Goal: Communication & Community: Answer question/provide support

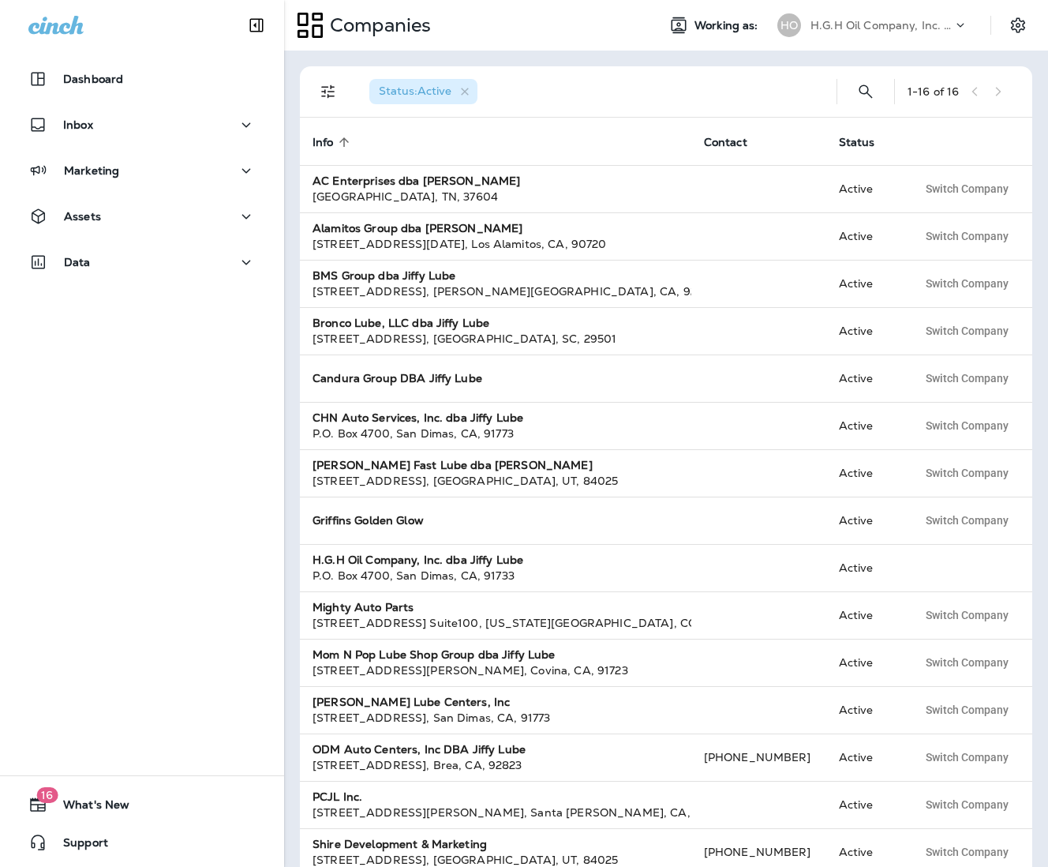
click at [915, 29] on p "H.G.H Oil Company, Inc. dba Jiffy Lube" at bounding box center [882, 25] width 142 height 13
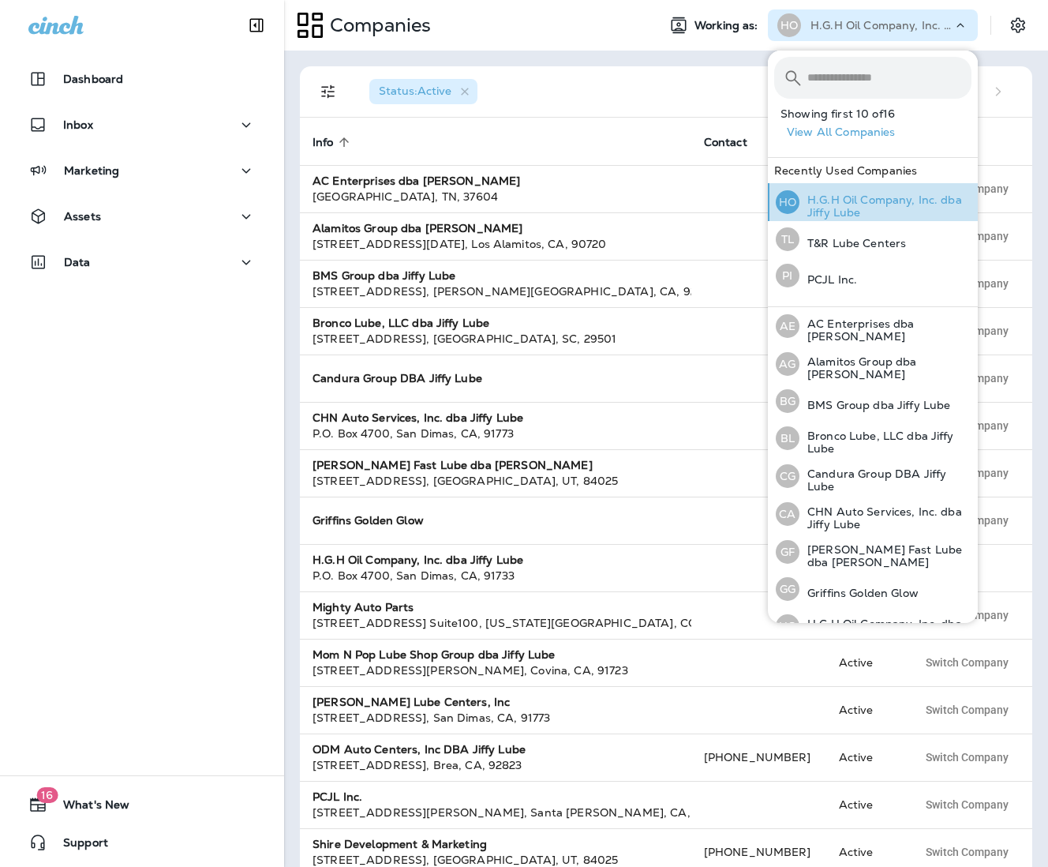
click at [850, 204] on p "H.G.H Oil Company, Inc. dba Jiffy Lube" at bounding box center [886, 205] width 172 height 25
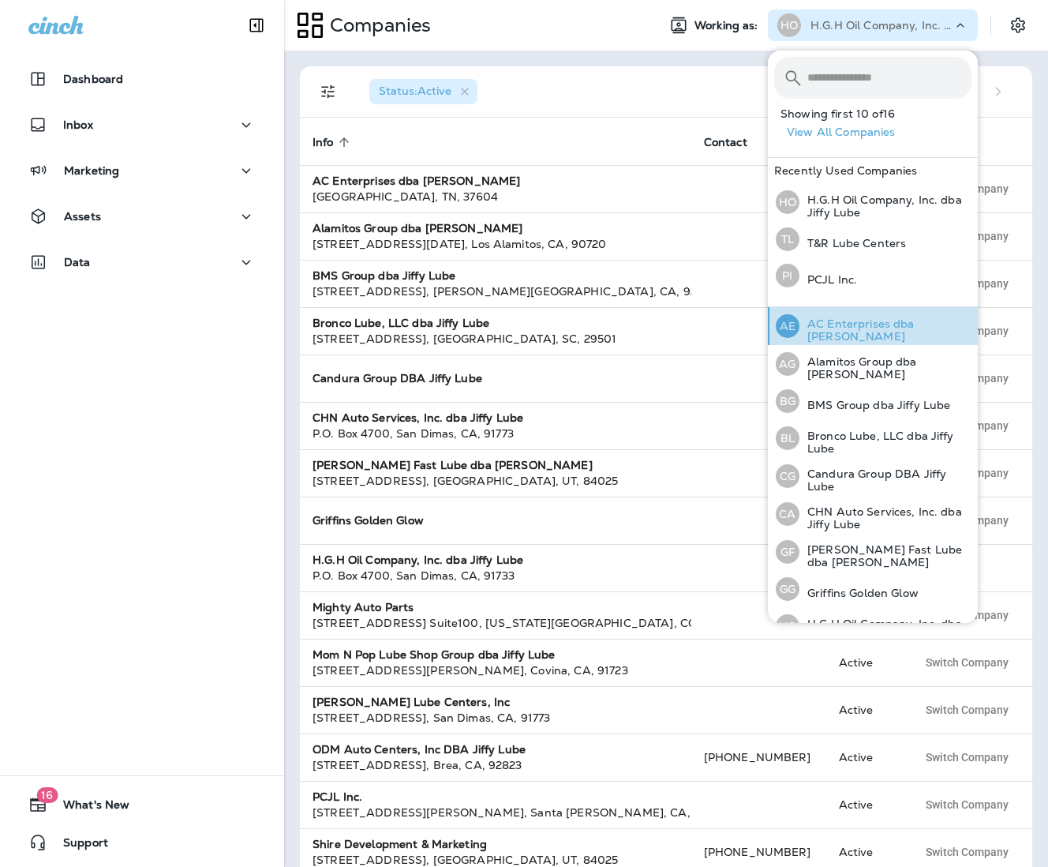
click at [884, 328] on p "AC Enterprises dba [PERSON_NAME]" at bounding box center [886, 329] width 172 height 25
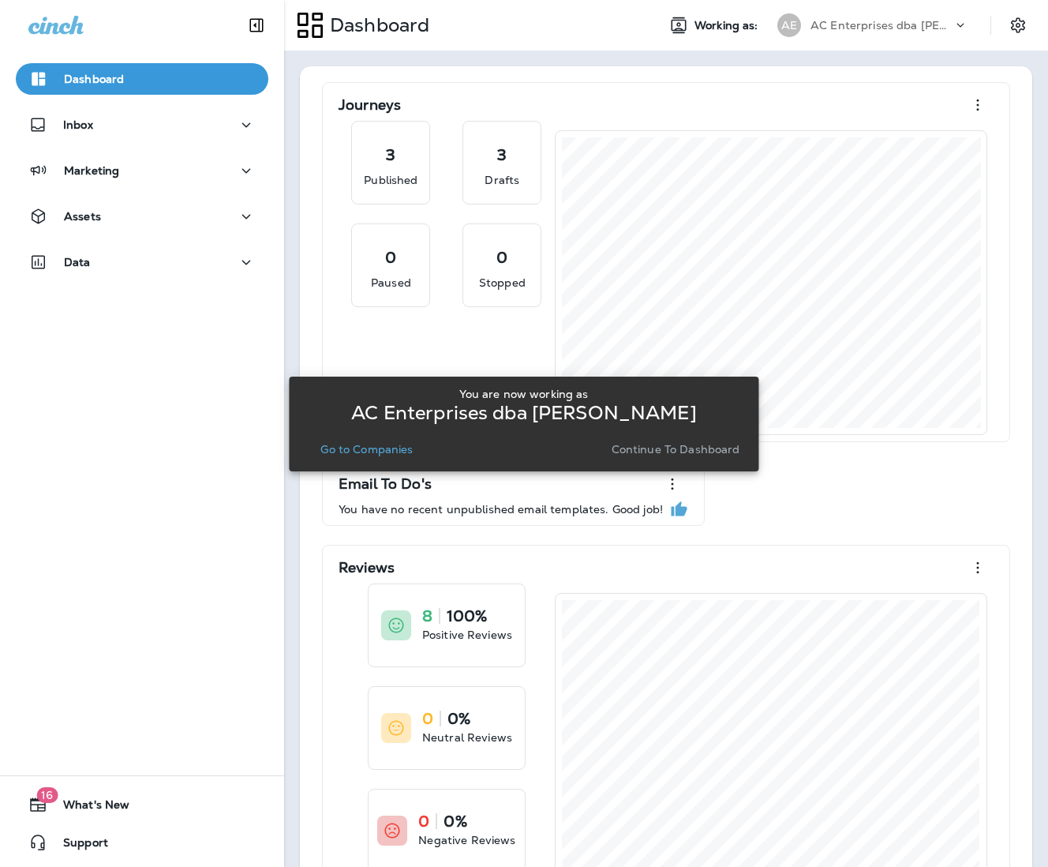
click at [354, 455] on p "Go to Companies" at bounding box center [366, 449] width 92 height 13
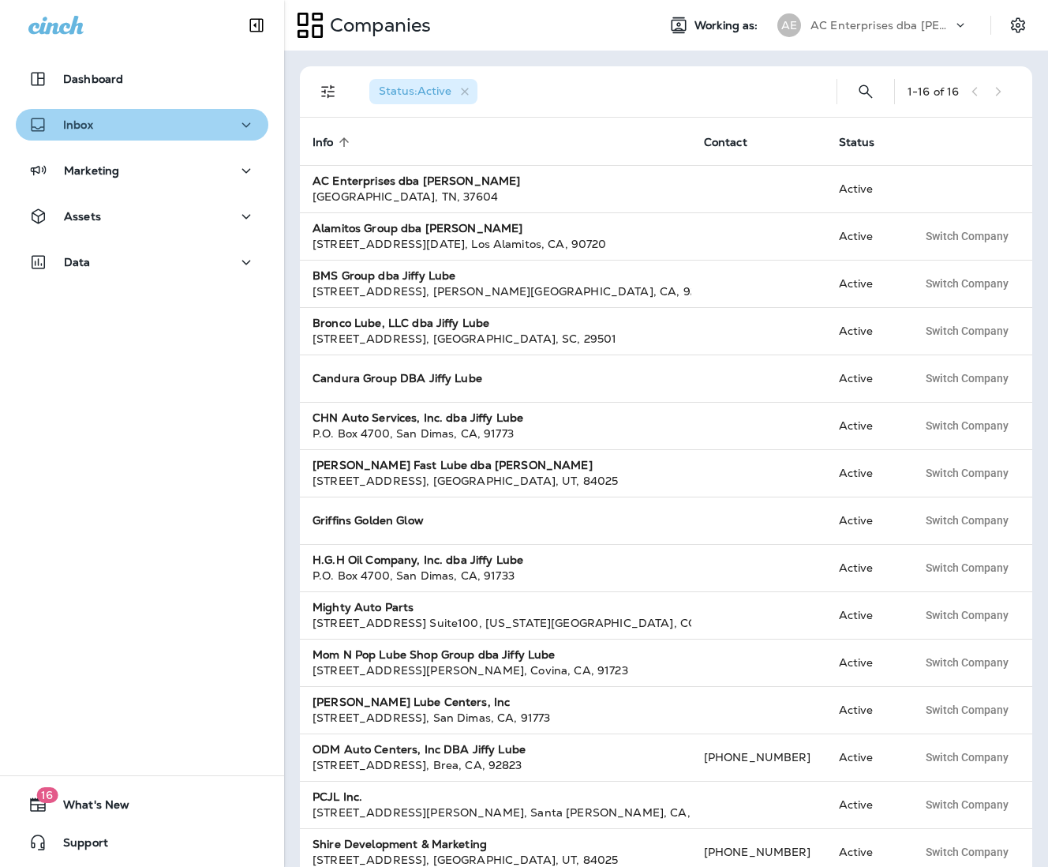
click at [96, 112] on button "Inbox" at bounding box center [142, 125] width 253 height 32
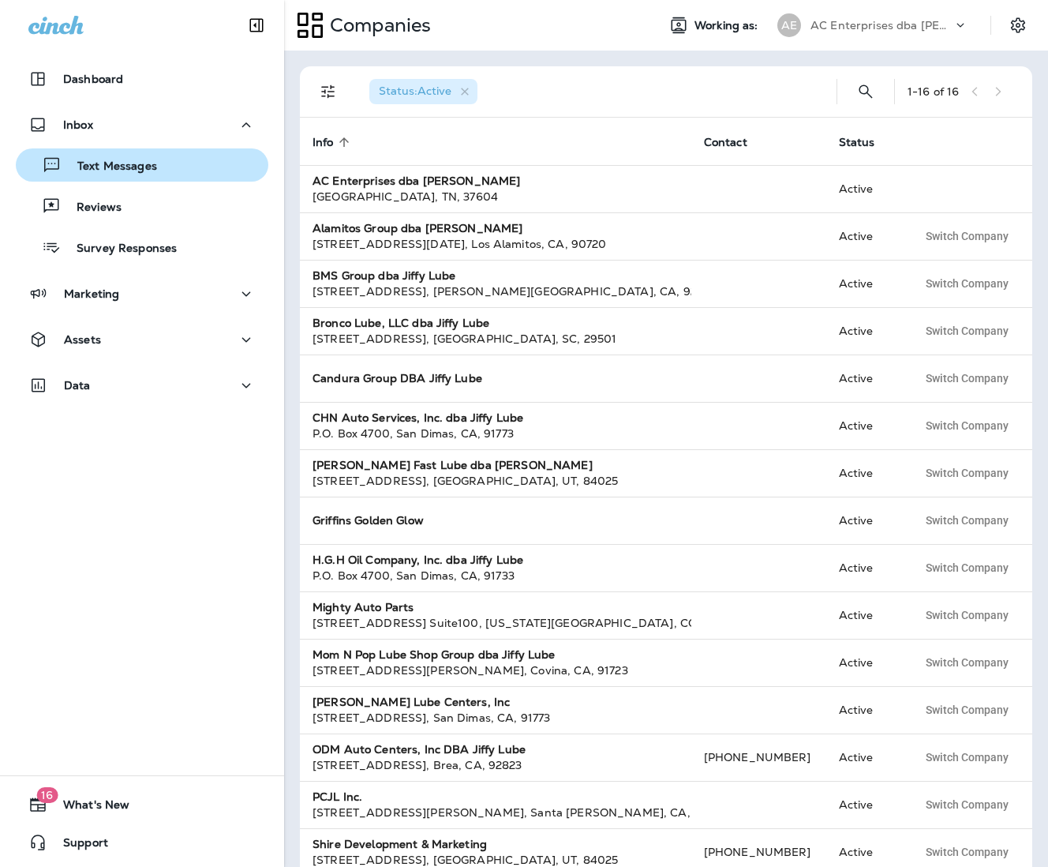
click at [122, 170] on p "Text Messages" at bounding box center [110, 166] width 96 height 15
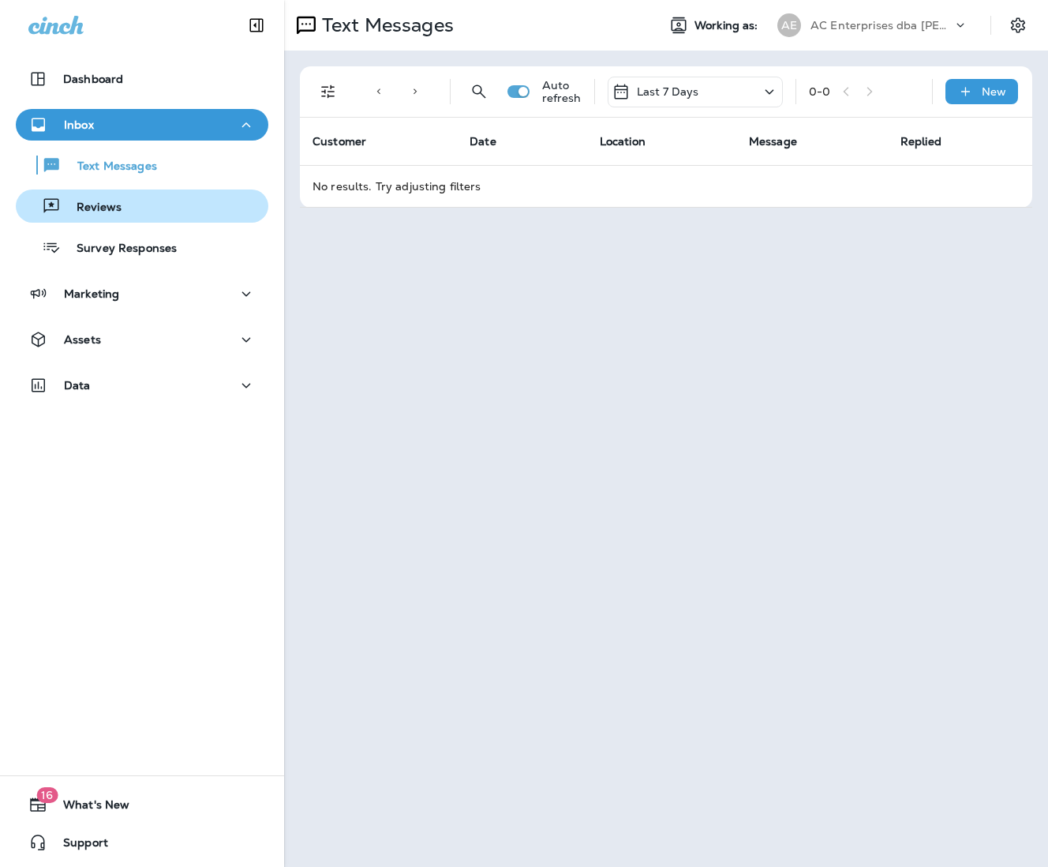
click at [107, 207] on p "Reviews" at bounding box center [91, 207] width 61 height 15
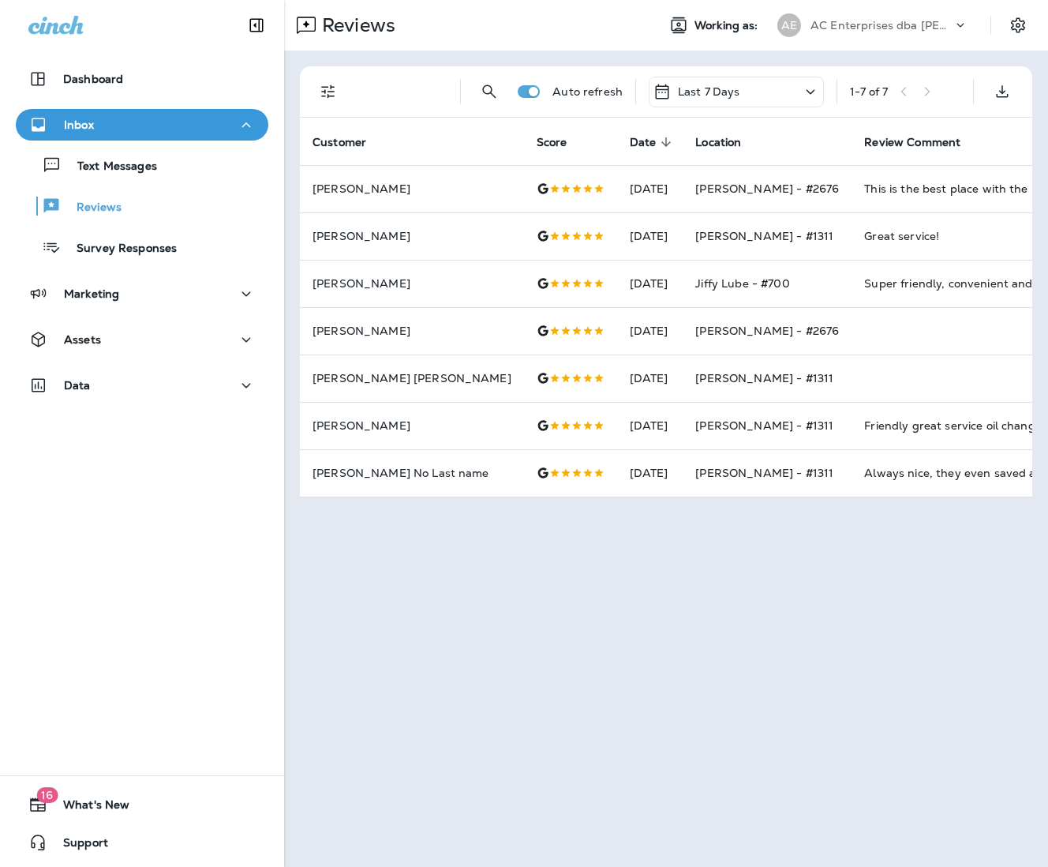
click at [904, 28] on p "AC Enterprises dba [PERSON_NAME]" at bounding box center [882, 25] width 142 height 13
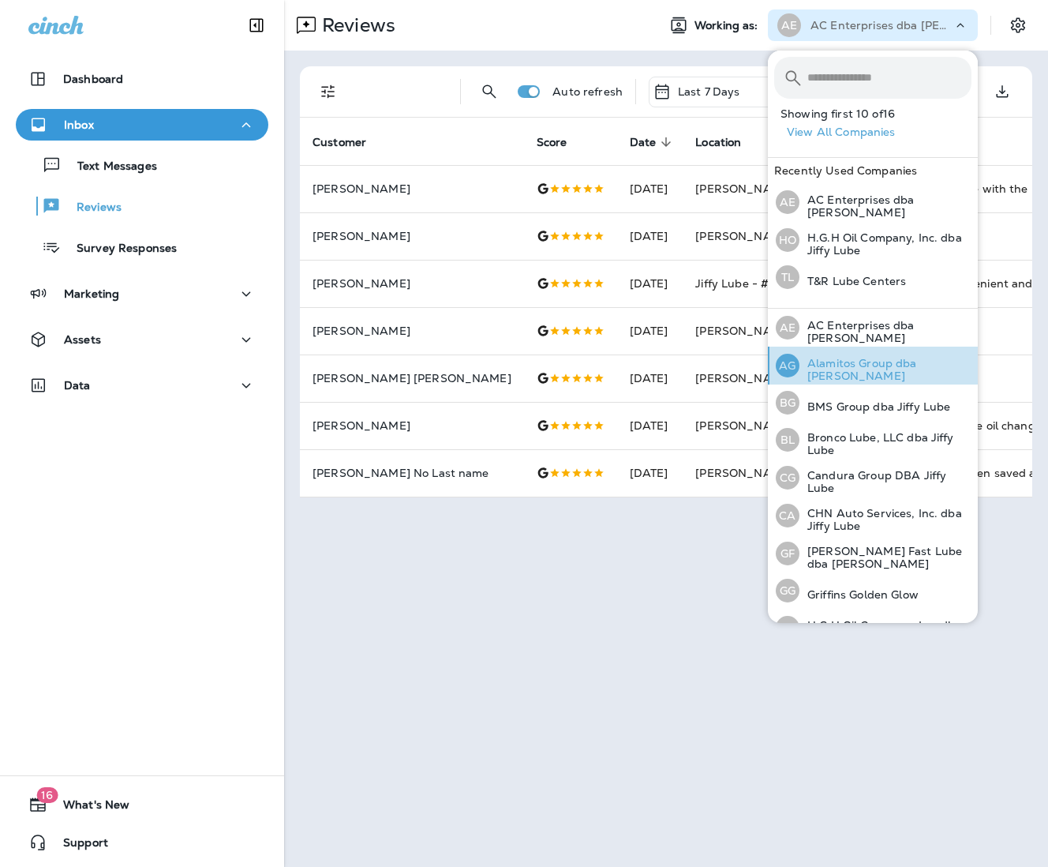
click at [891, 364] on p "Alamitos Group dba [PERSON_NAME]" at bounding box center [886, 369] width 172 height 25
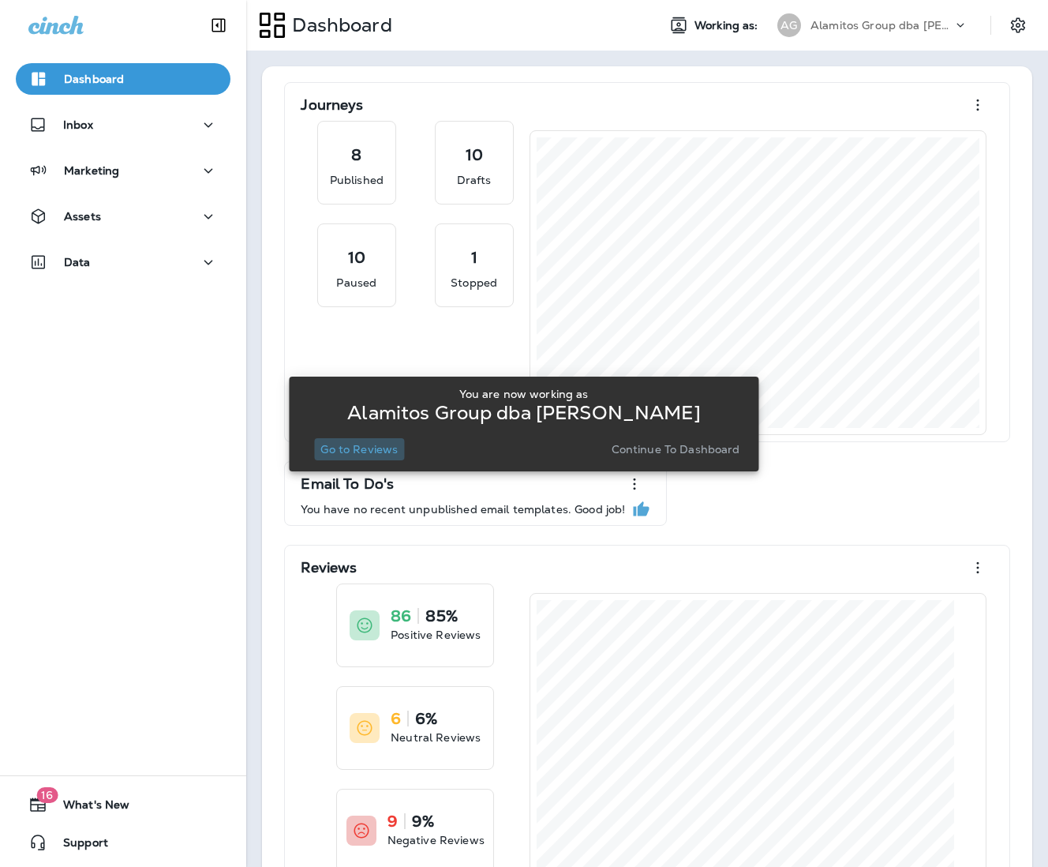
click at [366, 450] on p "Go to Reviews" at bounding box center [358, 449] width 77 height 13
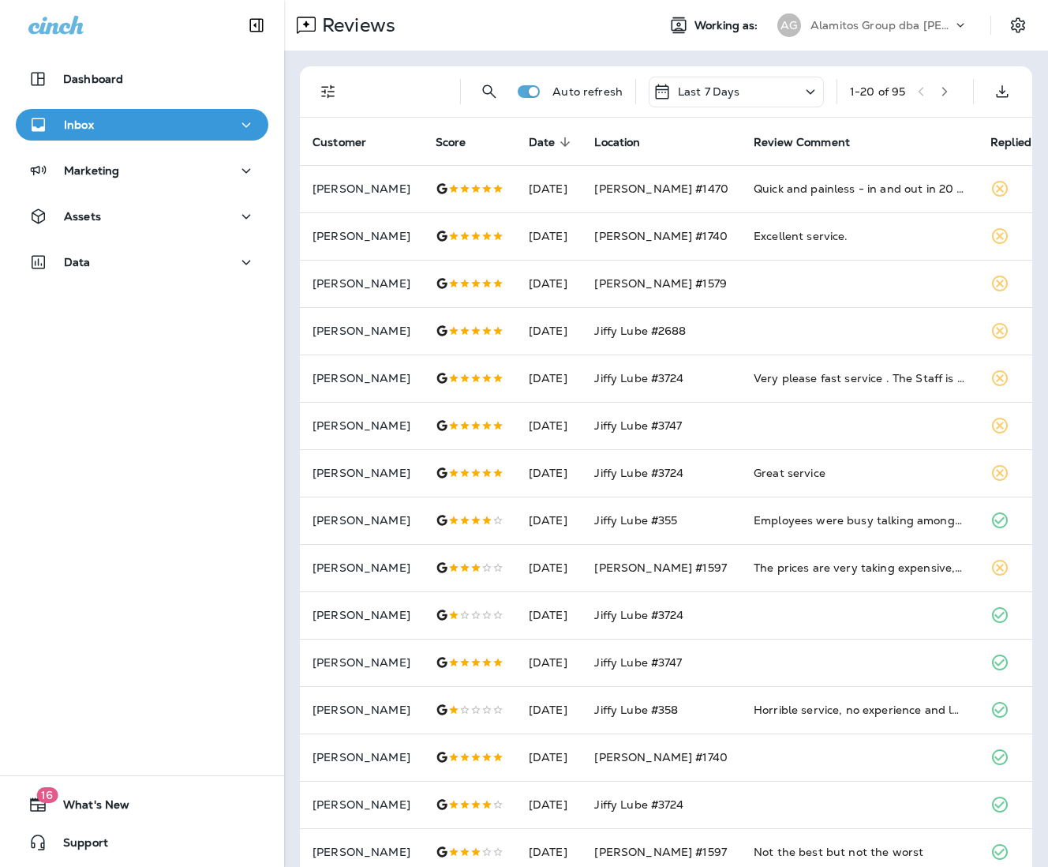
click at [932, 26] on p "Alamitos Group dba [PERSON_NAME]" at bounding box center [882, 25] width 142 height 13
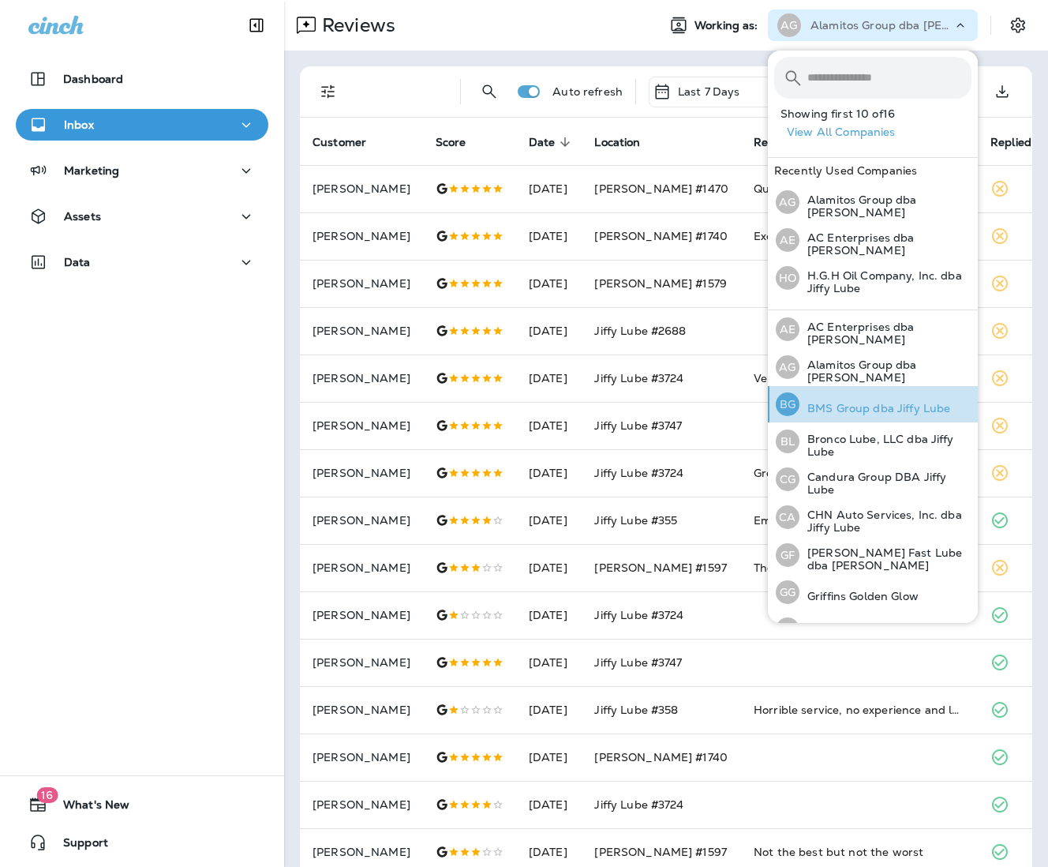
click at [878, 402] on p "BMS Group dba Jiffy Lube" at bounding box center [875, 408] width 151 height 13
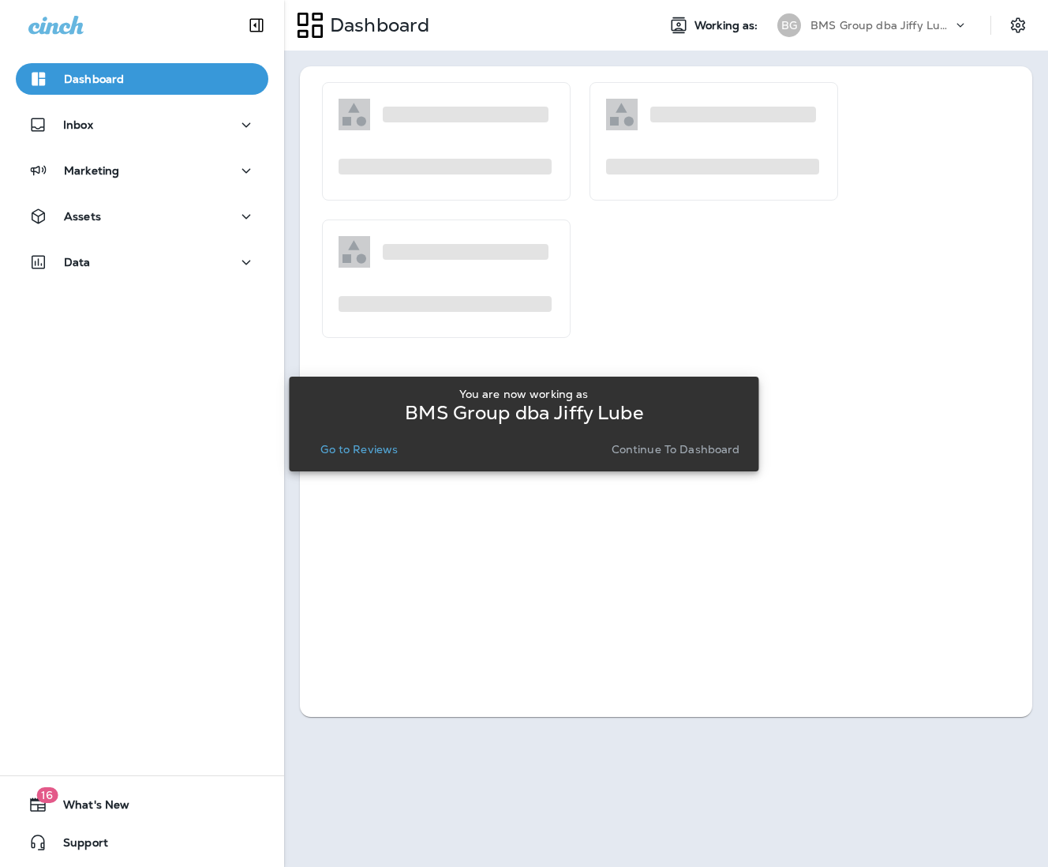
click at [356, 449] on p "Go to Reviews" at bounding box center [358, 449] width 77 height 13
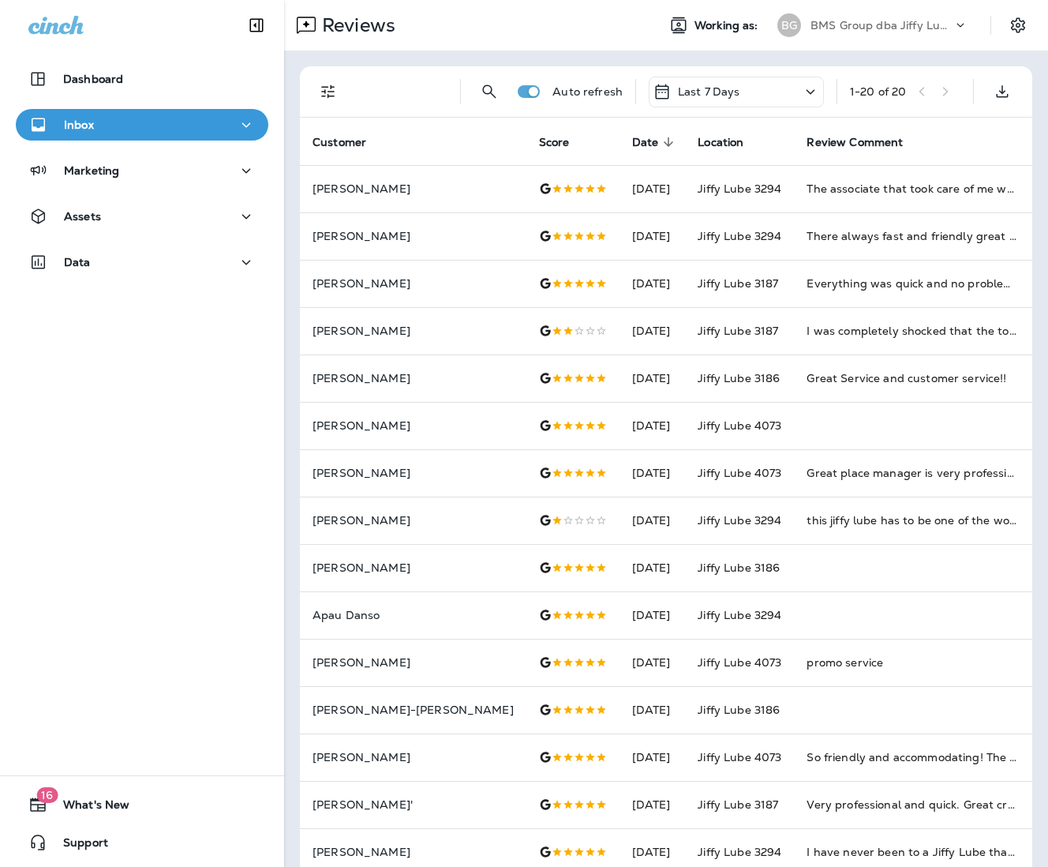
click at [925, 24] on p "BMS Group dba Jiffy Lube" at bounding box center [882, 25] width 142 height 13
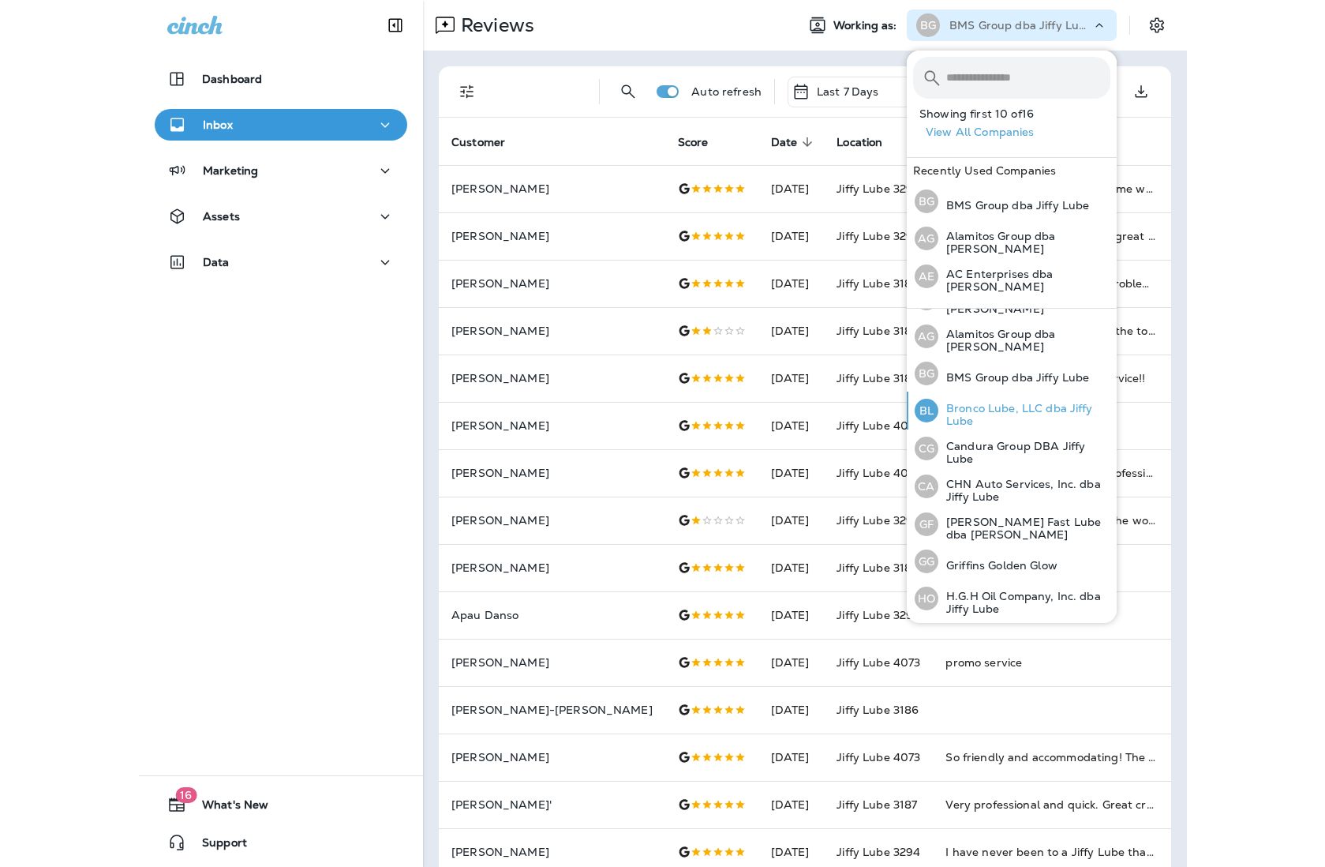
scroll to position [39, 0]
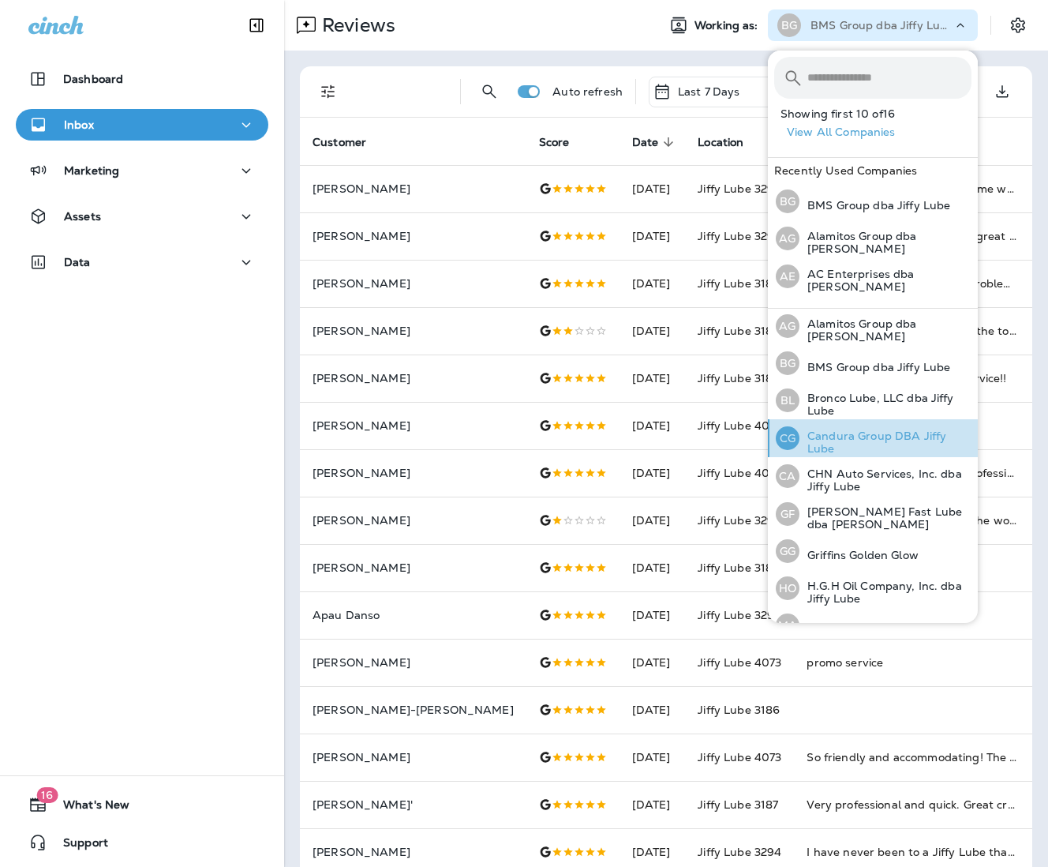
click at [871, 429] on p "Candura Group DBA Jiffy Lube" at bounding box center [886, 441] width 172 height 25
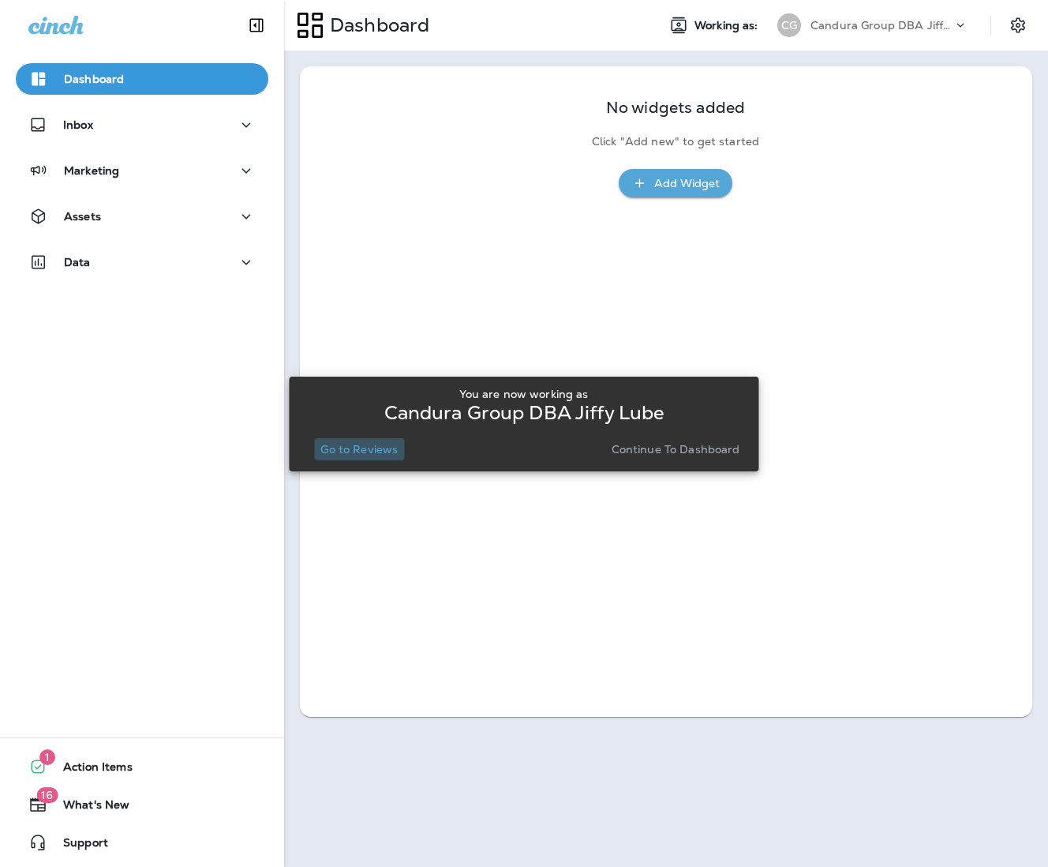
click at [363, 448] on p "Go to Reviews" at bounding box center [358, 449] width 77 height 13
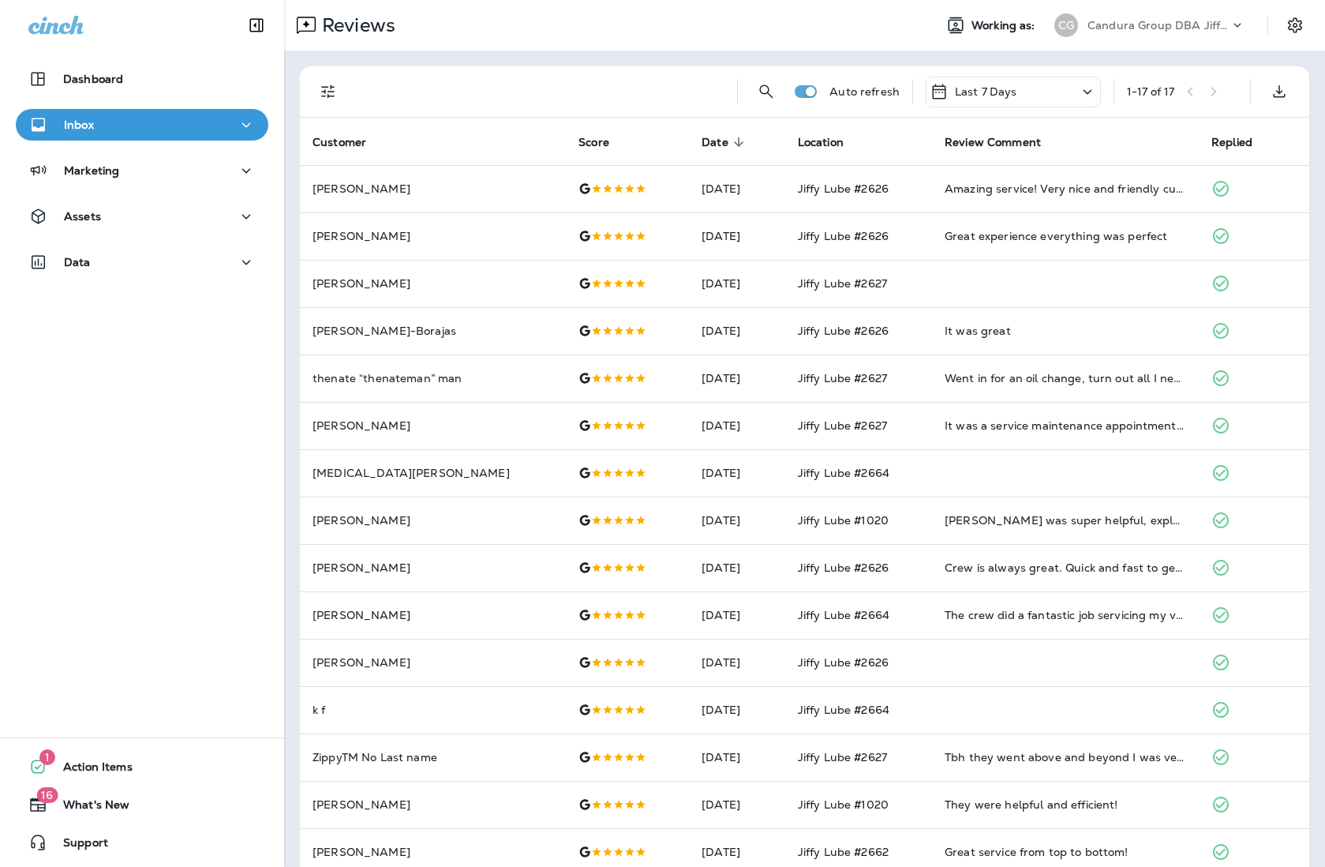
click at [1047, 13] on div "[PERSON_NAME] Group DBA Jiffy Lube" at bounding box center [1150, 25] width 210 height 32
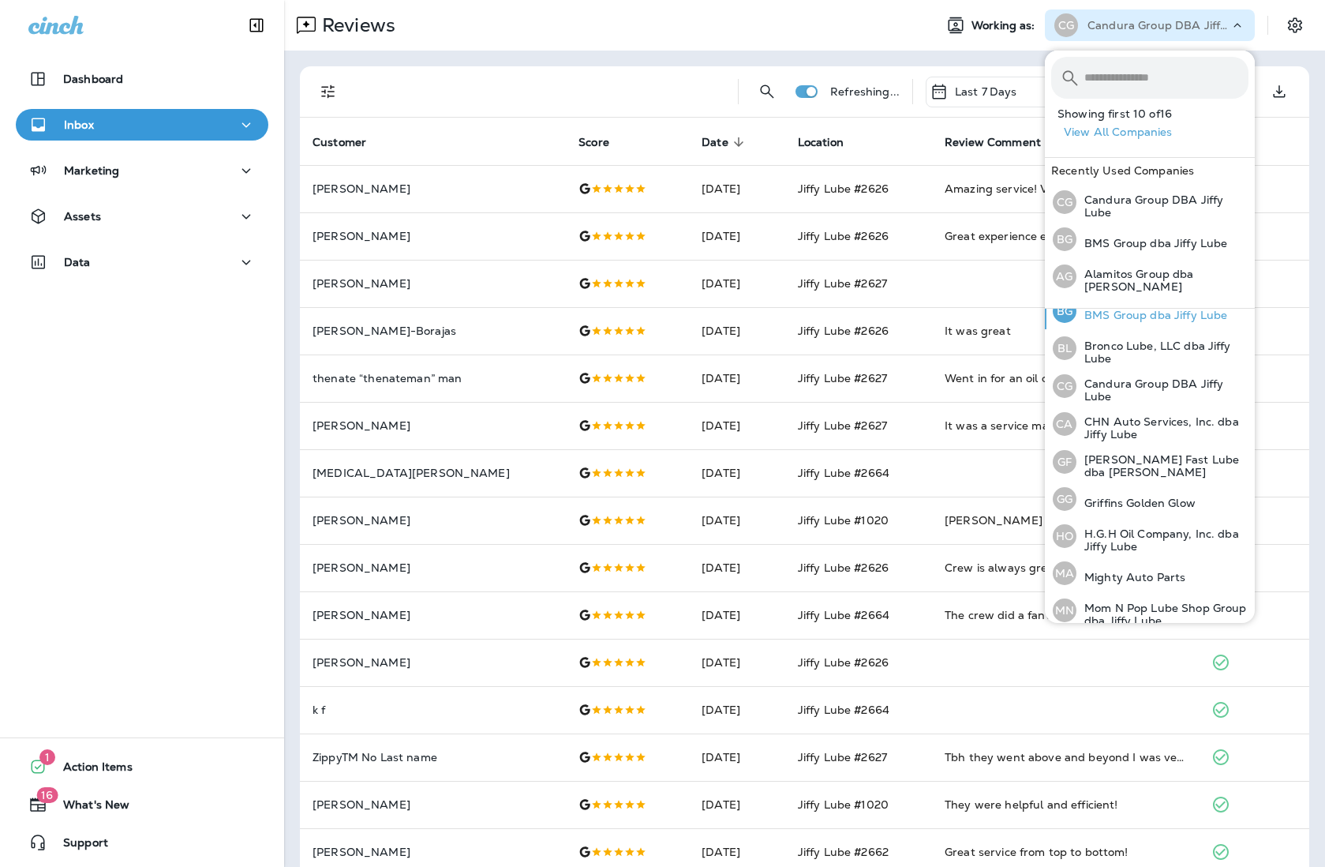
scroll to position [95, 0]
click at [1047, 421] on p "CHN Auto Services, Inc. dba Jiffy Lube" at bounding box center [1163, 424] width 172 height 25
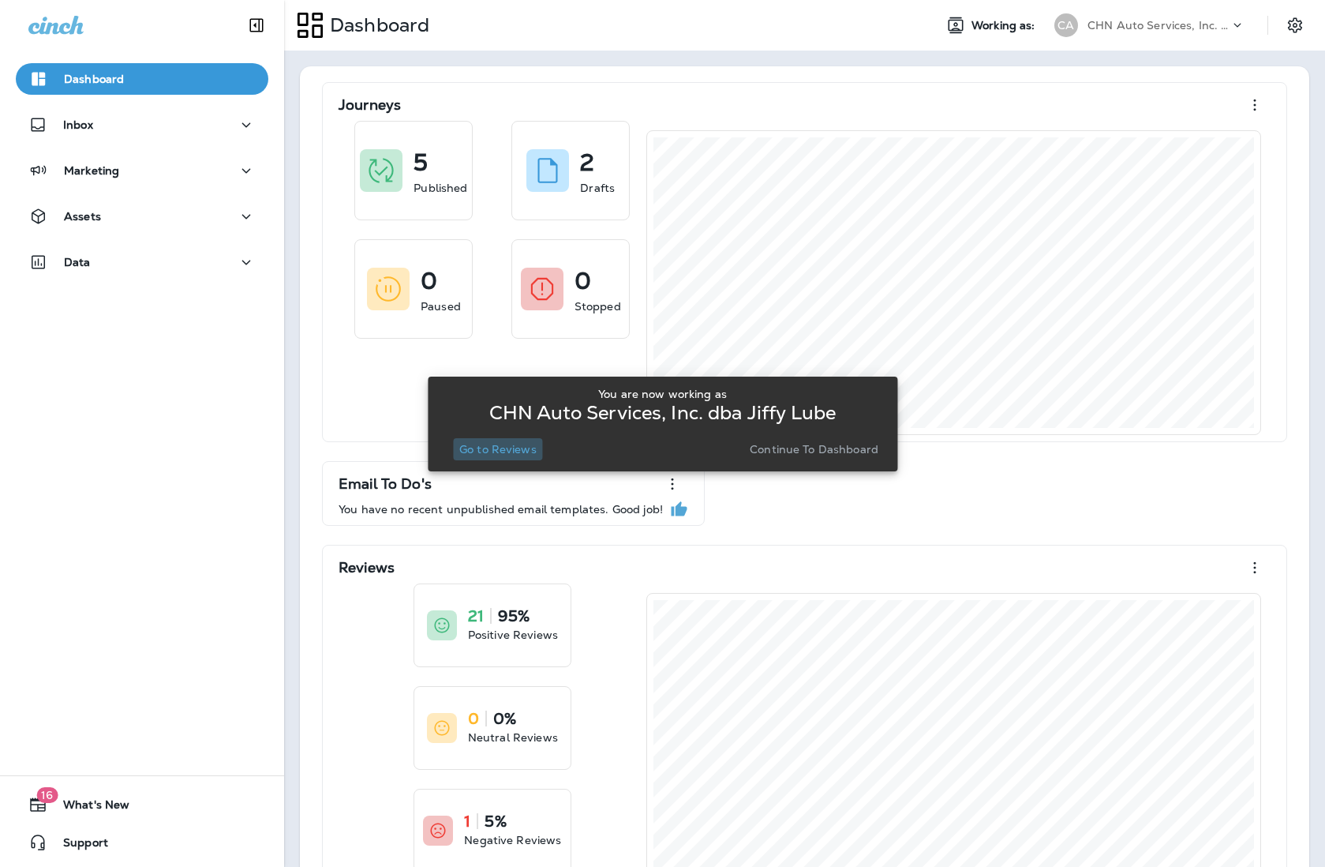
click at [508, 446] on p "Go to Reviews" at bounding box center [497, 449] width 77 height 13
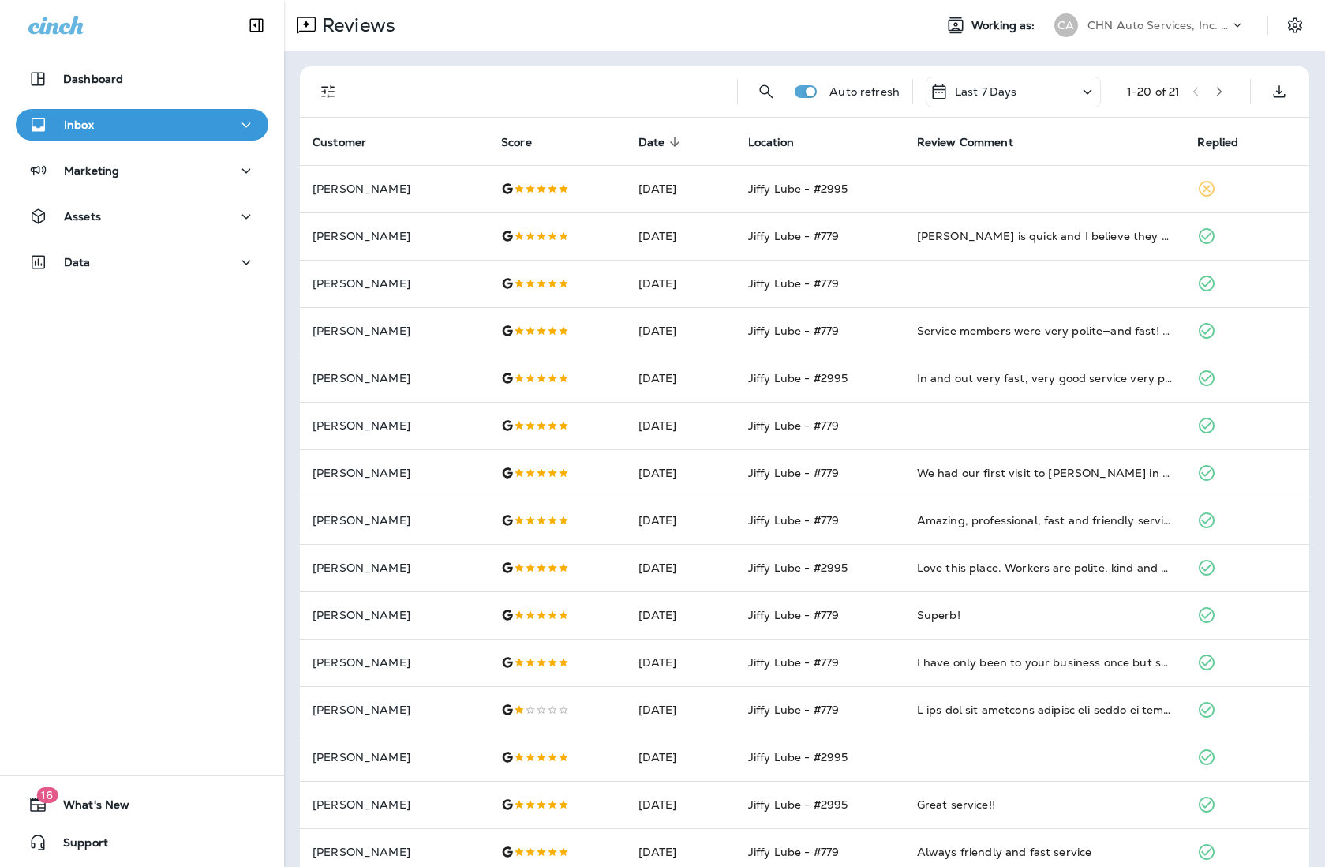
click at [1047, 32] on div "CHN Auto Services, Inc. dba Jiffy Lube" at bounding box center [1159, 25] width 142 height 24
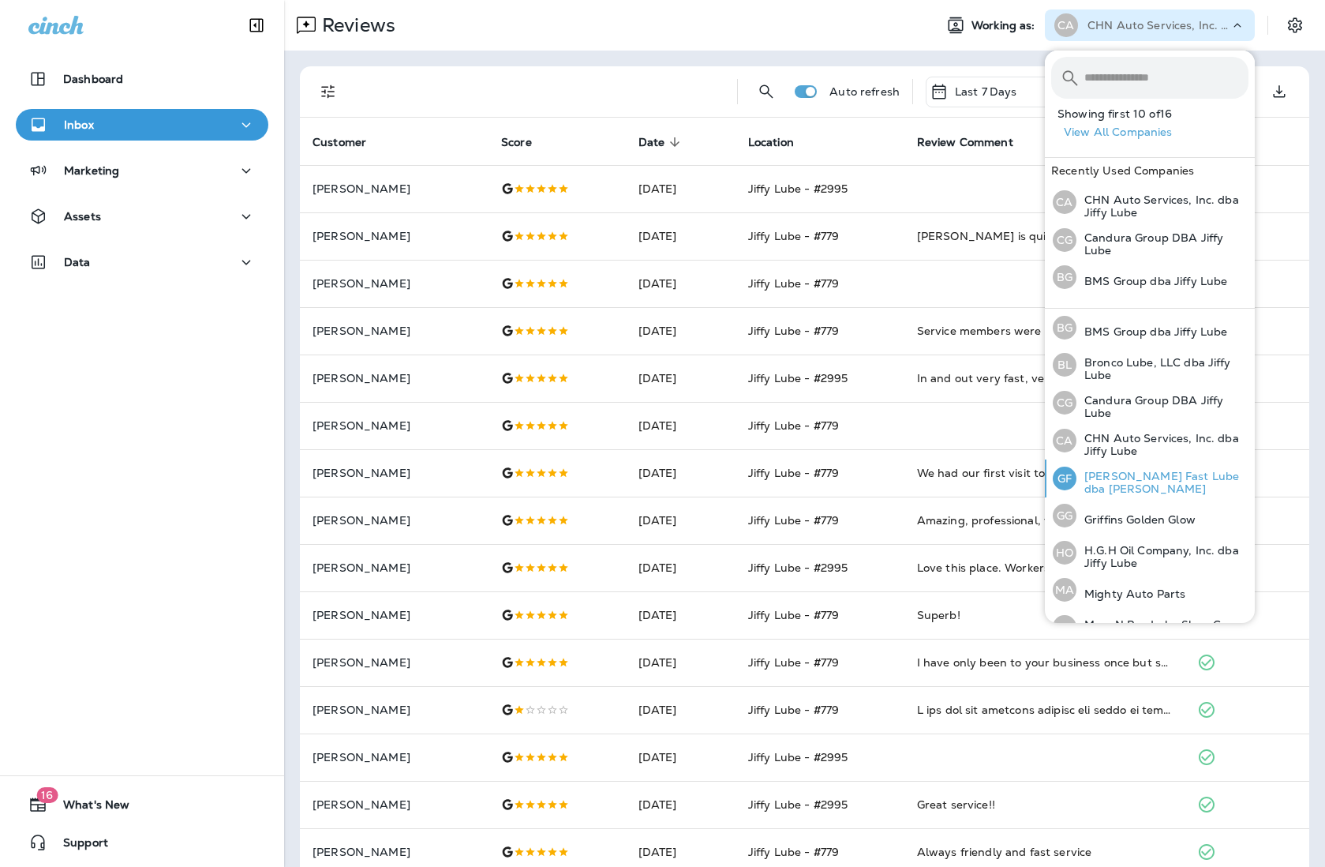
scroll to position [110, 0]
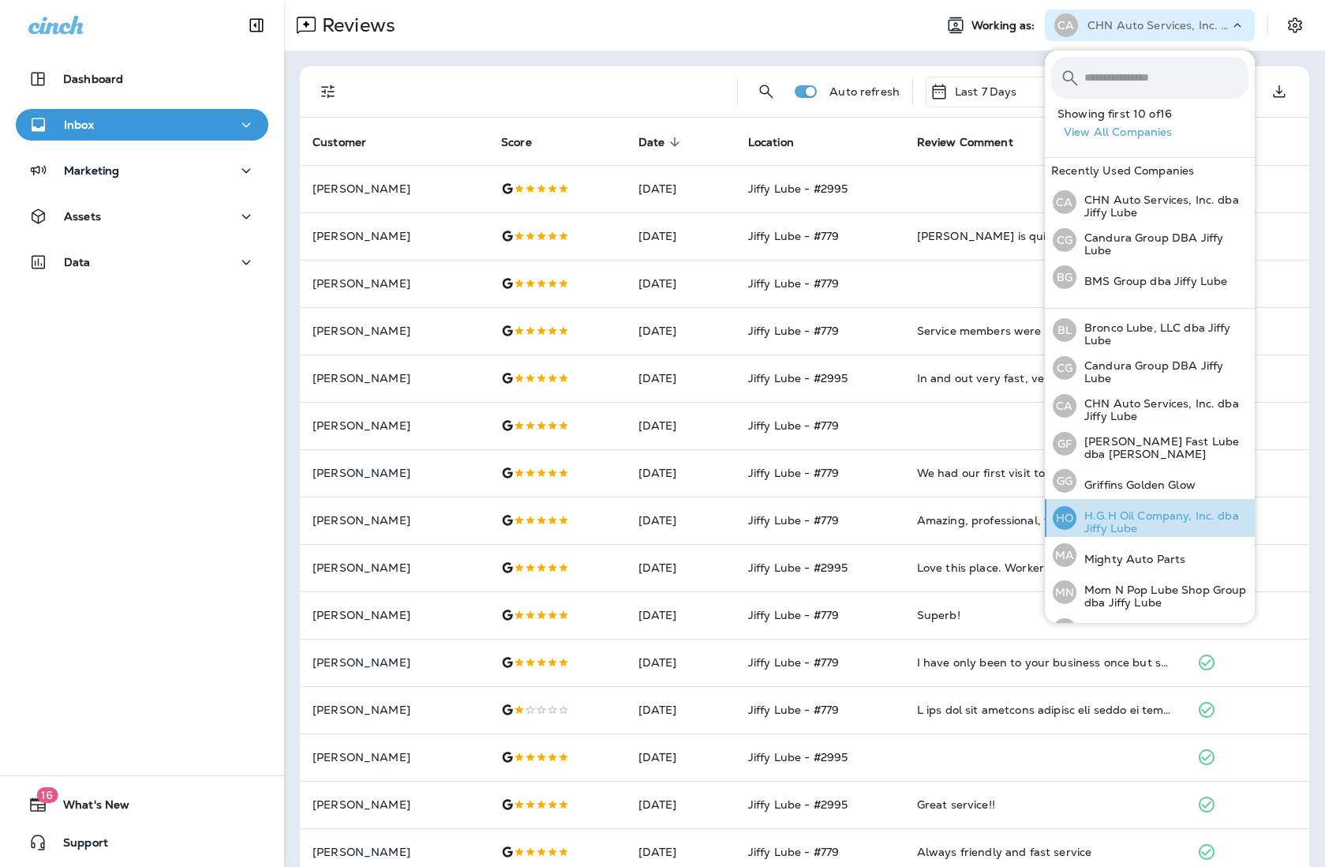
click at [1047, 509] on p "H.G.H Oil Company, Inc. dba Jiffy Lube" at bounding box center [1163, 521] width 172 height 25
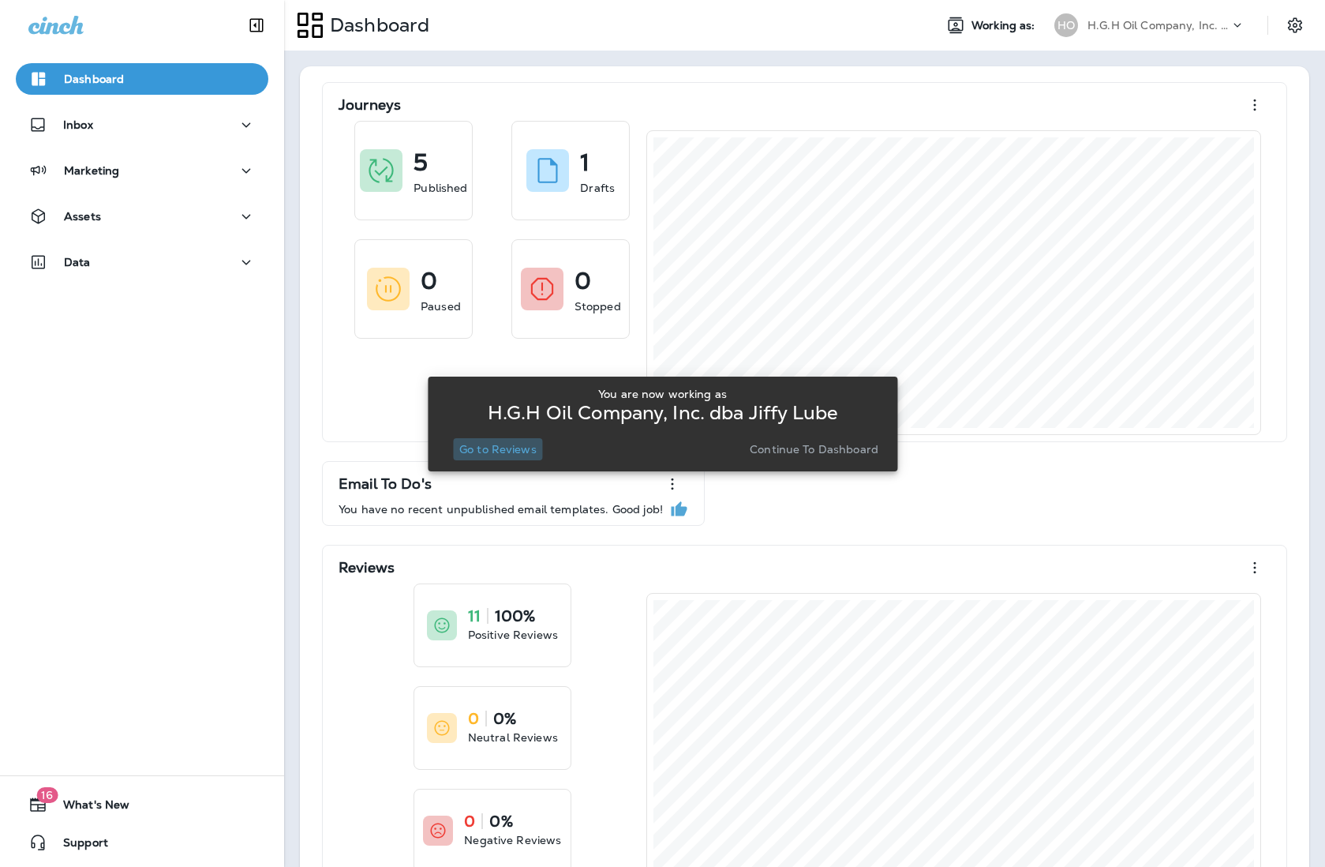
click at [510, 451] on p "Go to Reviews" at bounding box center [497, 449] width 77 height 13
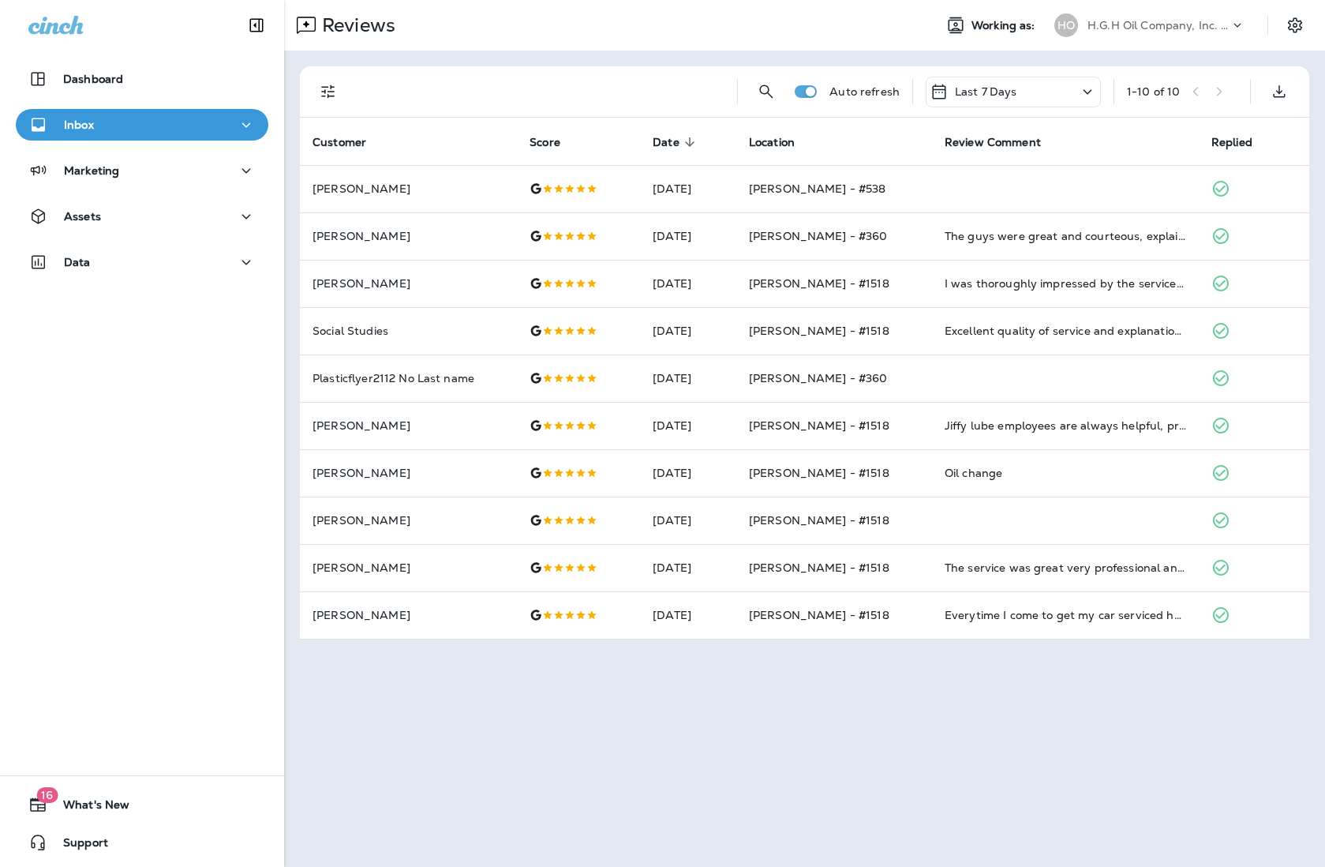
click at [1047, 17] on div "H.G.H Oil Company, Inc. dba Jiffy Lube" at bounding box center [1159, 25] width 142 height 24
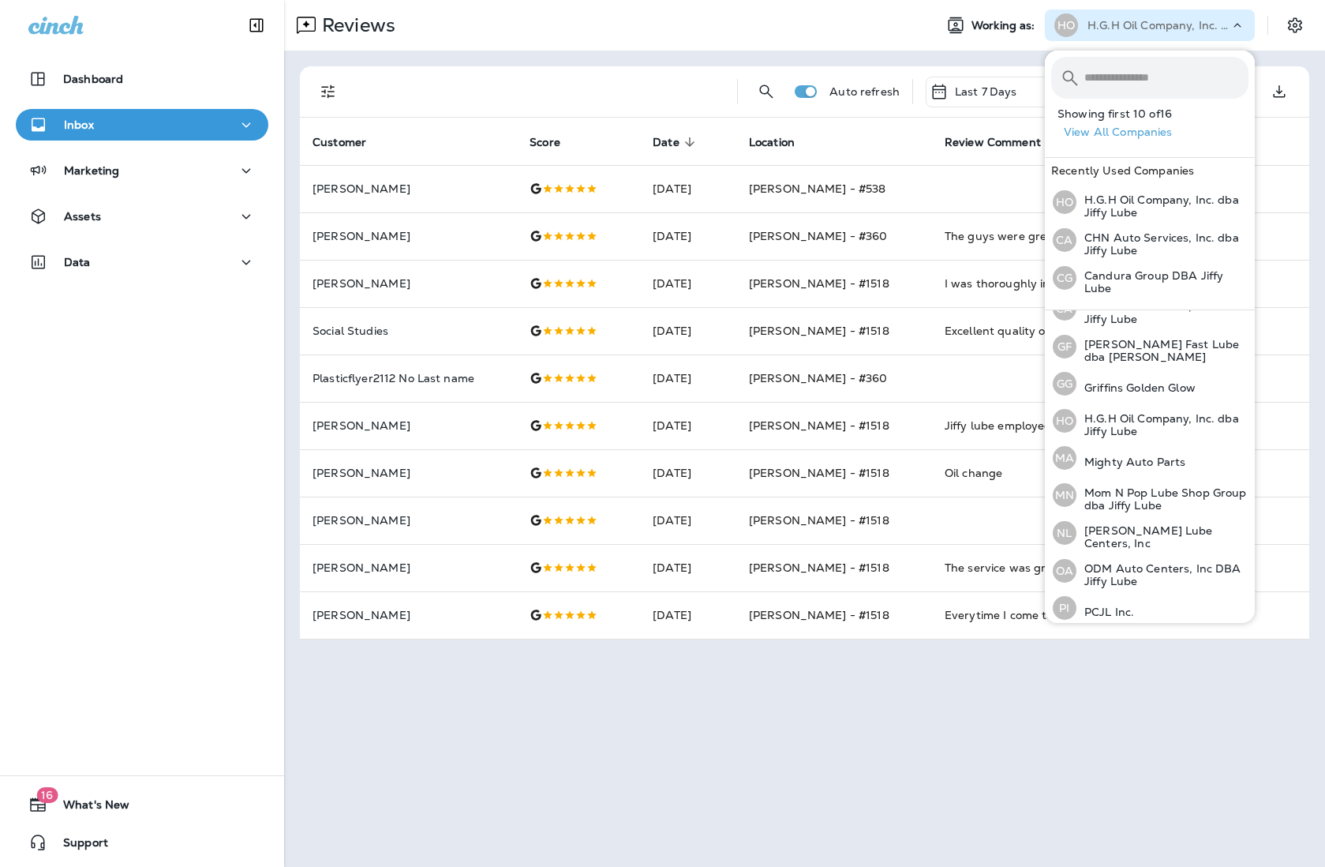
scroll to position [212, 0]
click at [1047, 496] on p "Mom N Pop Lube Shop Group dba Jiffy Lube" at bounding box center [1163, 495] width 172 height 25
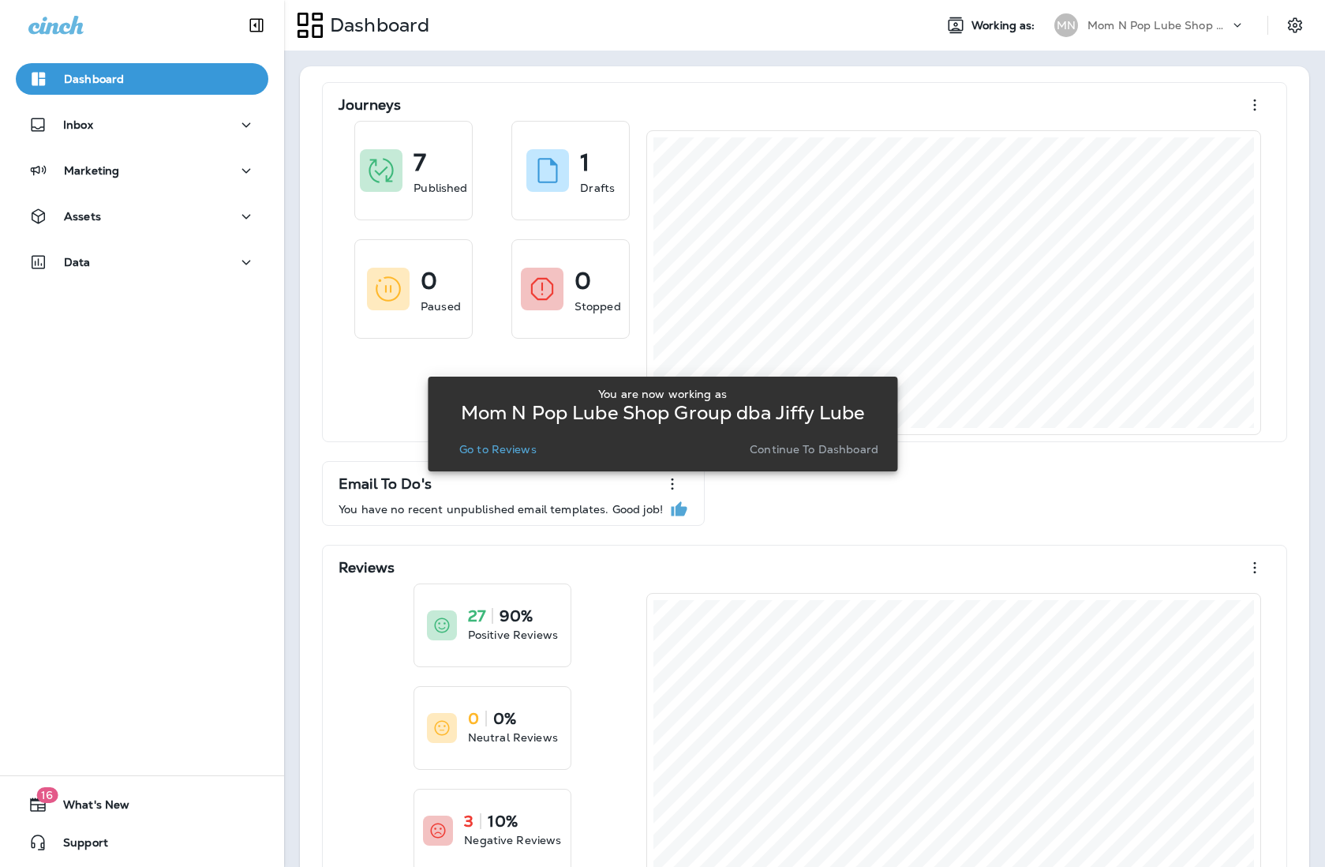
click at [489, 447] on p "Go to Reviews" at bounding box center [497, 449] width 77 height 13
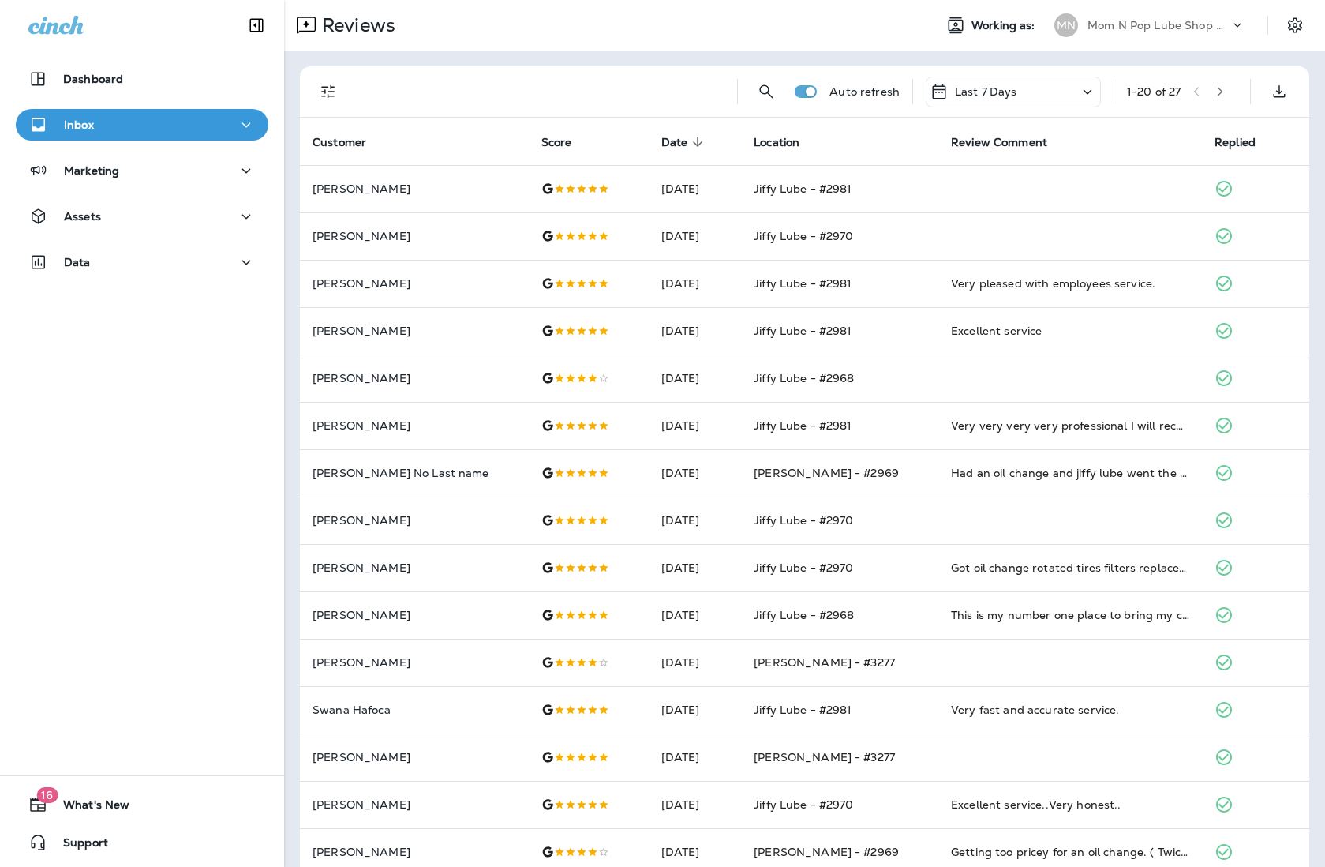
click at [1047, 29] on p "Mom N Pop Lube Shop Group dba Jiffy Lube" at bounding box center [1159, 25] width 142 height 13
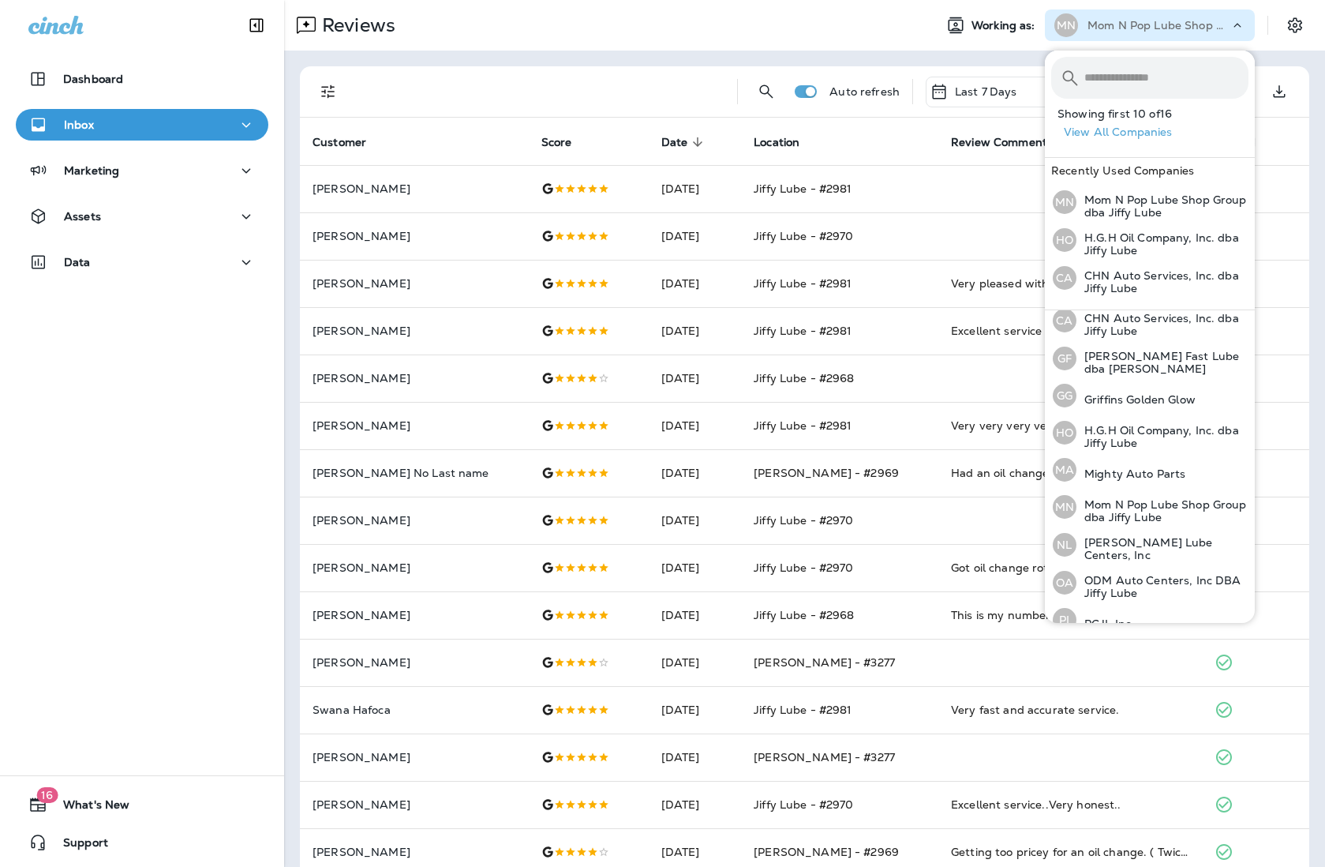
scroll to position [287, 0]
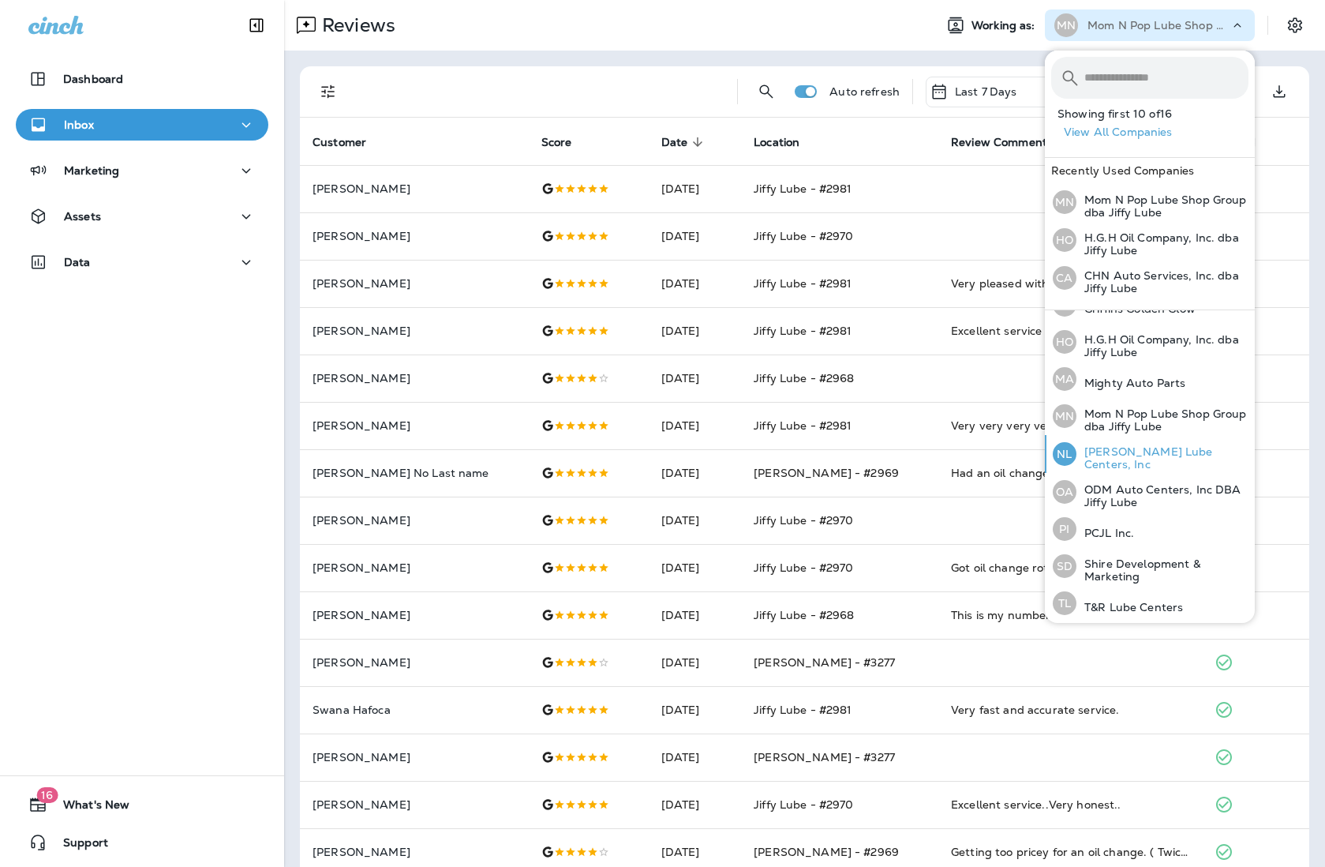
click at [1047, 456] on p "[PERSON_NAME] Lube Centers, Inc" at bounding box center [1163, 457] width 172 height 25
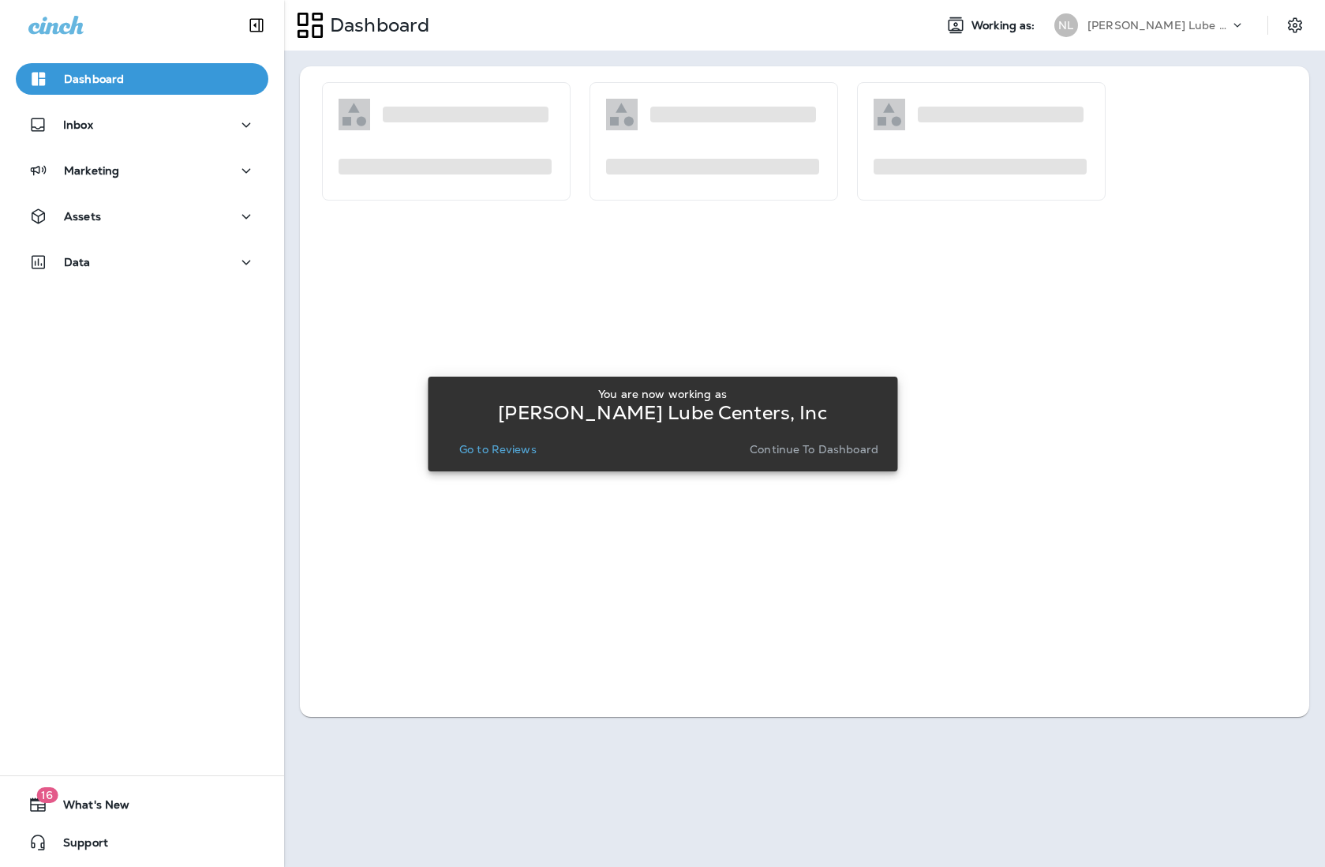
click at [503, 453] on p "Go to Reviews" at bounding box center [497, 449] width 77 height 13
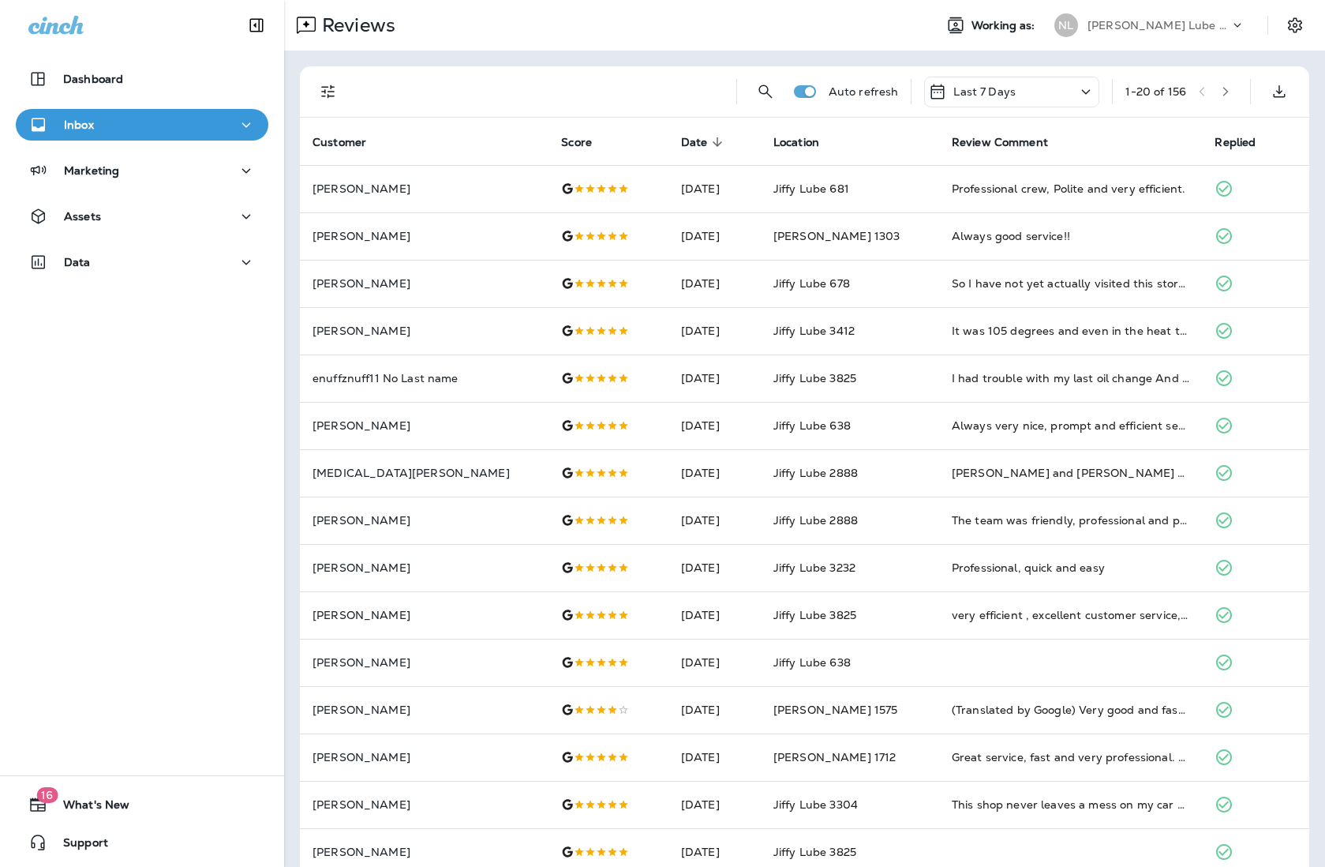
click at [1047, 36] on div "[PERSON_NAME] Lube Centers, Inc" at bounding box center [1159, 25] width 142 height 24
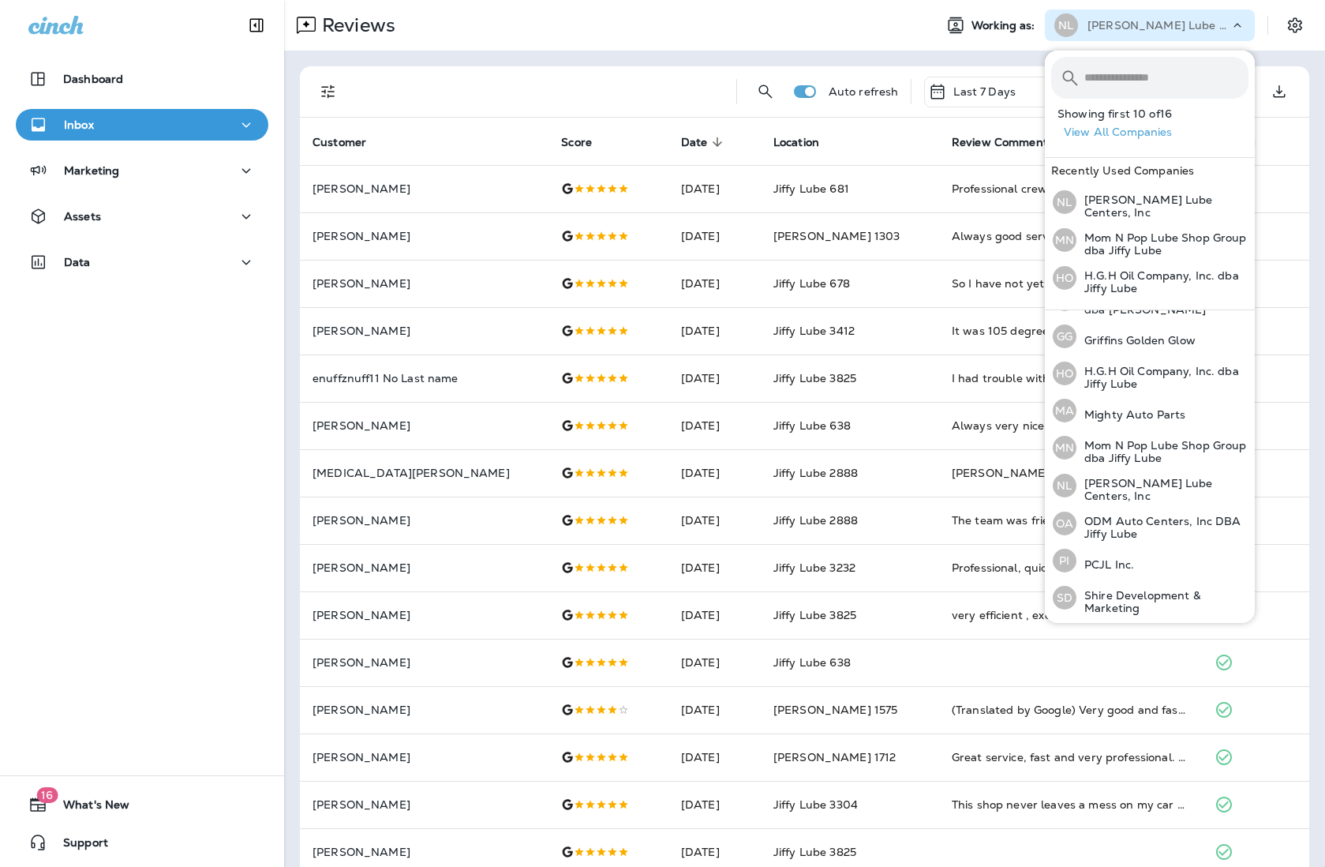
scroll to position [286, 0]
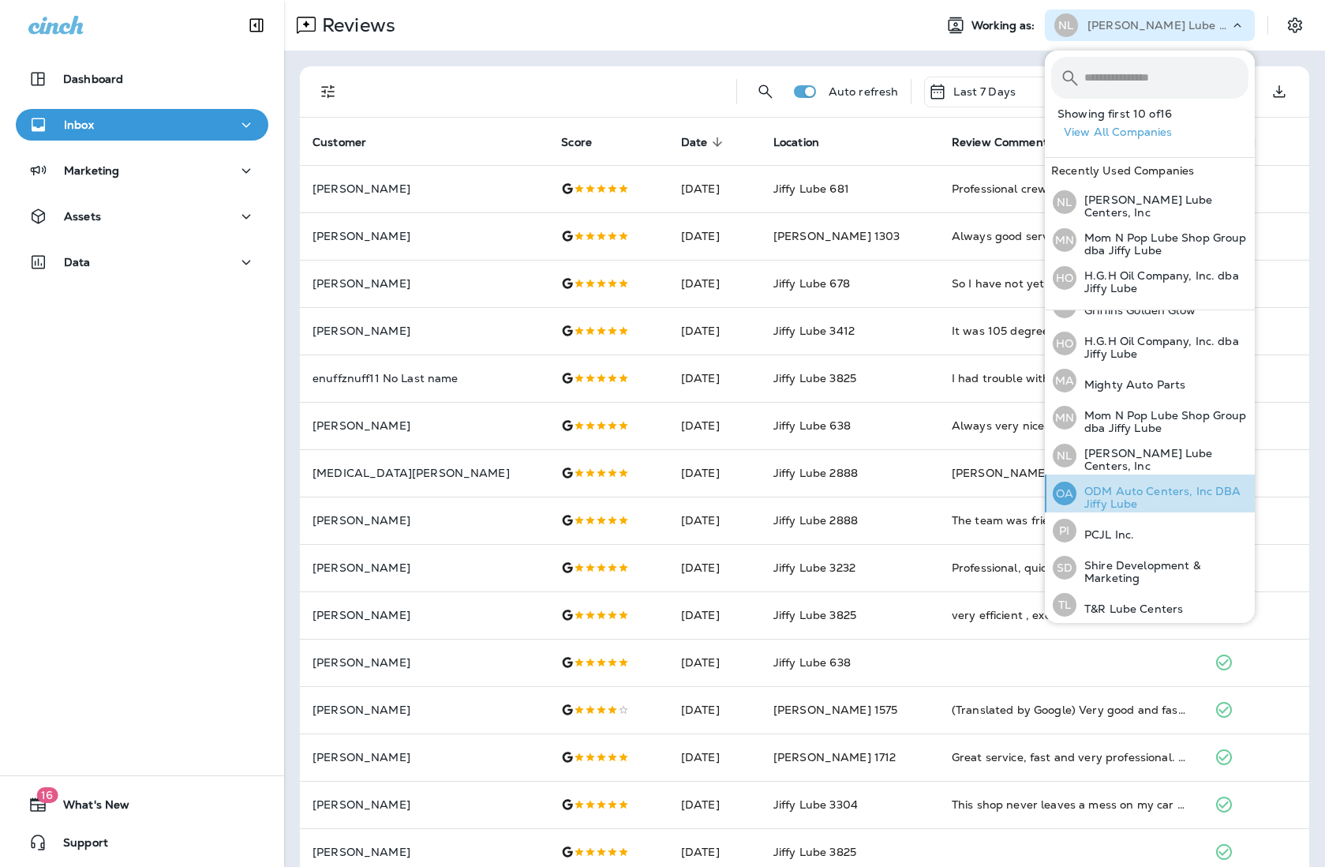
click at [1047, 491] on p "ODM Auto Centers, Inc DBA Jiffy Lube" at bounding box center [1163, 497] width 172 height 25
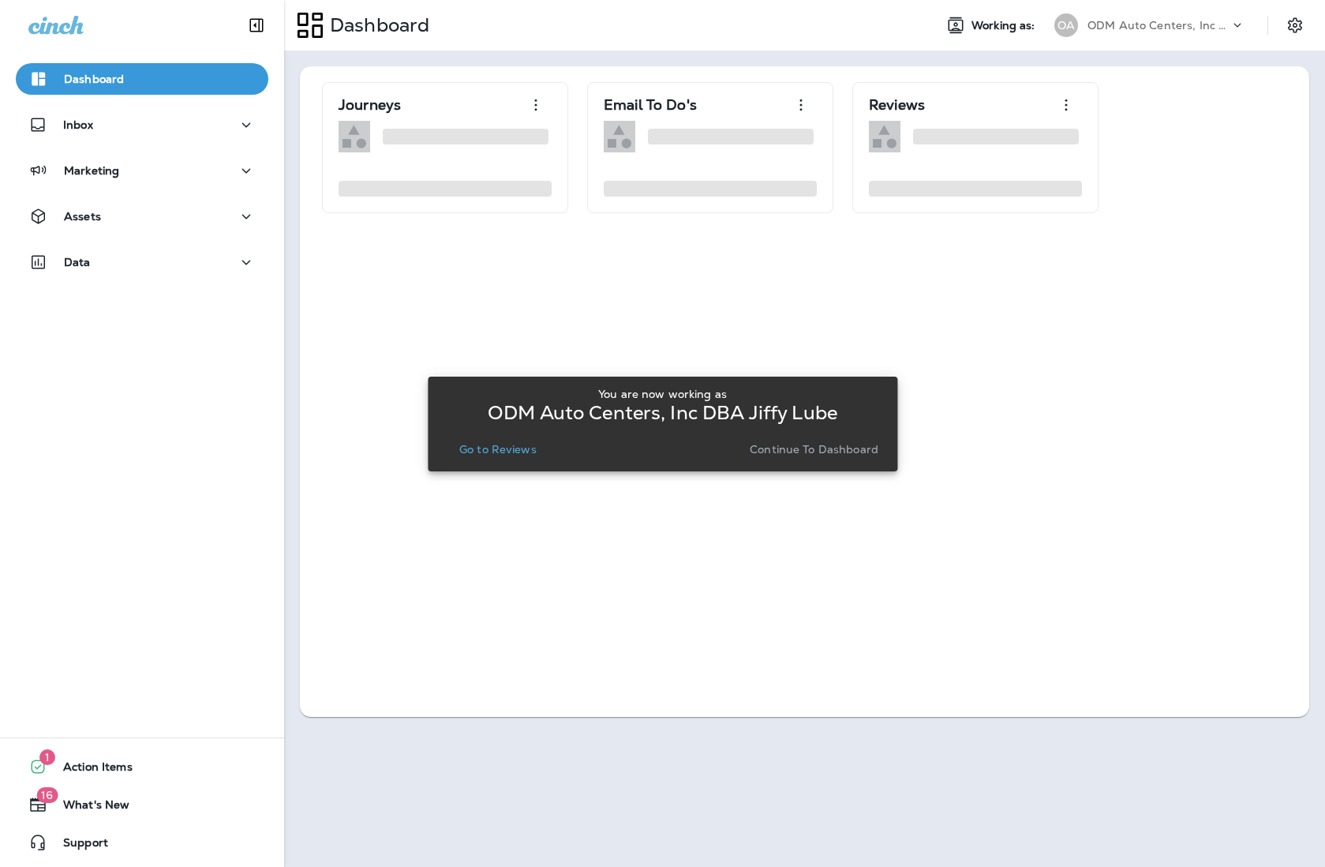
click at [490, 443] on p "Go to Reviews" at bounding box center [497, 449] width 77 height 13
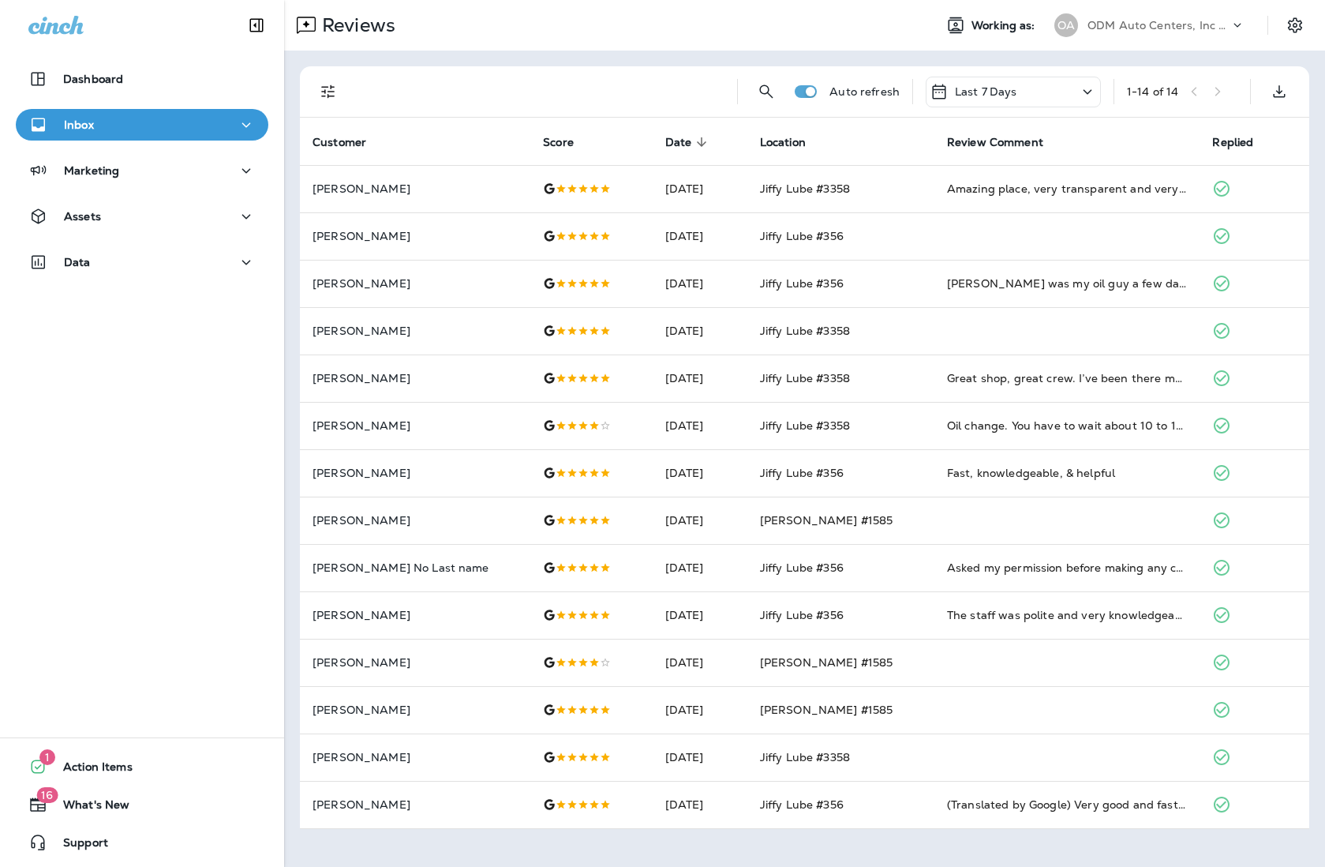
click at [1047, 19] on p "ODM Auto Centers, Inc DBA Jiffy Lube" at bounding box center [1159, 25] width 142 height 13
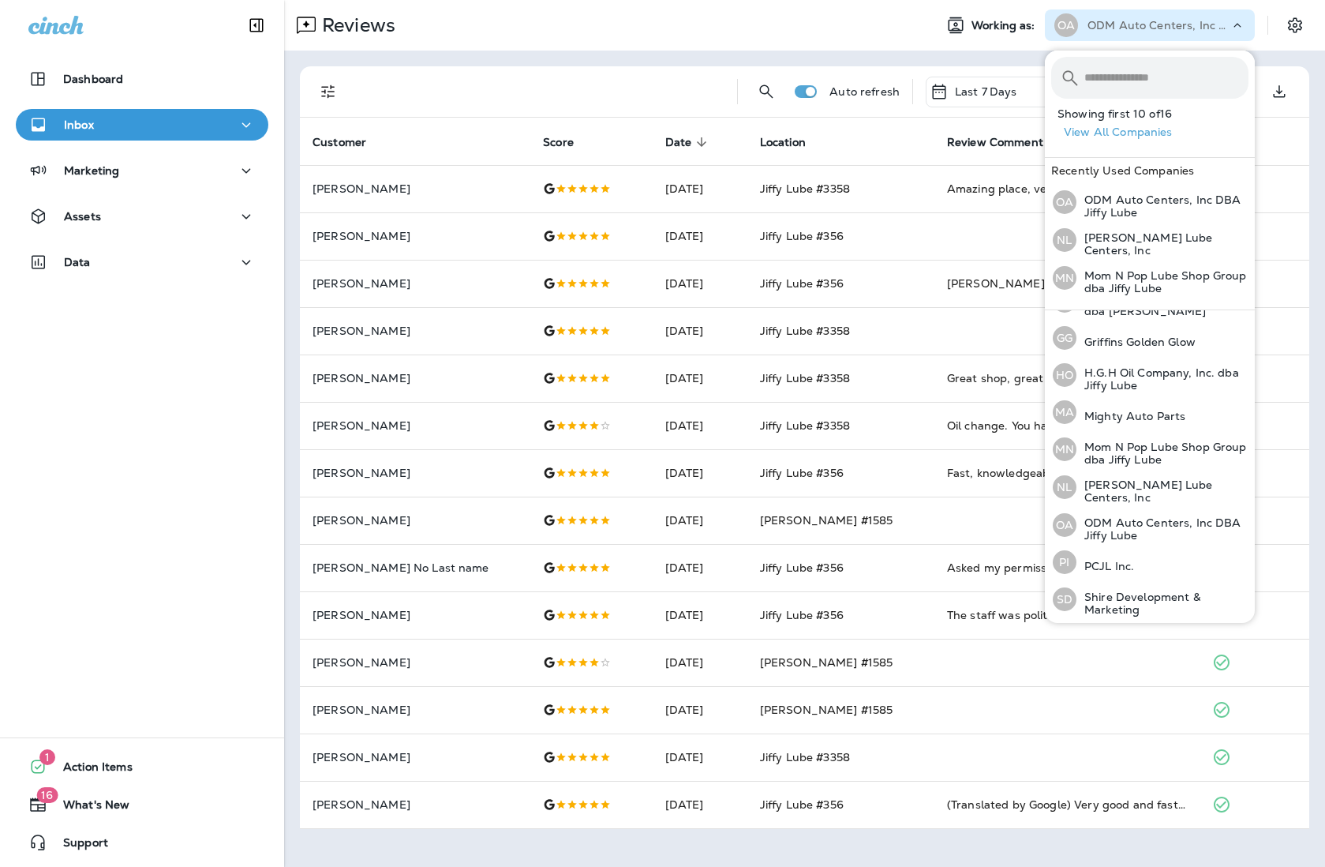
scroll to position [286, 0]
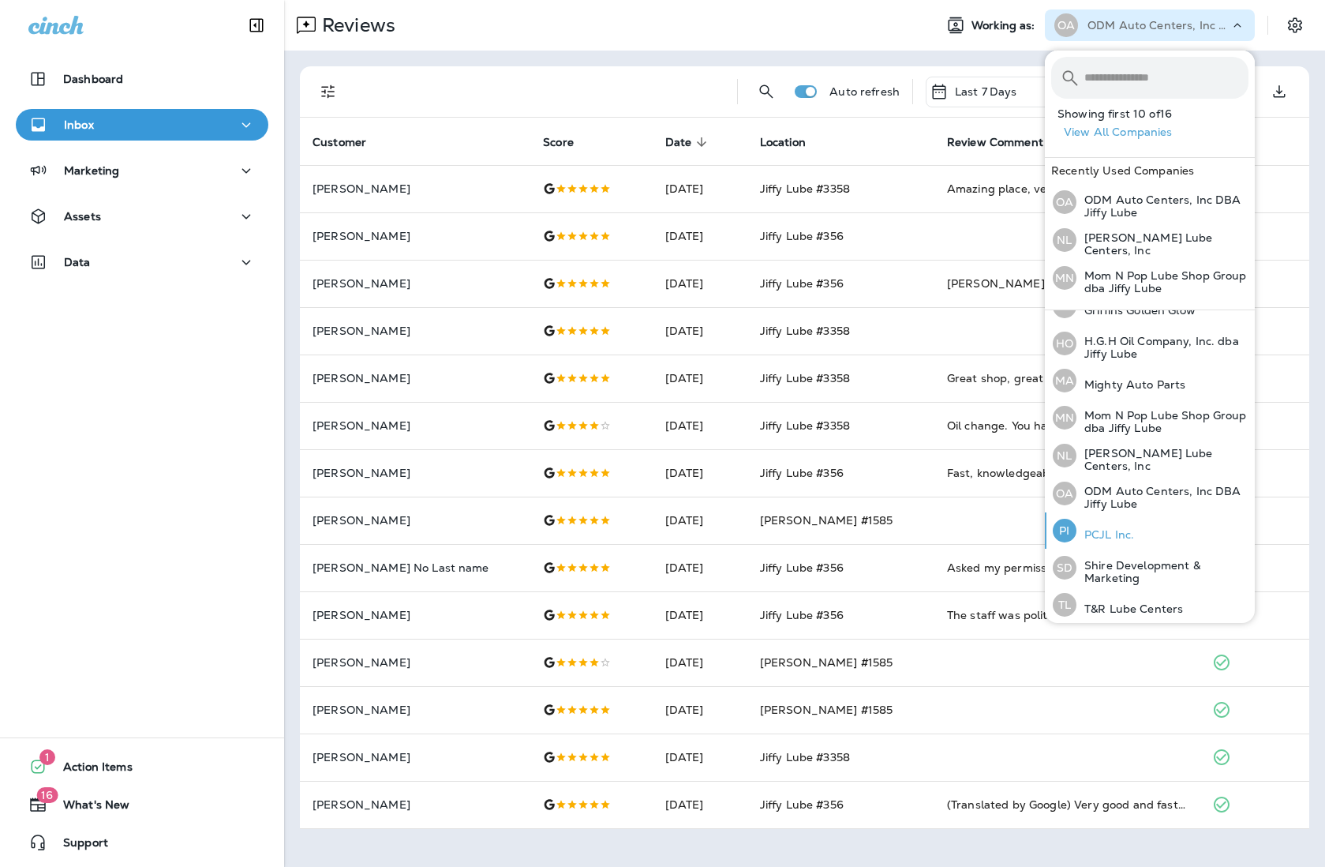
click at [1047, 530] on p "PCJL Inc." at bounding box center [1106, 534] width 58 height 13
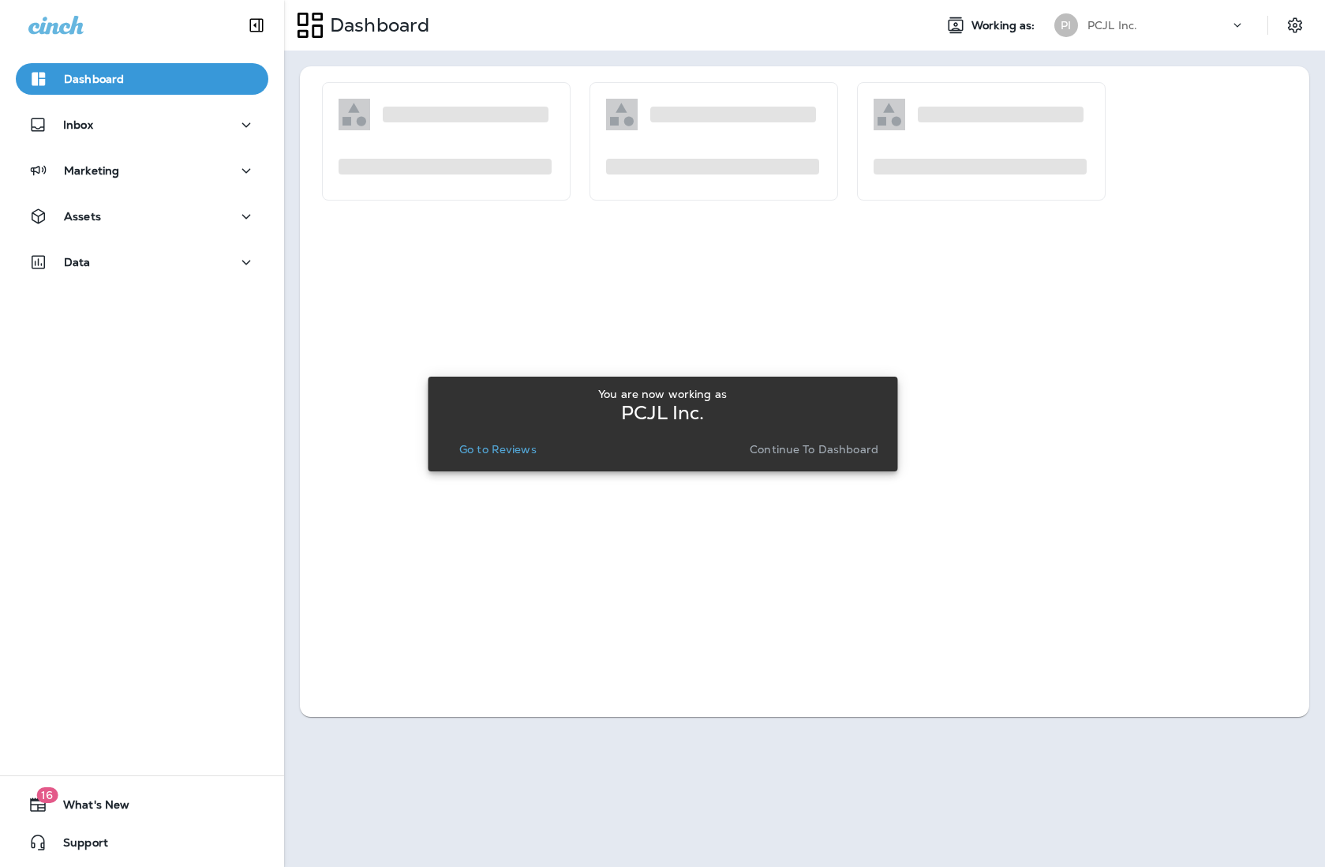
click at [502, 446] on p "Go to Reviews" at bounding box center [497, 449] width 77 height 13
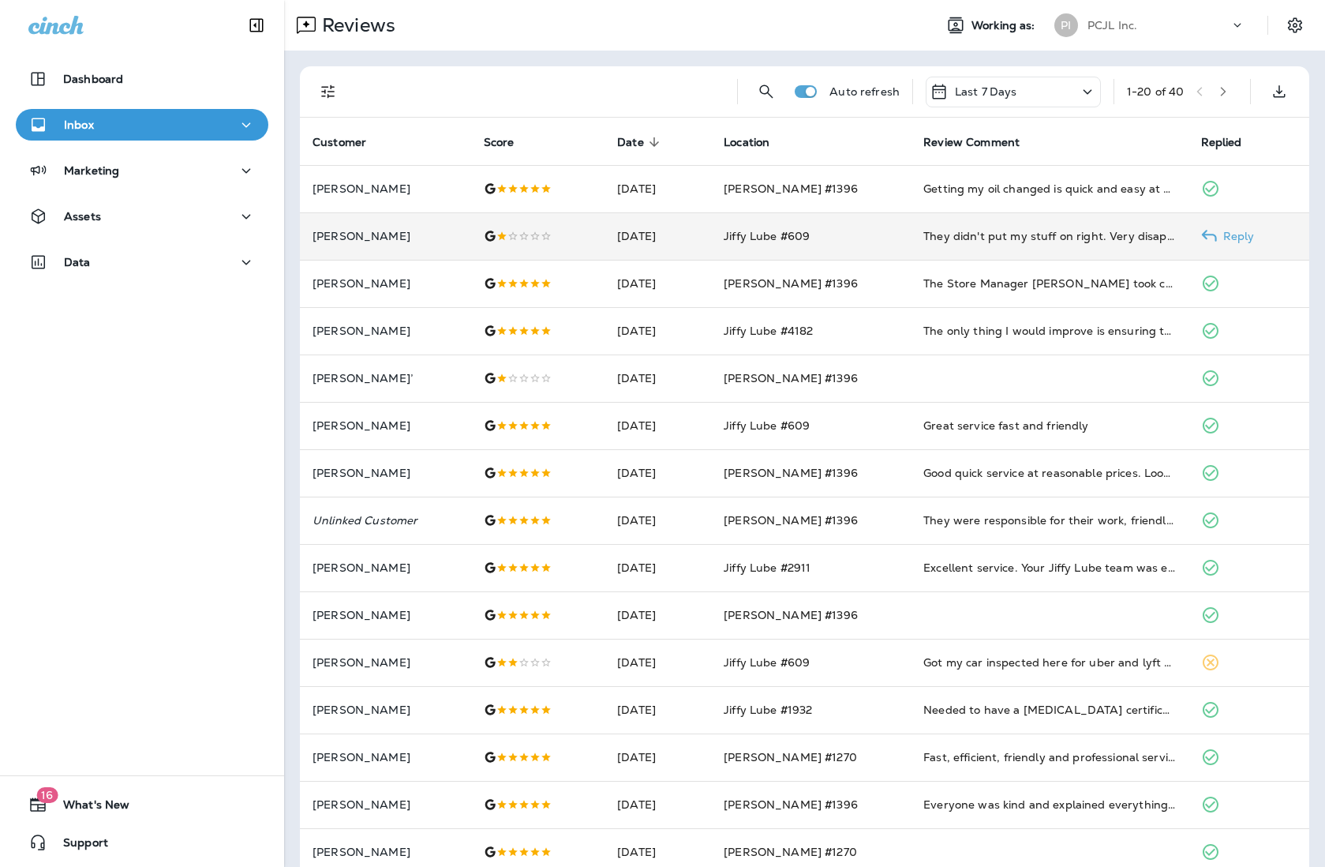
click at [990, 220] on td "They didn't put my stuff on right. Very disappointed." at bounding box center [1049, 235] width 277 height 47
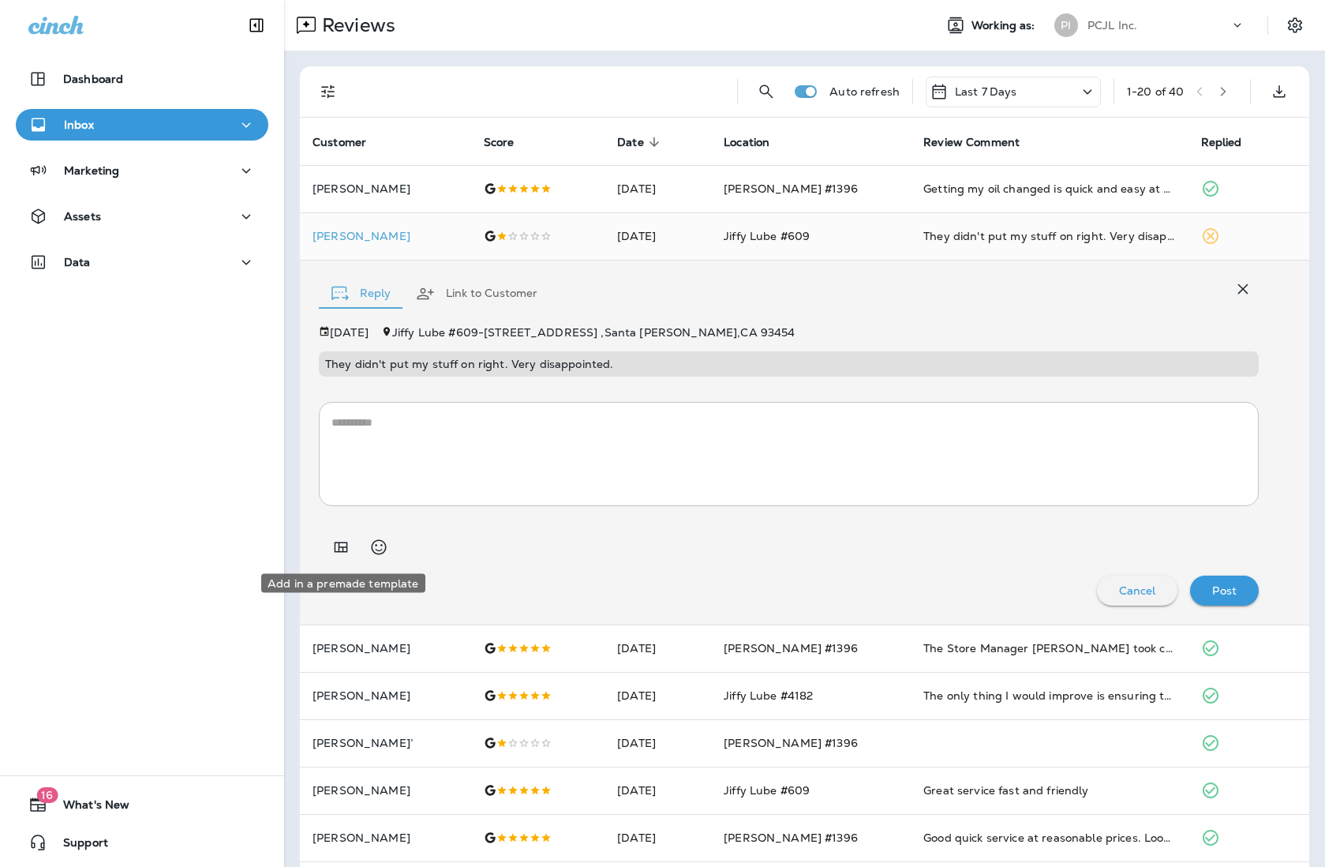
click at [328, 545] on button "Add in a premade template" at bounding box center [341, 547] width 32 height 32
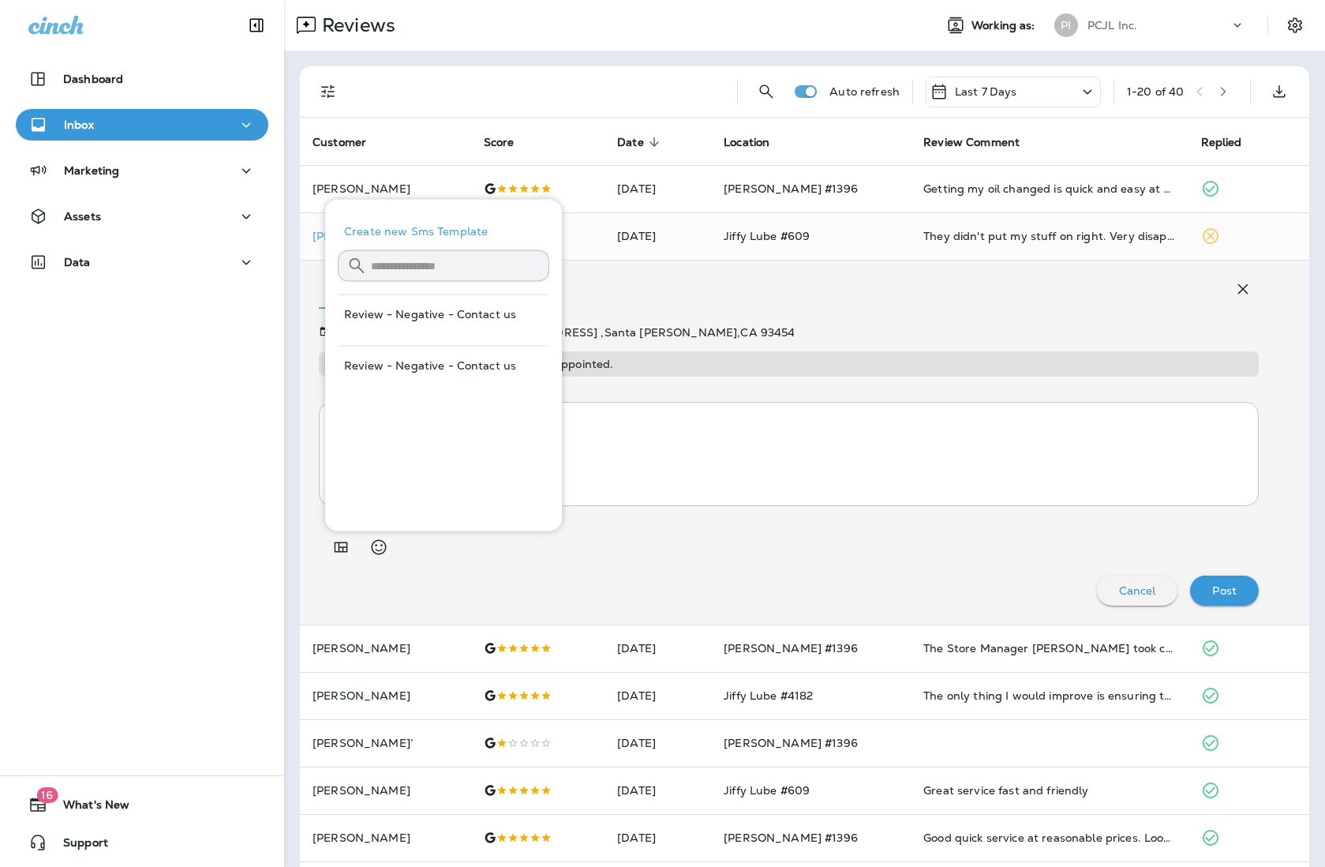
click at [483, 312] on button "Review - Negative - Contact us" at bounding box center [444, 314] width 212 height 38
type textarea "**********"
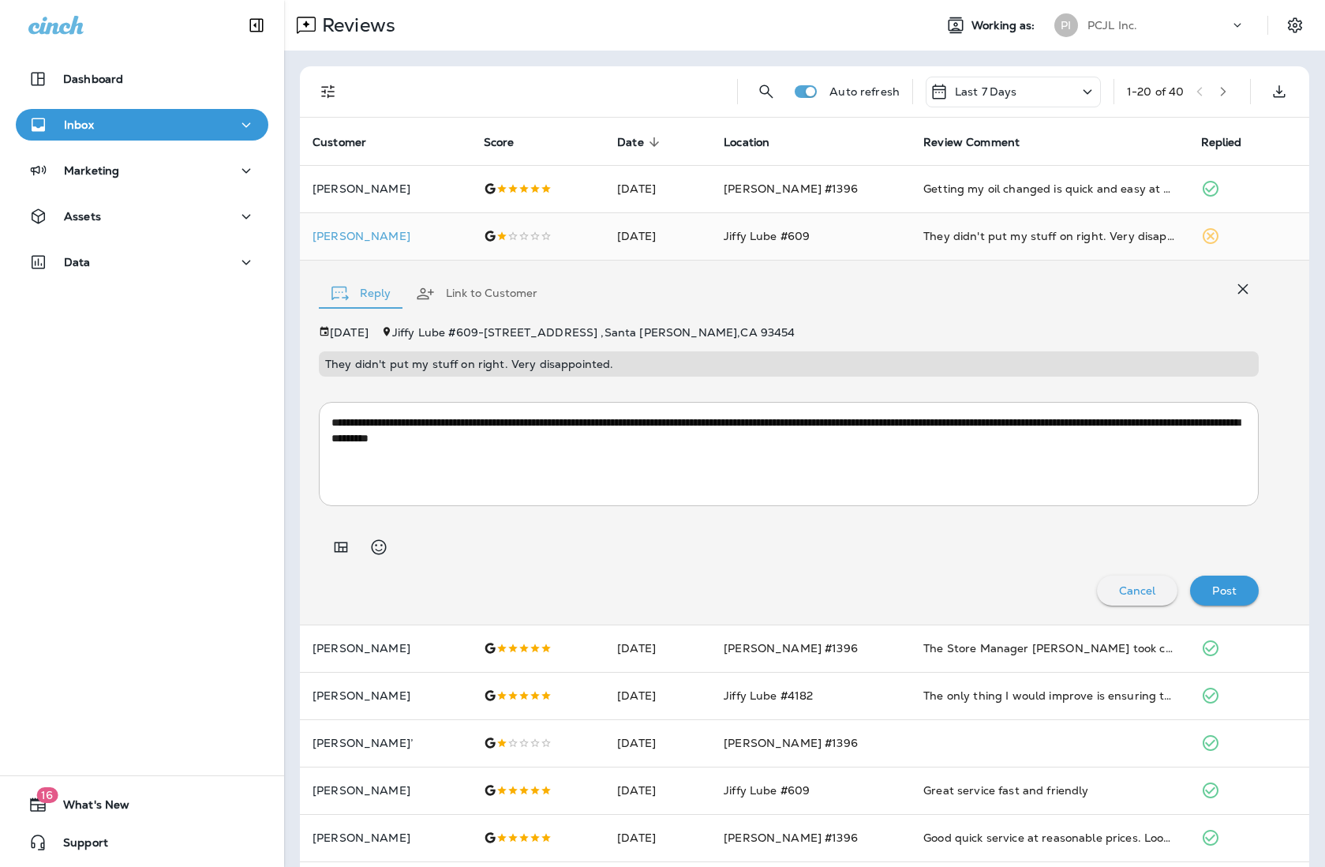
click at [1047, 590] on p "Post" at bounding box center [1224, 590] width 24 height 13
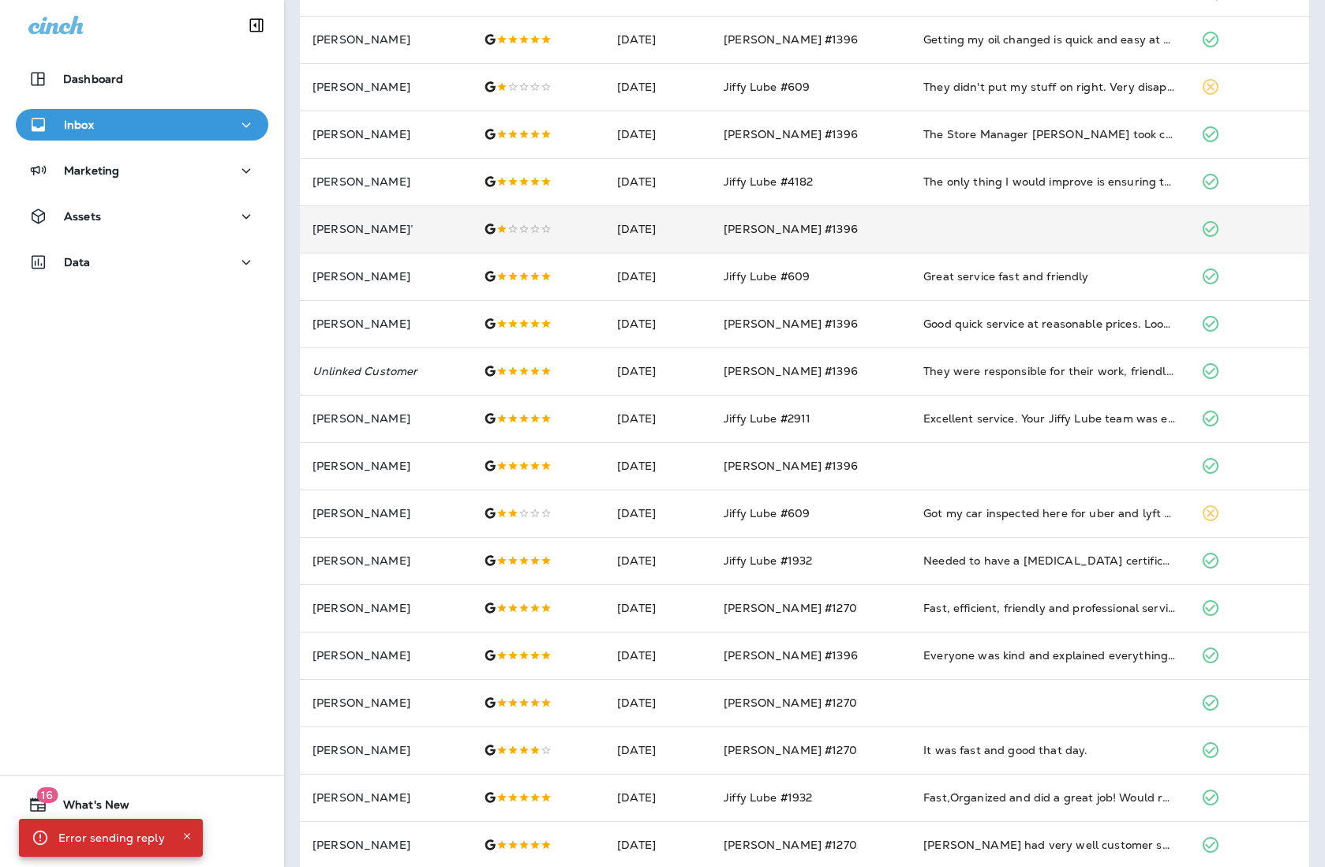
scroll to position [151, 0]
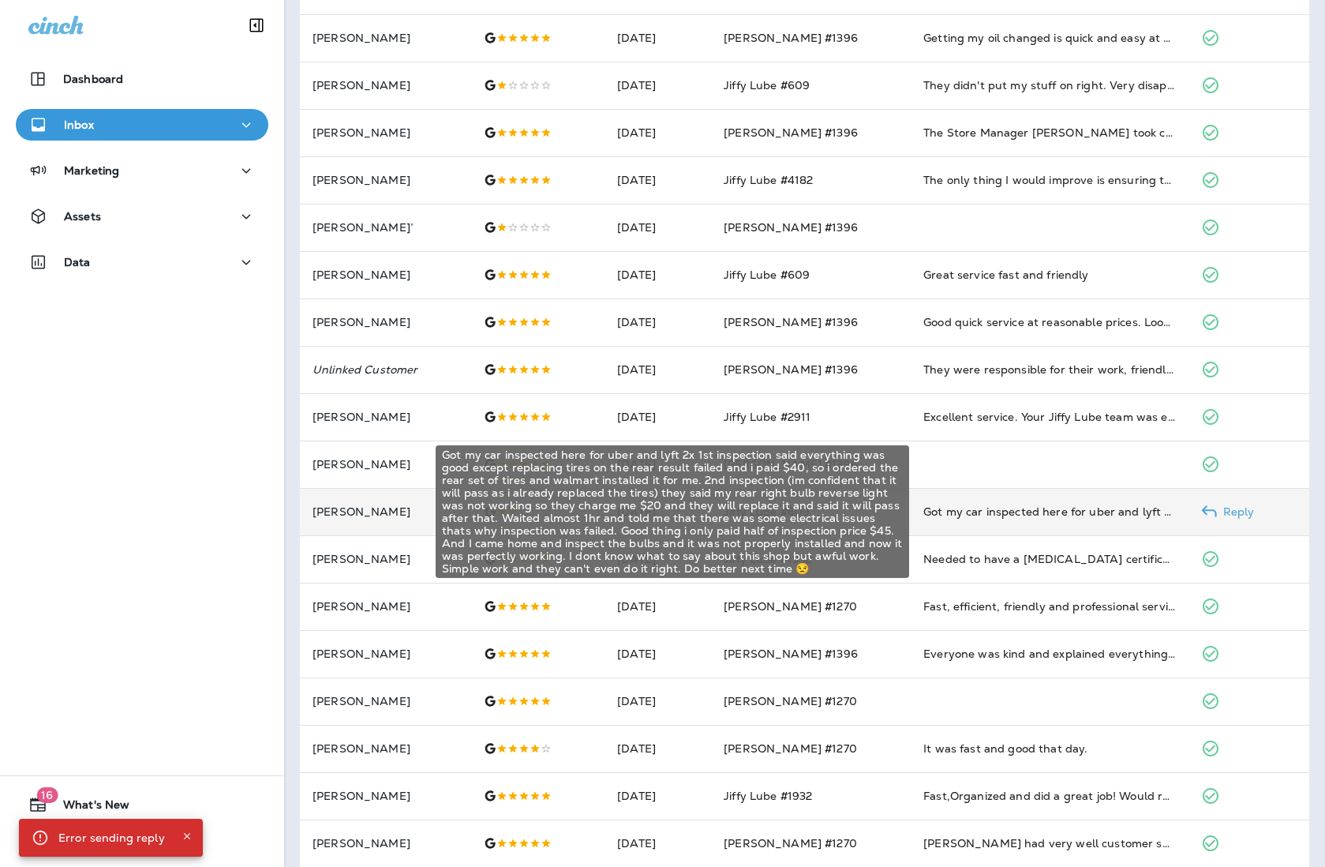
click at [970, 516] on div "Got my car inspected here for uber and lyft 2x 1st inspection said everything w…" at bounding box center [1049, 512] width 252 height 16
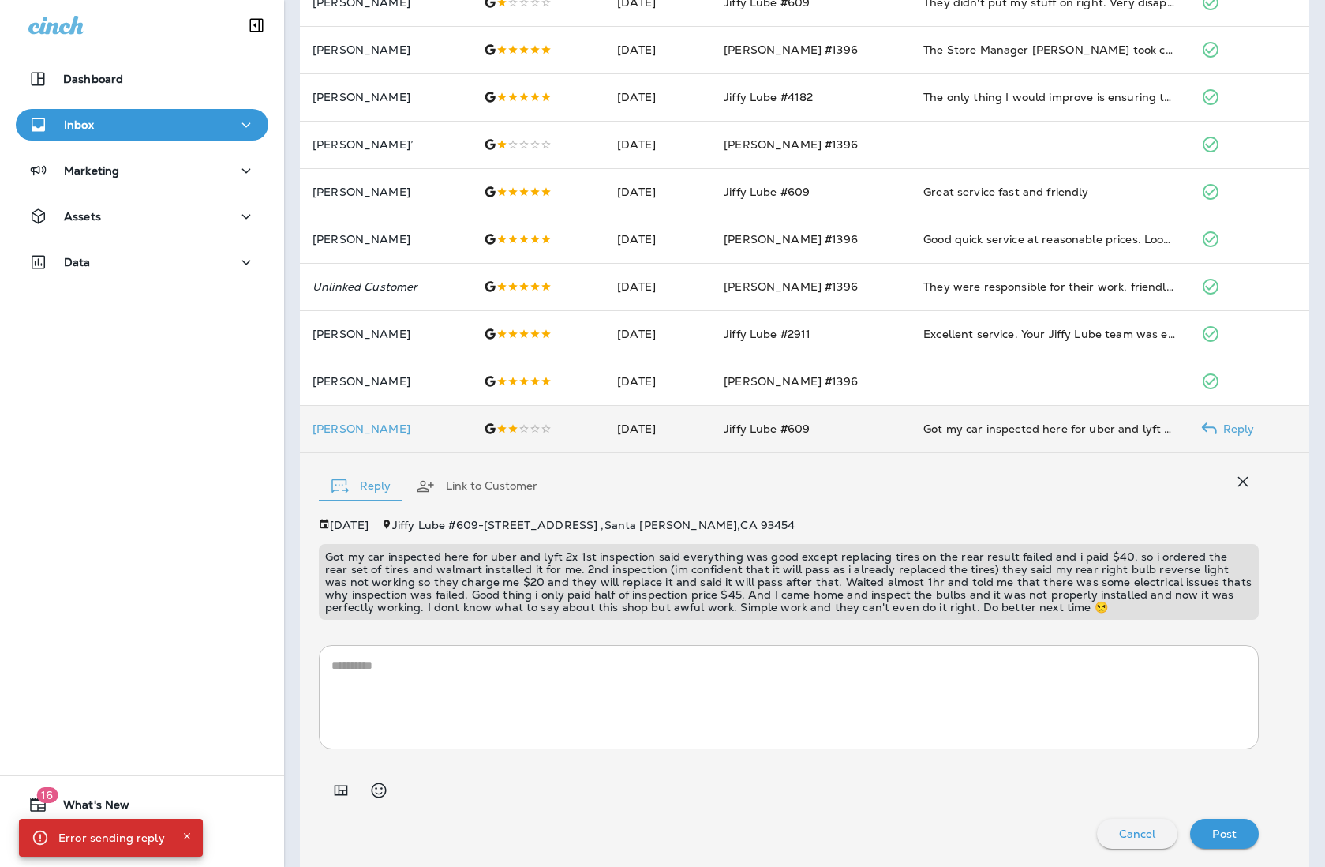
click at [403, 675] on textarea at bounding box center [788, 696] width 915 height 79
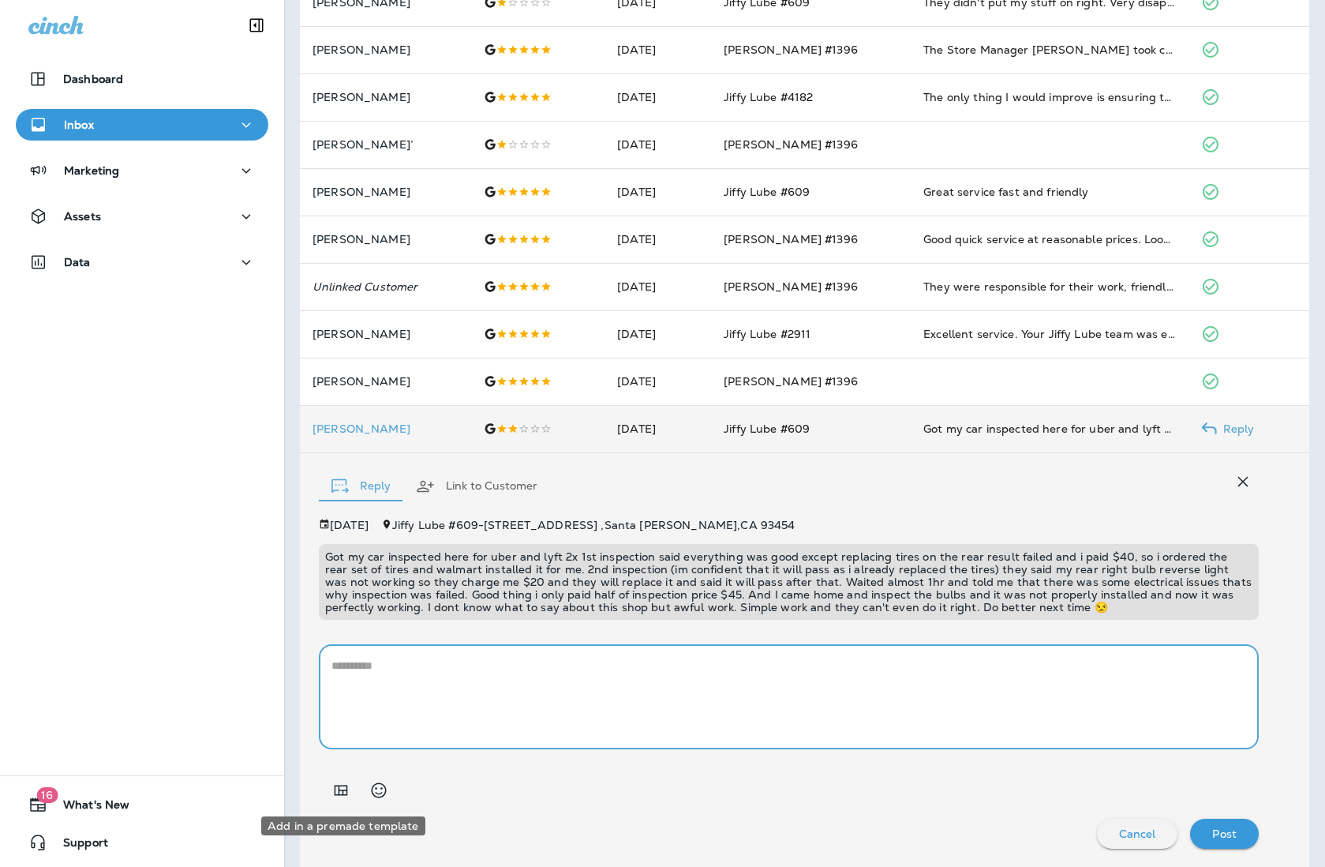
click at [332, 796] on icon "Add in a premade template" at bounding box center [340, 790] width 19 height 19
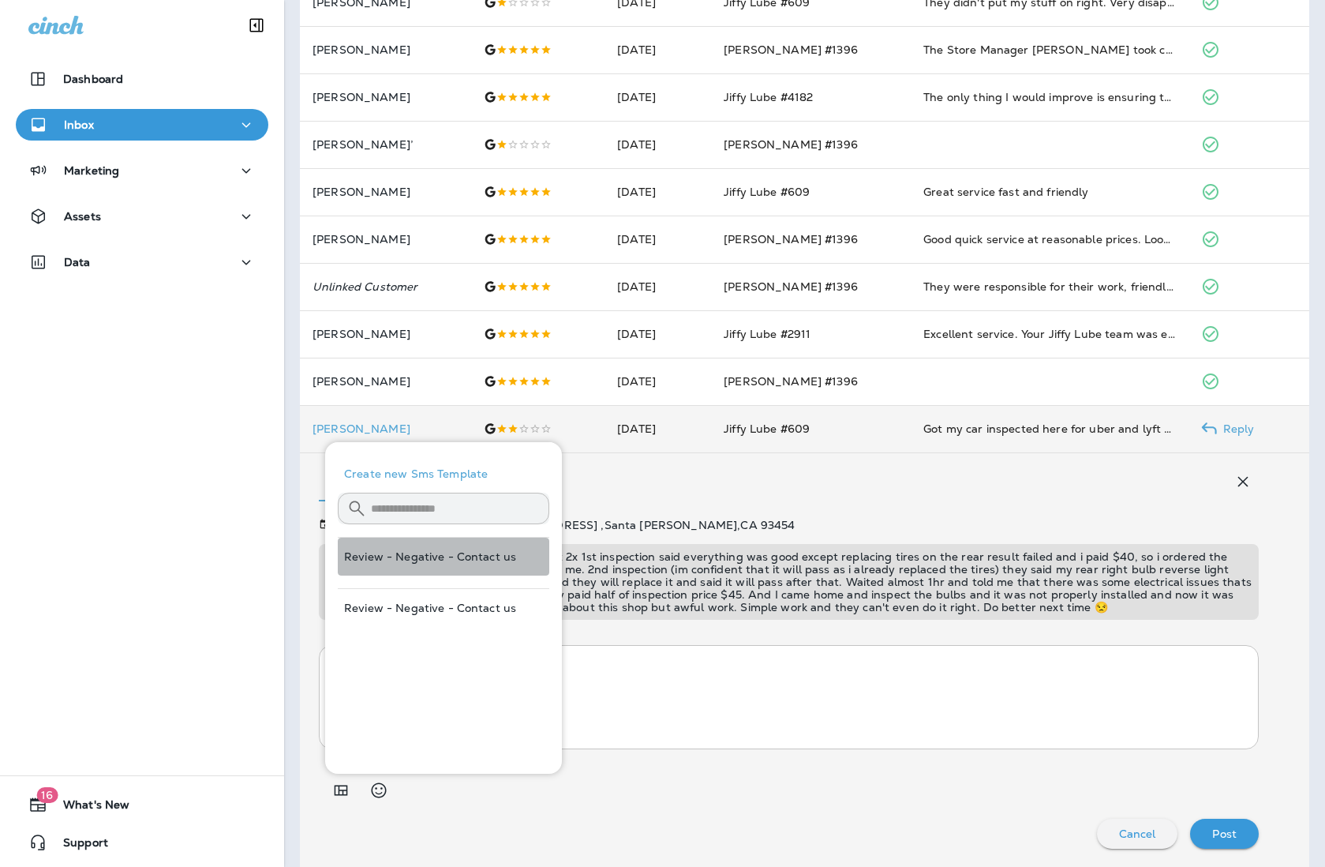
click at [385, 541] on button "Review - Negative - Contact us" at bounding box center [444, 556] width 212 height 38
type textarea "**********"
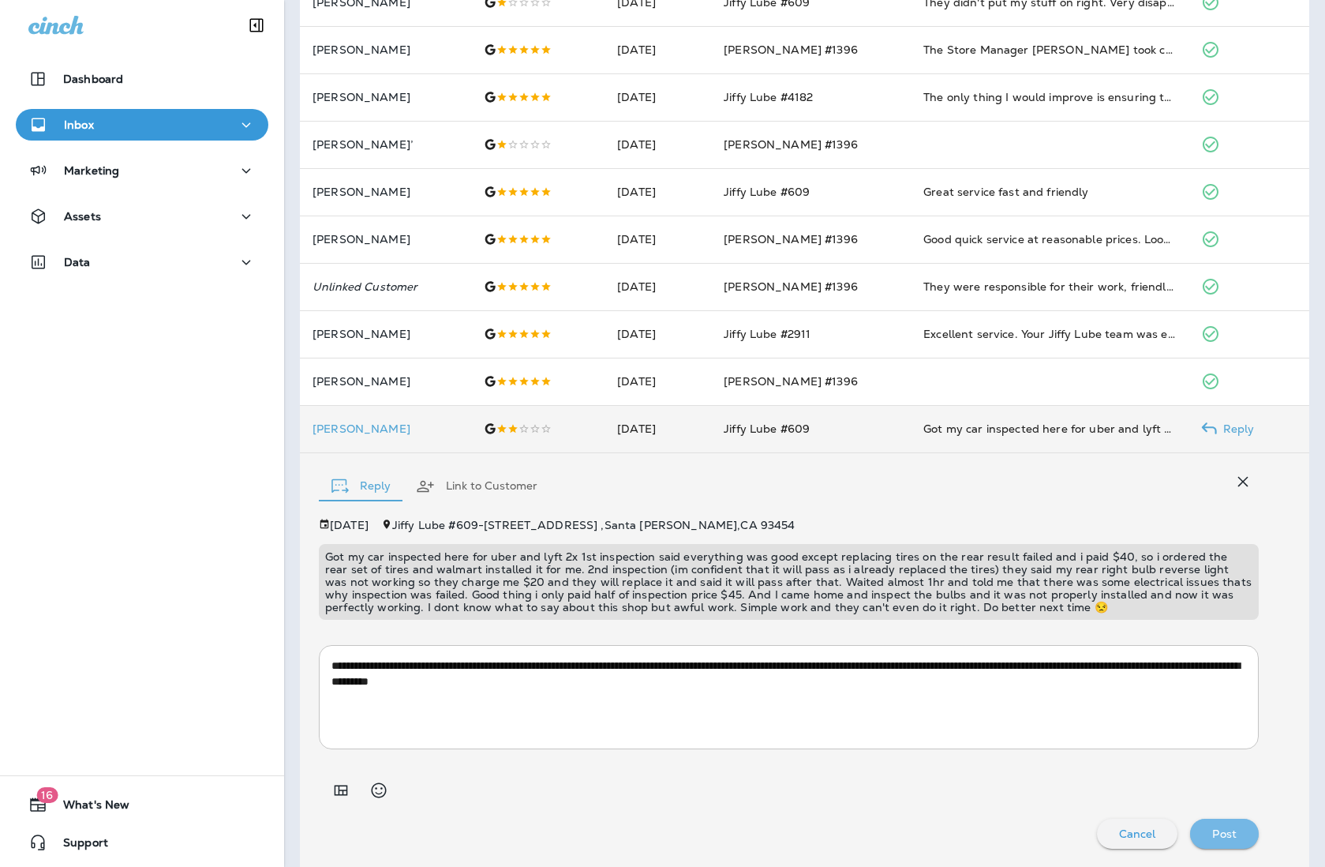
click at [1047, 833] on div "Post" at bounding box center [1224, 833] width 43 height 21
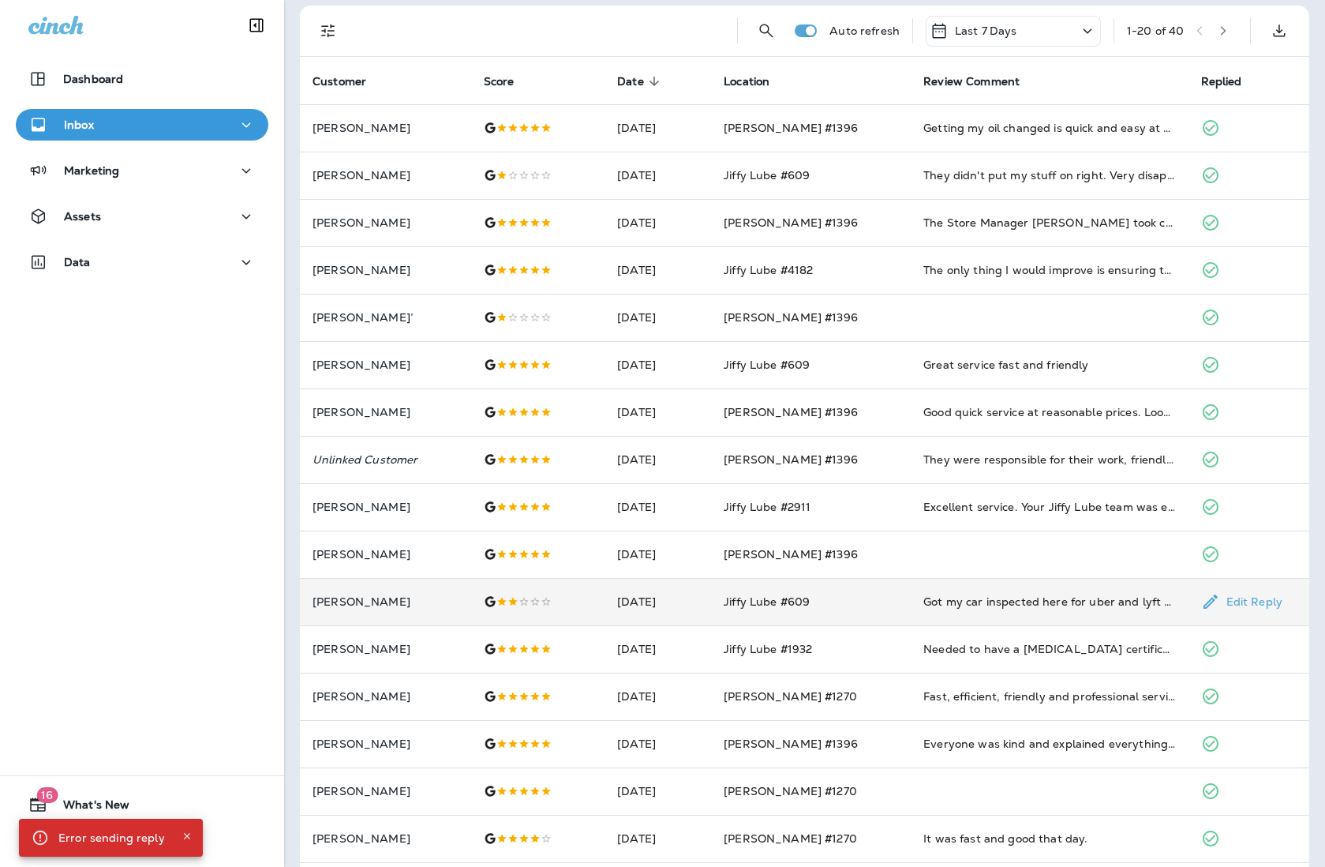
scroll to position [0, 0]
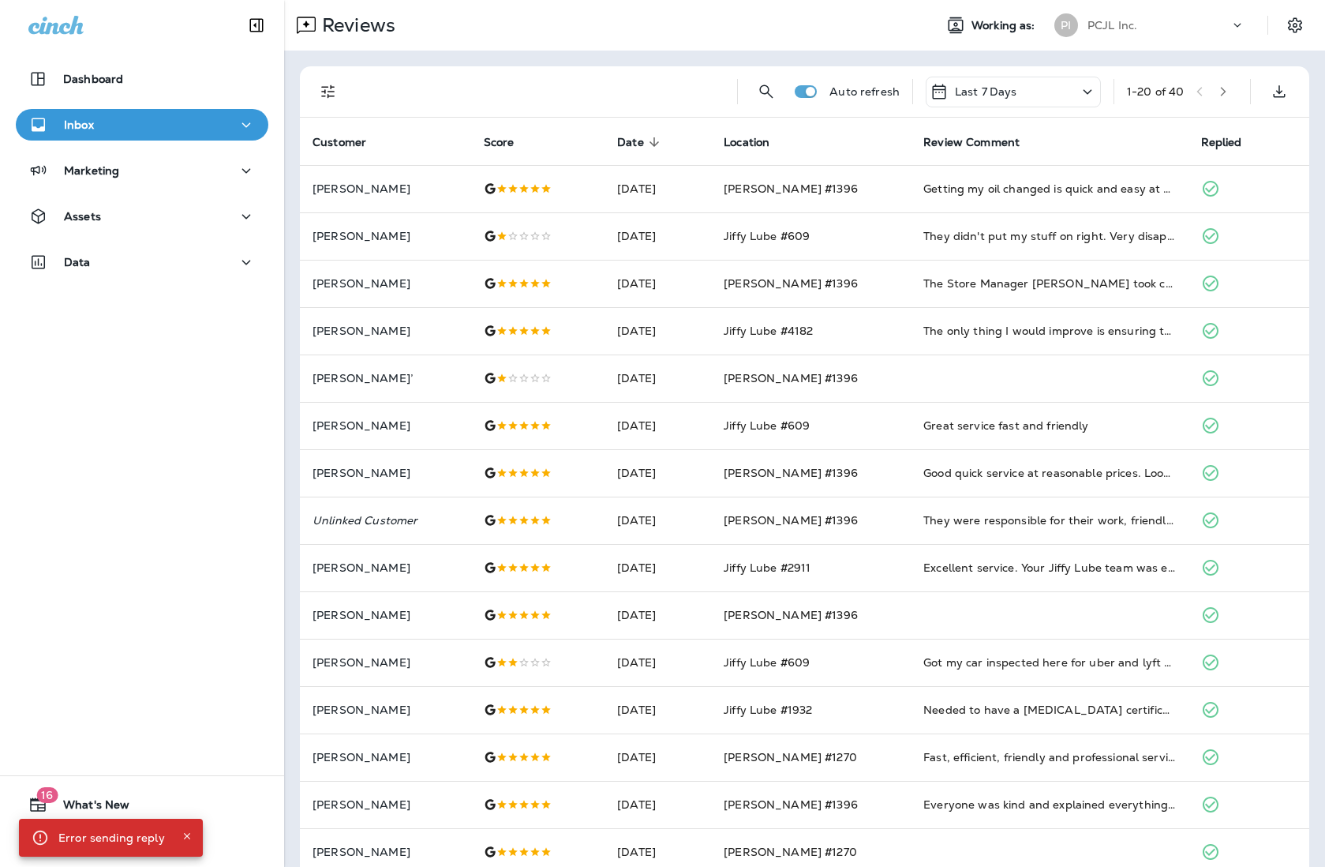
click at [1047, 24] on div "PI" at bounding box center [1066, 25] width 24 height 24
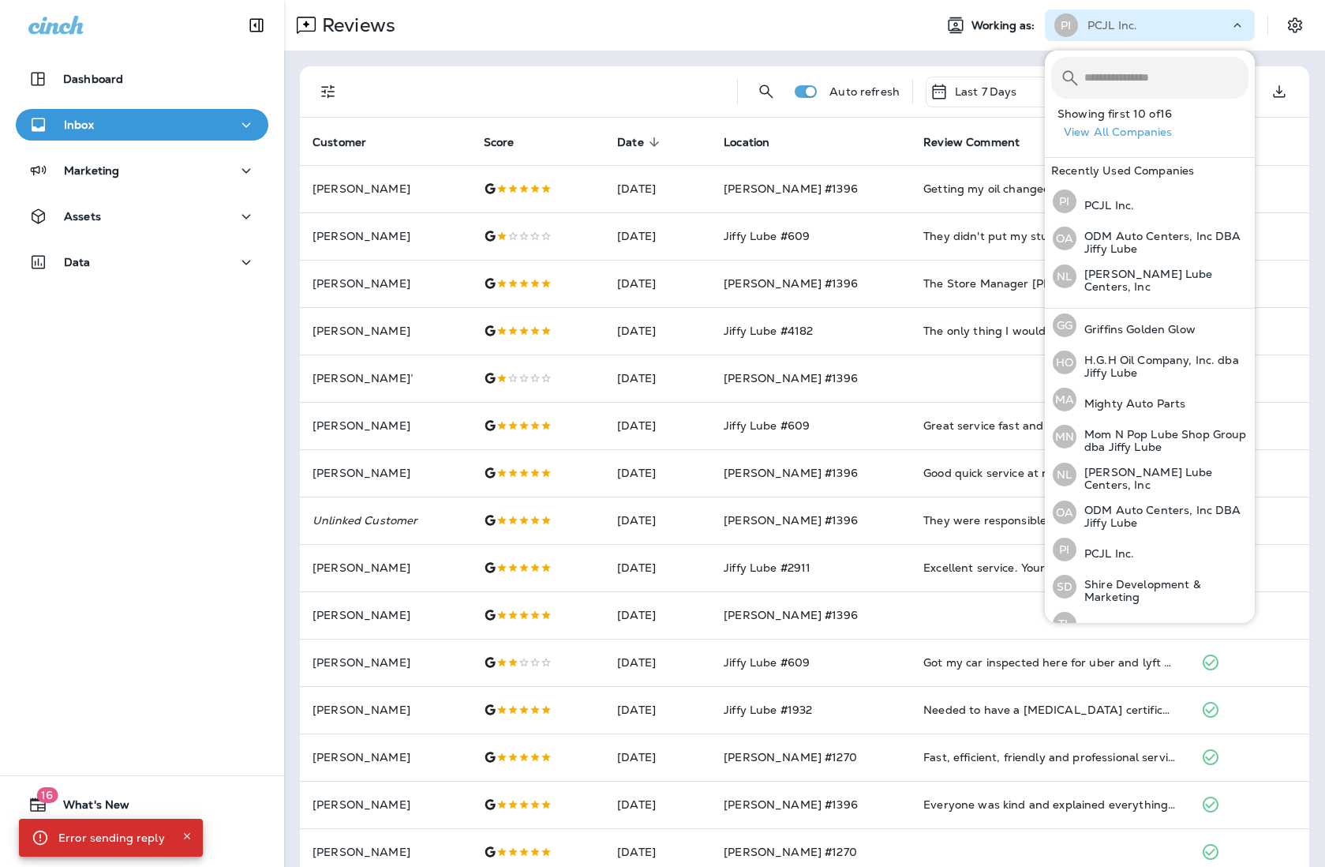
scroll to position [284, 0]
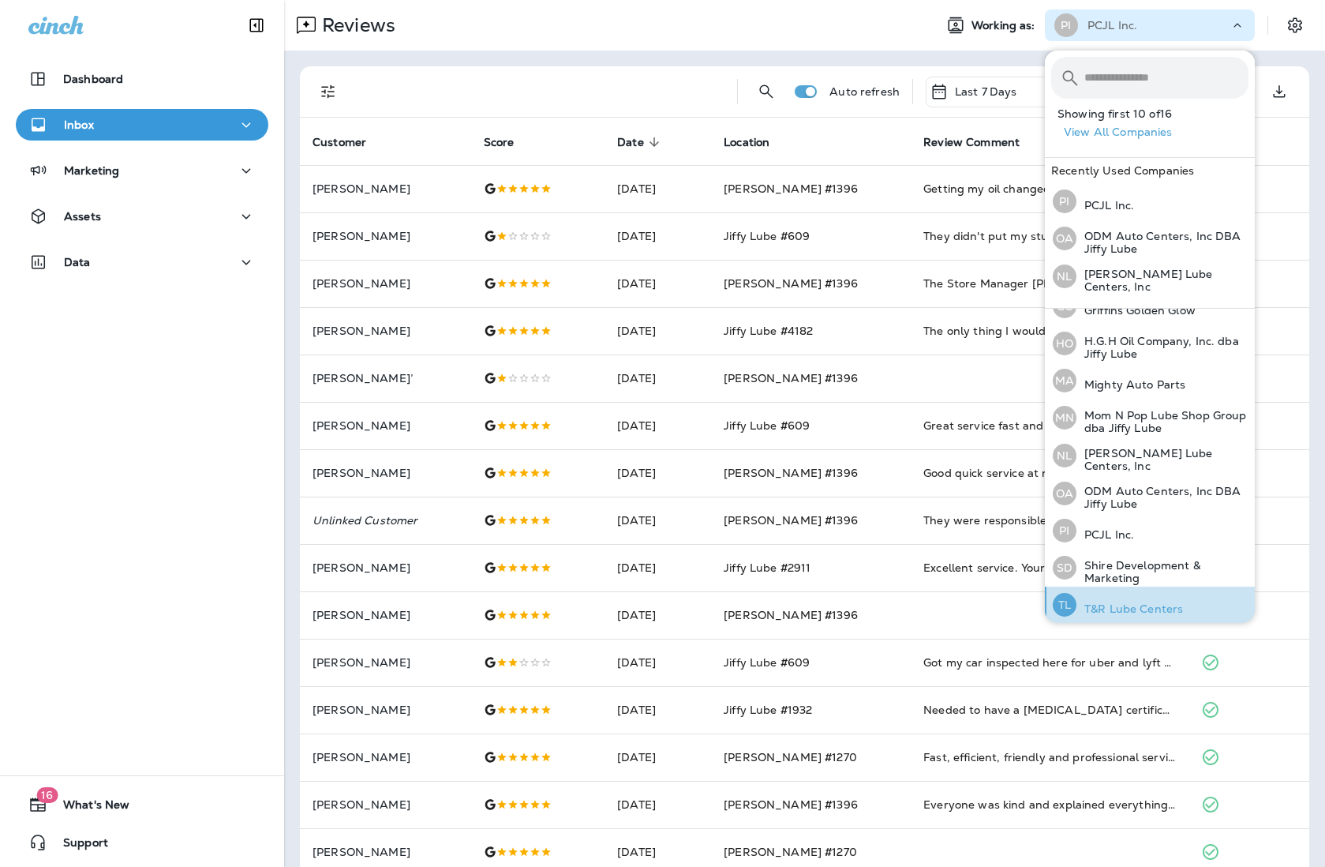
click at [1047, 602] on p "T&R Lube Centers" at bounding box center [1130, 608] width 107 height 13
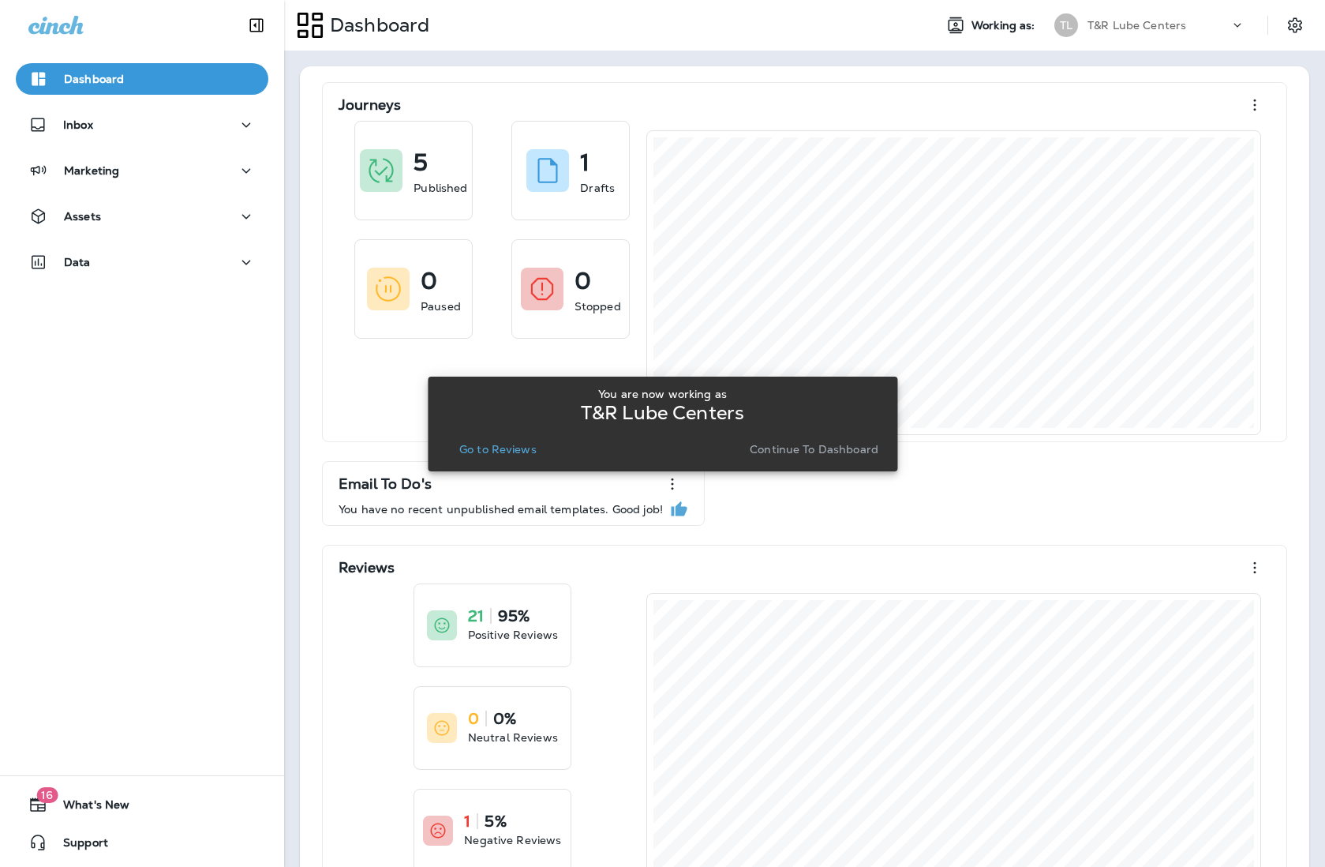
click at [515, 450] on p "Go to Reviews" at bounding box center [497, 449] width 77 height 13
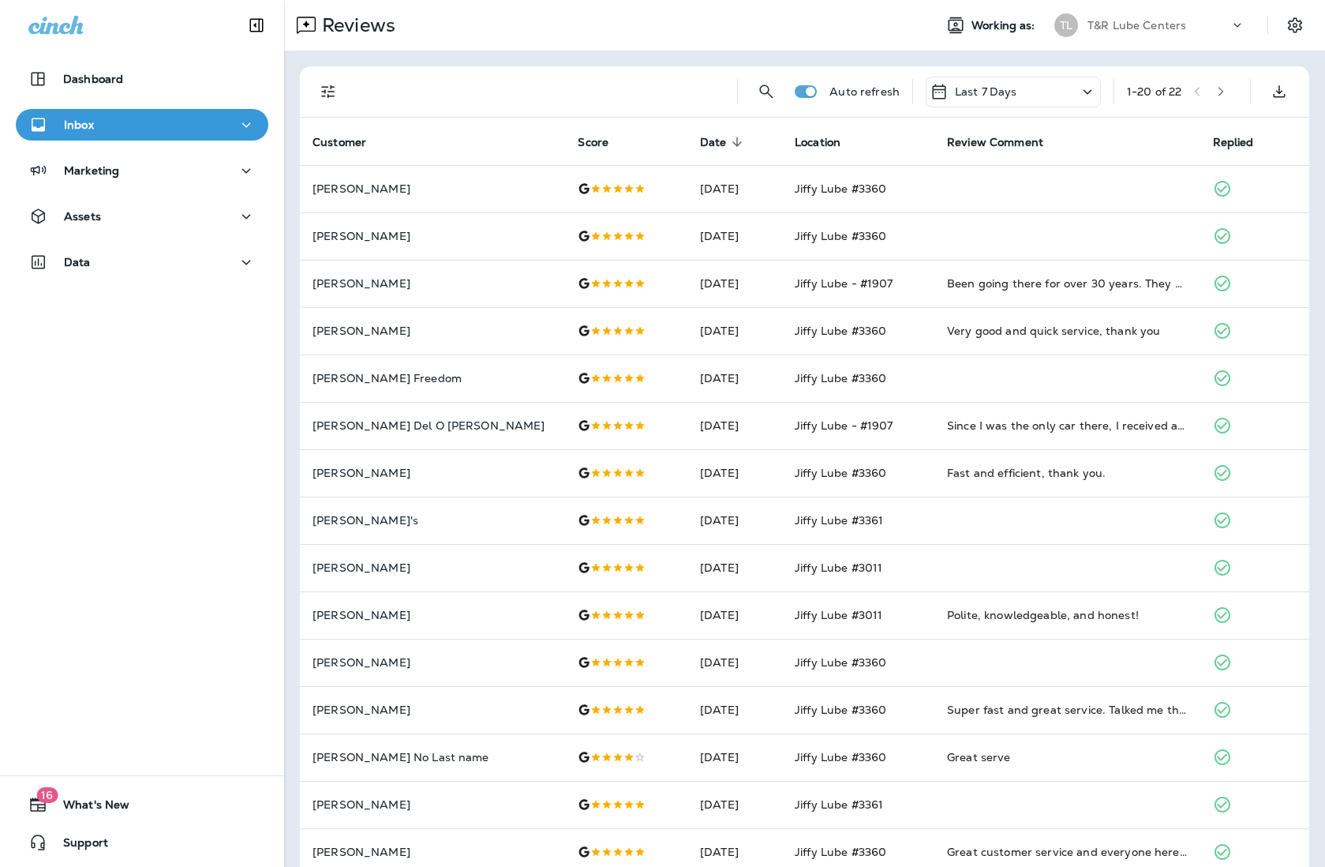
click at [1047, 32] on div "T&R Lube Centers" at bounding box center [1159, 25] width 142 height 24
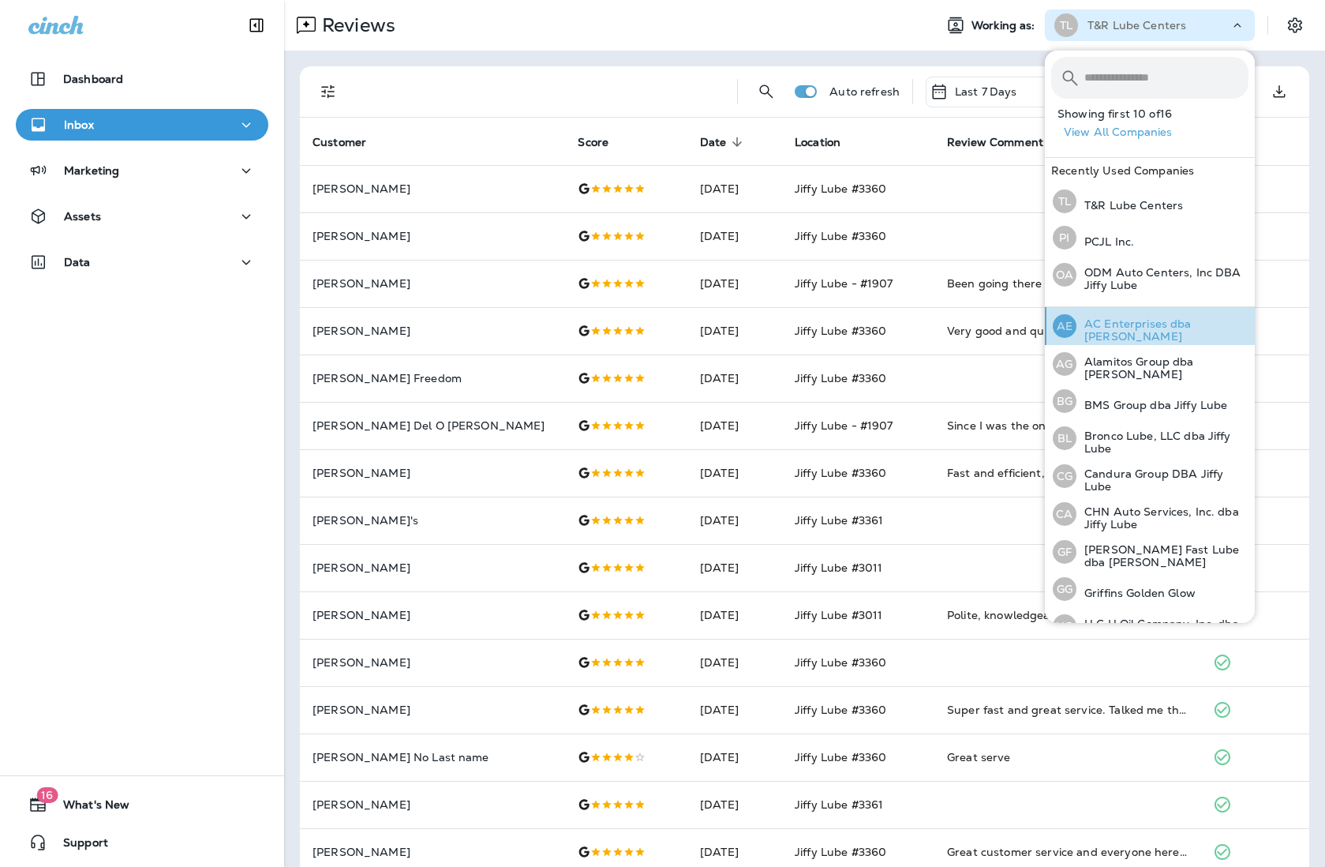
click at [1047, 324] on p "AC Enterprises dba [PERSON_NAME]" at bounding box center [1163, 329] width 172 height 25
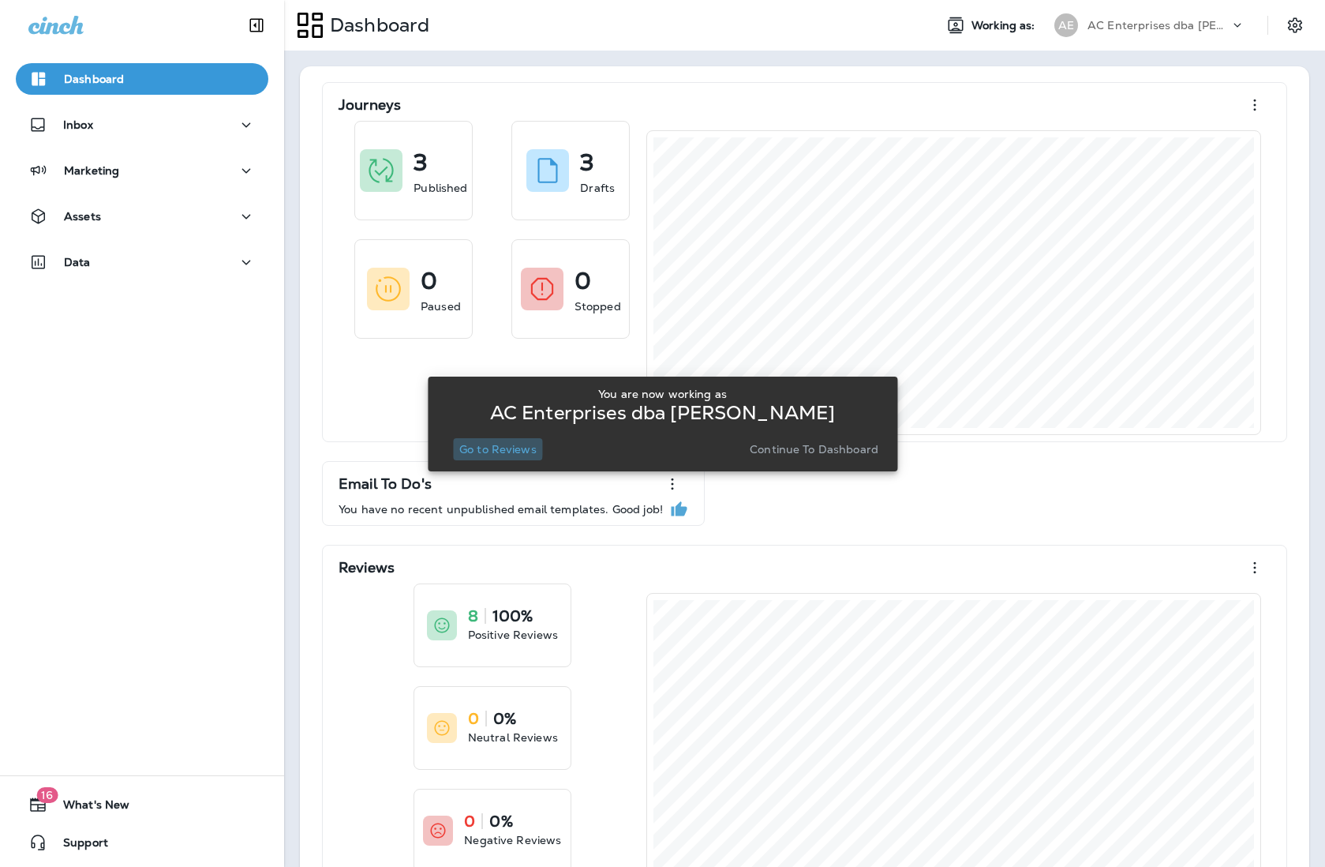
click at [468, 447] on p "Go to Reviews" at bounding box center [497, 449] width 77 height 13
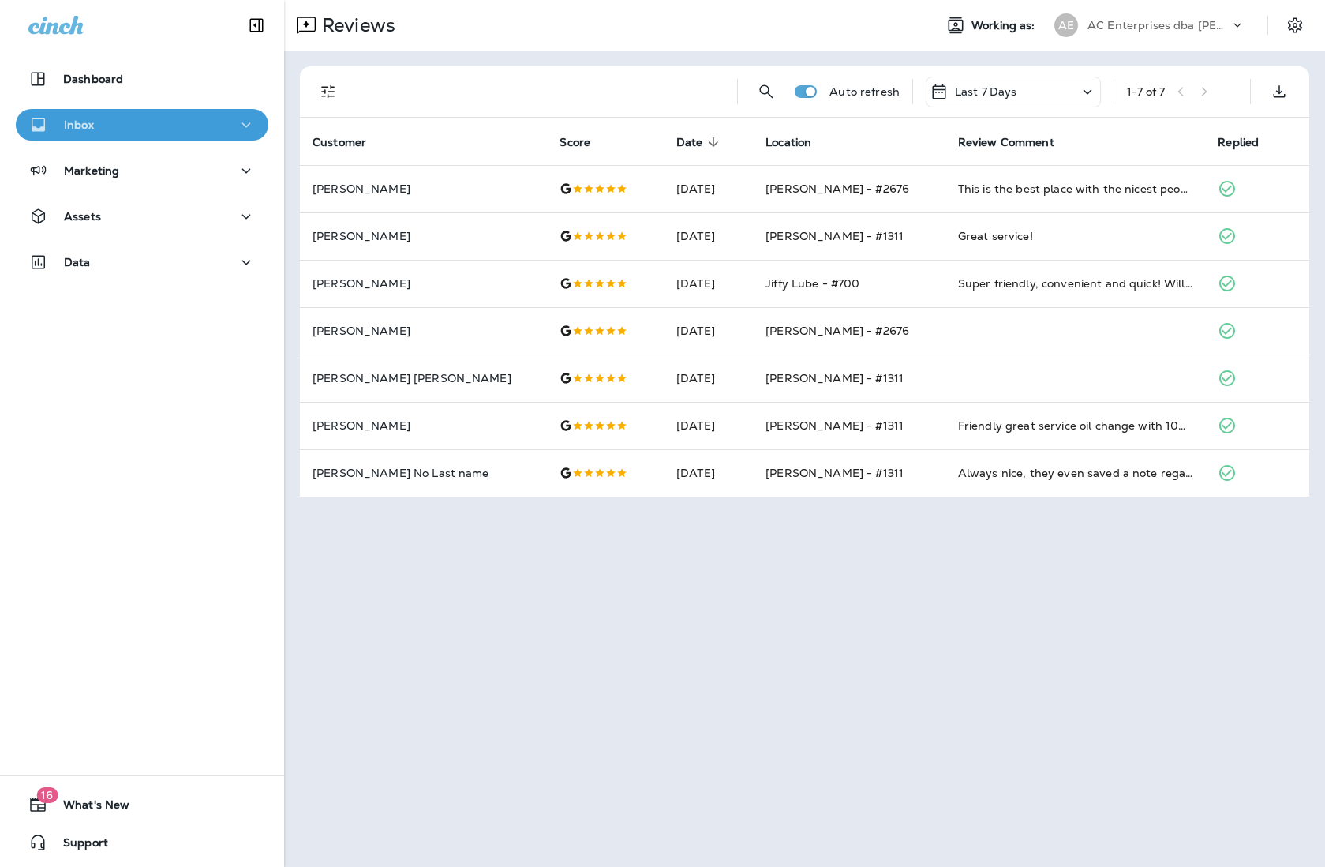
click at [171, 122] on div "Inbox" at bounding box center [141, 125] width 227 height 20
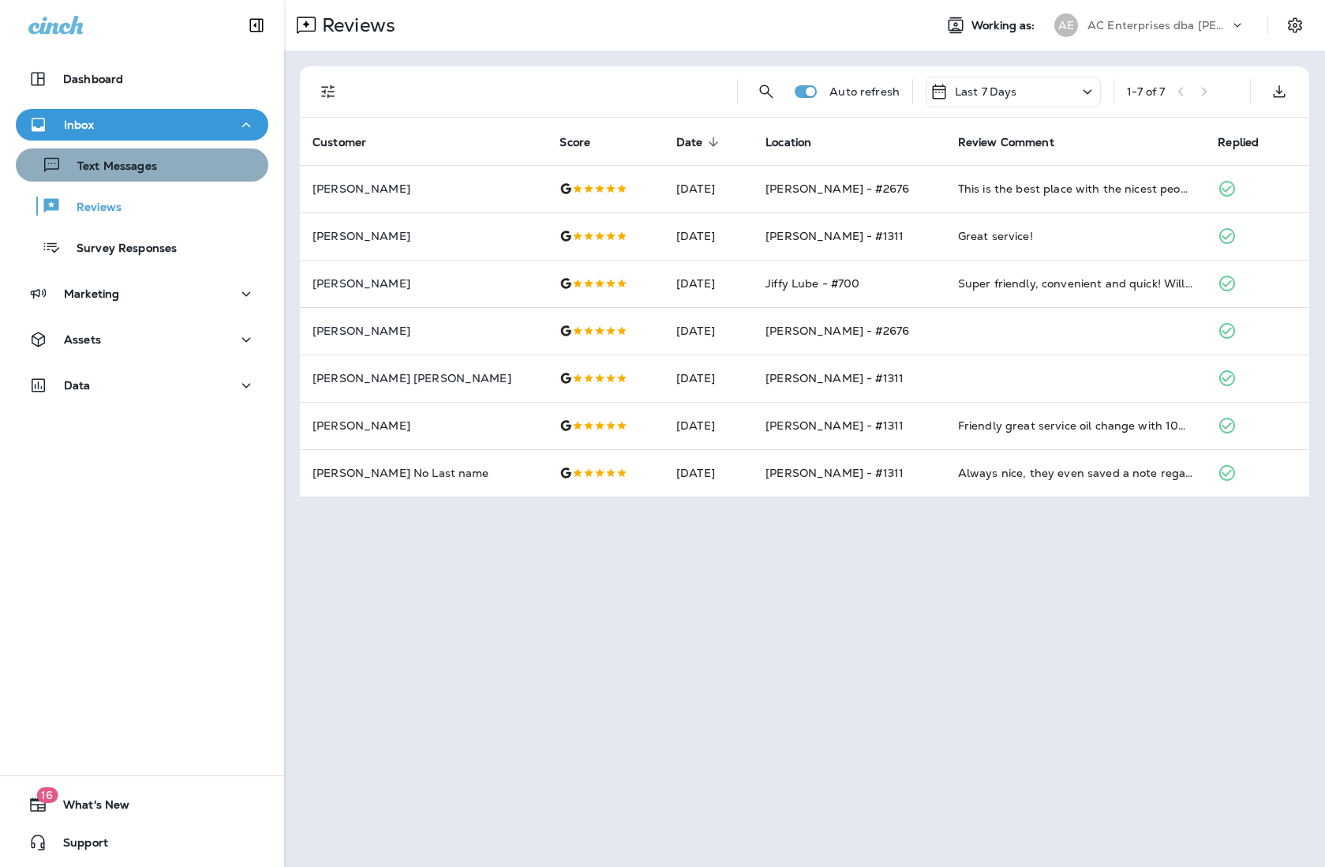
click at [156, 160] on div "Text Messages" at bounding box center [142, 165] width 240 height 24
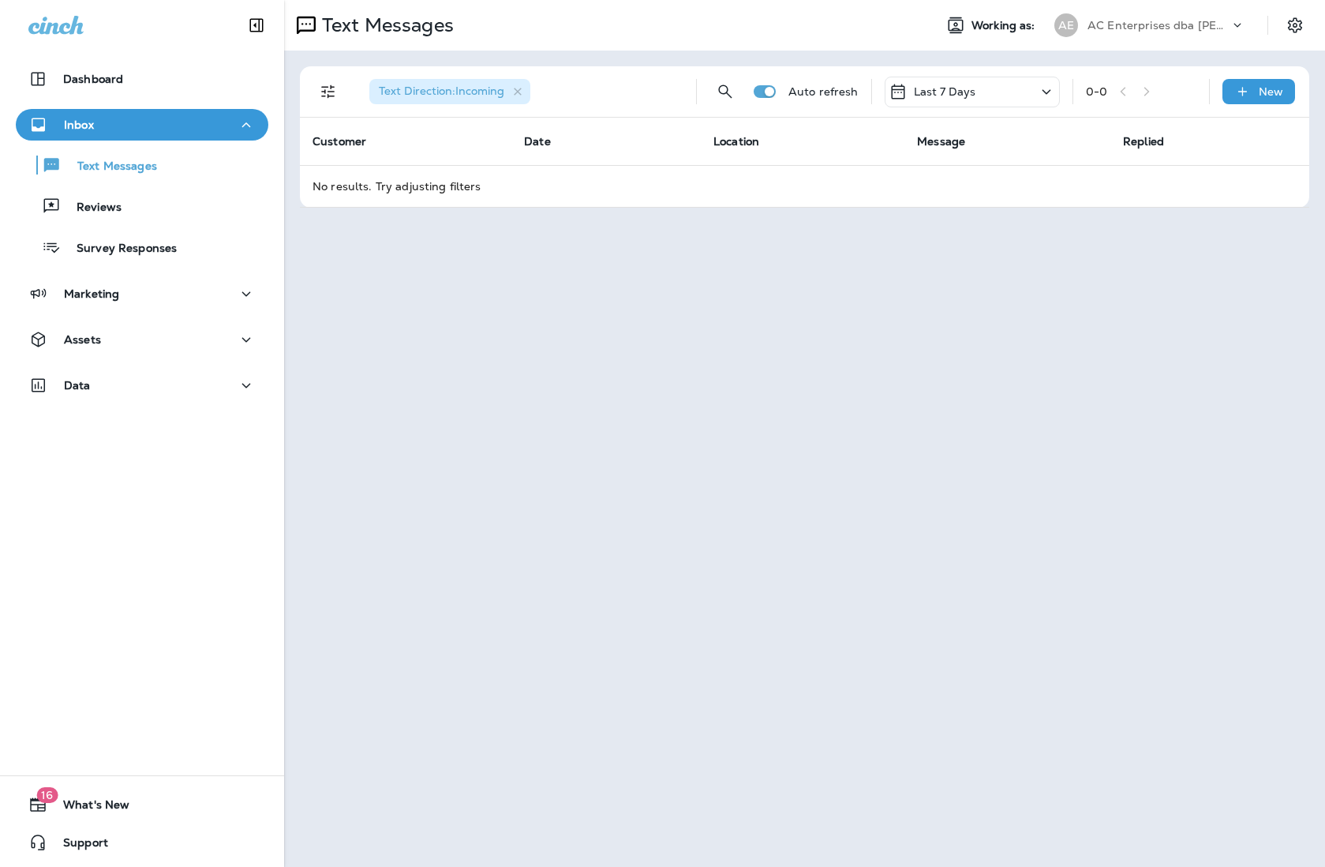
click at [1047, 32] on div "AC Enterprises dba [PERSON_NAME]" at bounding box center [1159, 25] width 142 height 24
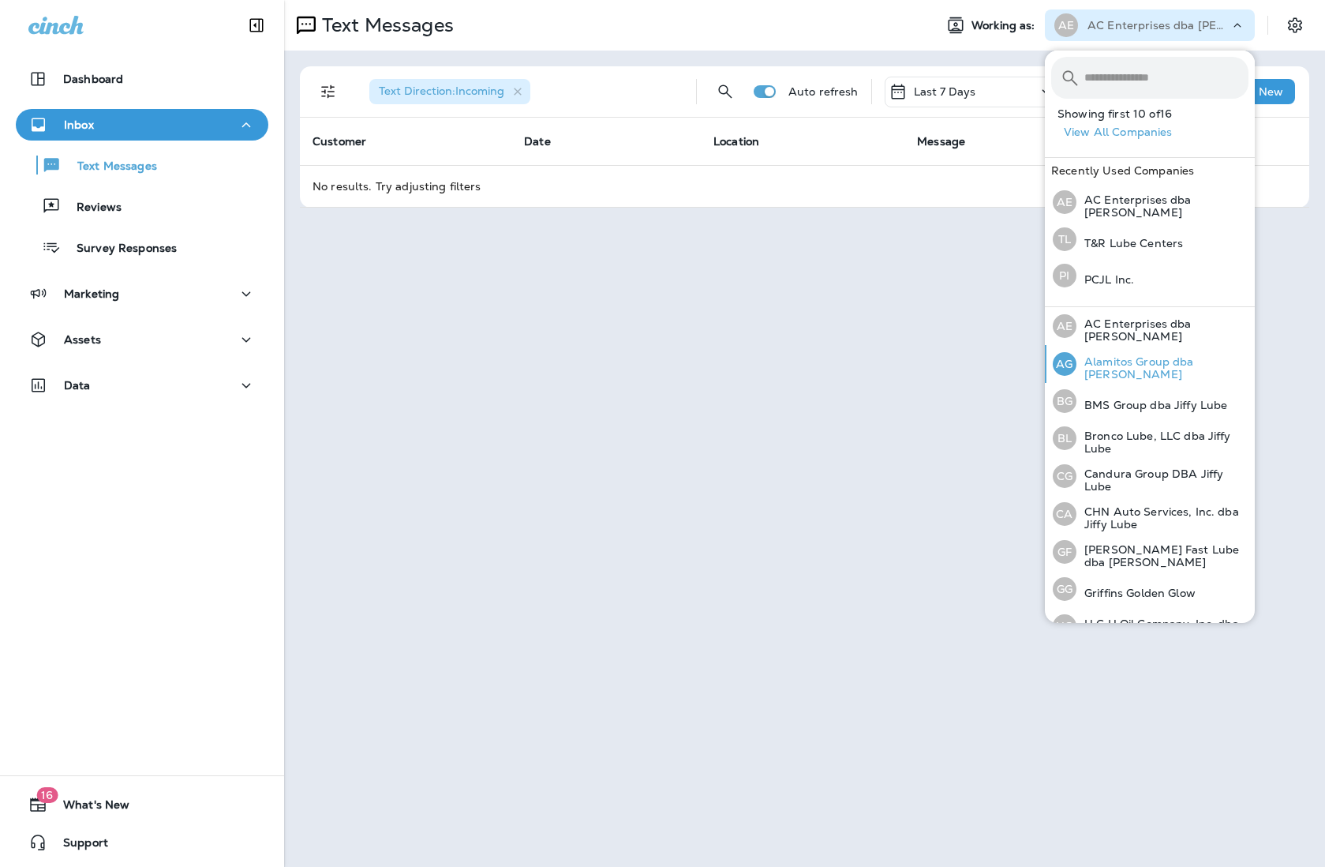
click at [1047, 363] on p "Alamitos Group dba [PERSON_NAME]" at bounding box center [1163, 367] width 172 height 25
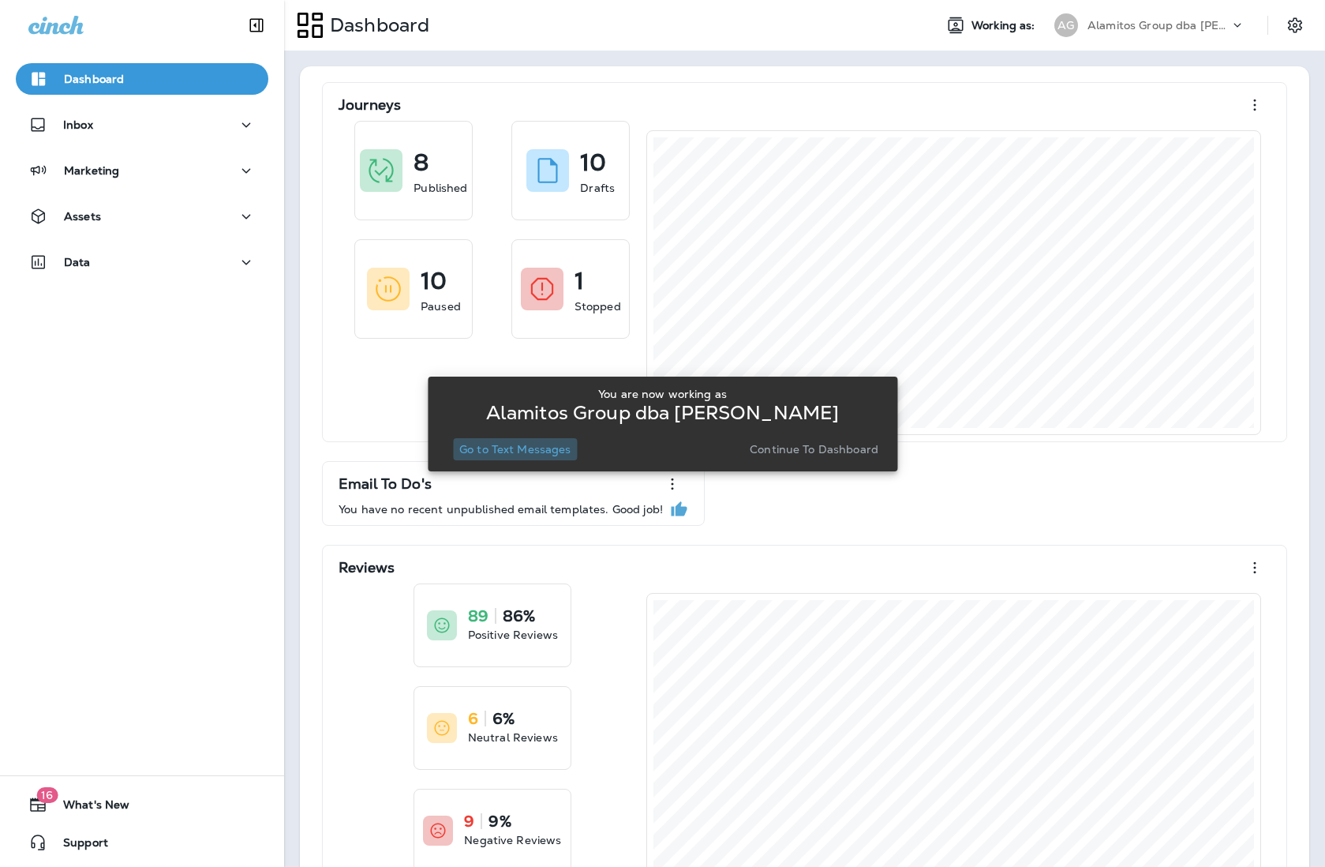
click at [560, 448] on p "Go to Text Messages" at bounding box center [515, 449] width 112 height 13
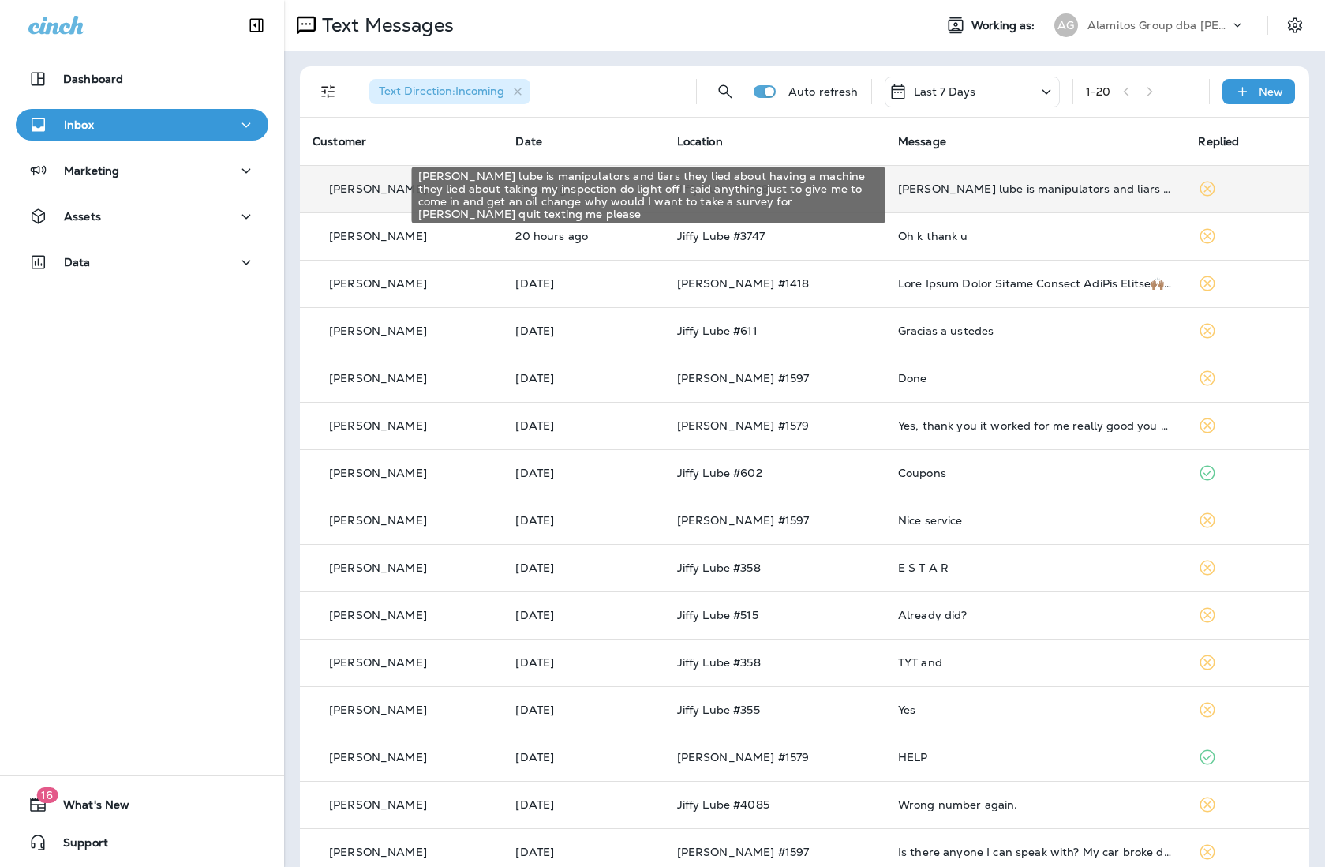
click at [1047, 191] on div "[PERSON_NAME] lube is manipulators and liars they lied about having a machine t…" at bounding box center [1035, 188] width 275 height 13
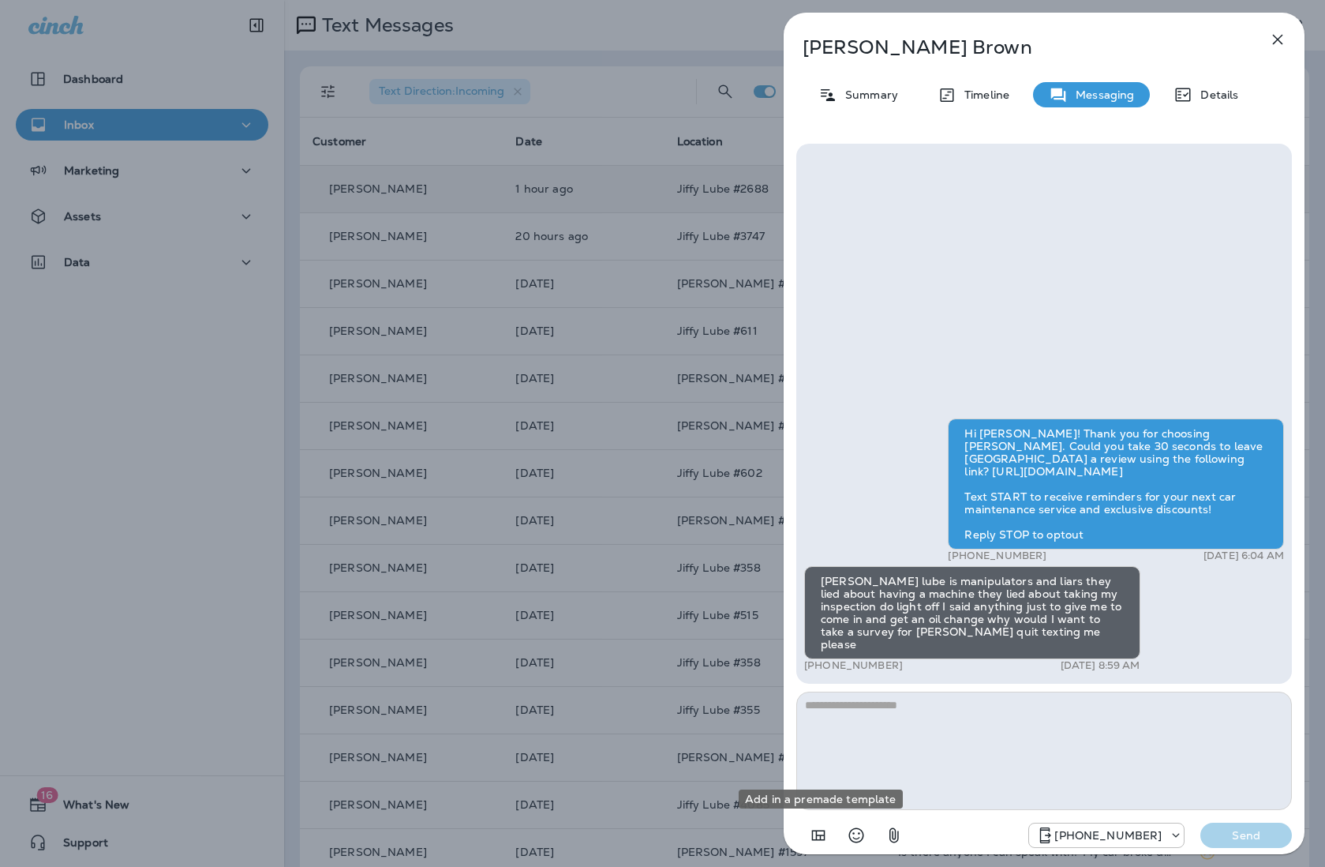
click at [817, 832] on icon "Add in a premade template" at bounding box center [818, 835] width 19 height 19
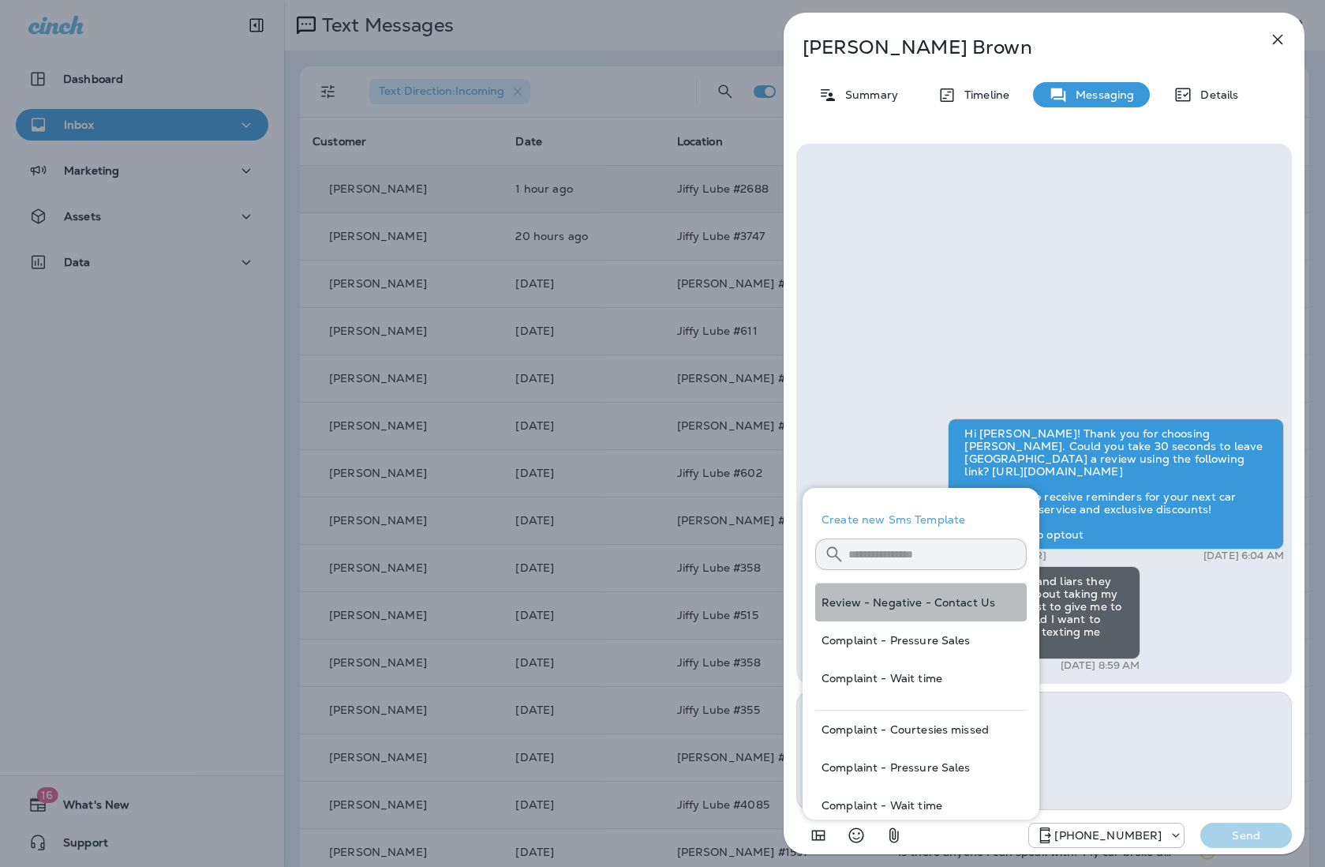
click at [991, 597] on button "Review - Negative - Contact Us" at bounding box center [921, 602] width 212 height 38
type textarea "**********"
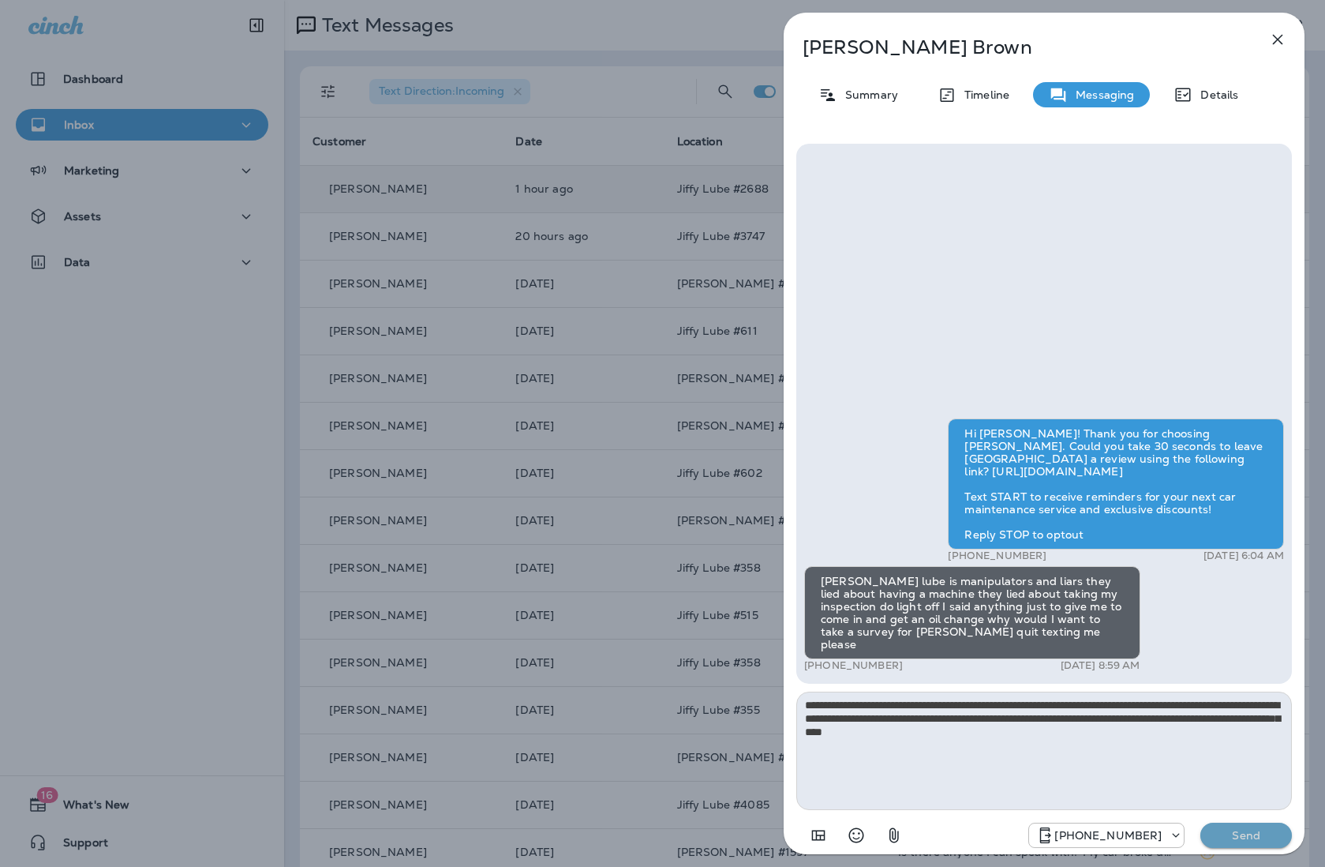
click at [1047, 839] on p "Send" at bounding box center [1246, 835] width 66 height 14
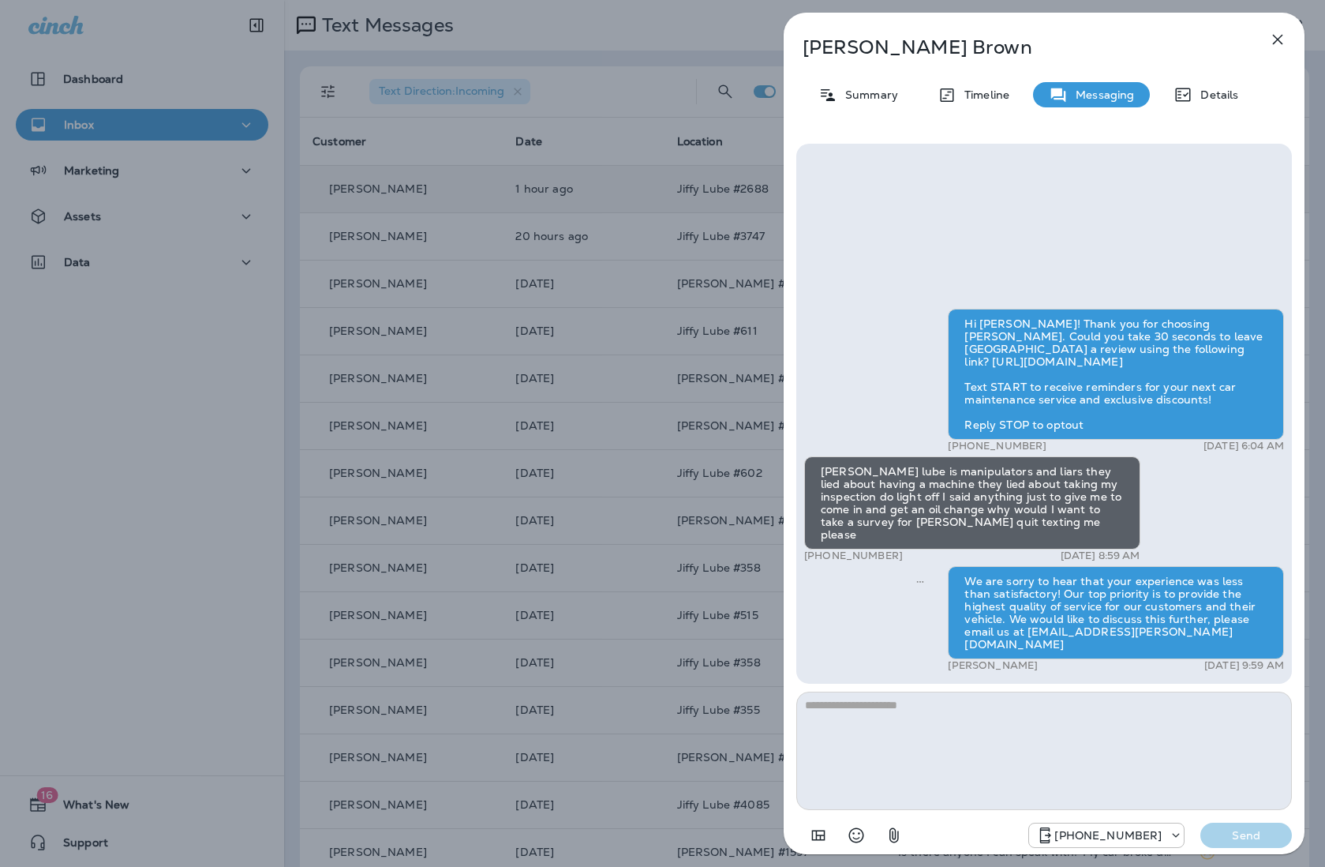
click at [545, 197] on div "[PERSON_NAME] Summary Timeline Messaging Details Hi [PERSON_NAME]! Thank you fo…" at bounding box center [662, 433] width 1325 height 867
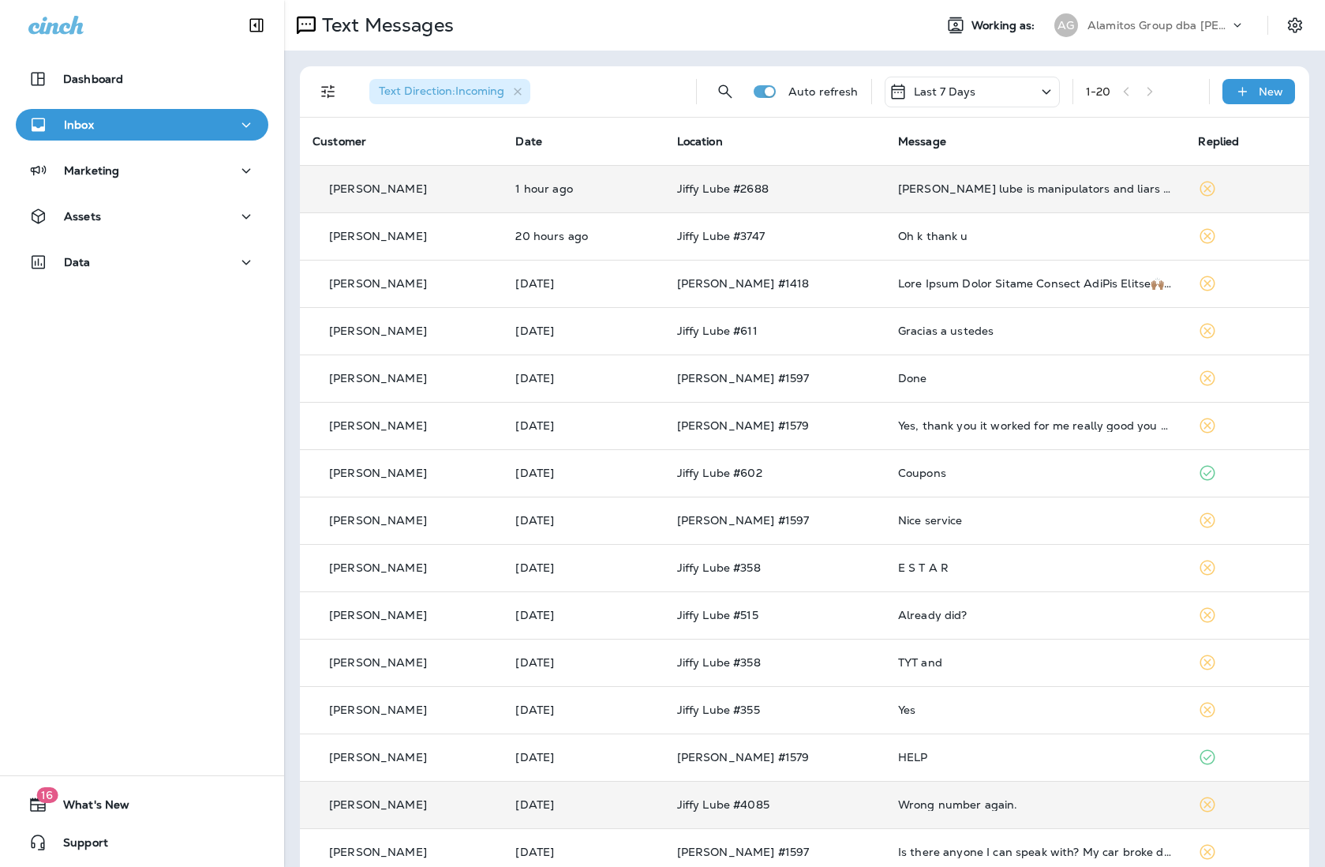
click at [1038, 812] on td "Wrong number again." at bounding box center [1036, 804] width 301 height 47
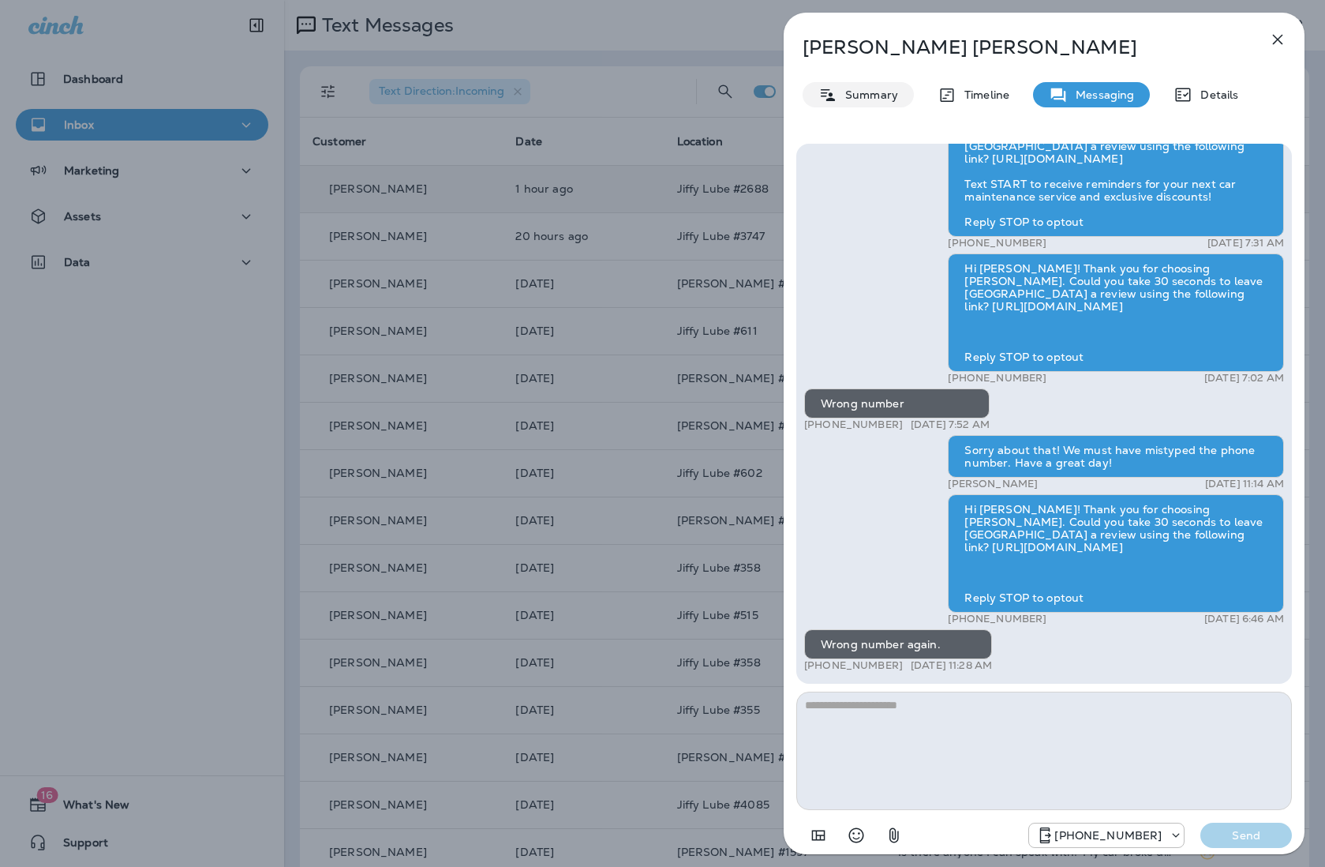
click at [866, 96] on p "Summary" at bounding box center [867, 94] width 61 height 13
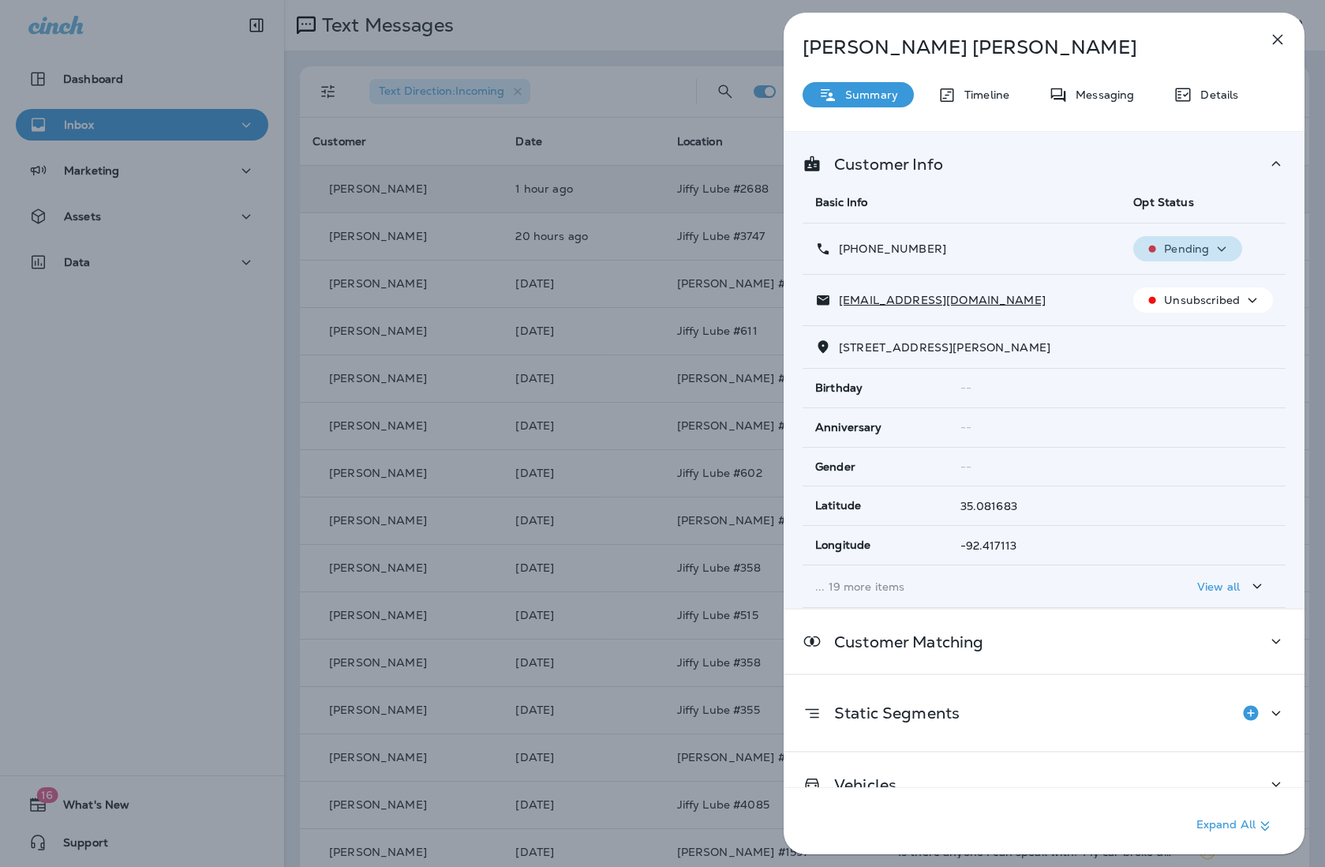
click at [1047, 242] on p "Pending" at bounding box center [1186, 248] width 45 height 13
click at [1047, 283] on p "Opt out" at bounding box center [1185, 286] width 43 height 13
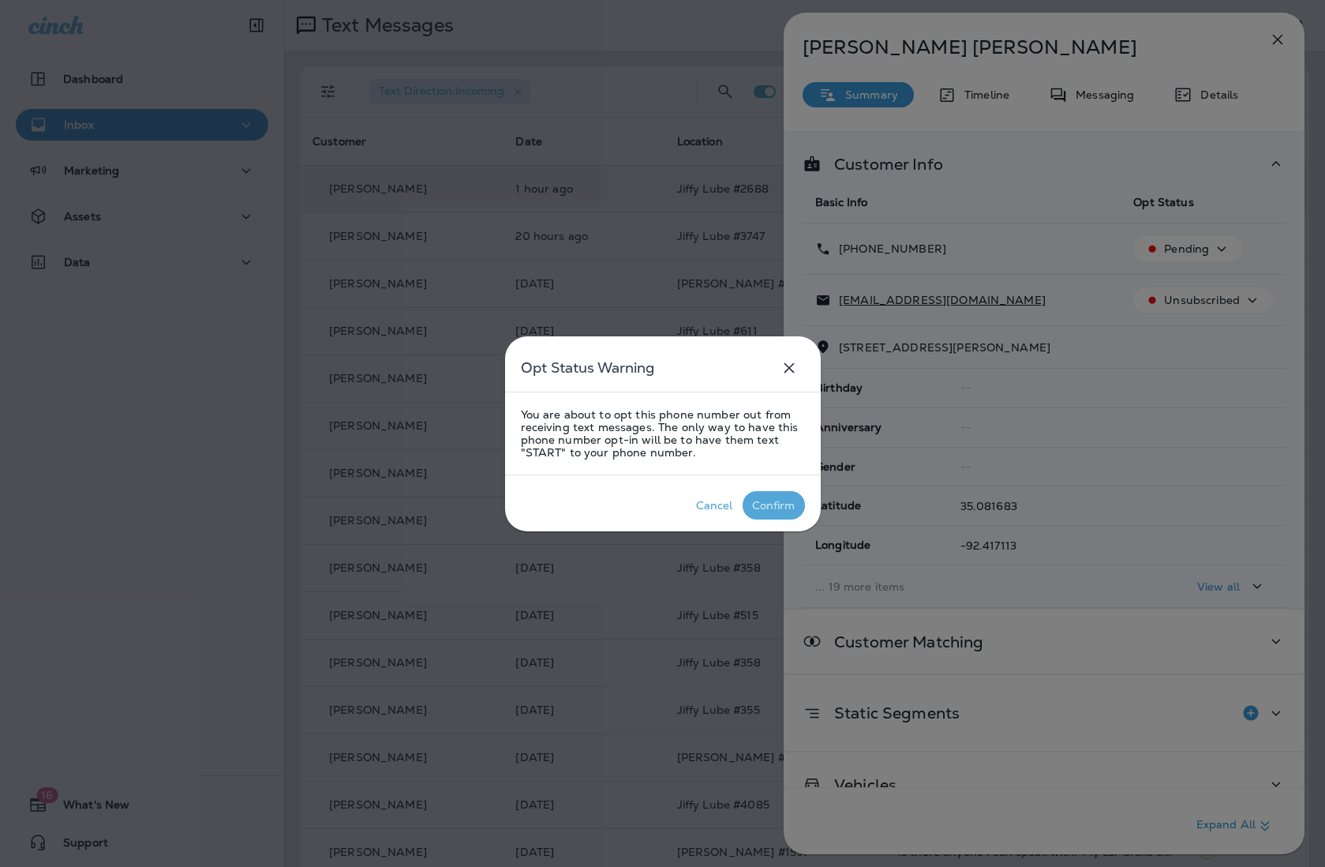
click at [791, 496] on p "Confirm" at bounding box center [774, 505] width 50 height 19
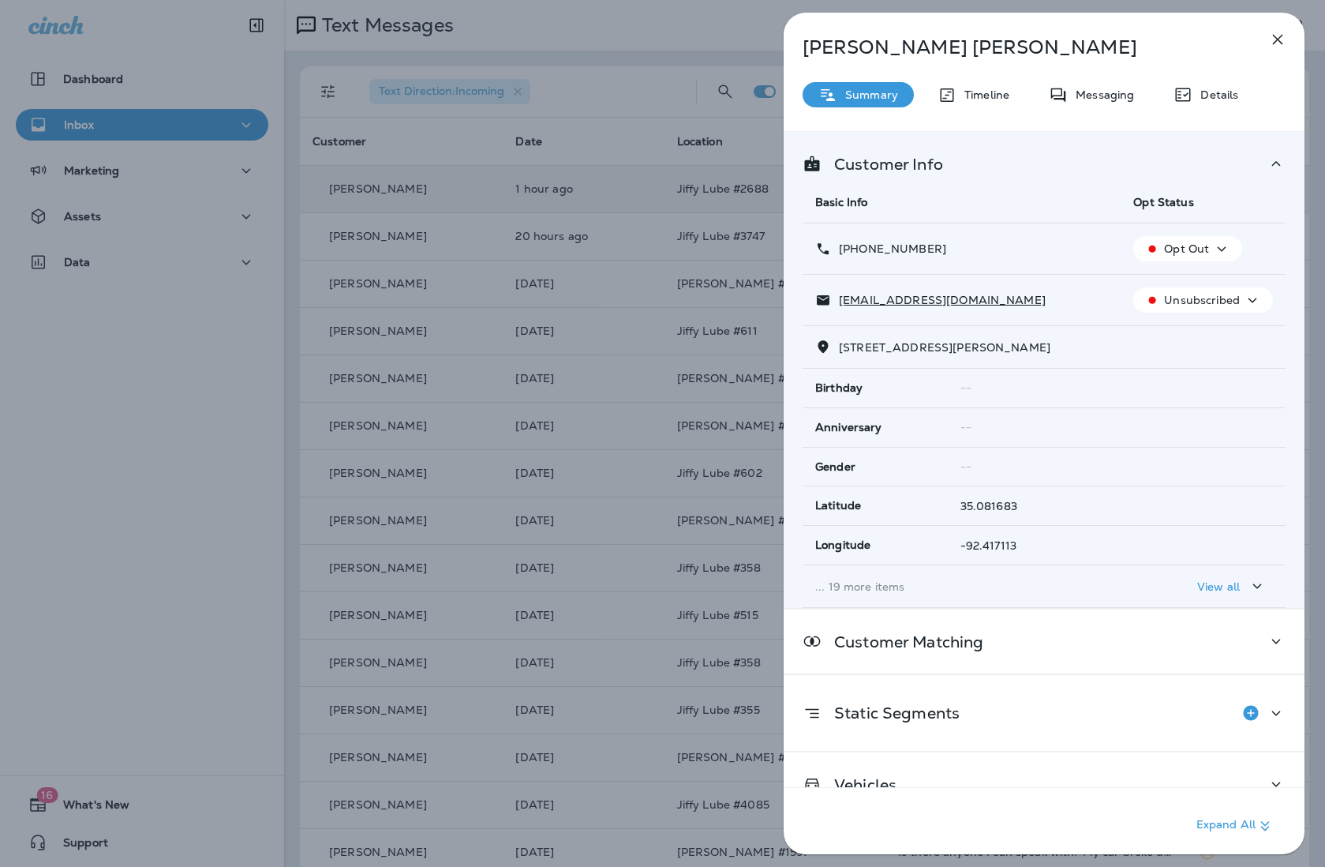
click at [606, 207] on div "[PERSON_NAME] Summary Timeline Messaging Details Customer Info Basic Info Opt S…" at bounding box center [662, 433] width 1325 height 867
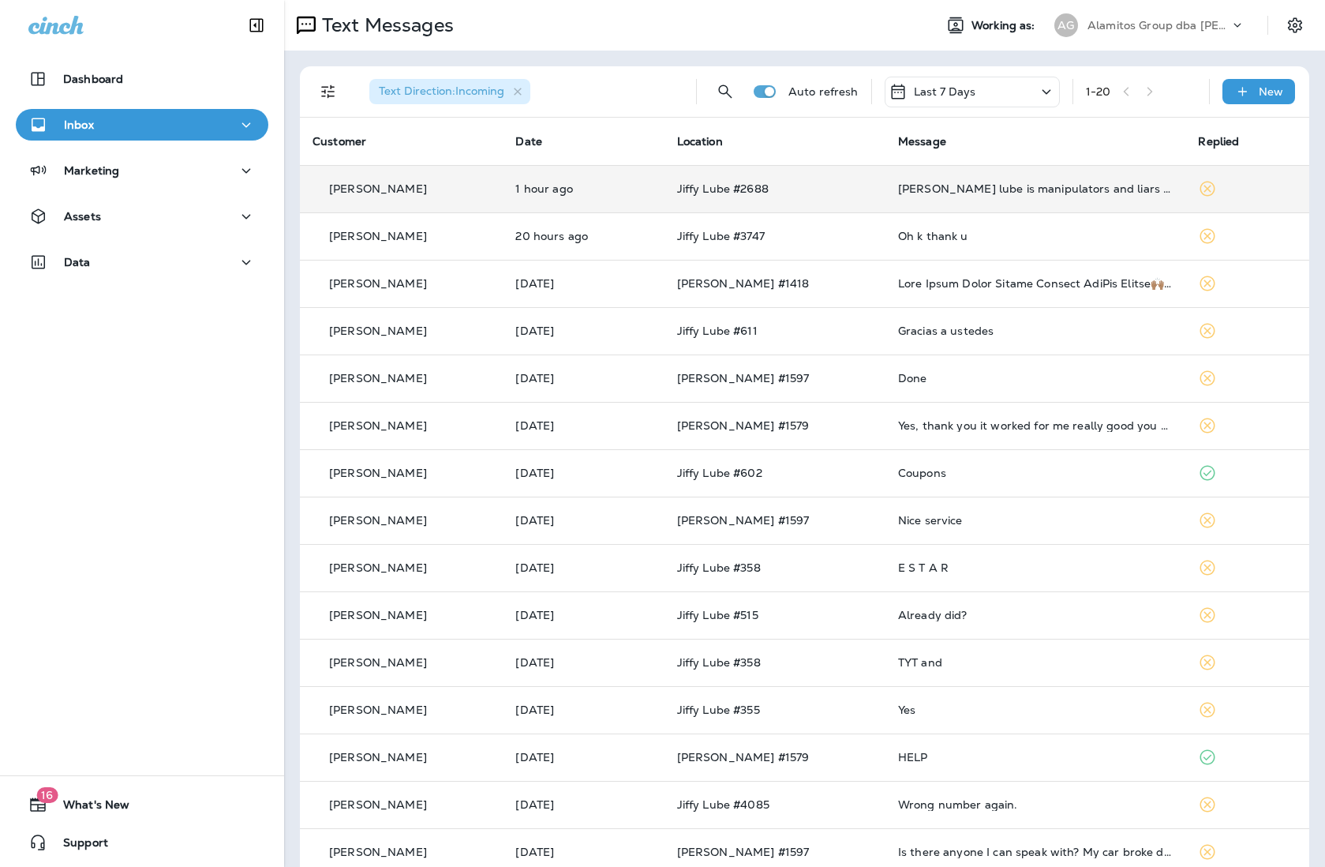
click at [204, 395] on div "Dashboard Inbox Marketing Assets Data 16 What's New Support" at bounding box center [142, 433] width 284 height 867
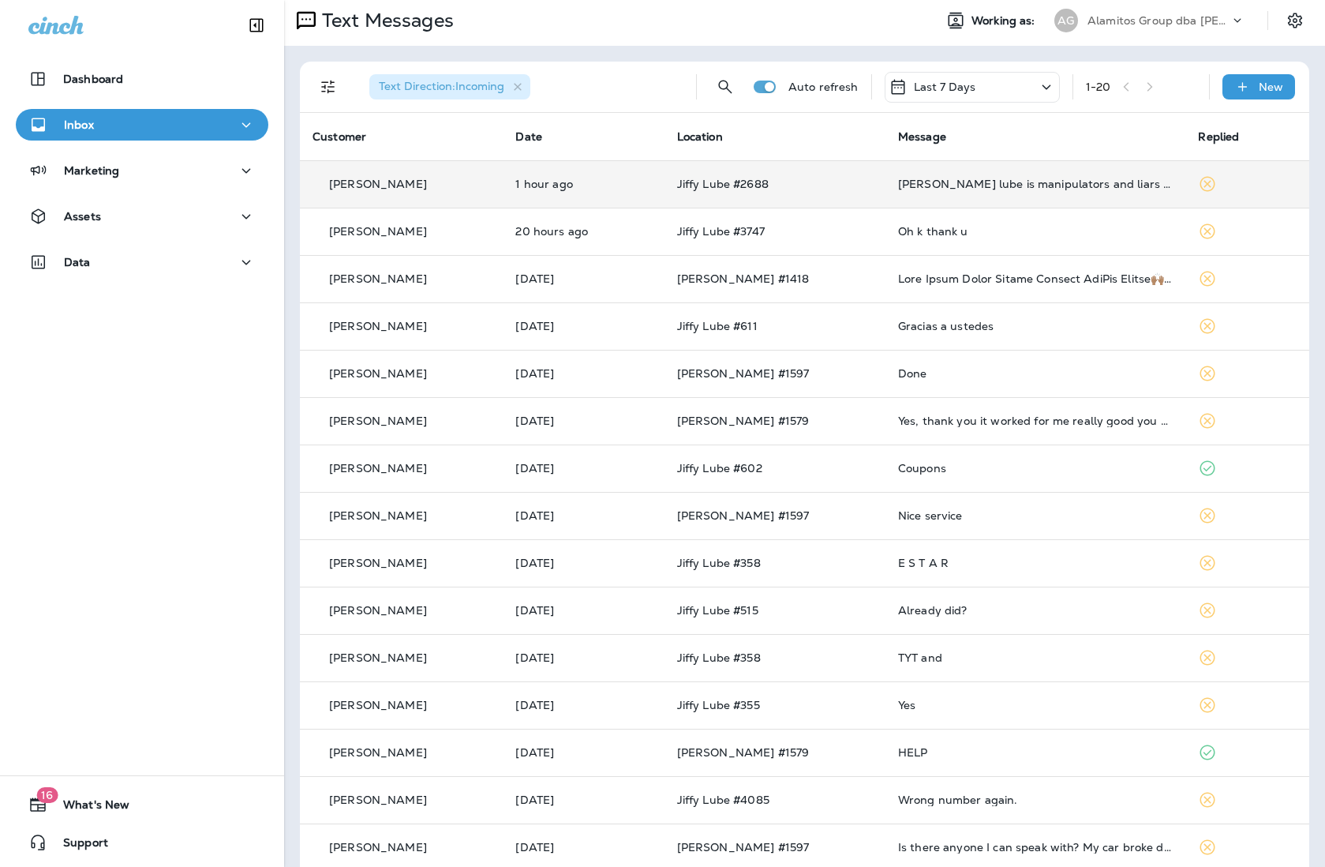
click at [972, 176] on td "[PERSON_NAME] lube is manipulators and liars they lied about having a machine t…" at bounding box center [1036, 183] width 301 height 47
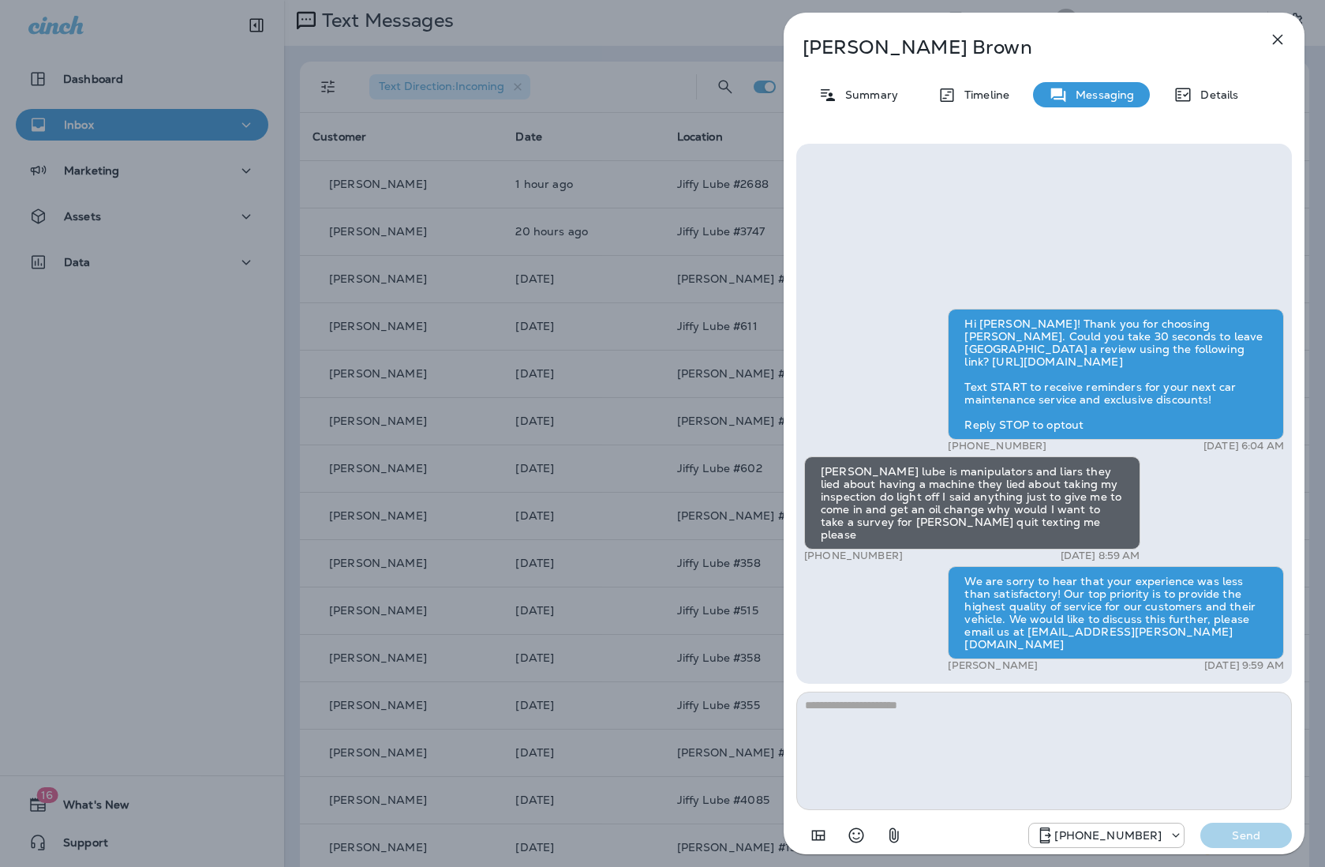
click at [595, 312] on div "[PERSON_NAME] Summary Timeline Messaging Details Hi [PERSON_NAME]! Thank you fo…" at bounding box center [662, 433] width 1325 height 867
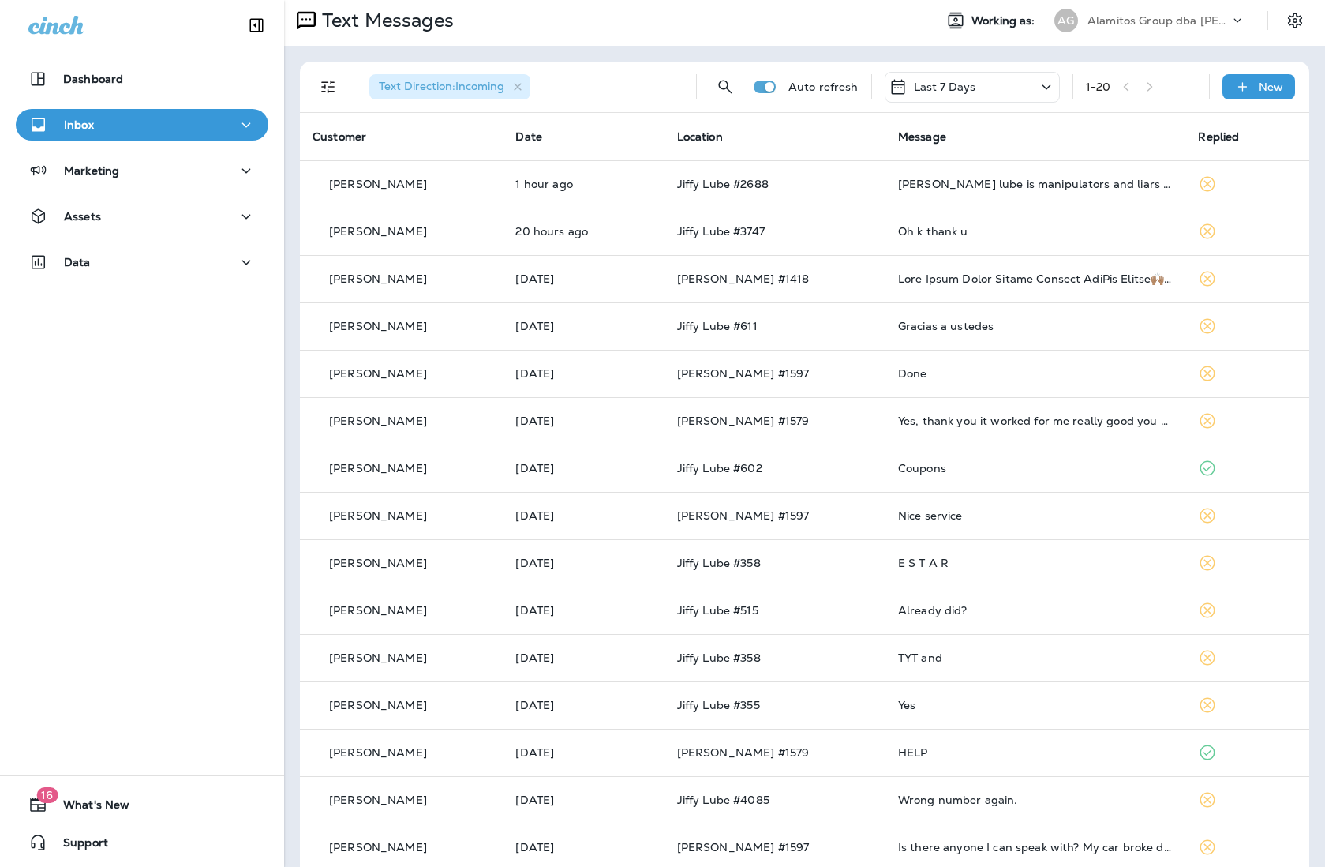
click at [1047, 14] on p "Alamitos Group dba [PERSON_NAME]" at bounding box center [1159, 20] width 142 height 13
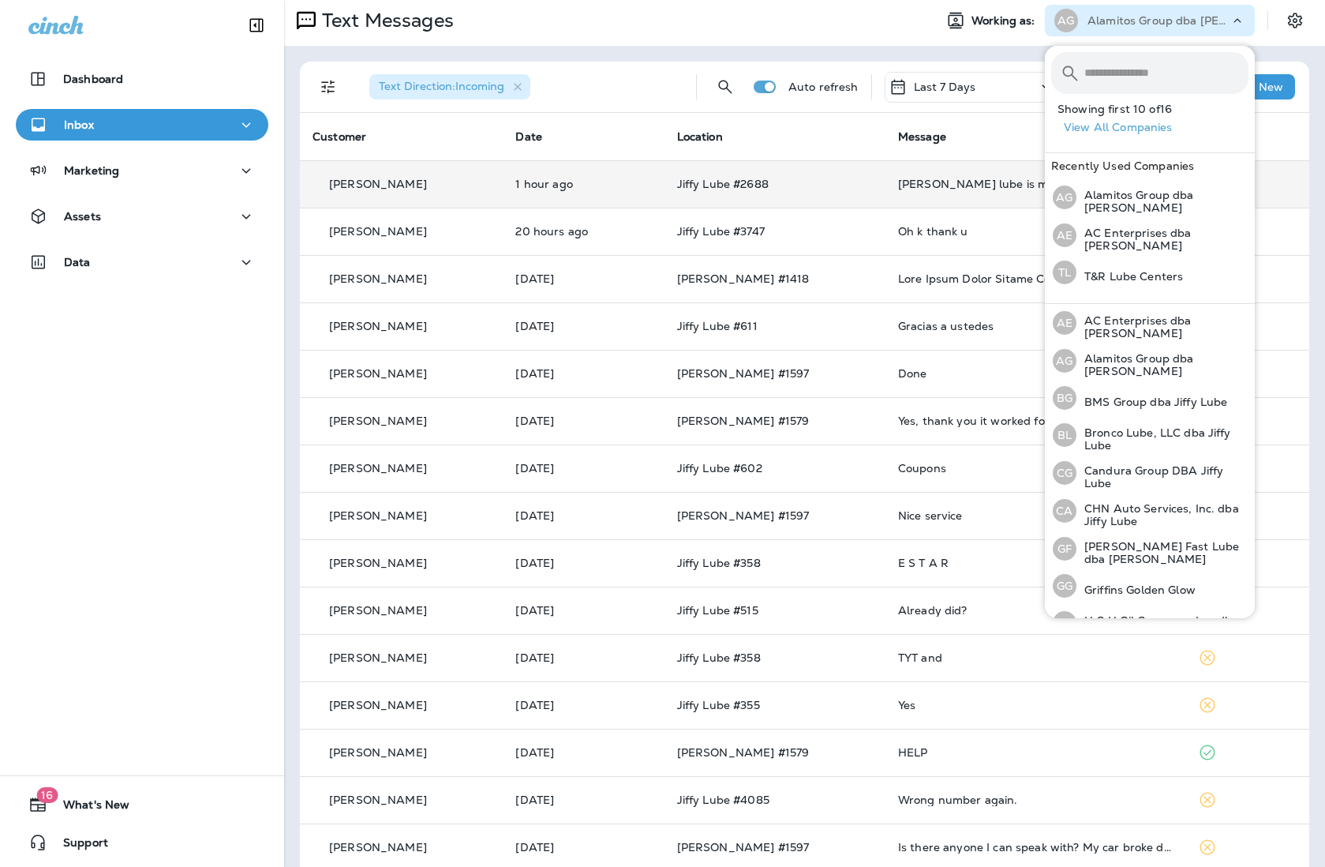
click at [909, 175] on td "[PERSON_NAME] lube is manipulators and liars they lied about having a machine t…" at bounding box center [1036, 183] width 301 height 47
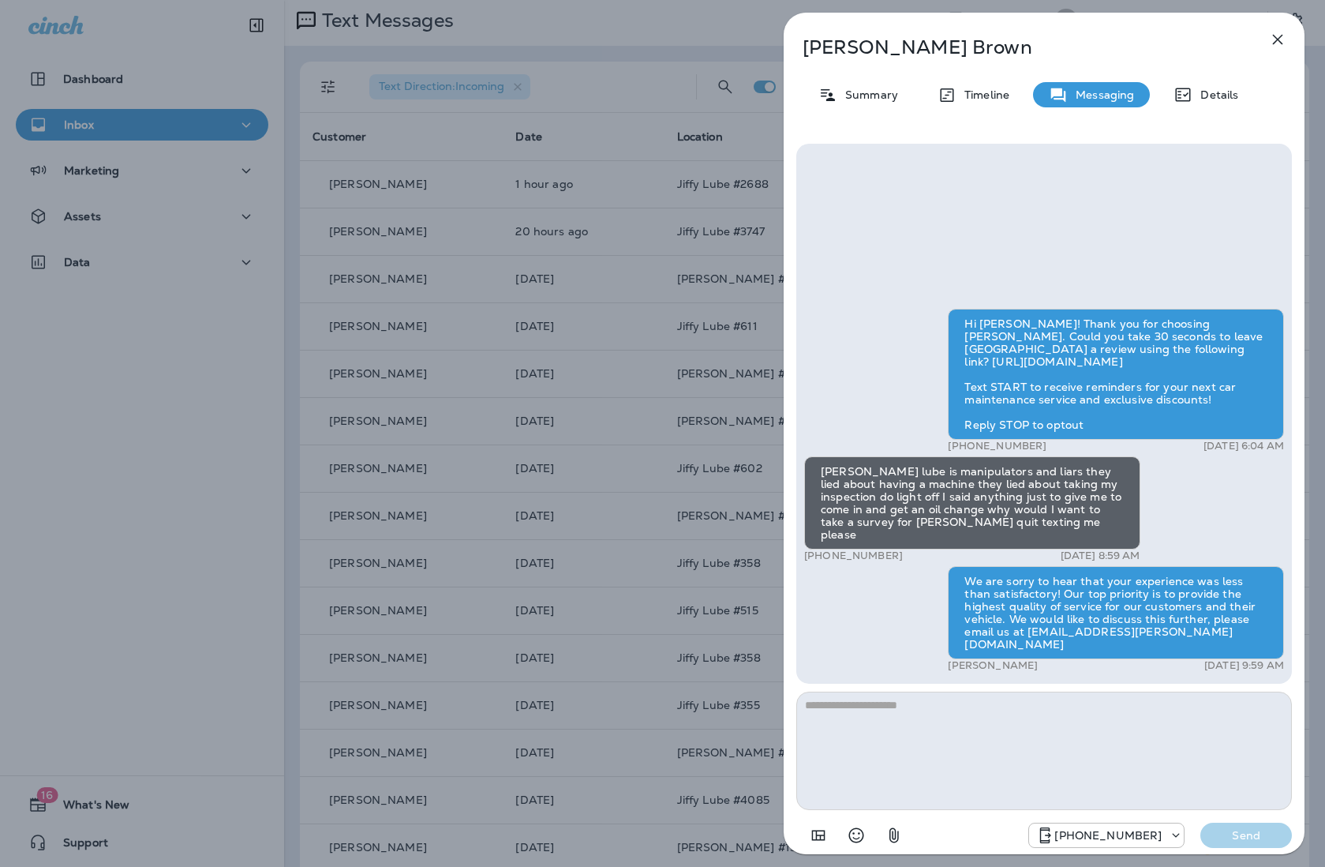
click at [871, 76] on div "[PERSON_NAME] Summary Timeline Messaging Details Hi [PERSON_NAME]! Thank you fo…" at bounding box center [1044, 438] width 521 height 851
click at [871, 88] on p "Summary" at bounding box center [867, 94] width 61 height 13
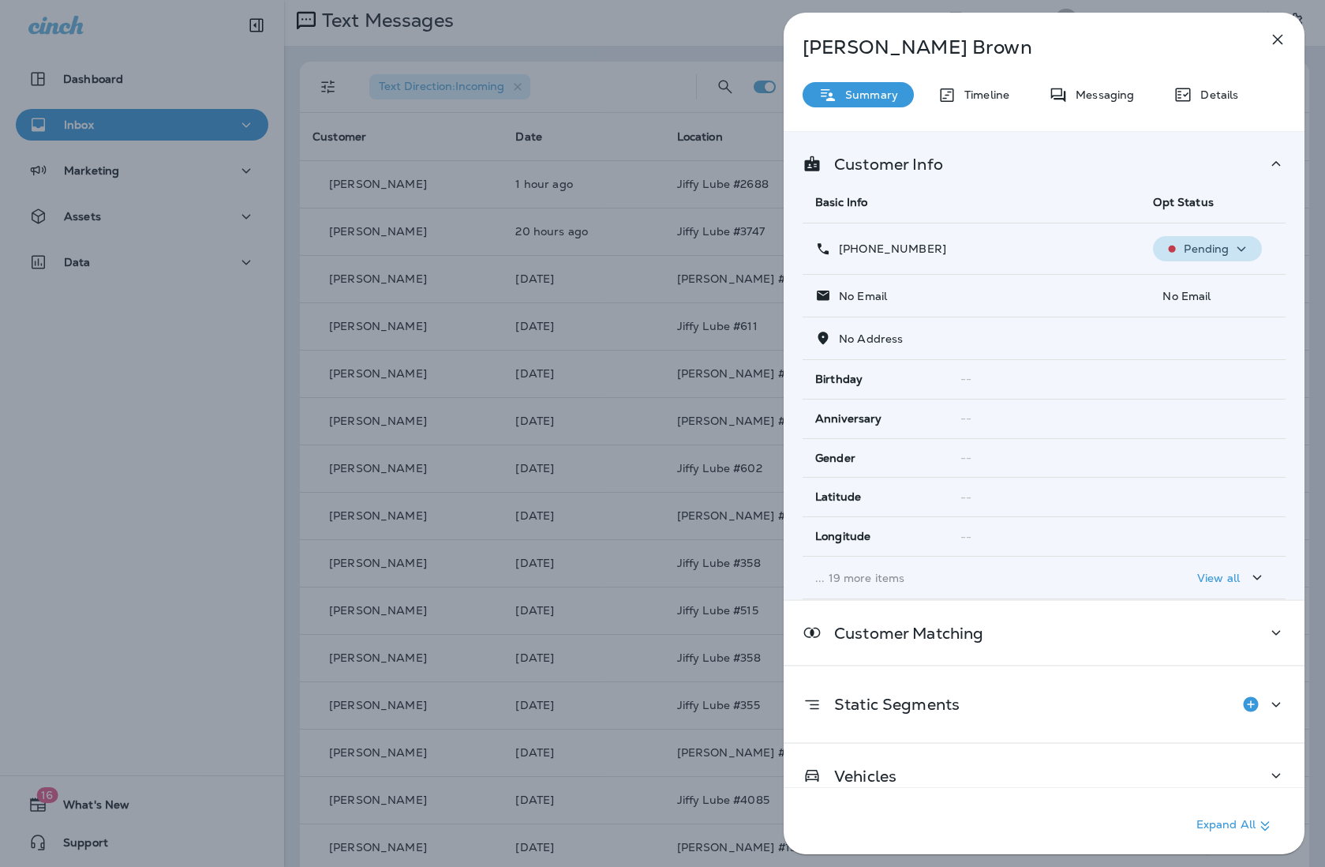
click at [1047, 245] on p "Pending" at bounding box center [1206, 248] width 45 height 13
click at [1047, 281] on p "Opt out" at bounding box center [1203, 286] width 43 height 13
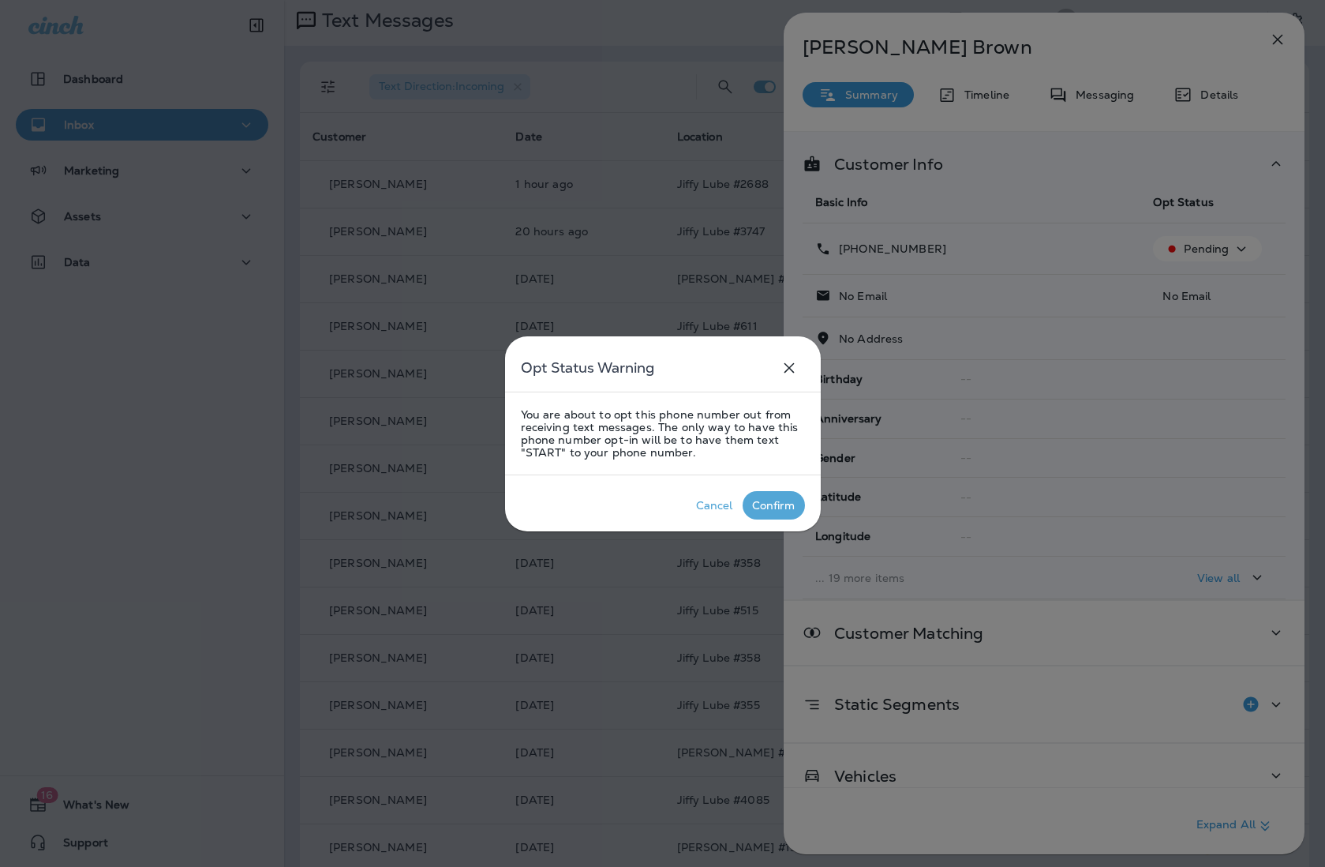
click at [780, 499] on div "Confirm" at bounding box center [773, 505] width 43 height 13
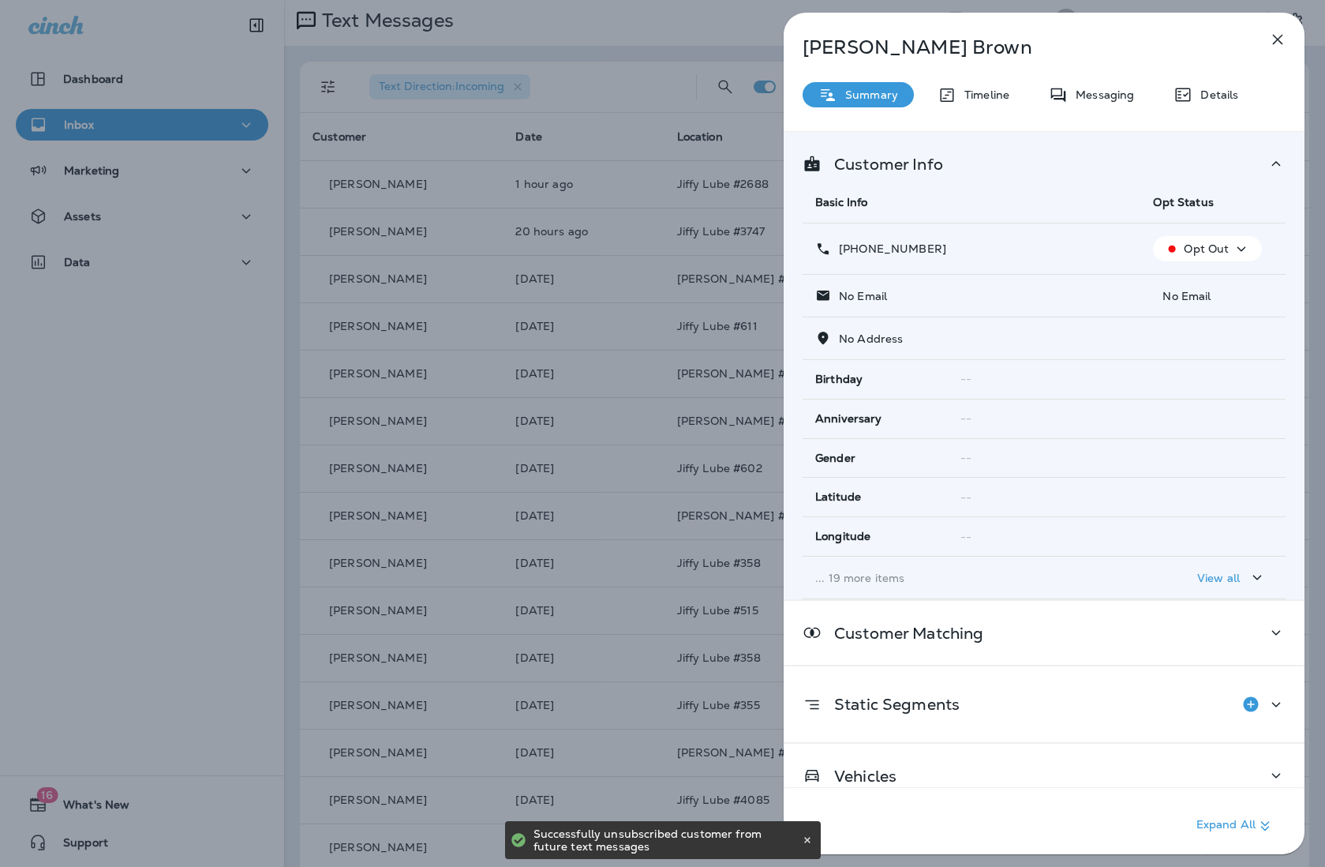
click at [575, 276] on div "[PERSON_NAME] Summary Timeline Messaging Details Customer Info Basic Info Opt S…" at bounding box center [662, 433] width 1325 height 867
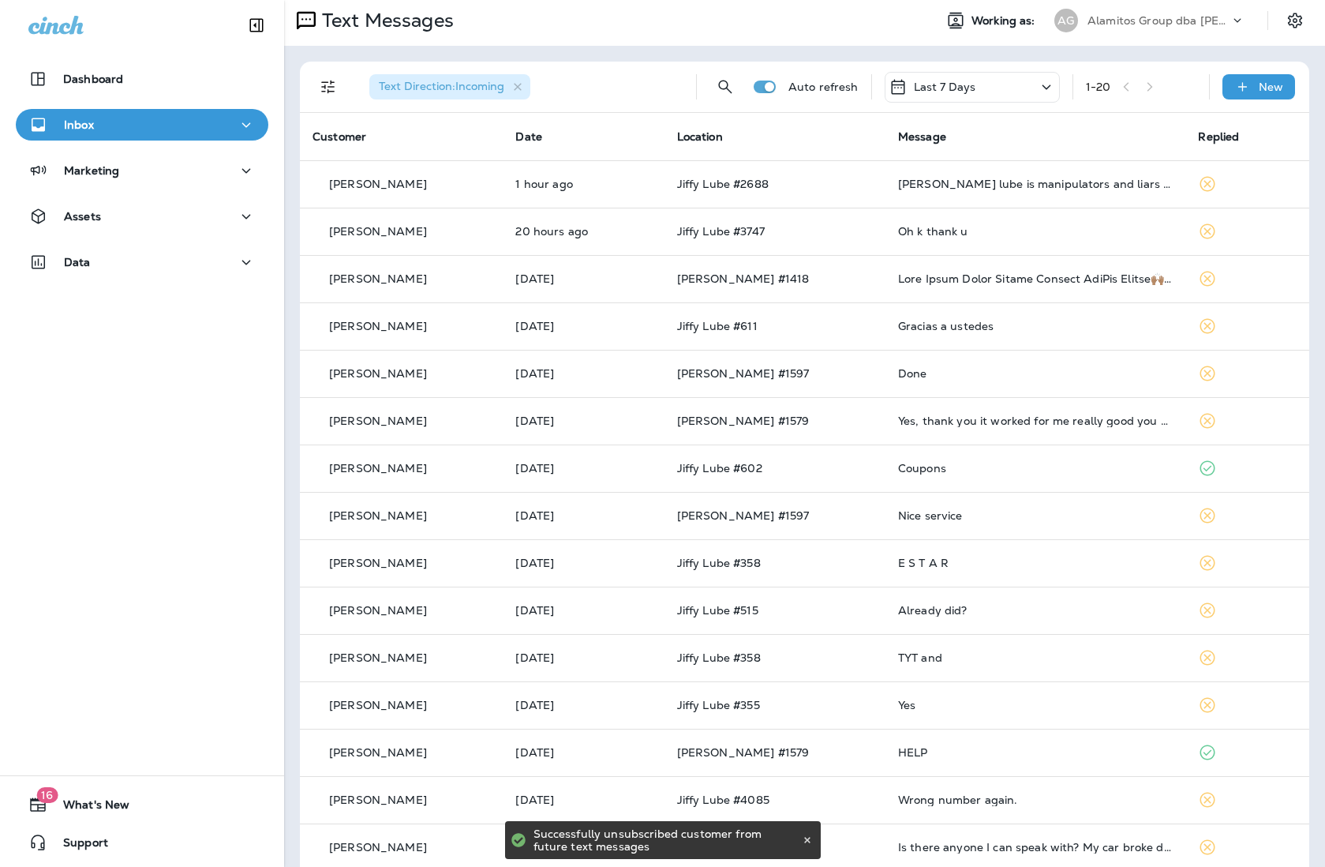
click at [1047, 17] on p "Alamitos Group dba [PERSON_NAME]" at bounding box center [1159, 20] width 142 height 13
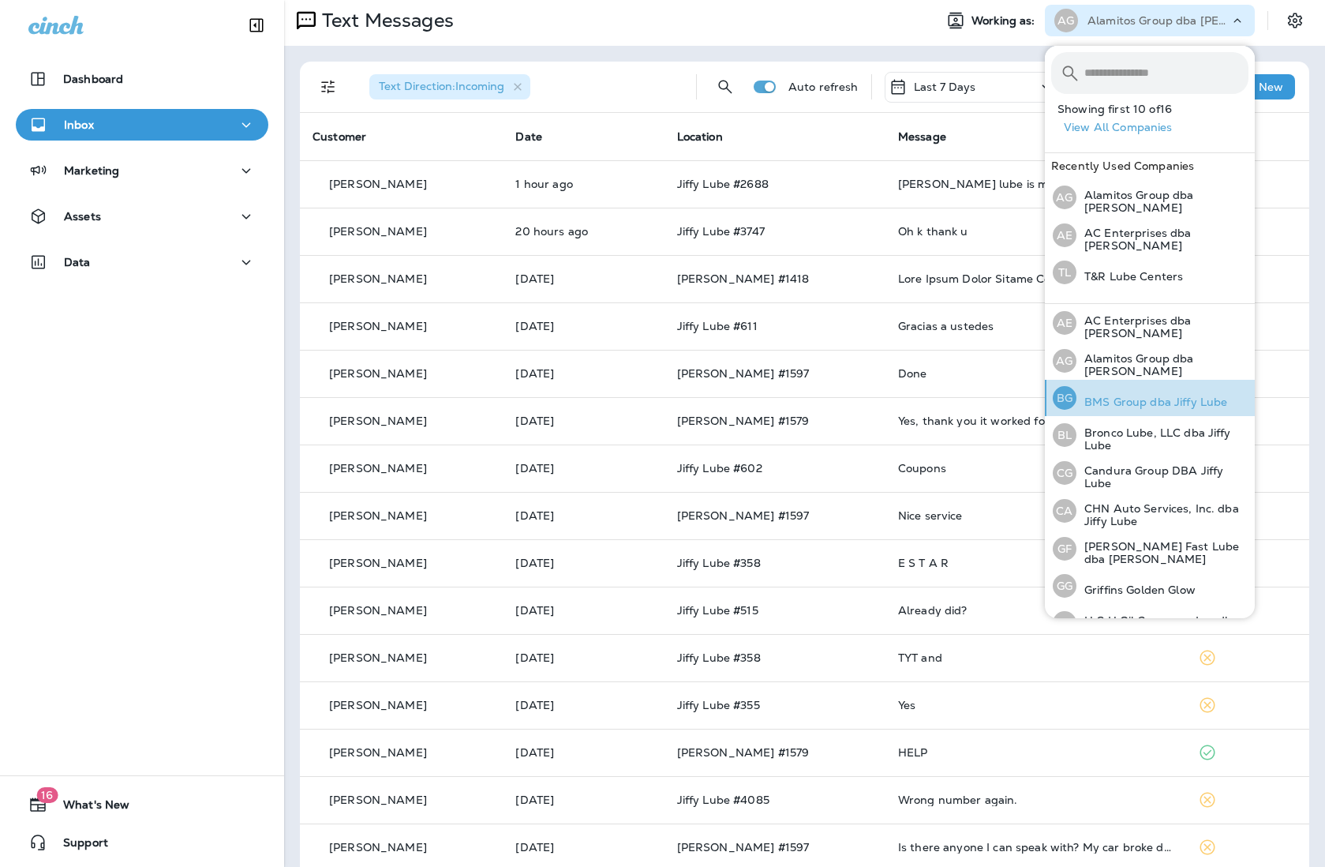
click at [1047, 395] on p "BMS Group dba Jiffy Lube" at bounding box center [1152, 401] width 151 height 13
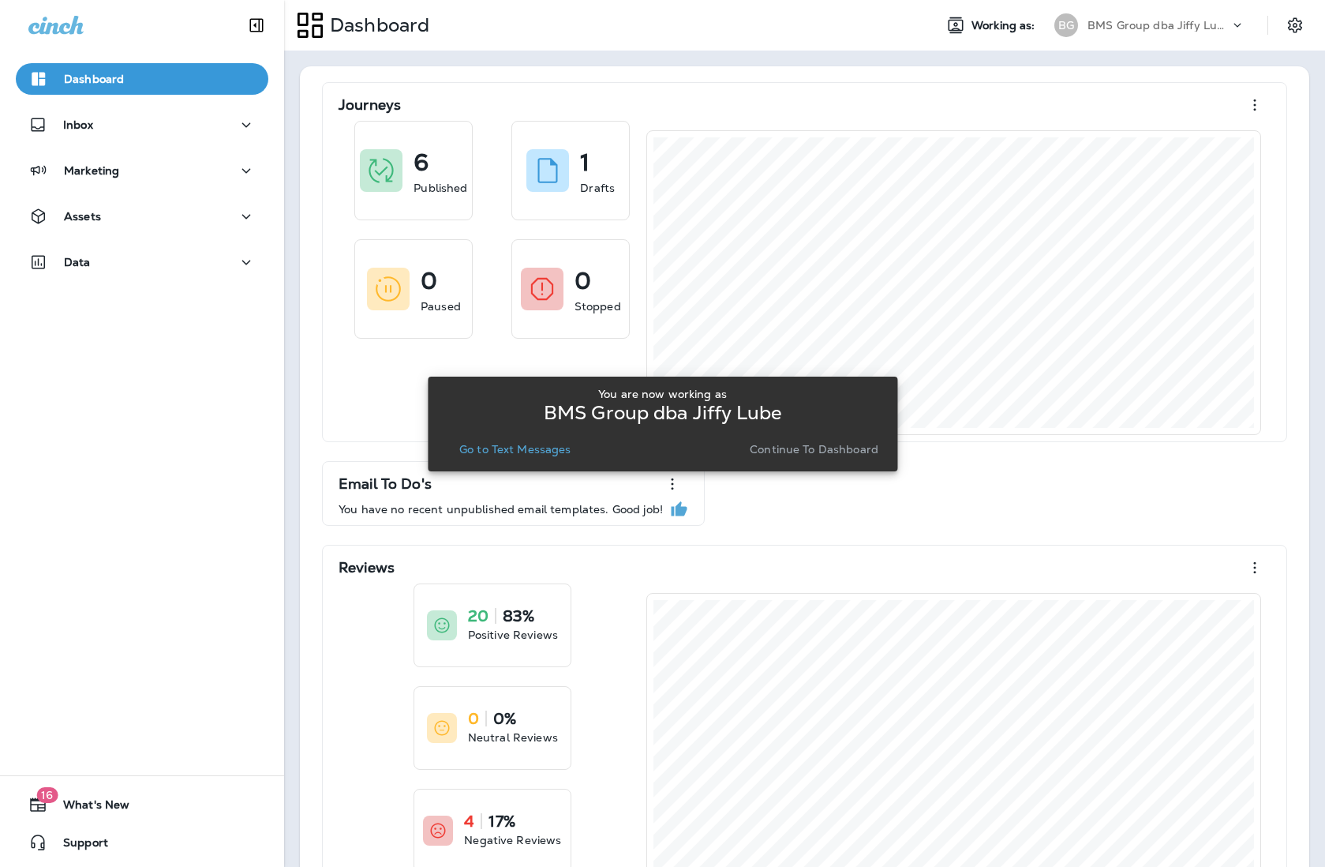
click at [545, 449] on p "Go to Text Messages" at bounding box center [515, 449] width 112 height 13
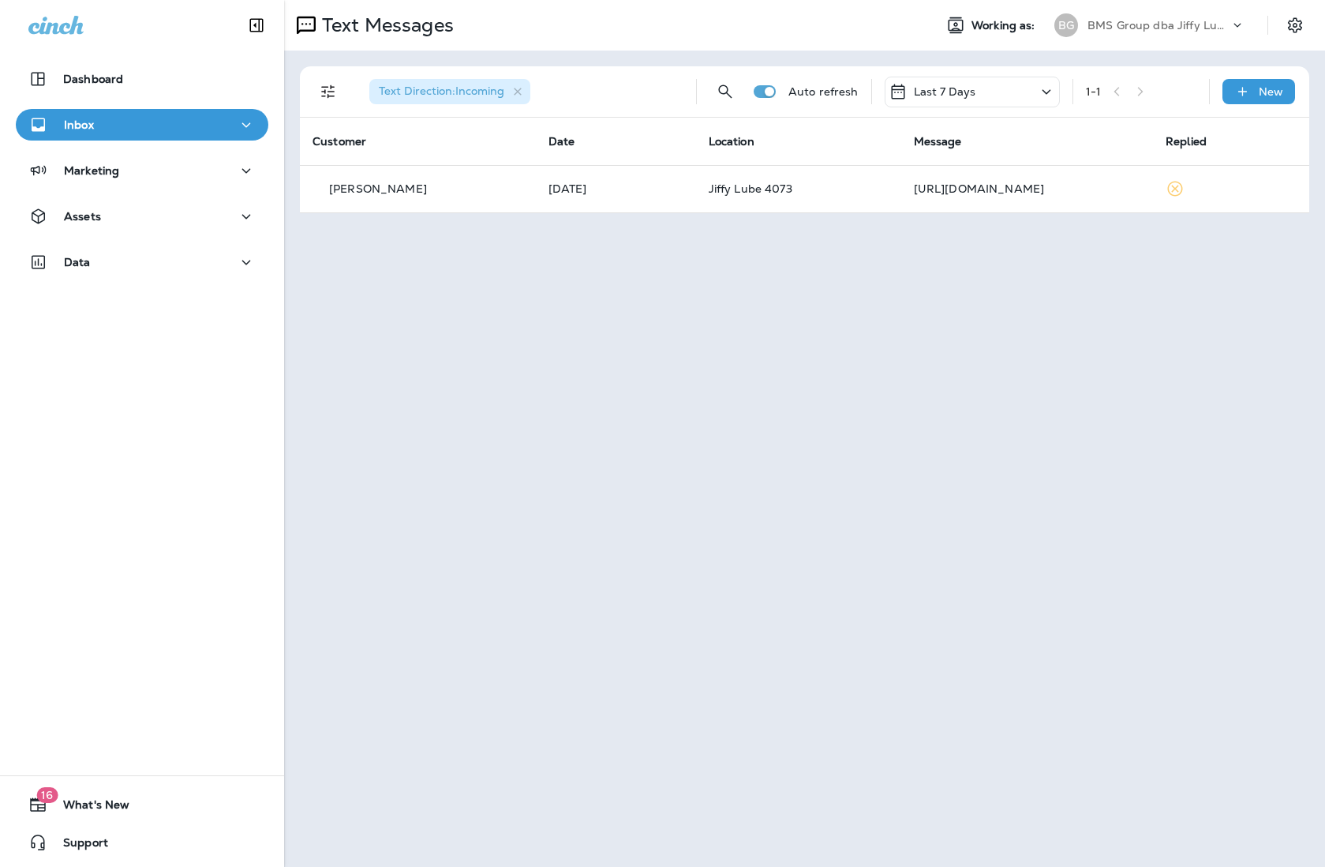
click at [1047, 19] on p "BMS Group dba Jiffy Lube" at bounding box center [1159, 25] width 142 height 13
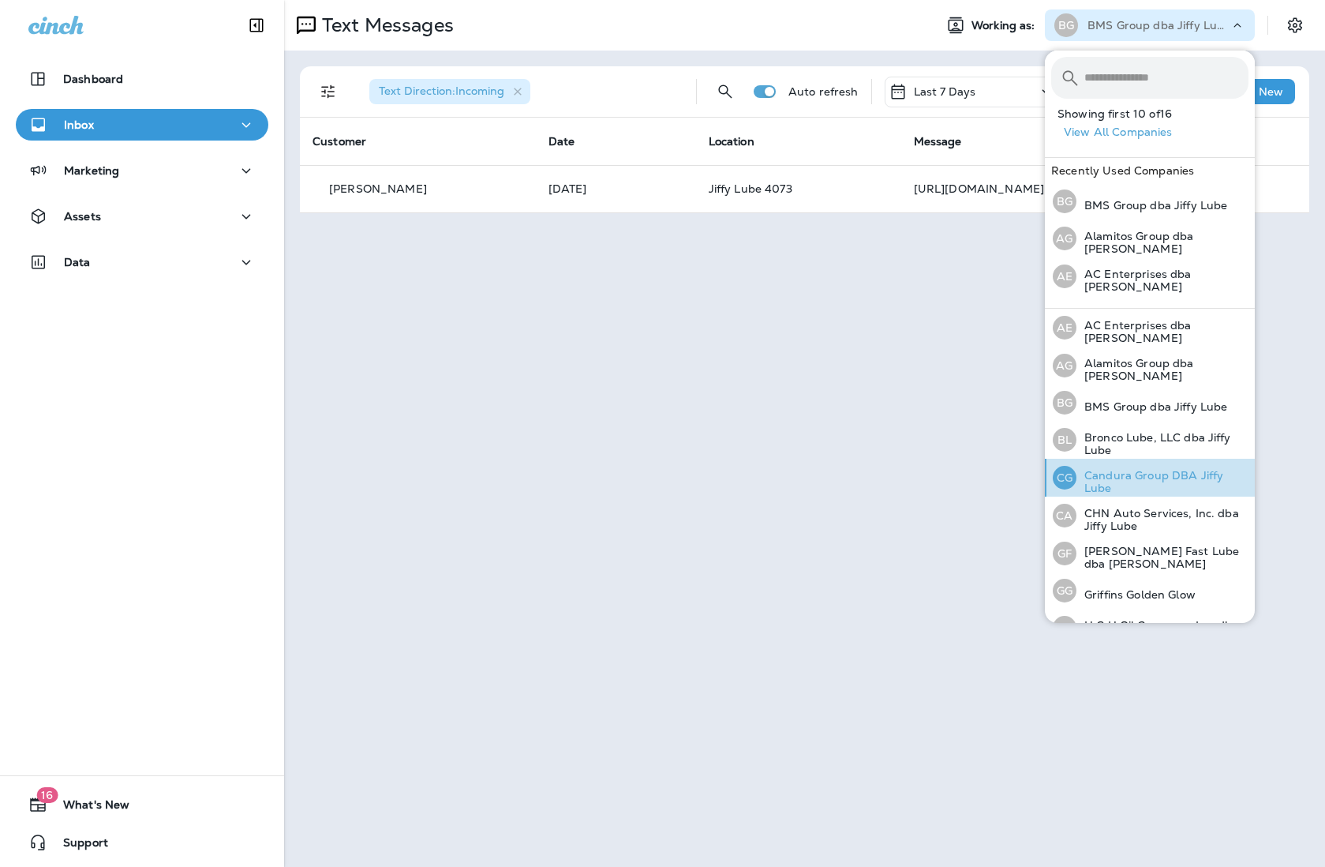
click at [1047, 481] on p "Candura Group DBA Jiffy Lube" at bounding box center [1163, 481] width 172 height 25
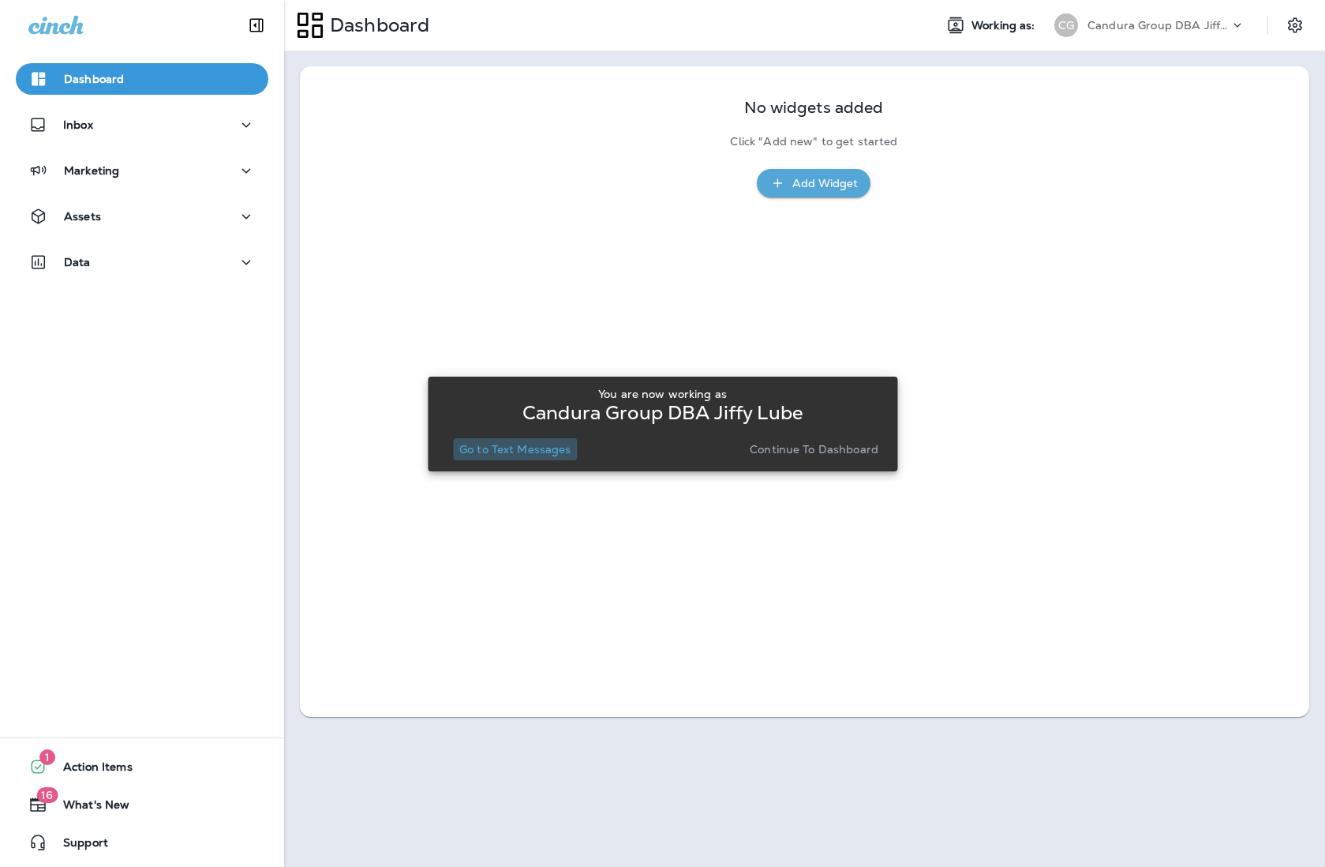
click at [538, 451] on p "Go to Text Messages" at bounding box center [515, 449] width 112 height 13
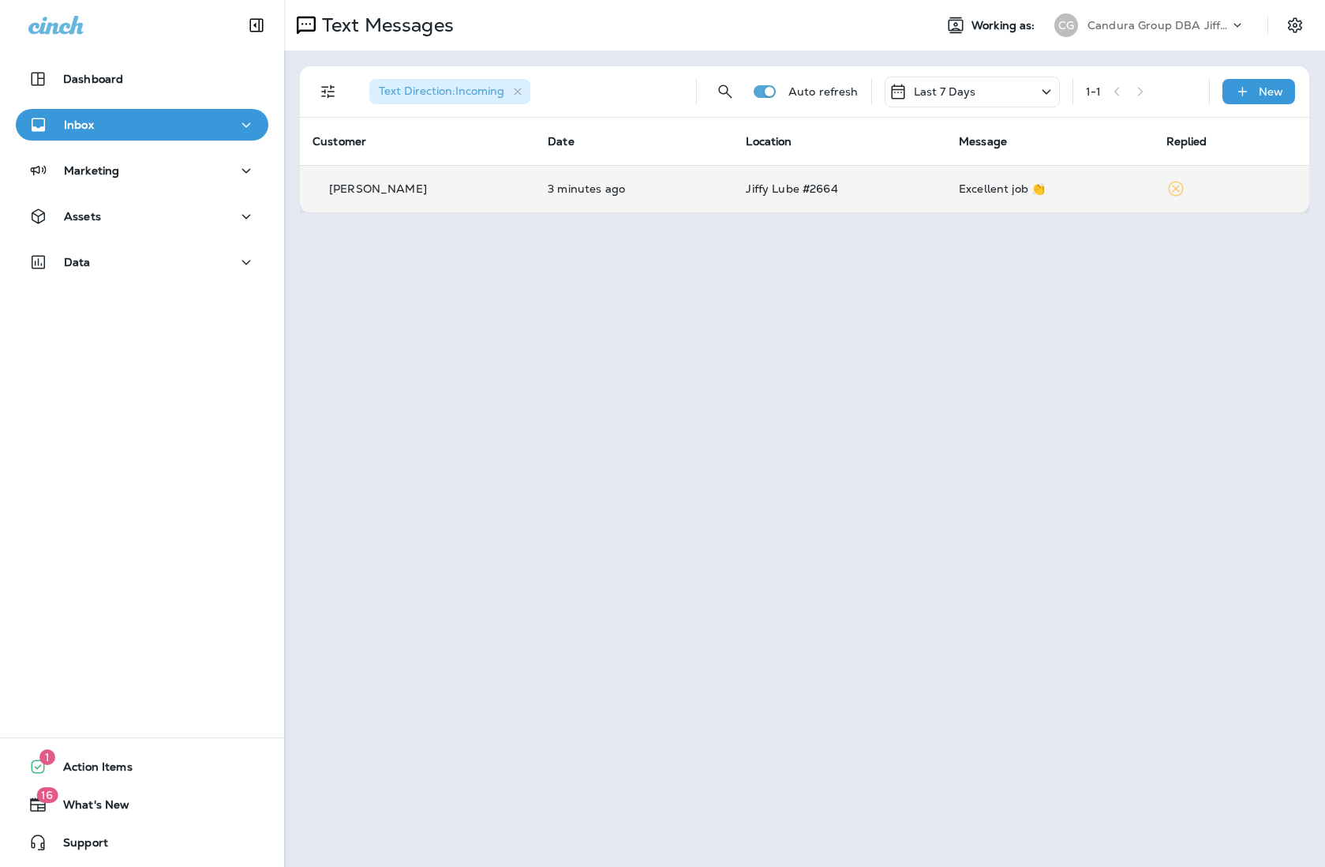
click at [946, 198] on td "Excellent job 👏" at bounding box center [1050, 188] width 208 height 47
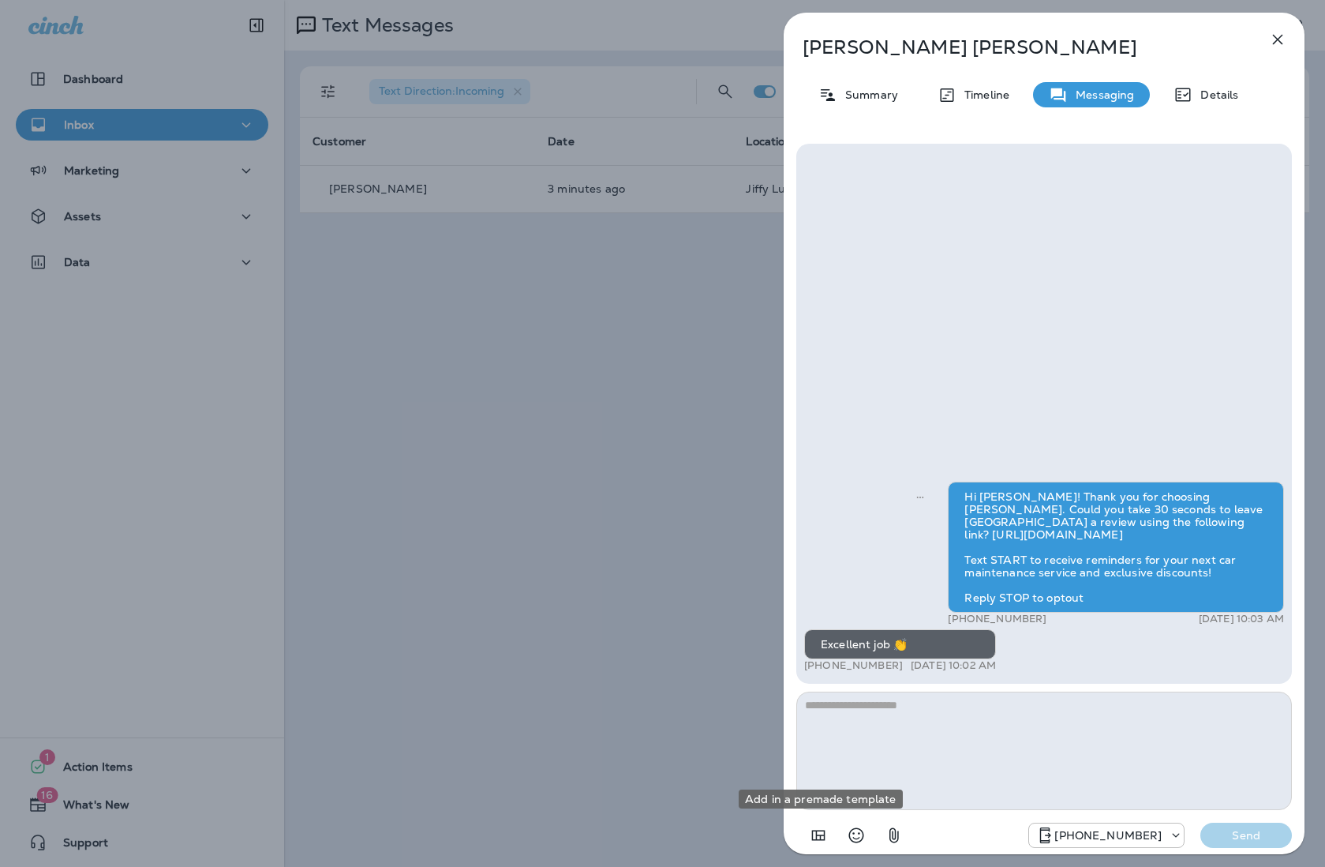
click at [816, 836] on icon "Add in a premade template" at bounding box center [818, 835] width 13 height 10
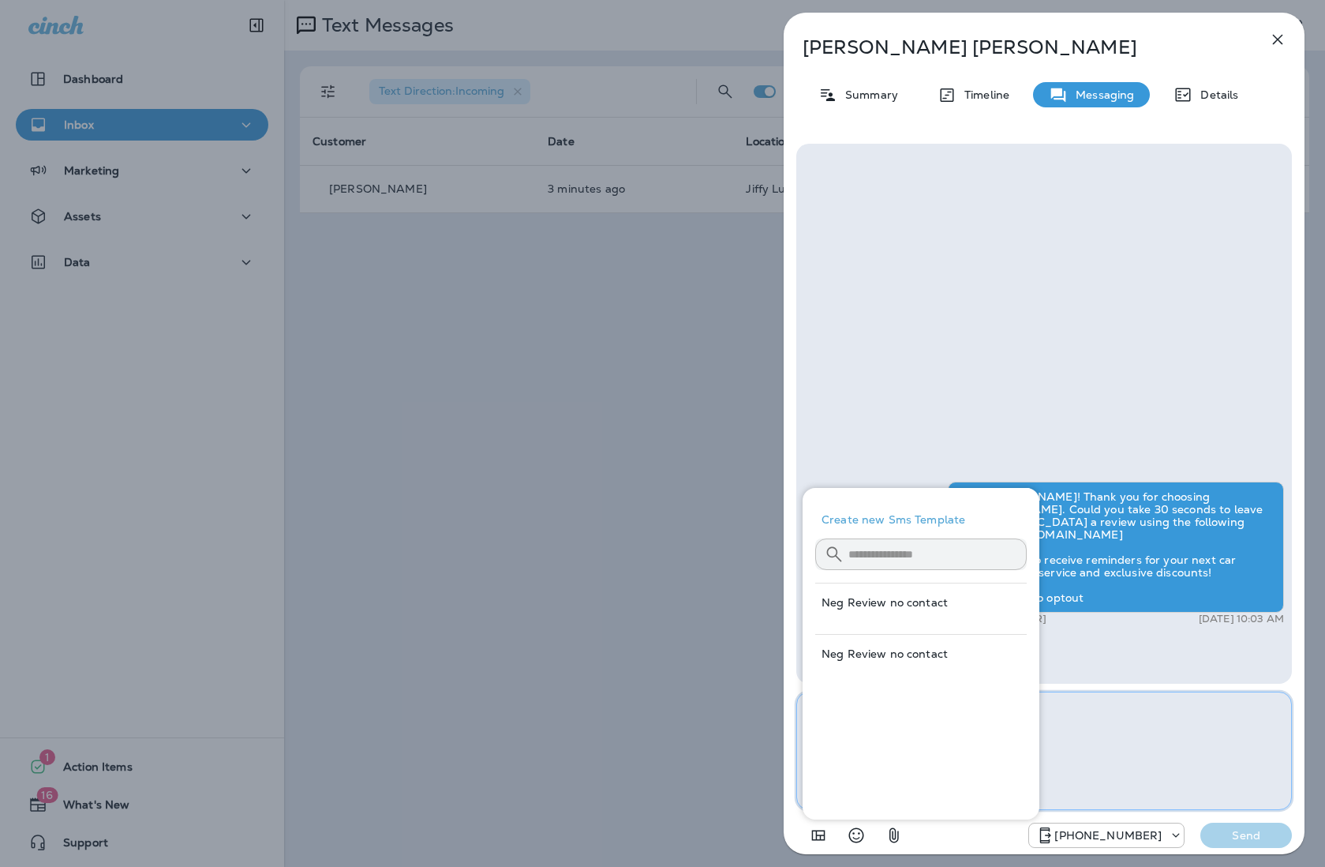
click at [1047, 751] on textarea at bounding box center [1044, 750] width 496 height 118
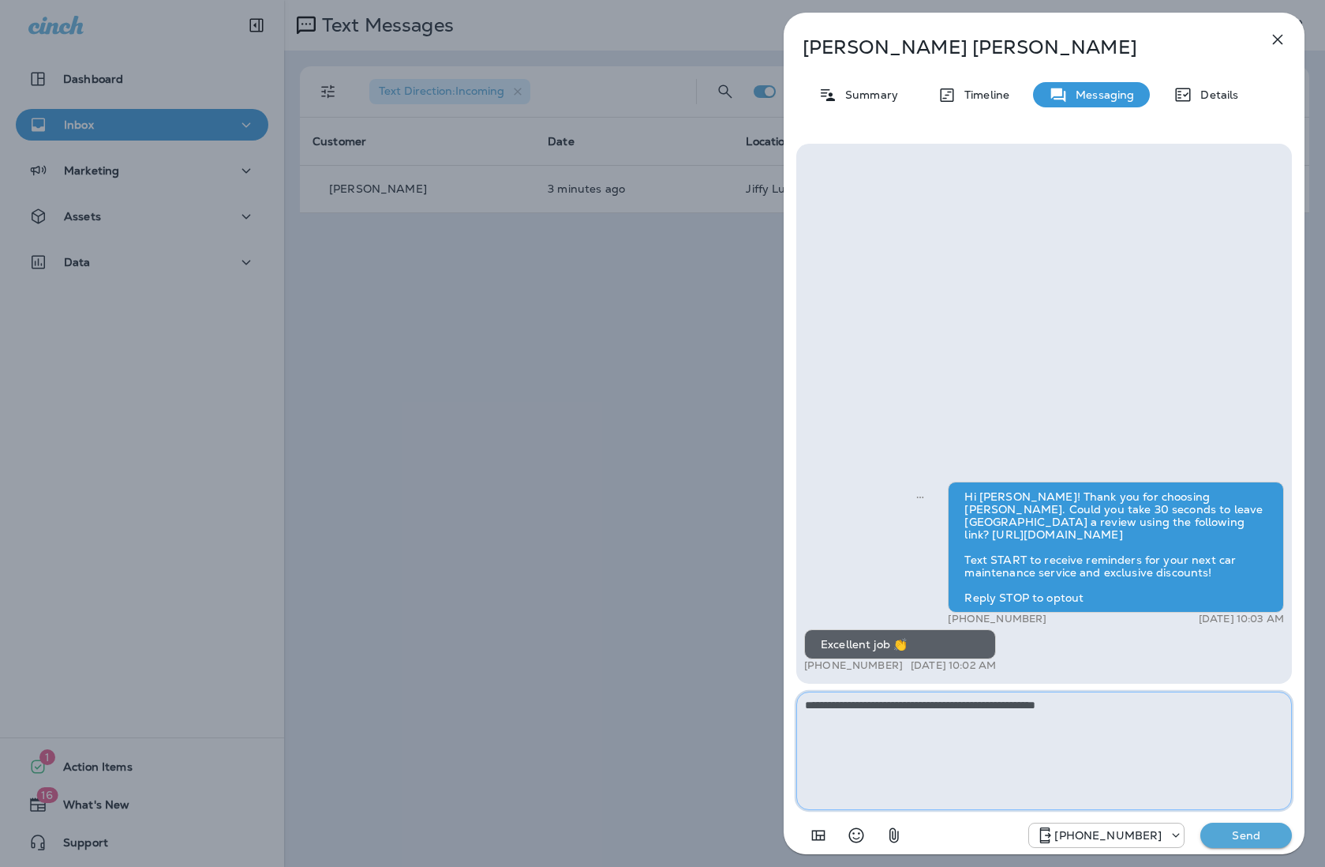
type textarea "**********"
click at [1047, 841] on p "Send" at bounding box center [1246, 835] width 66 height 14
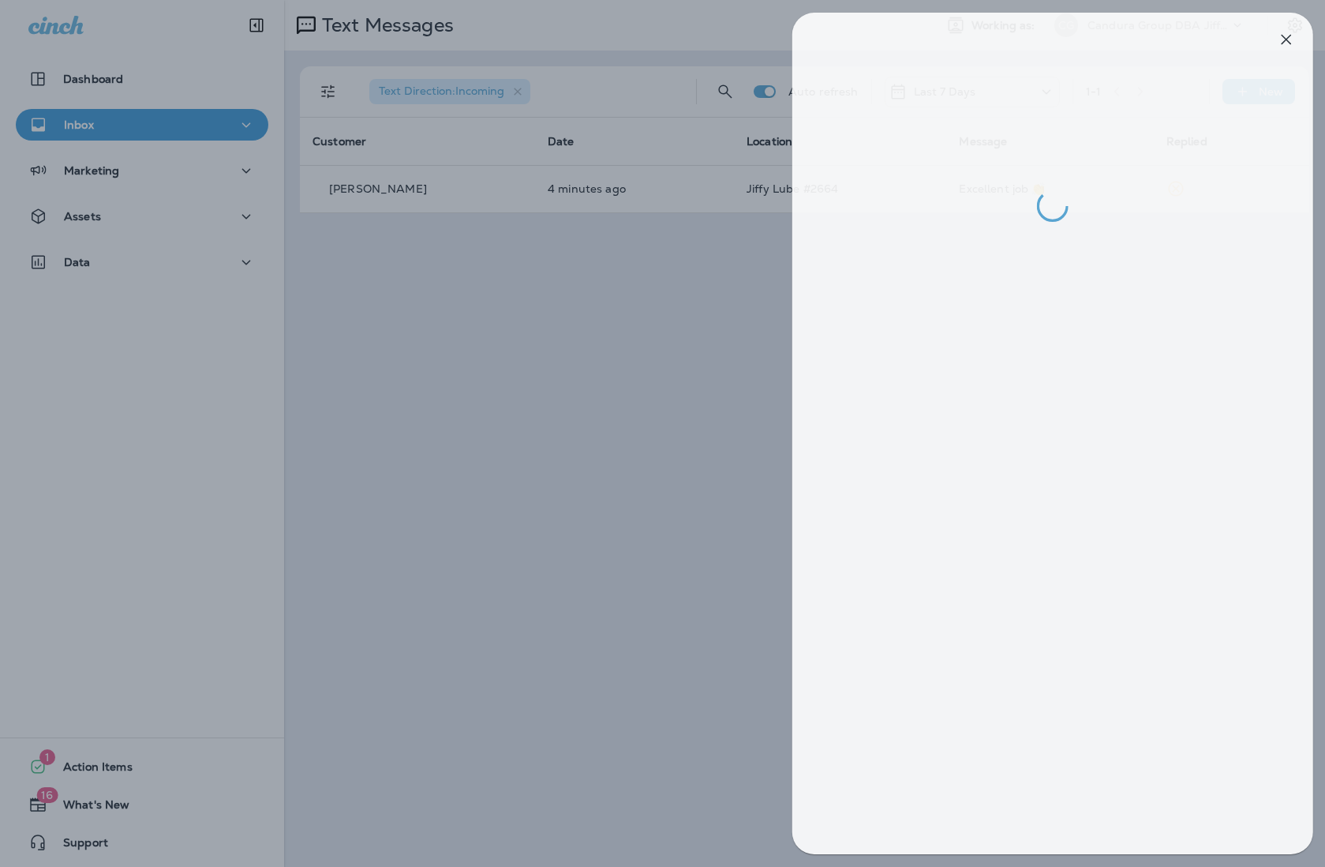
click at [627, 652] on div at bounding box center [671, 433] width 1325 height 867
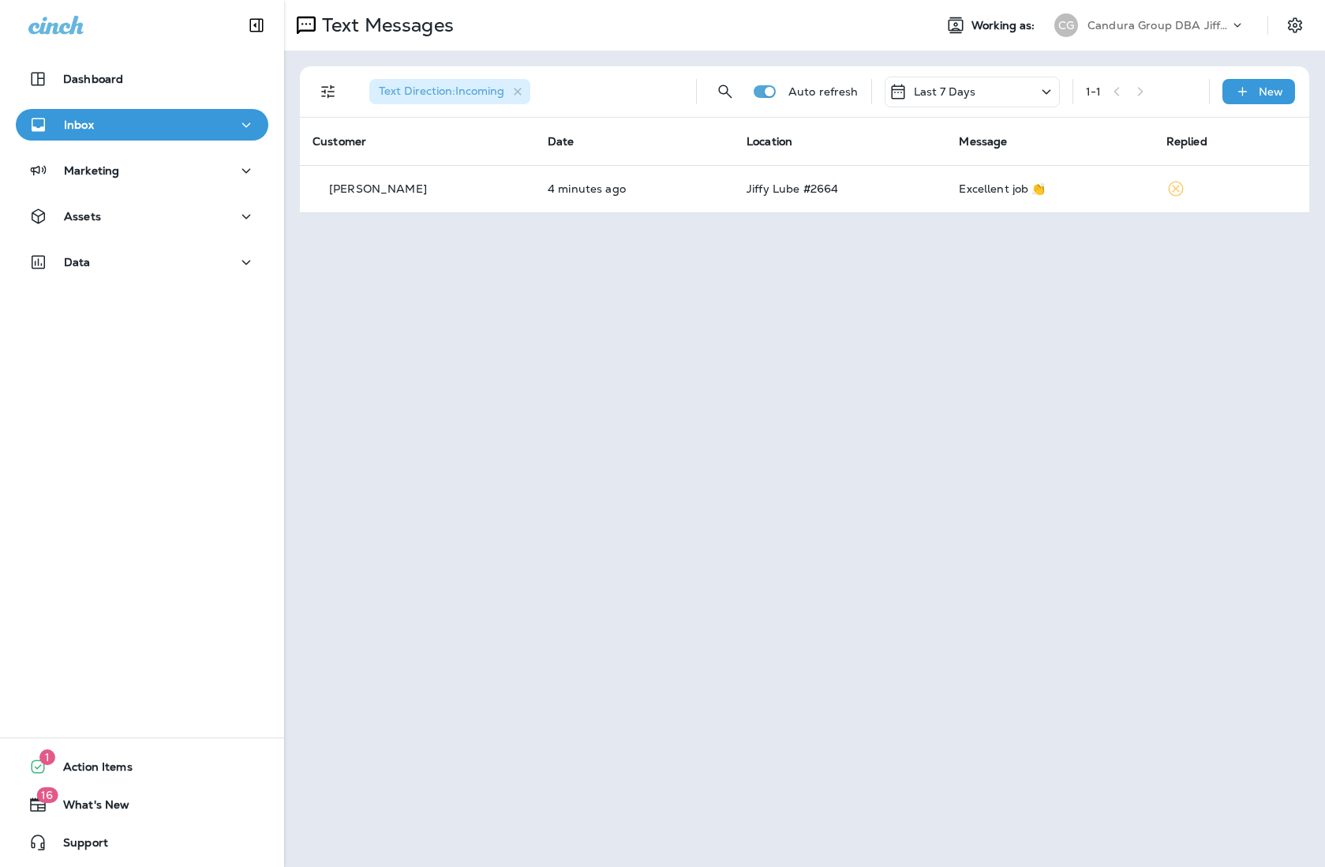
click at [1047, 11] on div "[PERSON_NAME] Group DBA Jiffy Lube" at bounding box center [1150, 25] width 210 height 32
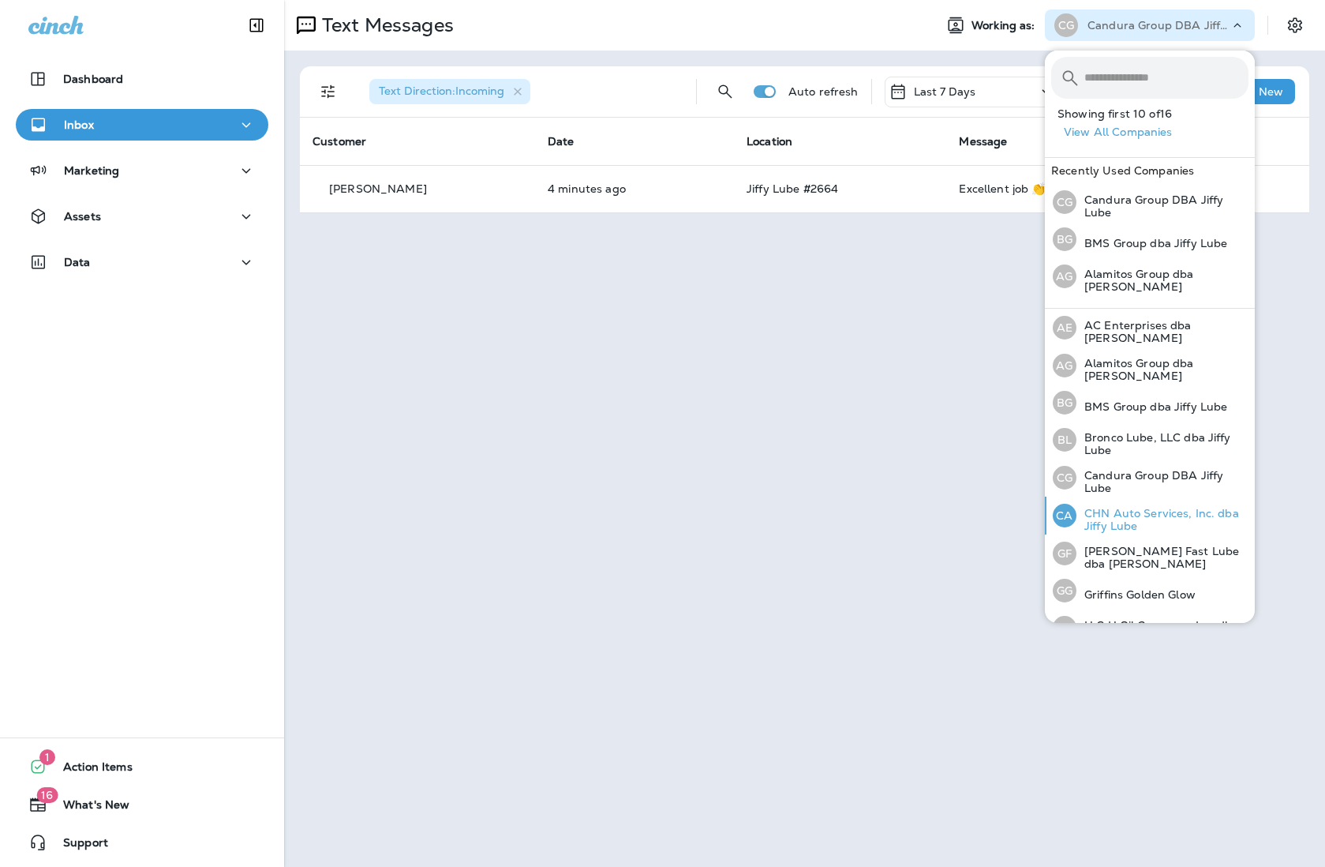
click at [1047, 517] on p "CHN Auto Services, Inc. dba Jiffy Lube" at bounding box center [1163, 519] width 172 height 25
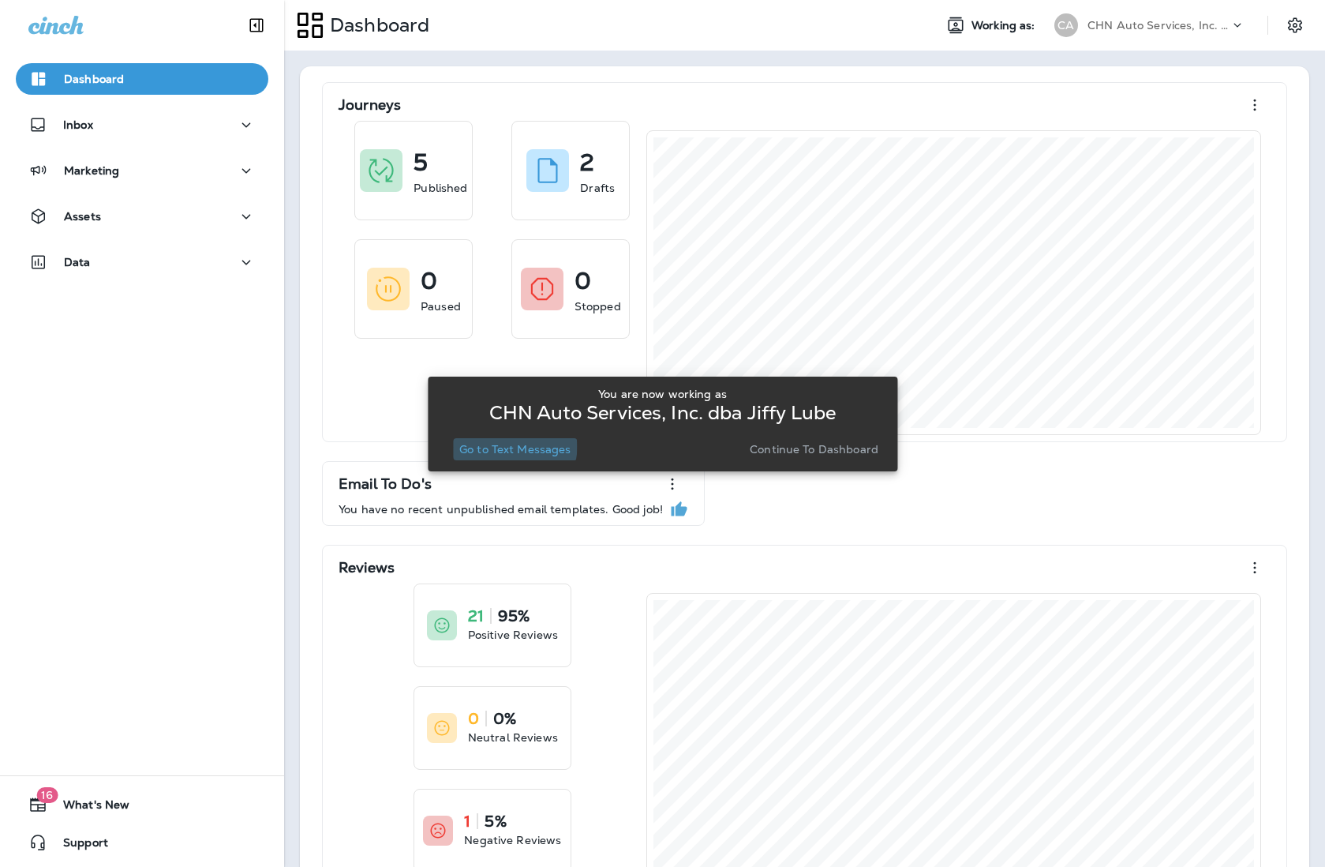
click at [512, 447] on p "Go to Text Messages" at bounding box center [515, 449] width 112 height 13
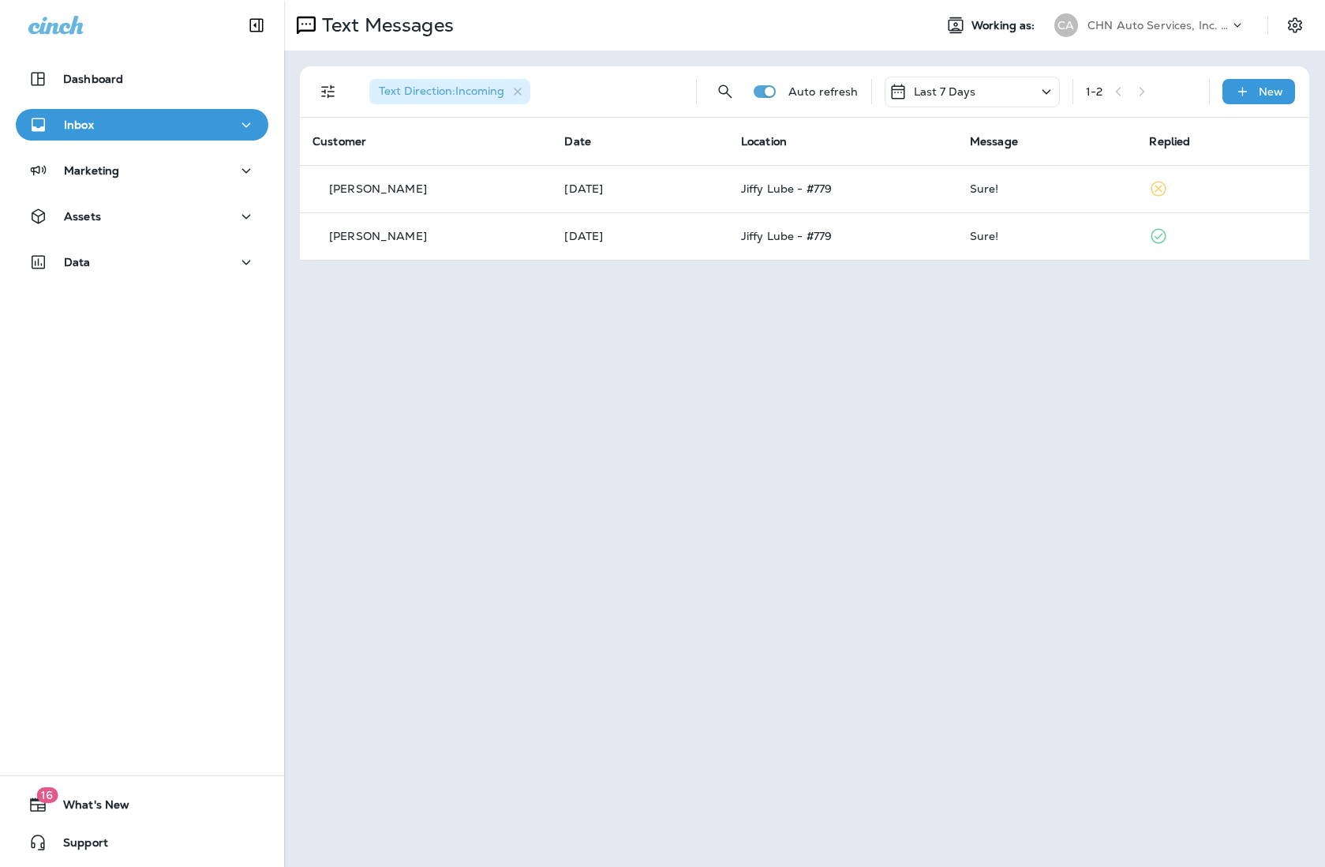
click at [1047, 32] on div "CHN Auto Services, Inc. dba Jiffy Lube" at bounding box center [1159, 25] width 142 height 24
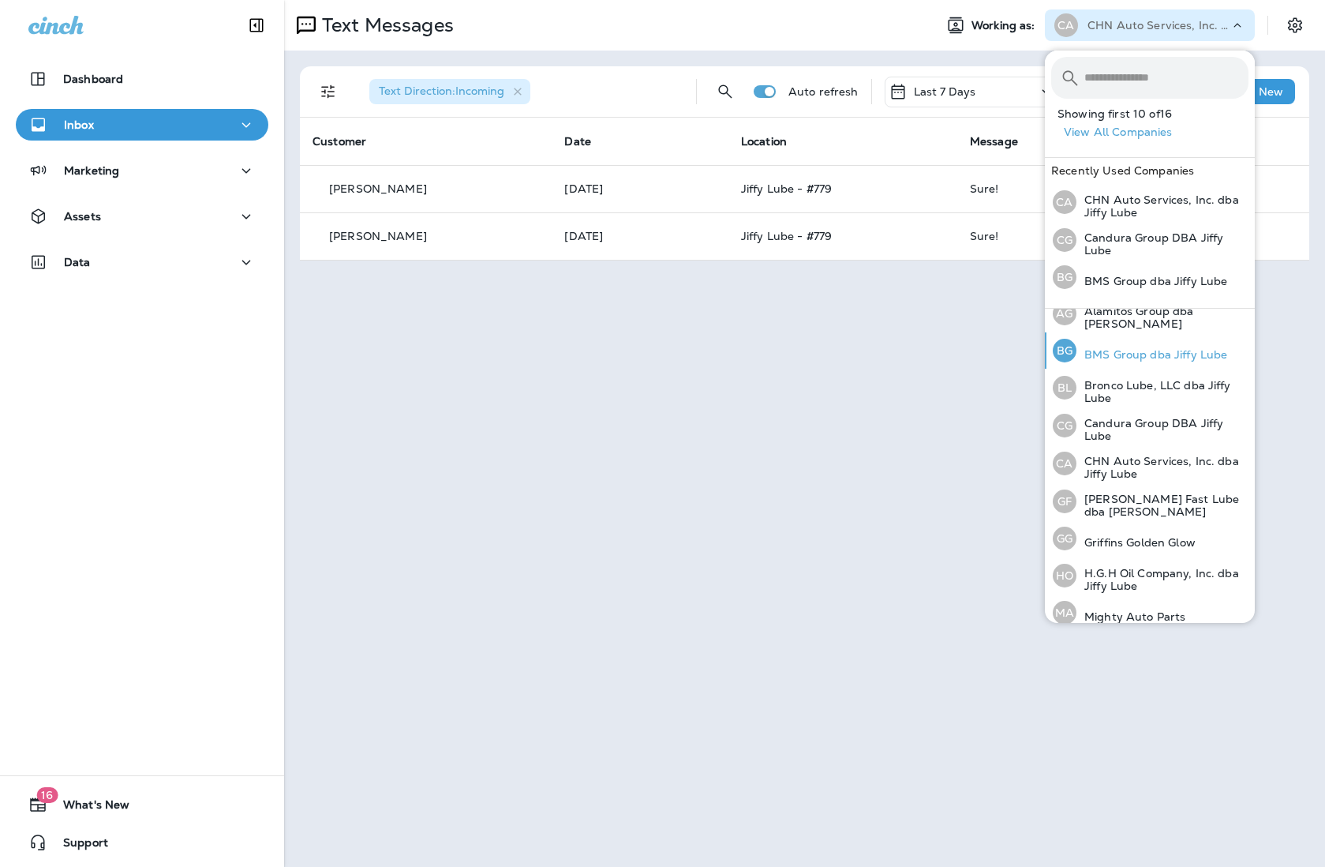
scroll to position [53, 0]
click at [1047, 495] on p "[PERSON_NAME] Fast Lube dba [PERSON_NAME]" at bounding box center [1163, 504] width 172 height 25
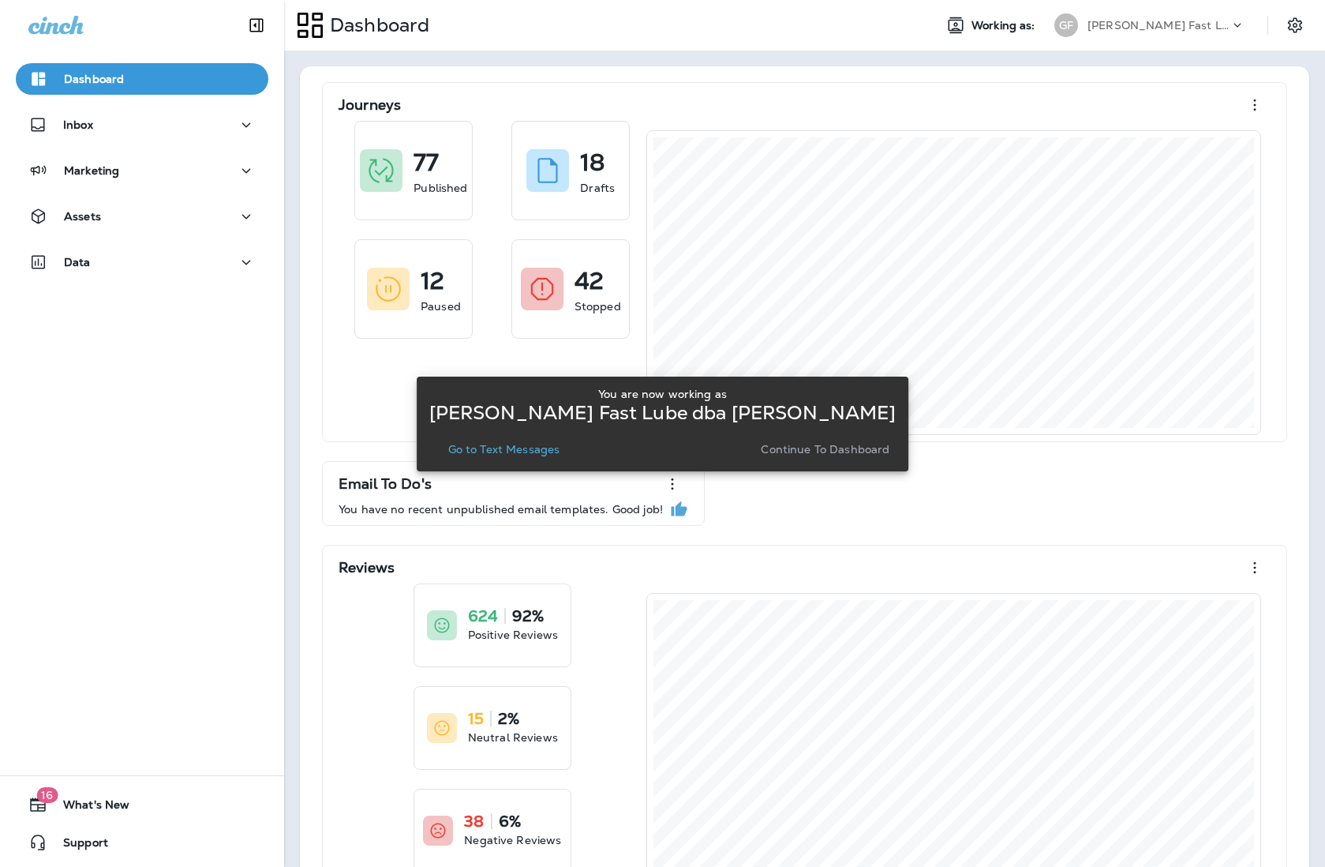
click at [536, 451] on p "Go to Text Messages" at bounding box center [504, 449] width 112 height 13
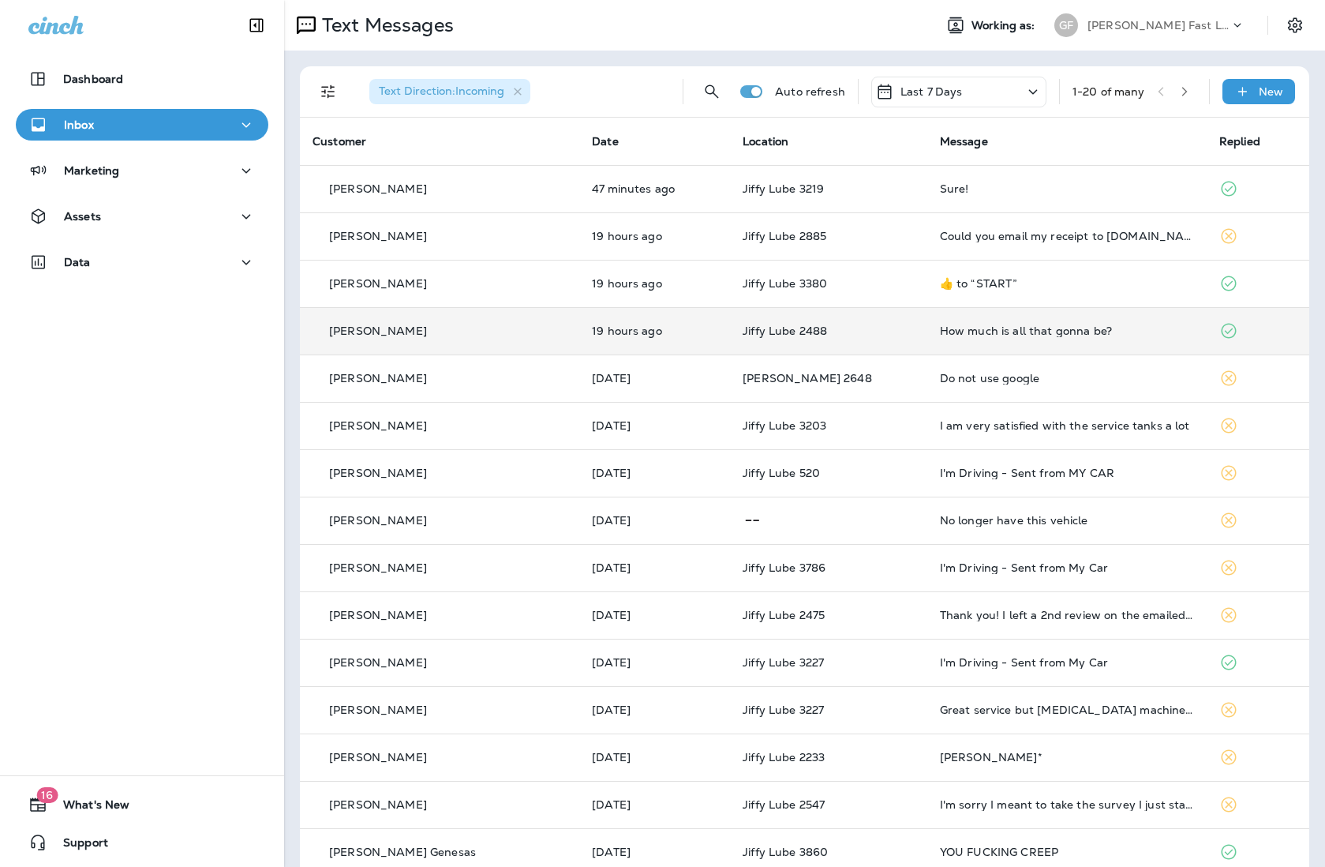
click at [1039, 320] on td "How much is all that gonna be?" at bounding box center [1066, 330] width 279 height 47
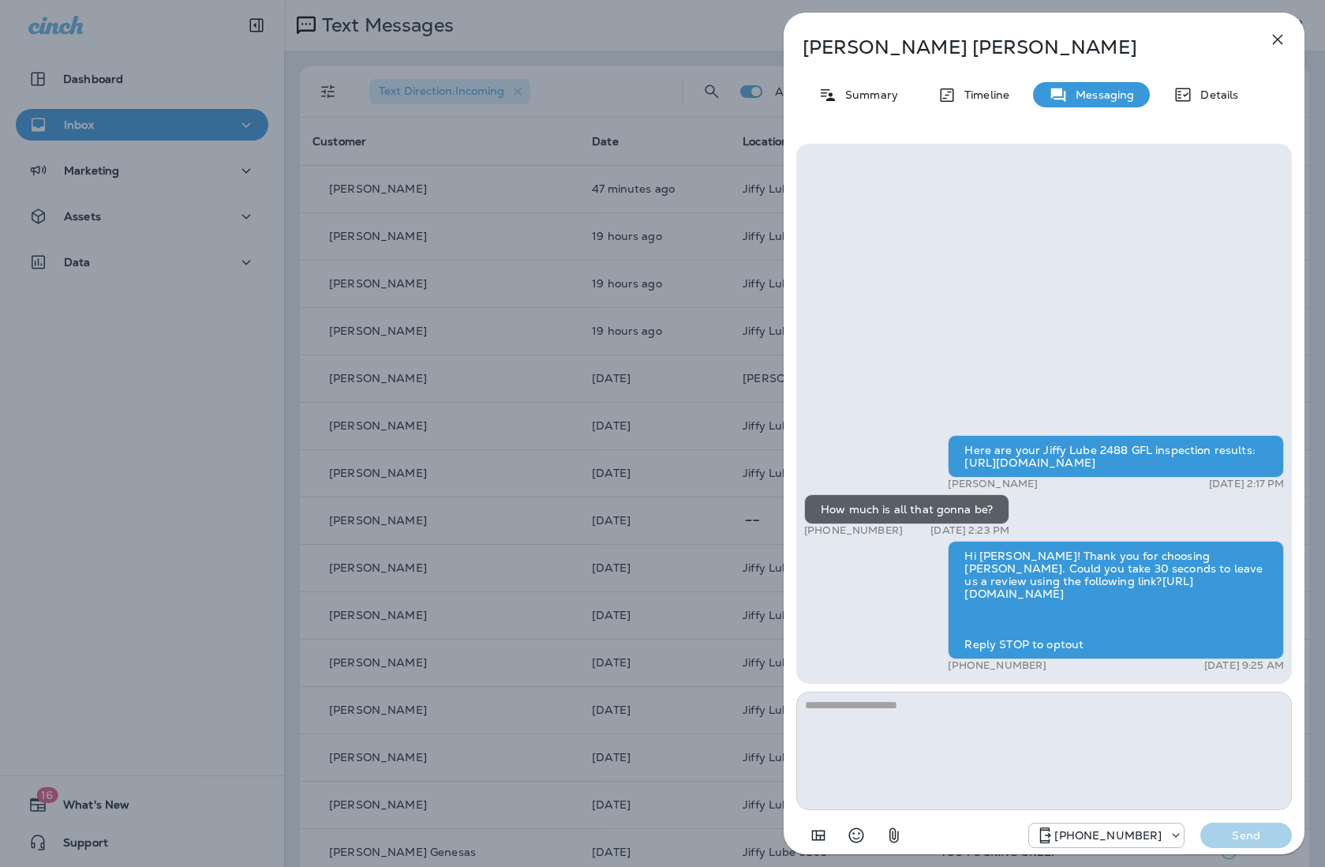
scroll to position [2, 0]
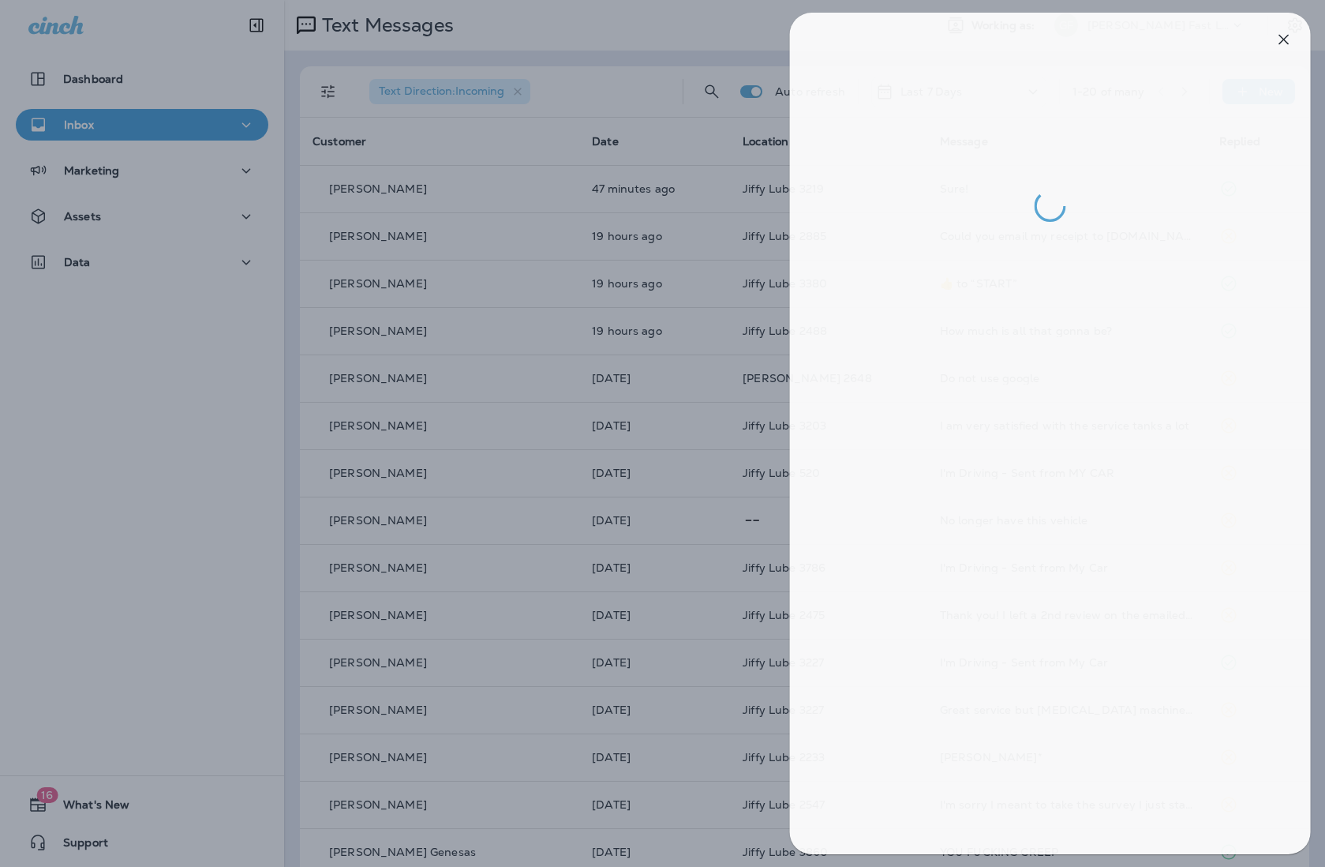
click at [627, 350] on div at bounding box center [668, 433] width 1325 height 867
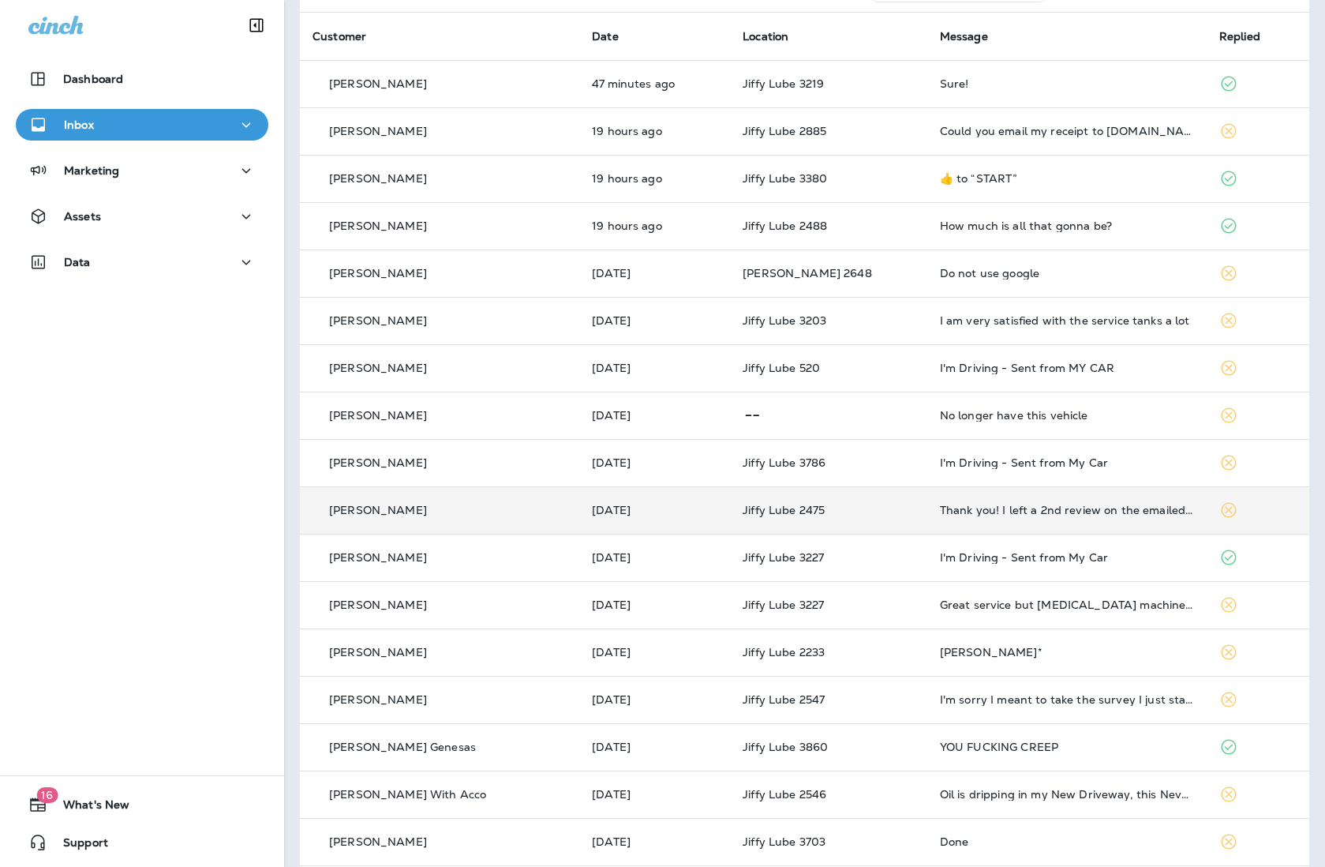
scroll to position [118, 0]
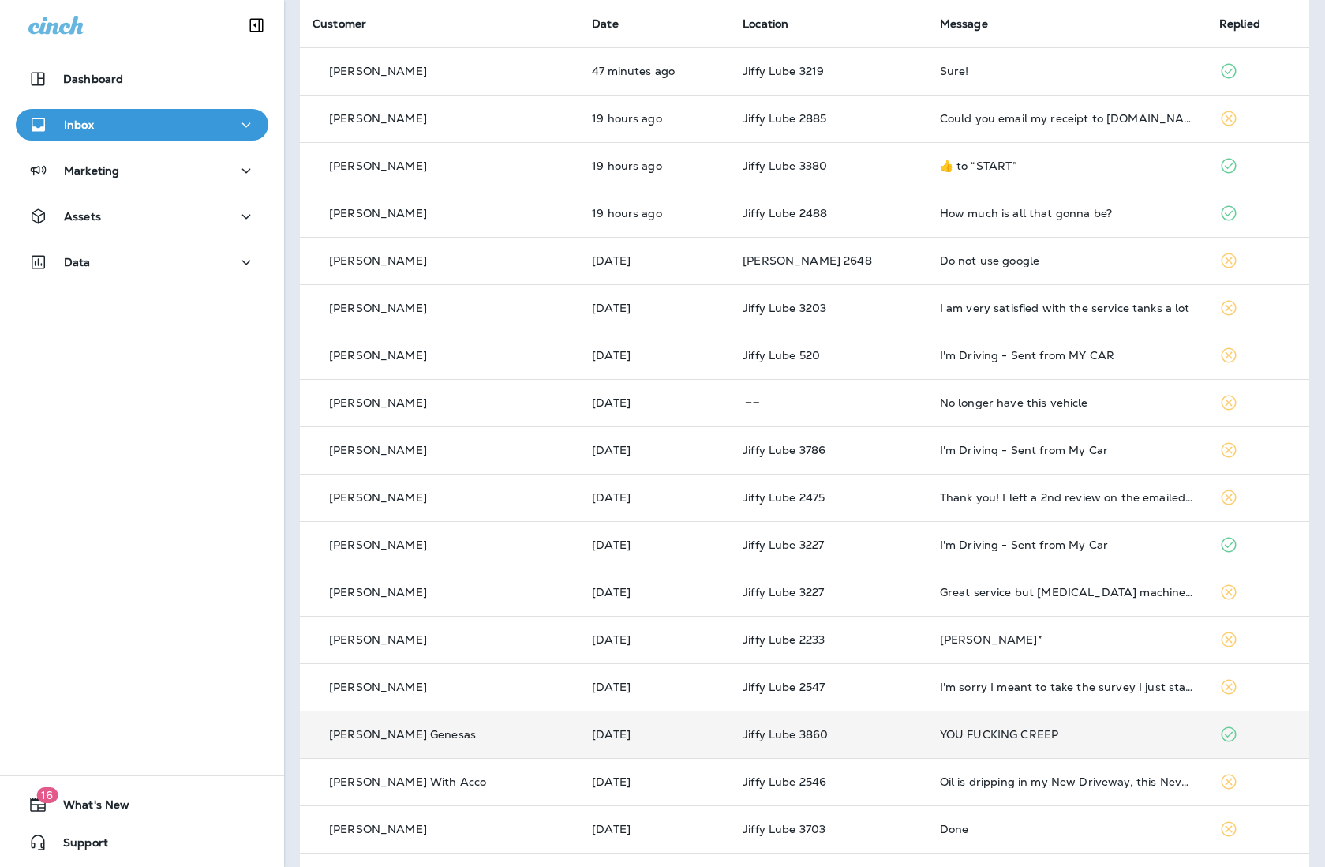
click at [981, 736] on div "YOU FUCKING CREEP" at bounding box center [1067, 734] width 254 height 13
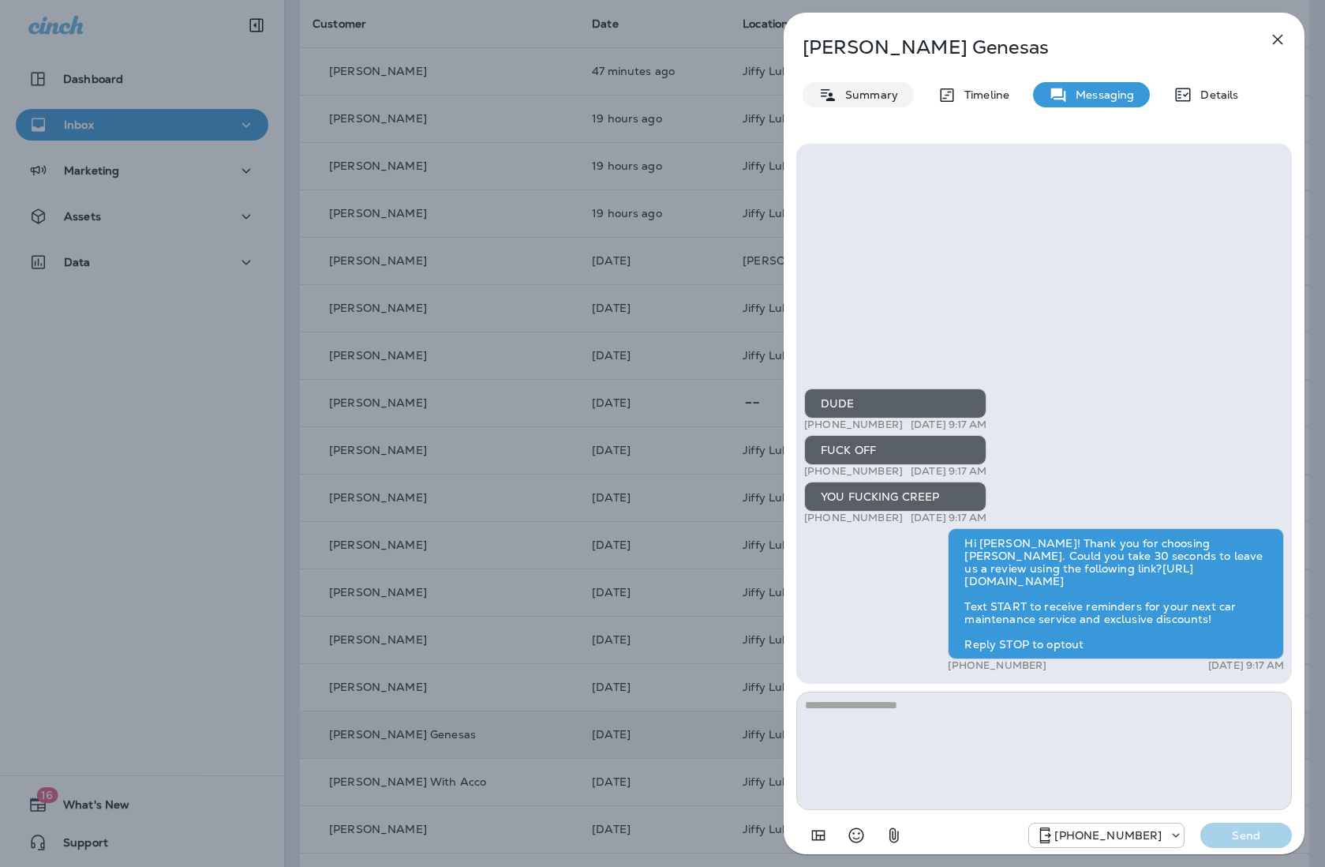
click at [831, 89] on icon at bounding box center [827, 95] width 19 height 20
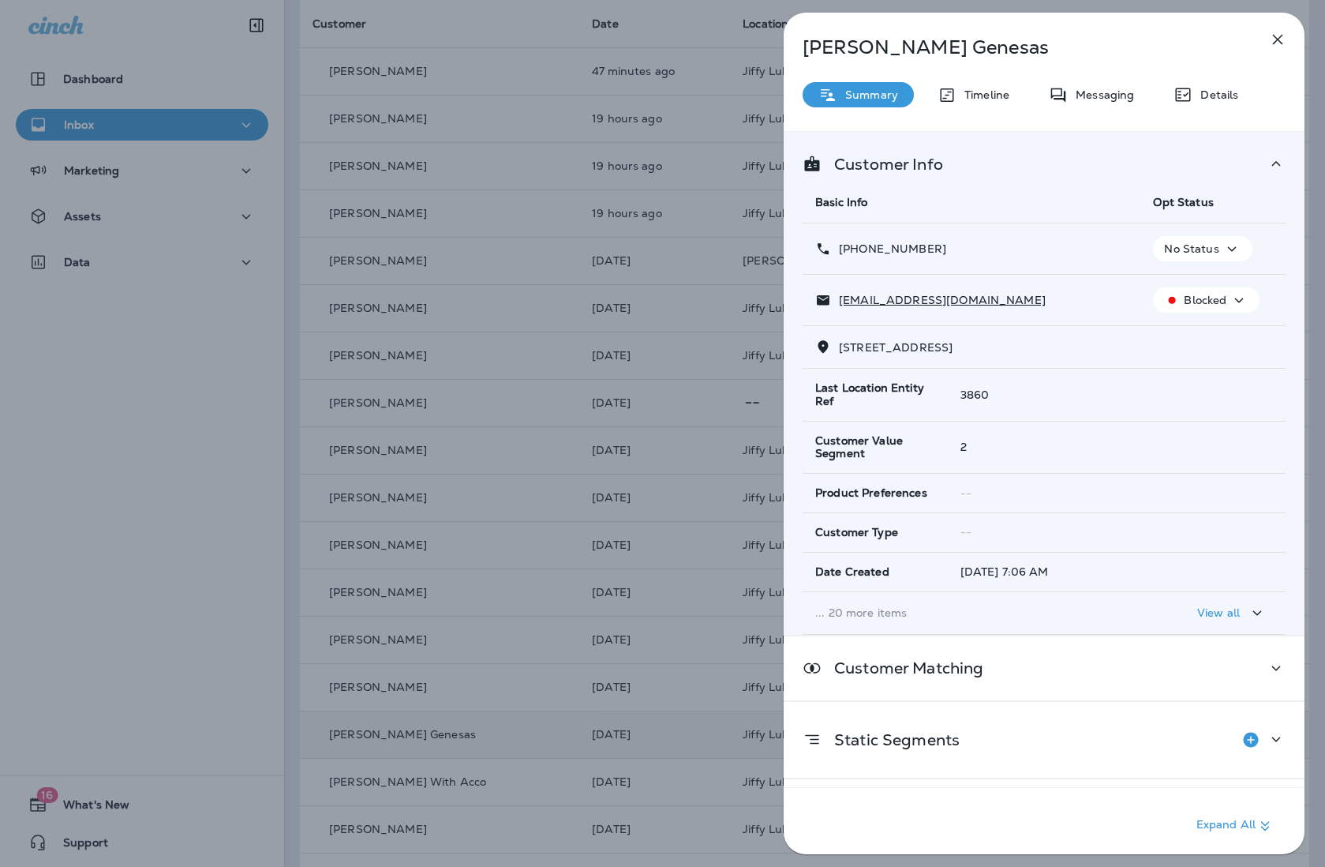
click at [1047, 243] on icon "button" at bounding box center [1232, 249] width 19 height 20
drag, startPoint x: 1220, startPoint y: 297, endPoint x: 1223, endPoint y: 287, distance: 10.0
click at [1047, 287] on button "Opt out" at bounding box center [1204, 287] width 113 height 38
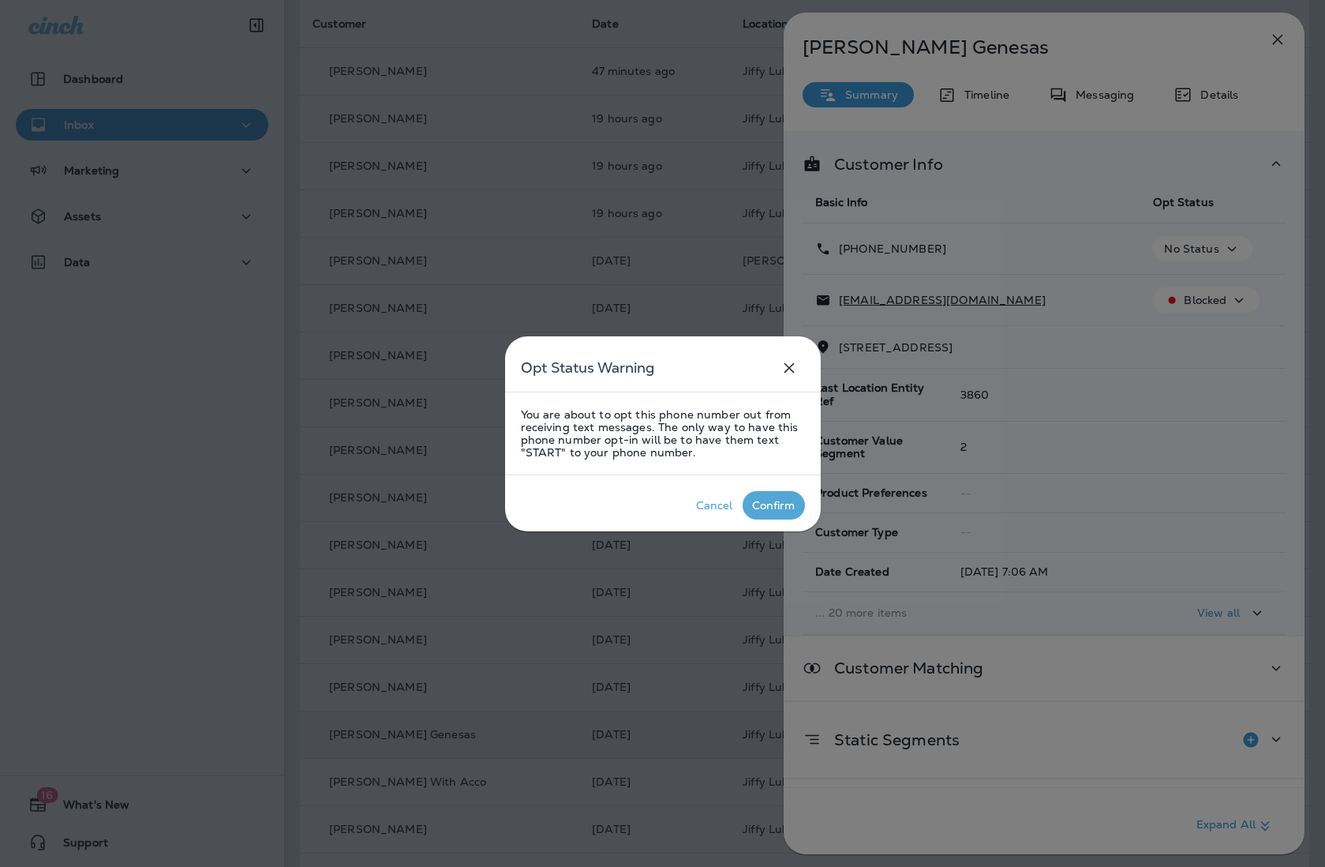
click at [781, 504] on div "Confirm" at bounding box center [773, 505] width 43 height 13
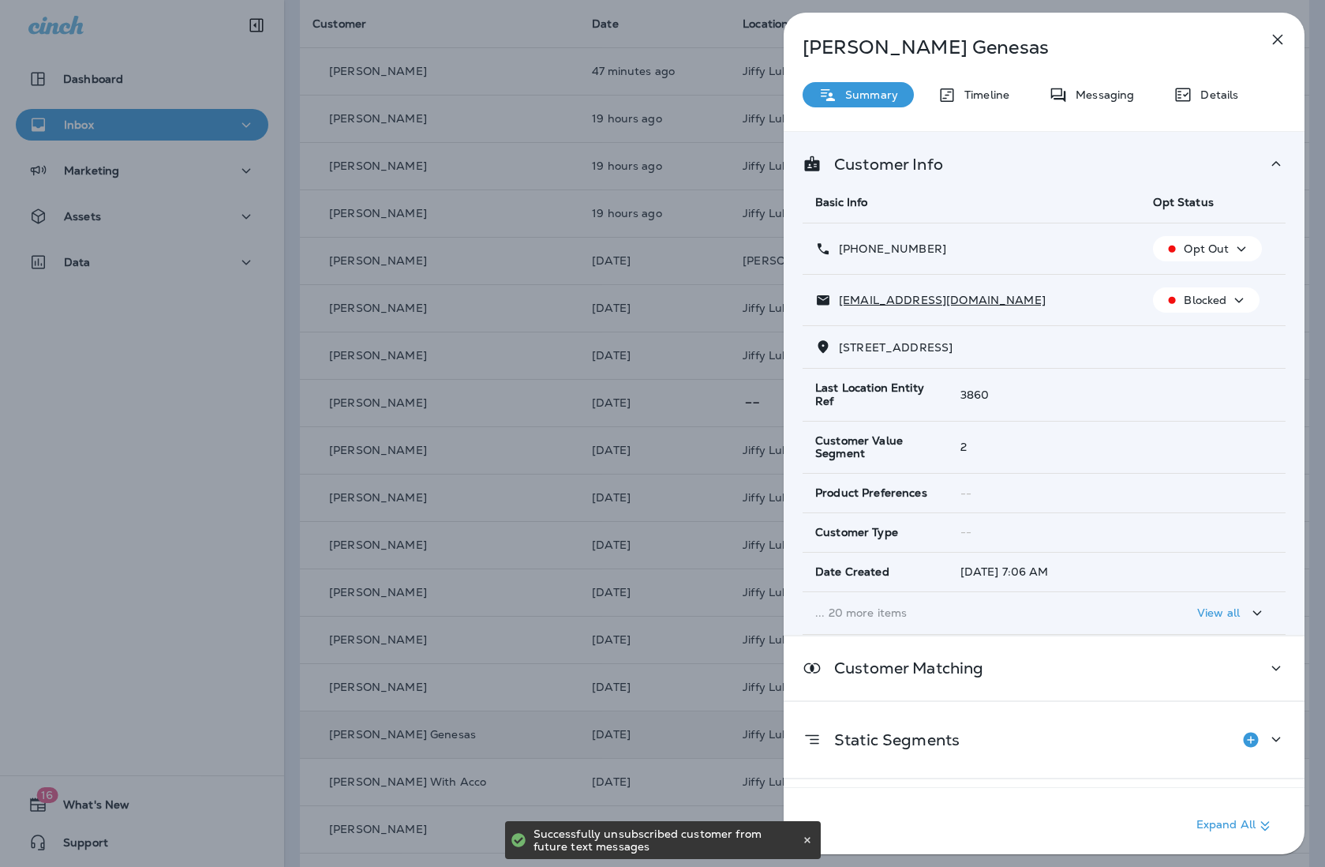
click at [200, 356] on div "[PERSON_NAME] Genesas Summary Timeline Messaging Details Customer Info Basic In…" at bounding box center [662, 433] width 1325 height 867
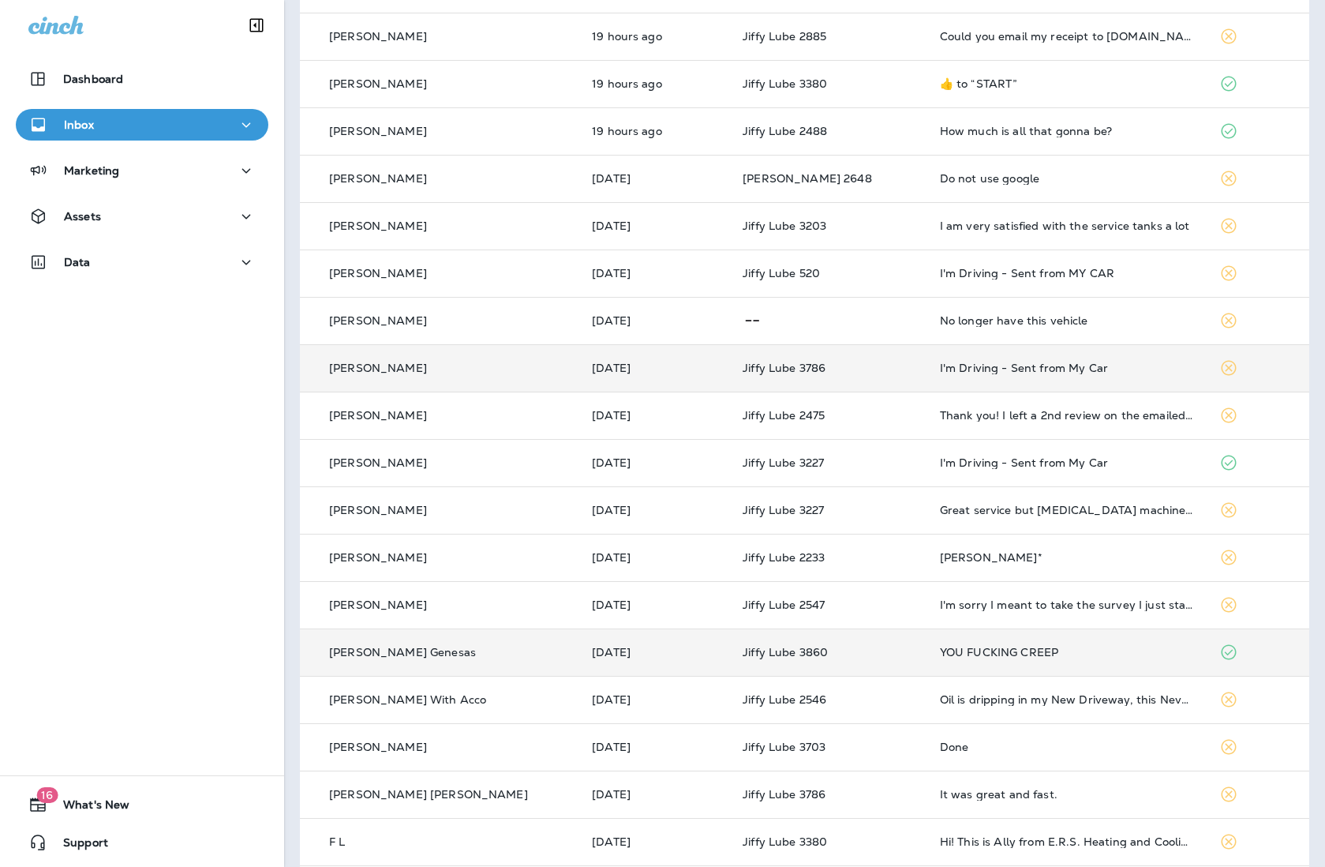
scroll to position [230, 0]
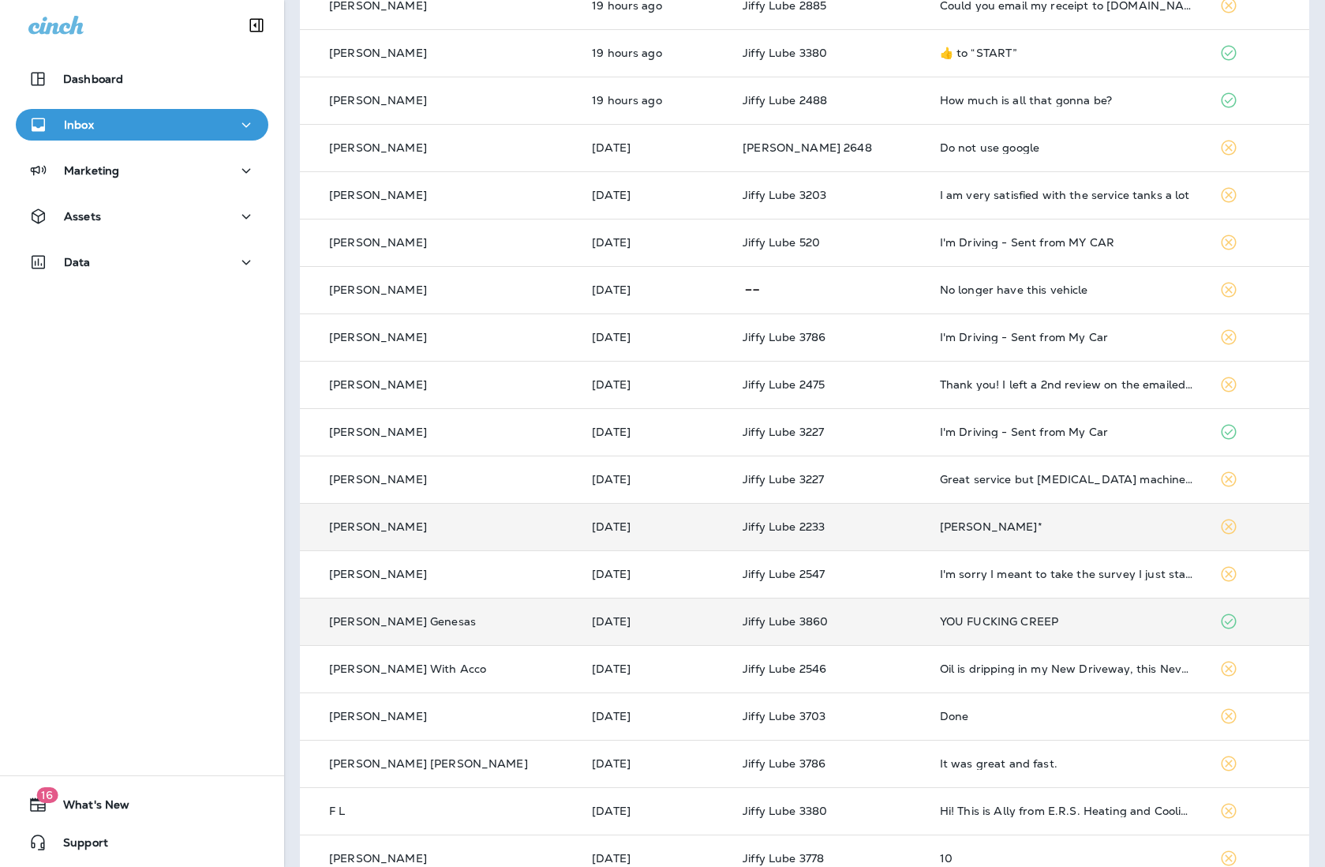
click at [965, 520] on div "[PERSON_NAME]*" at bounding box center [1067, 526] width 254 height 13
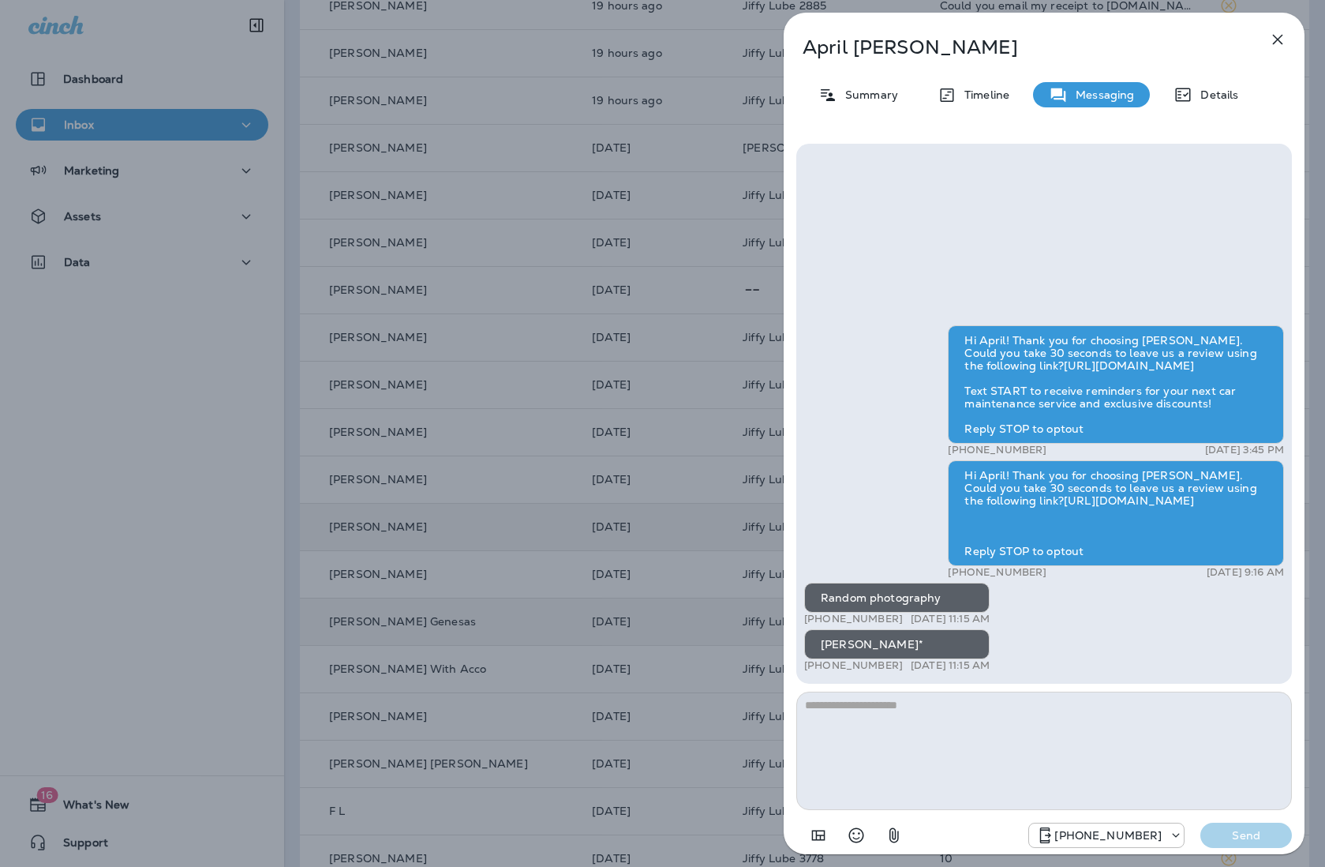
click at [745, 364] on div "[PERSON_NAME] Summary Timeline Messaging Details Hi April! Thank you for choosi…" at bounding box center [662, 433] width 1325 height 867
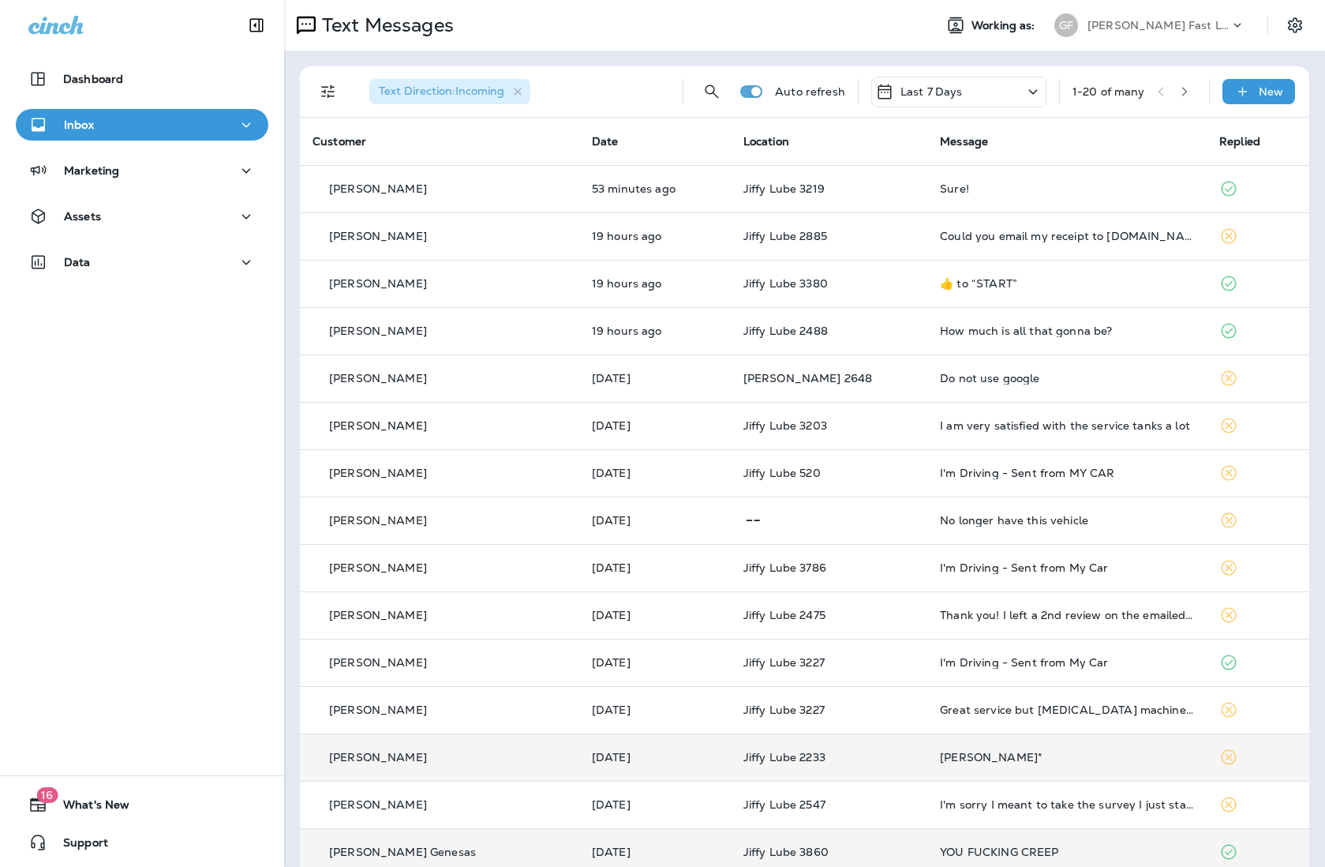
click at [993, 845] on td "YOU FUCKING CREEP" at bounding box center [1066, 851] width 279 height 47
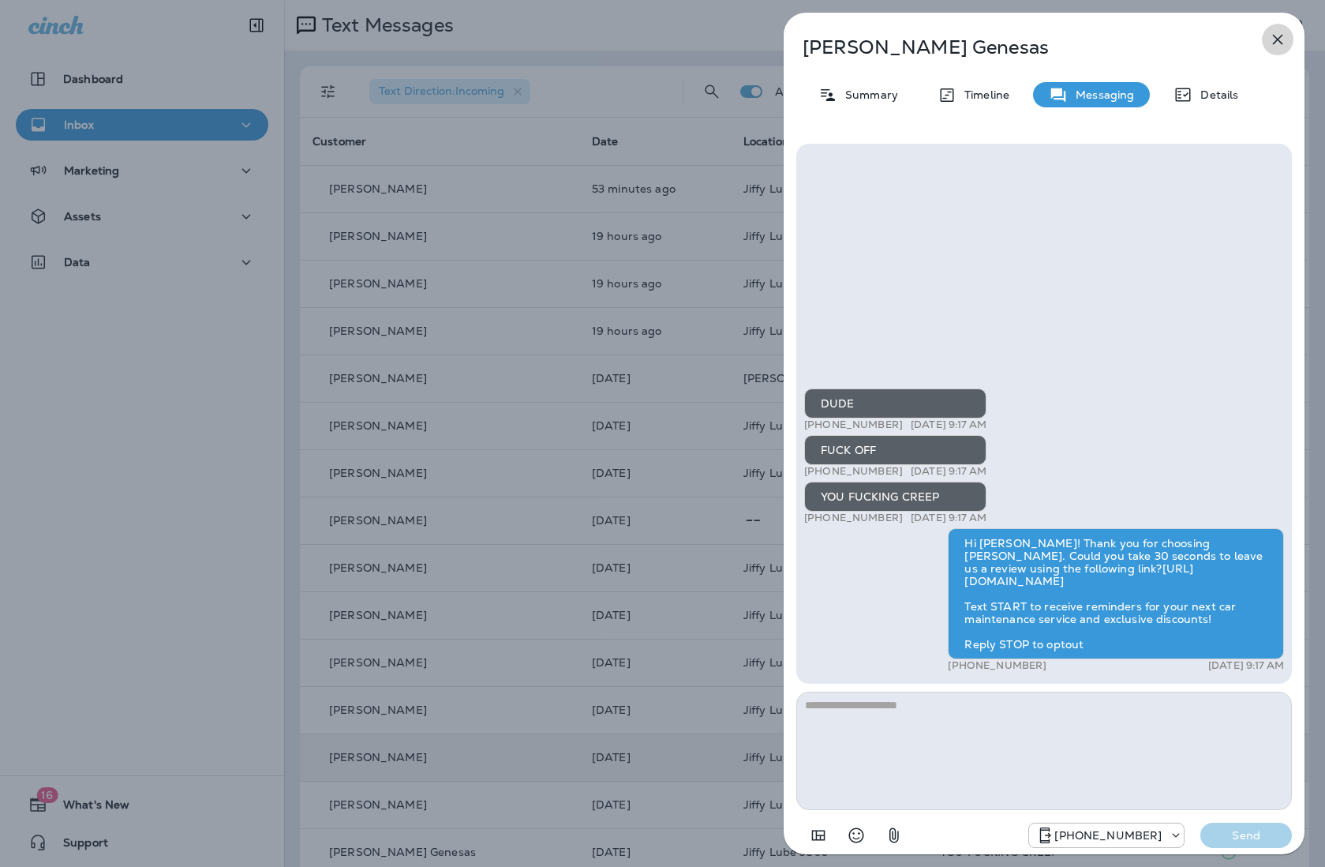
click at [1047, 44] on button "button" at bounding box center [1278, 40] width 32 height 32
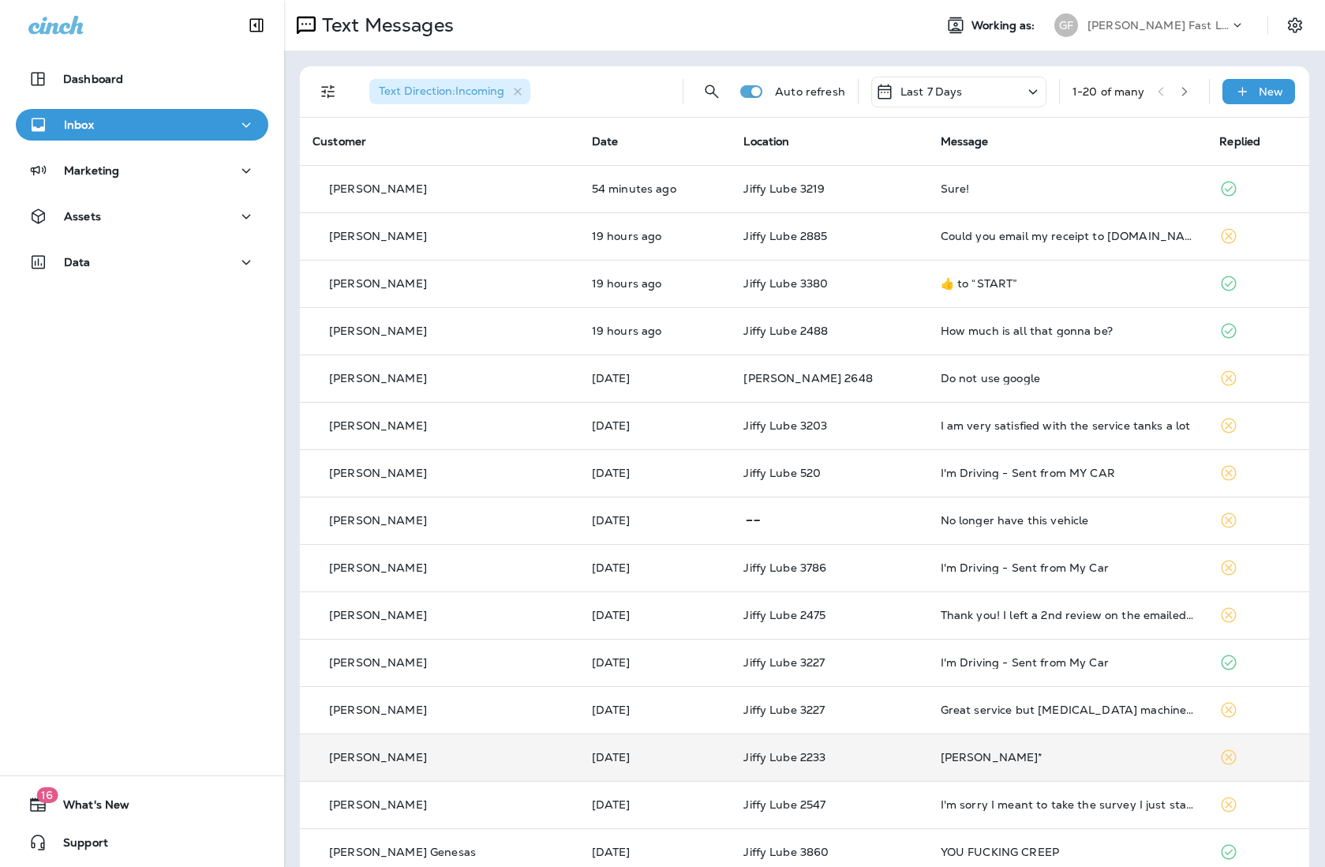
click at [1047, 28] on p "[PERSON_NAME] Fast Lube dba [PERSON_NAME]" at bounding box center [1159, 25] width 142 height 13
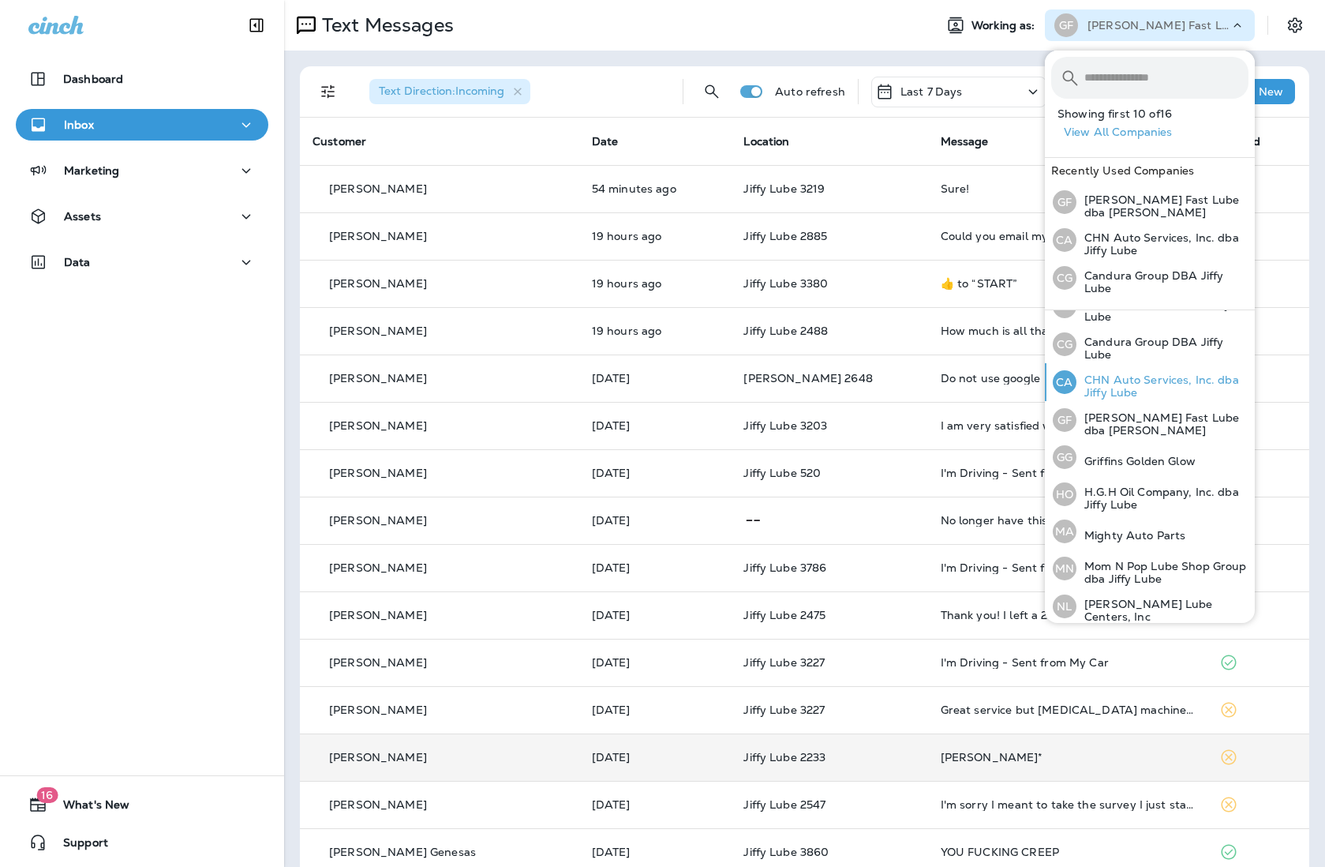
scroll to position [151, 0]
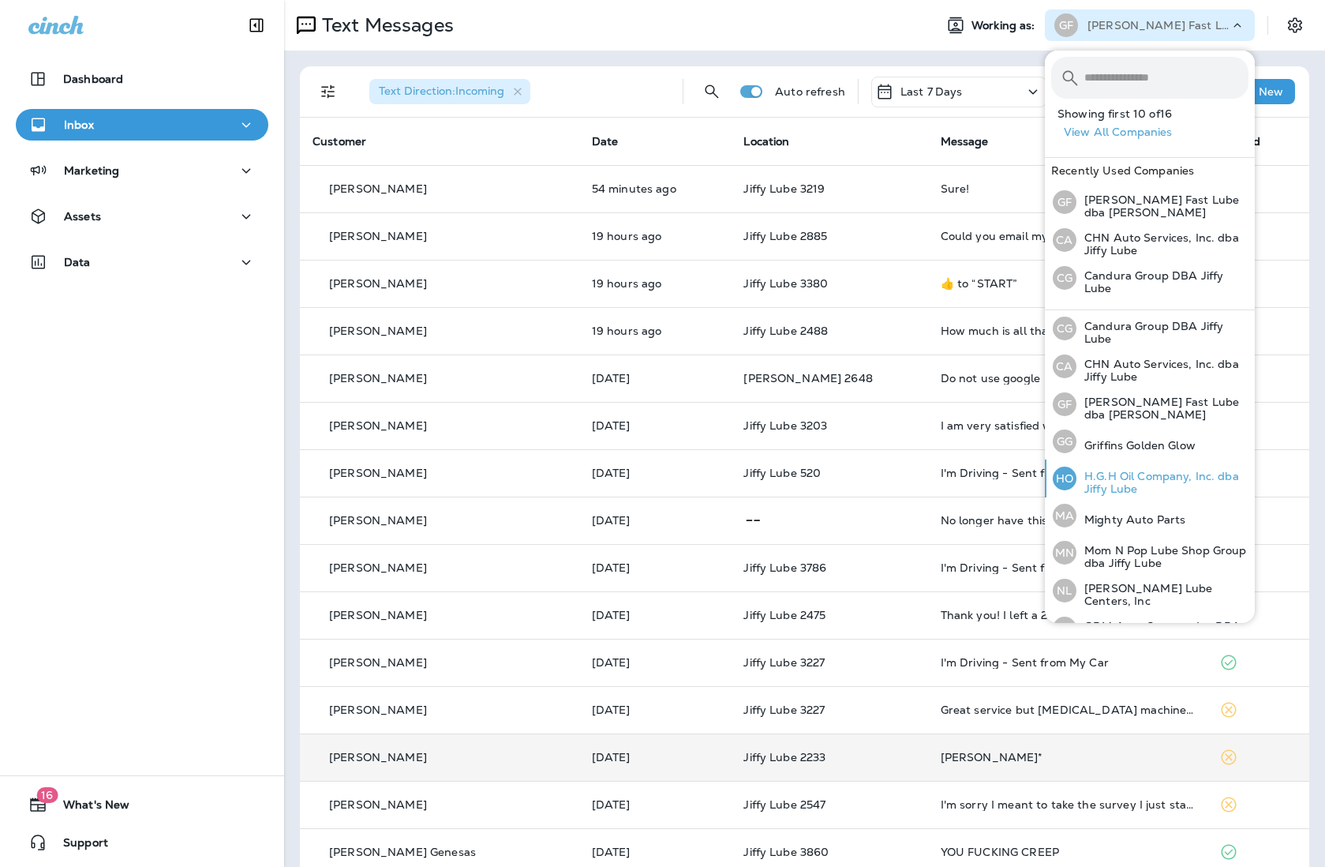
click at [1047, 474] on p "H.G.H Oil Company, Inc. dba Jiffy Lube" at bounding box center [1163, 482] width 172 height 25
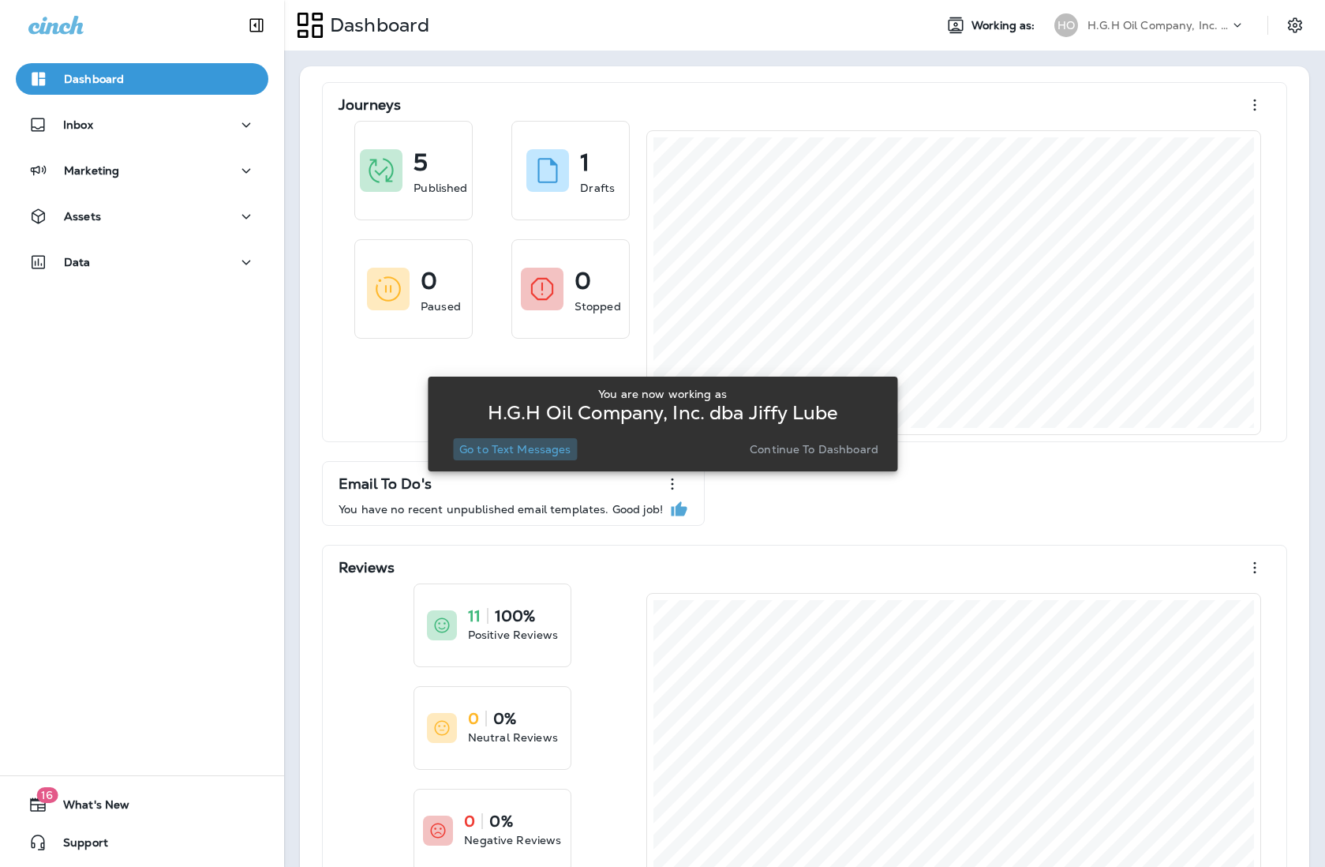
click at [548, 457] on button "Go to Text Messages" at bounding box center [515, 449] width 125 height 22
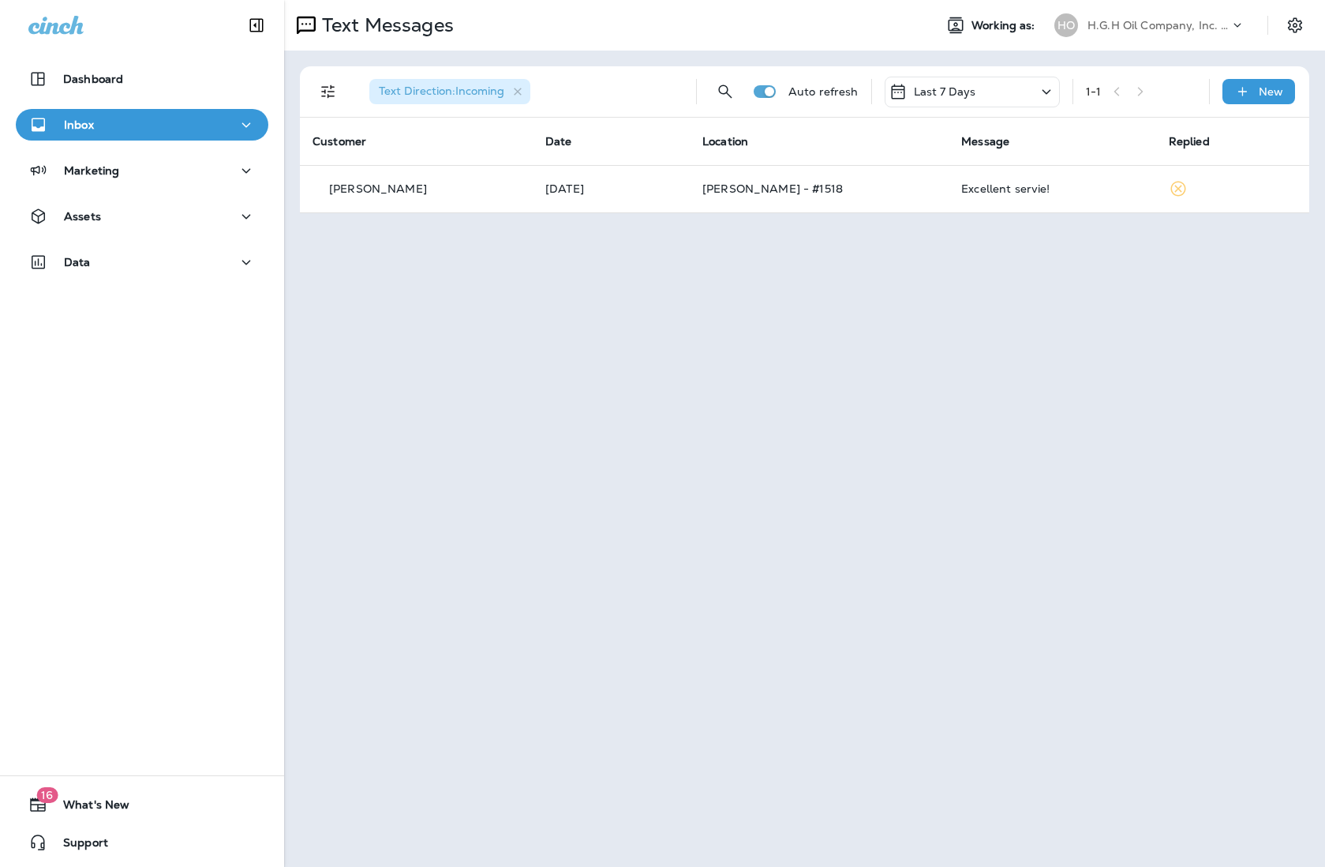
click at [1047, 28] on p "H.G.H Oil Company, Inc. dba Jiffy Lube" at bounding box center [1159, 25] width 142 height 13
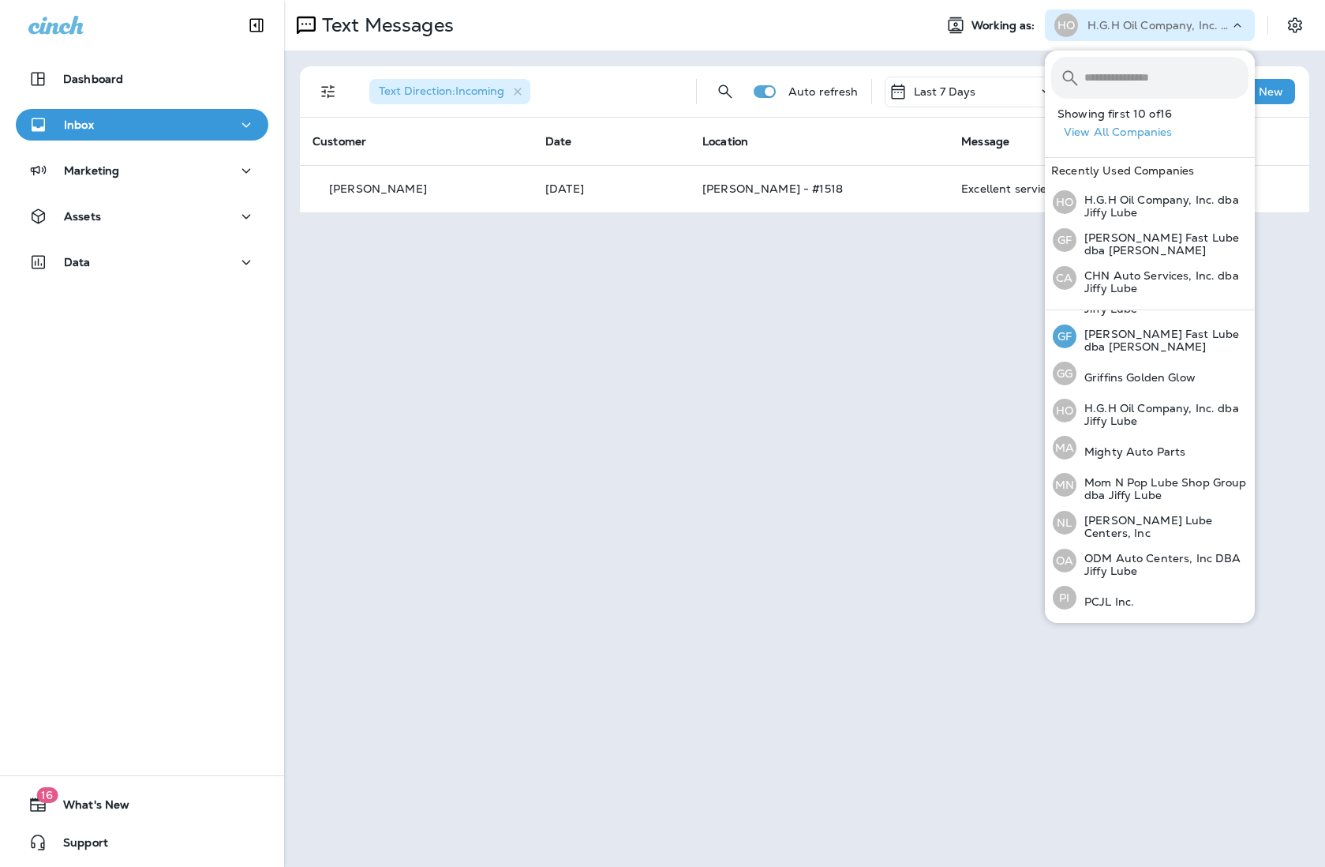
scroll to position [252, 0]
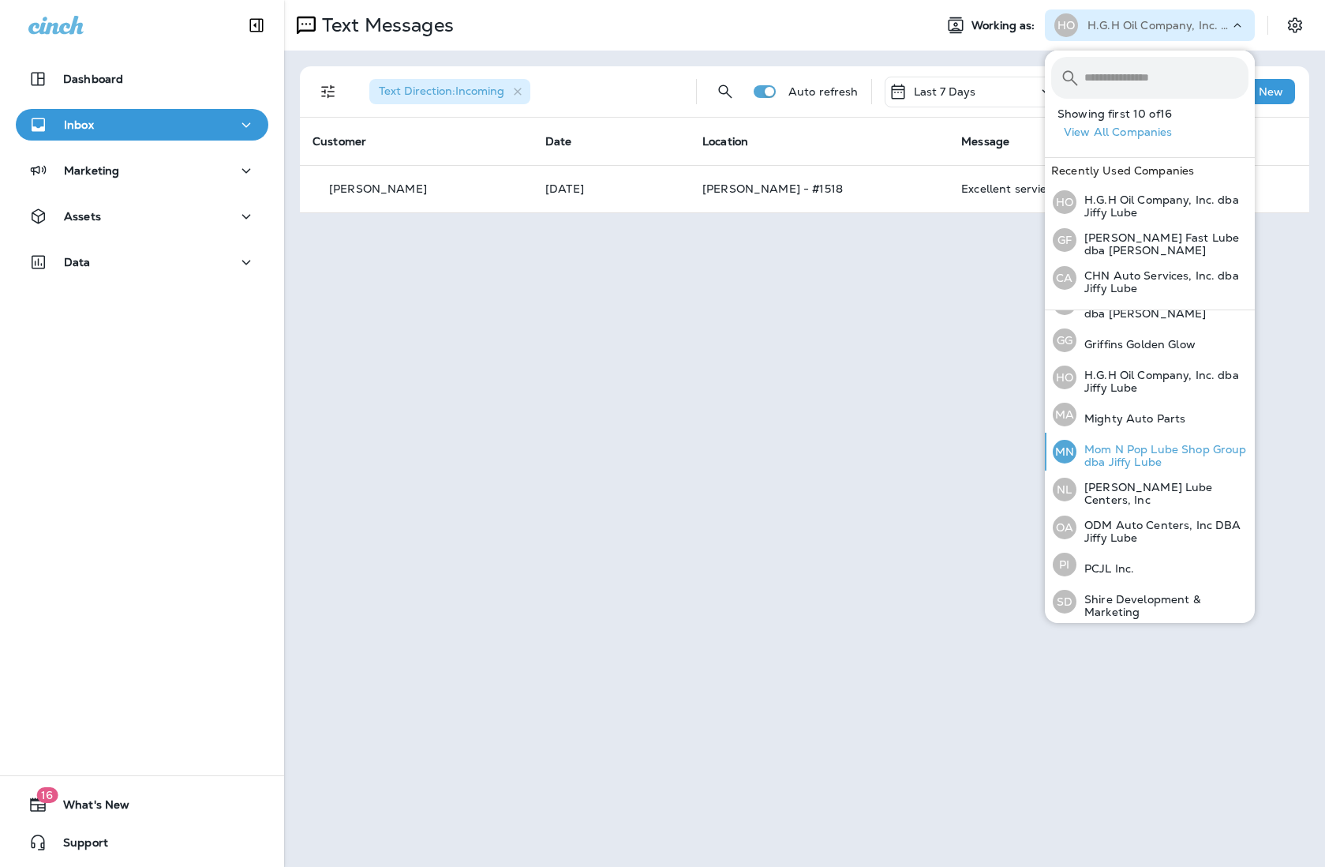
click at [1047, 462] on p "Mom N Pop Lube Shop Group dba Jiffy Lube" at bounding box center [1163, 455] width 172 height 25
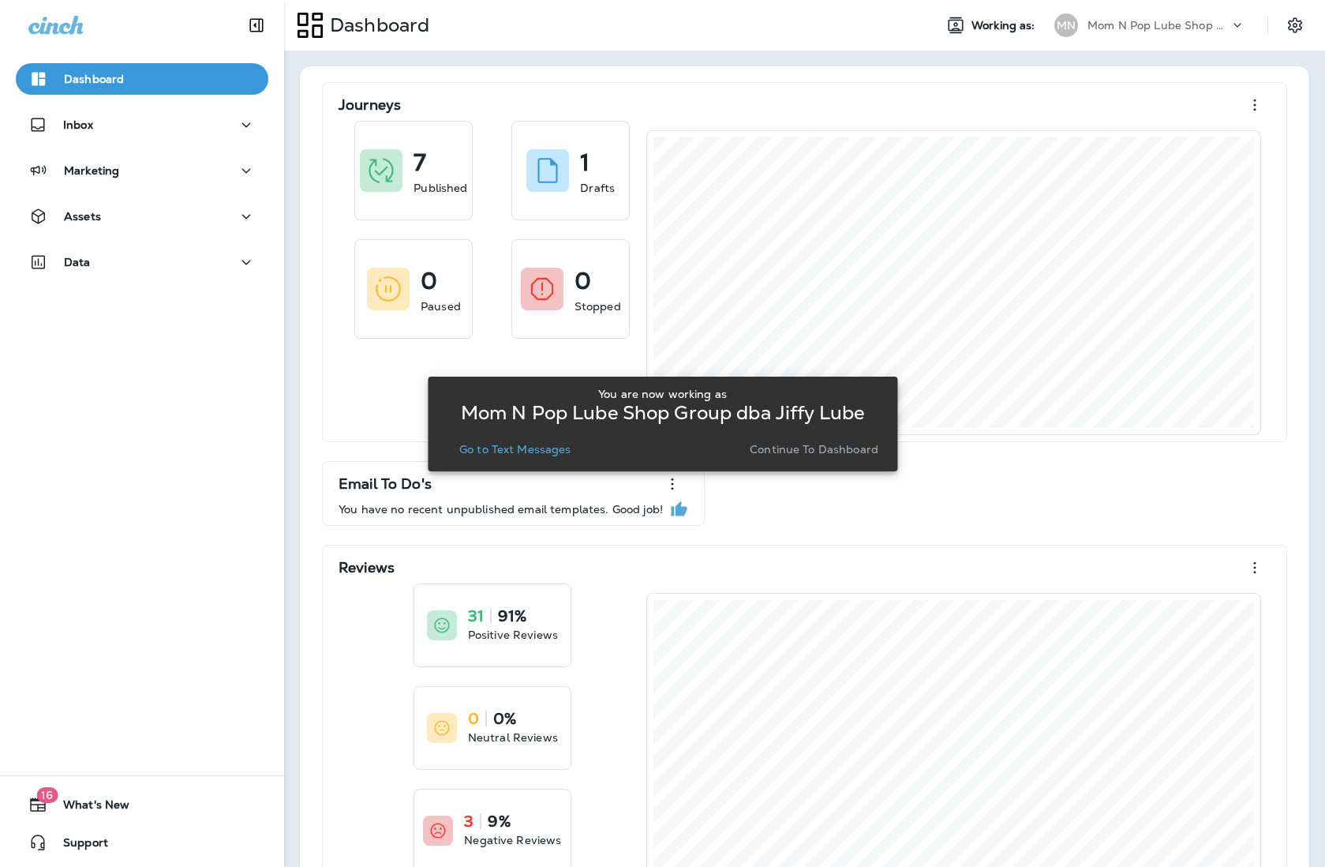
click at [490, 443] on p "Go to Text Messages" at bounding box center [515, 449] width 112 height 13
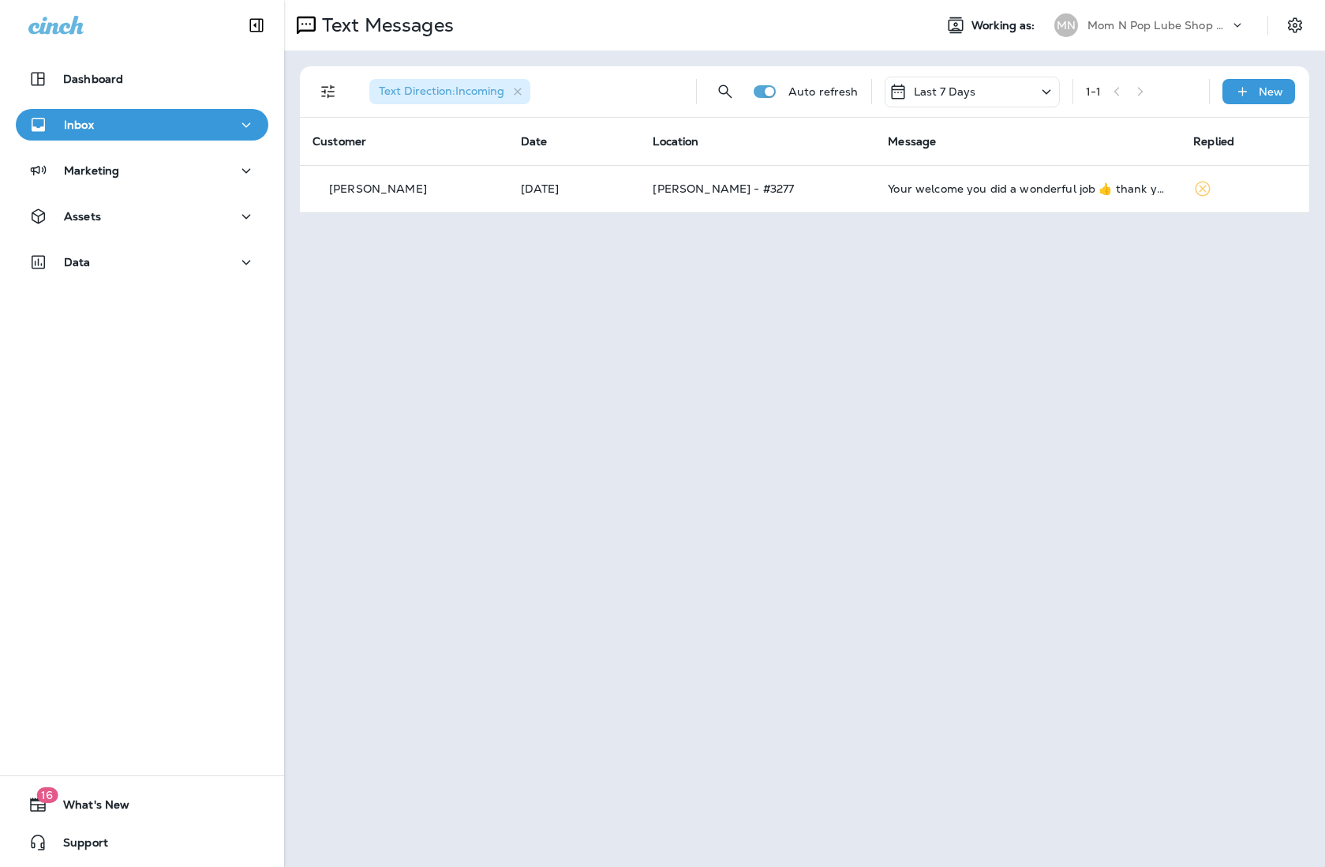
click at [1047, 21] on p "Mom N Pop Lube Shop Group dba Jiffy Lube" at bounding box center [1159, 25] width 142 height 13
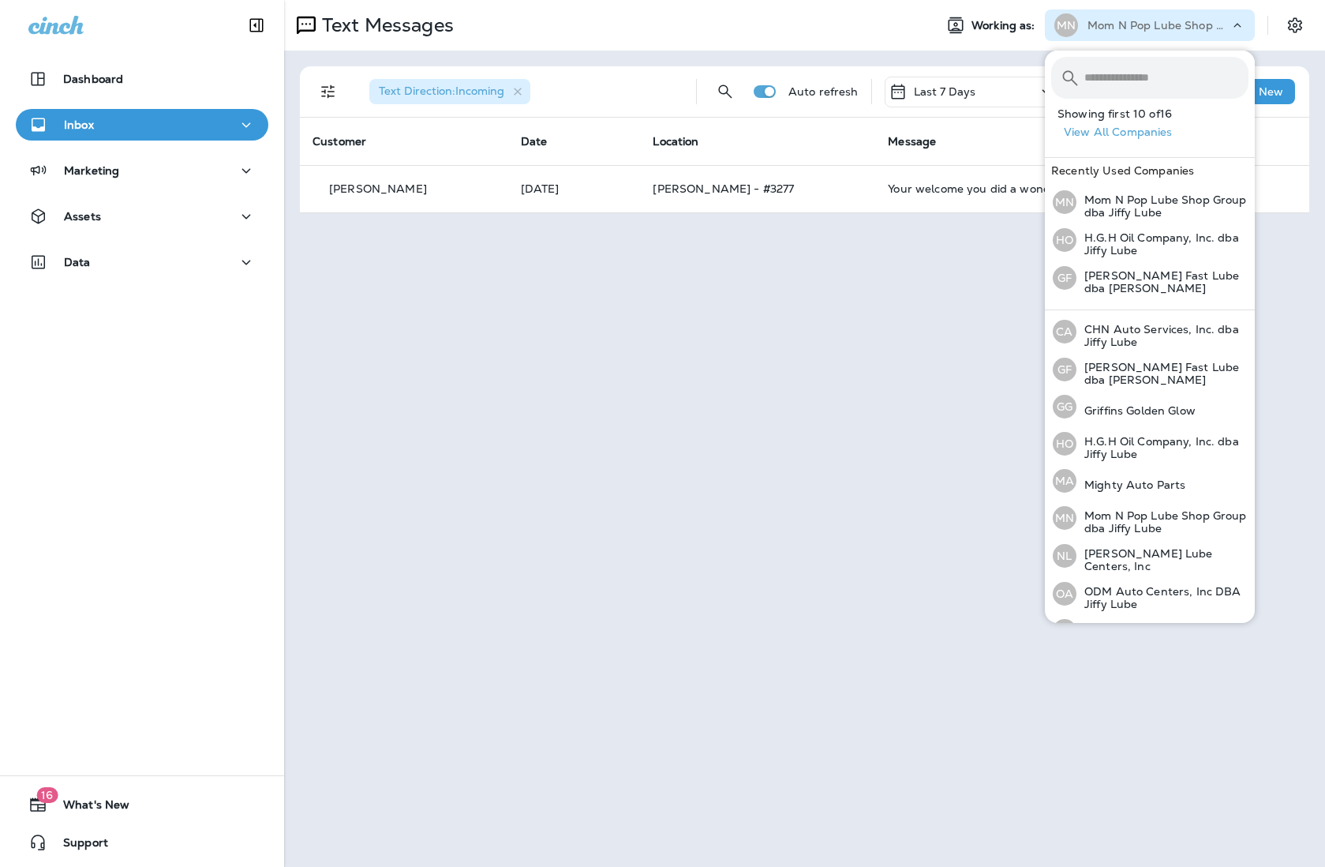
scroll to position [287, 0]
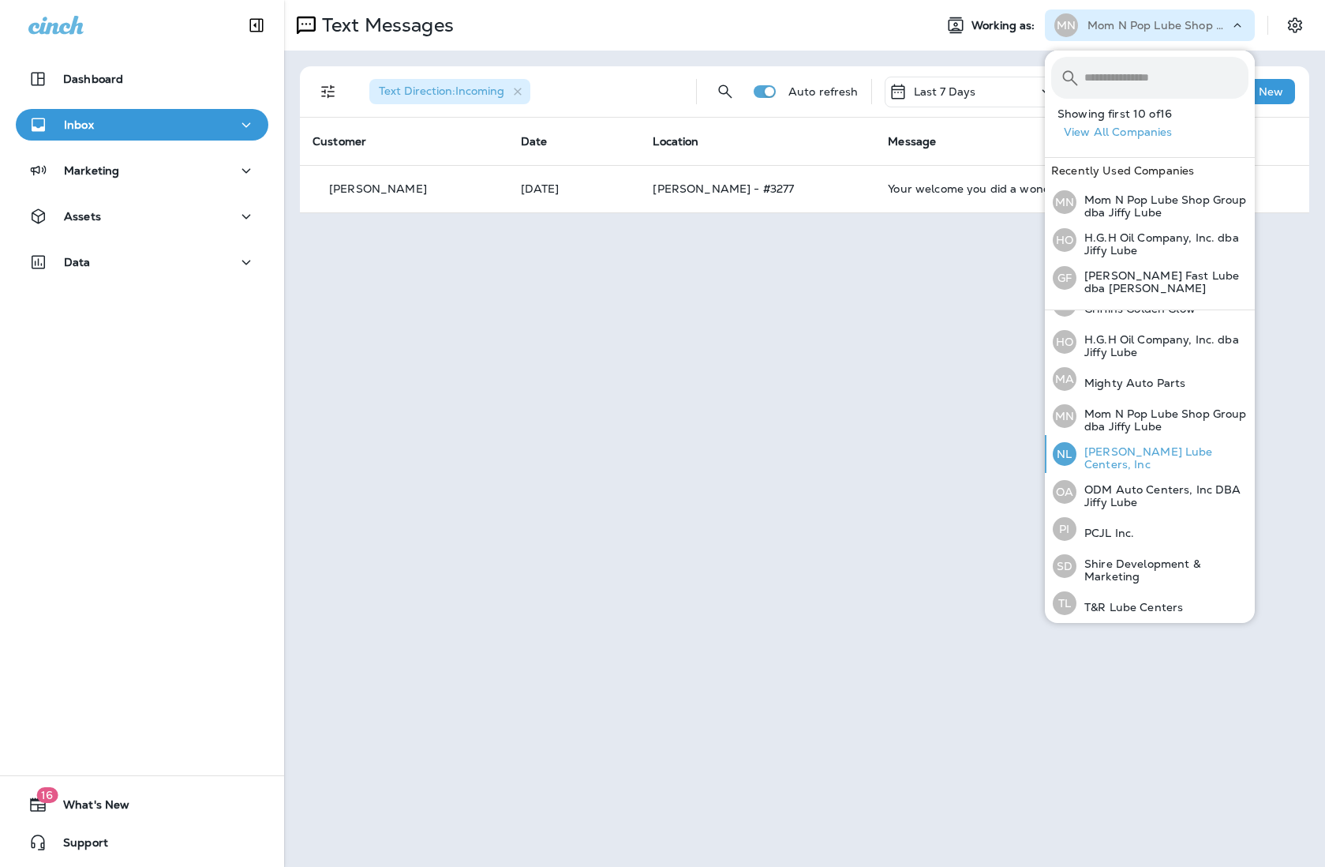
click at [1047, 453] on p "[PERSON_NAME] Lube Centers, Inc" at bounding box center [1163, 457] width 172 height 25
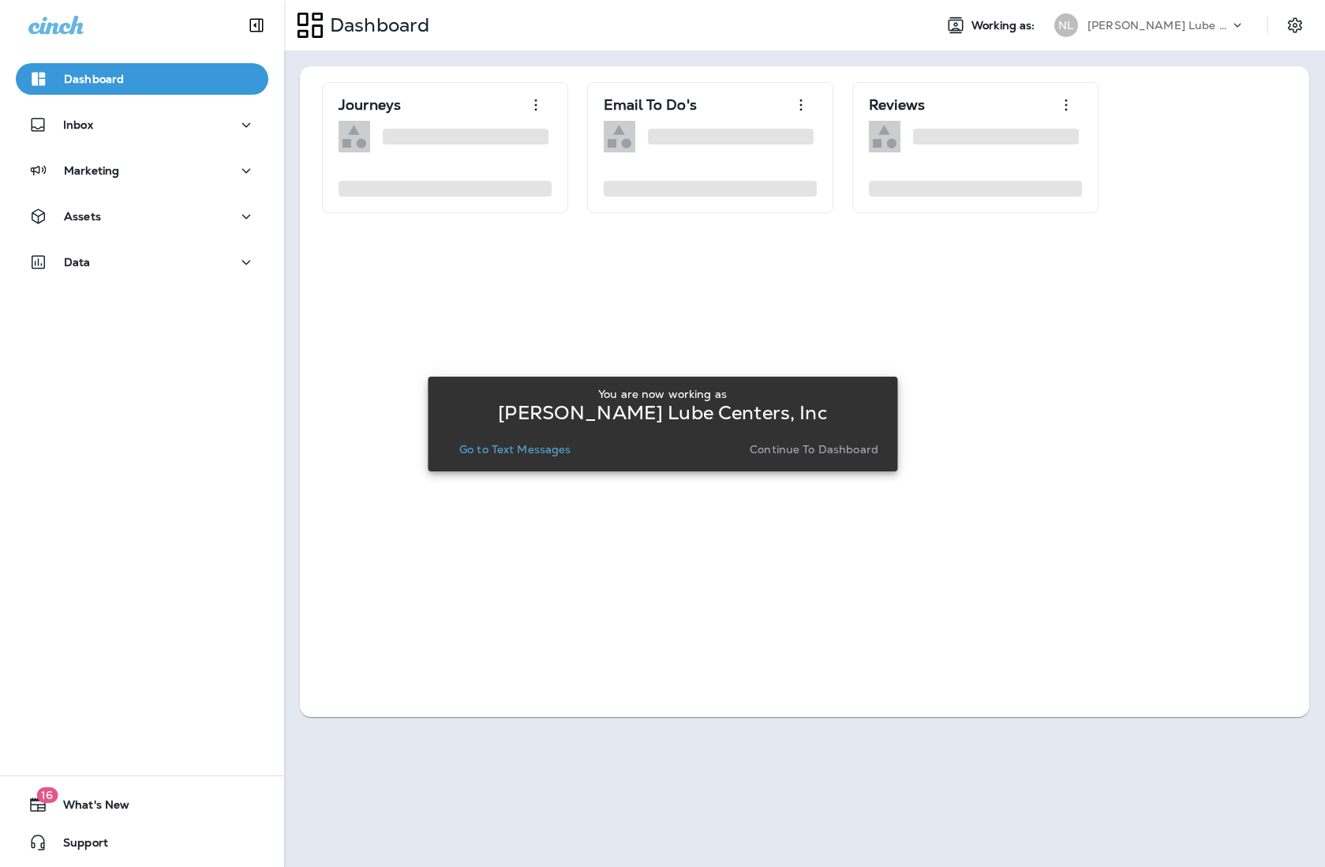
click at [537, 448] on p "Go to Text Messages" at bounding box center [515, 449] width 112 height 13
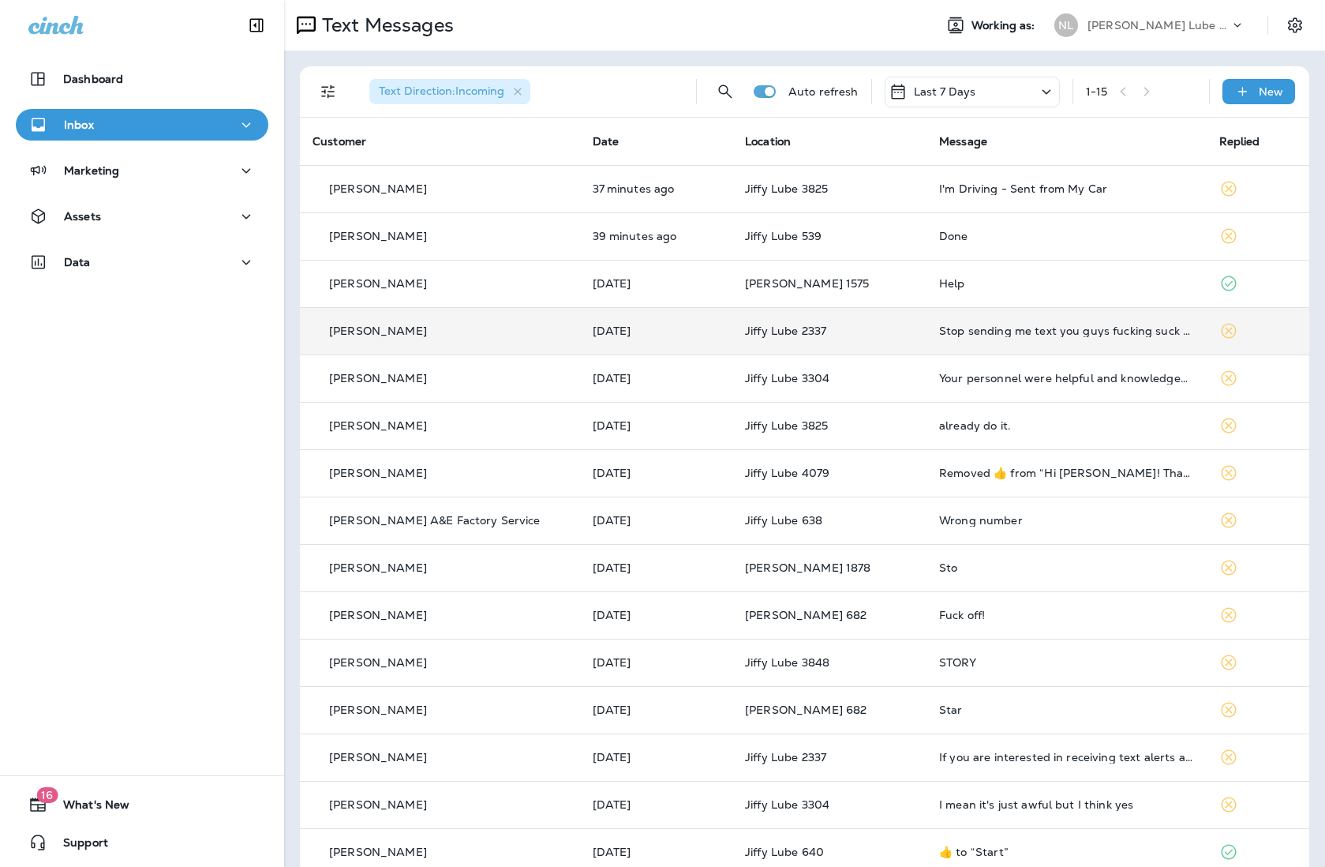
click at [1047, 319] on td "Stop sending me text you guys fucking suck you broke my My Truck" at bounding box center [1067, 330] width 280 height 47
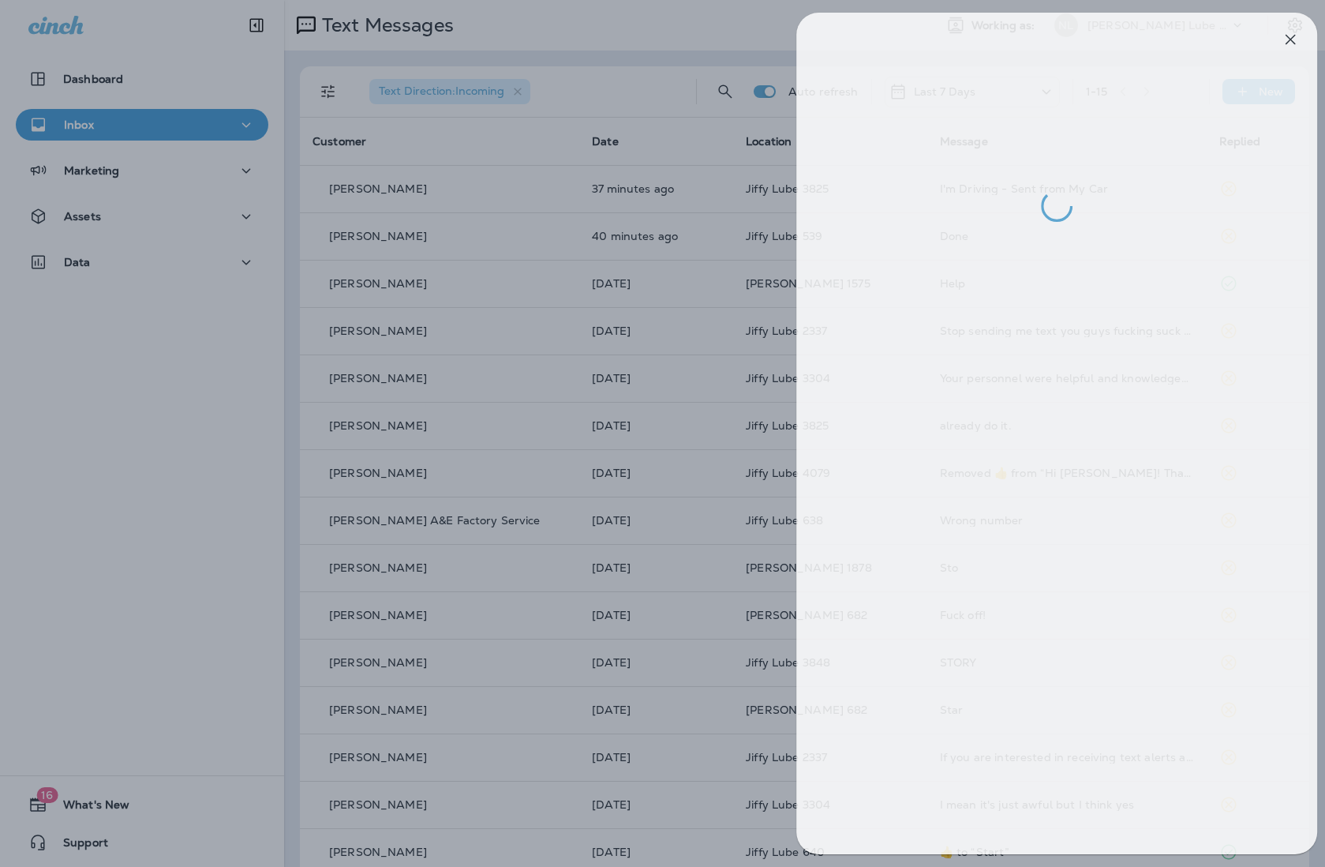
click at [229, 394] on div at bounding box center [675, 433] width 1325 height 867
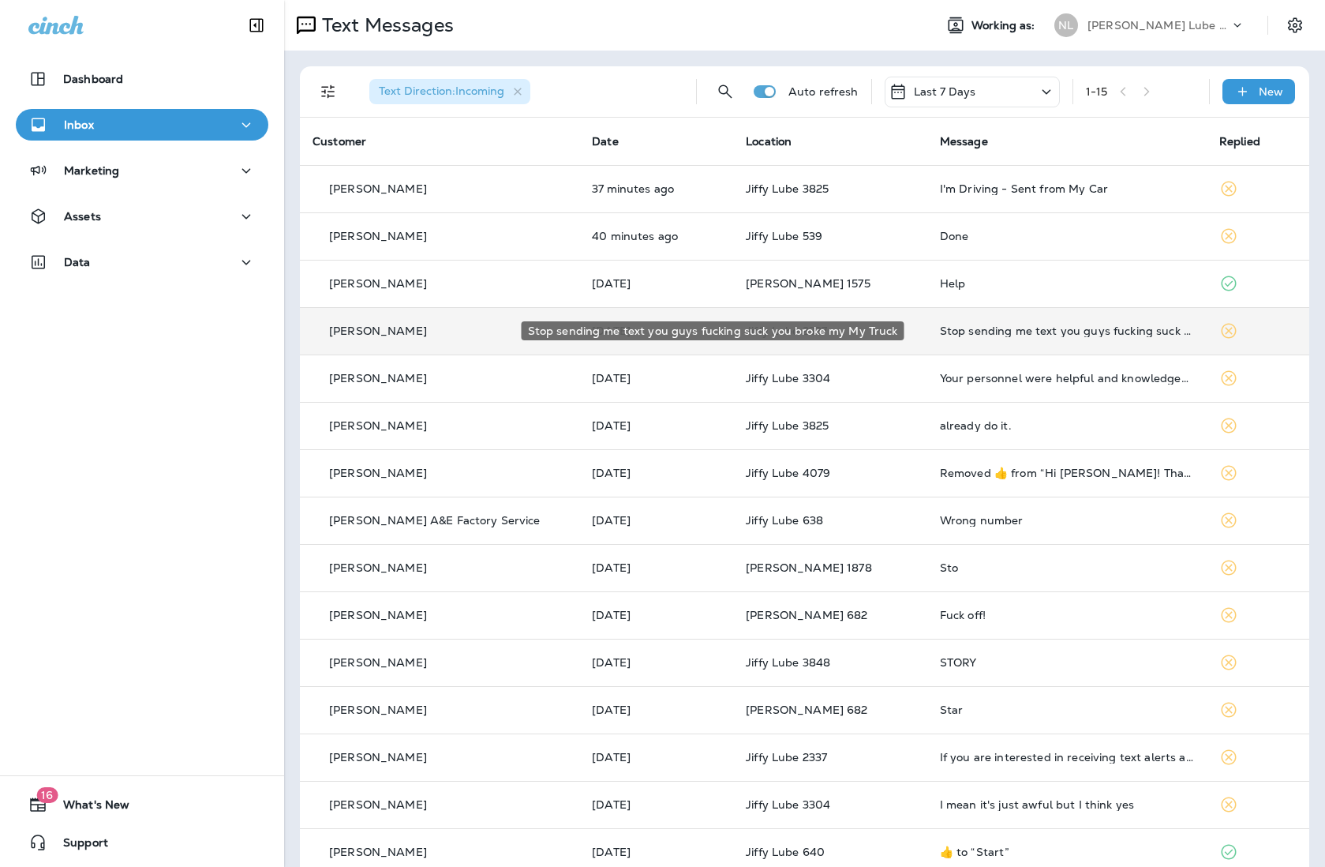
click at [1019, 326] on div "Stop sending me text you guys fucking suck you broke my My Truck" at bounding box center [1067, 330] width 254 height 13
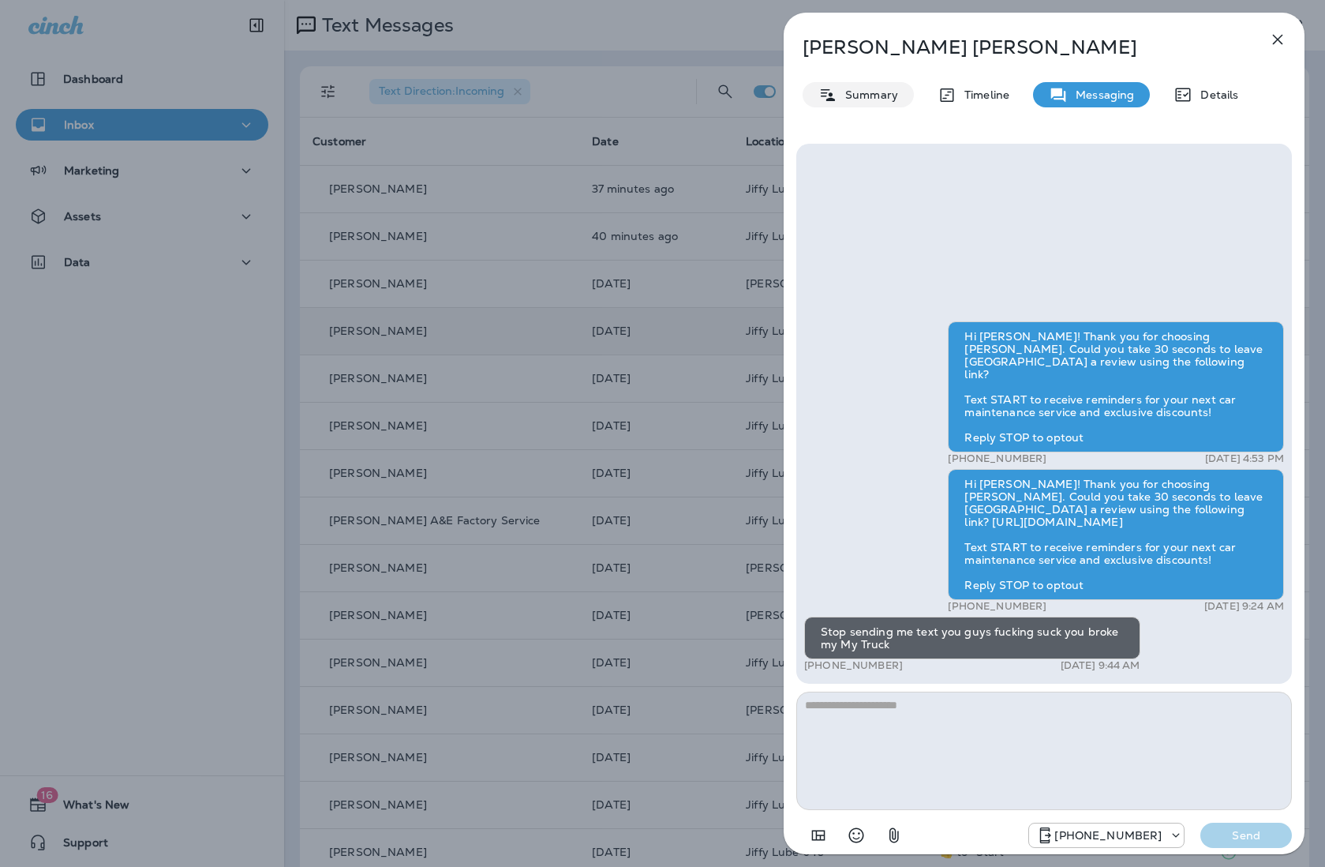
click at [848, 90] on p "Summary" at bounding box center [867, 94] width 61 height 13
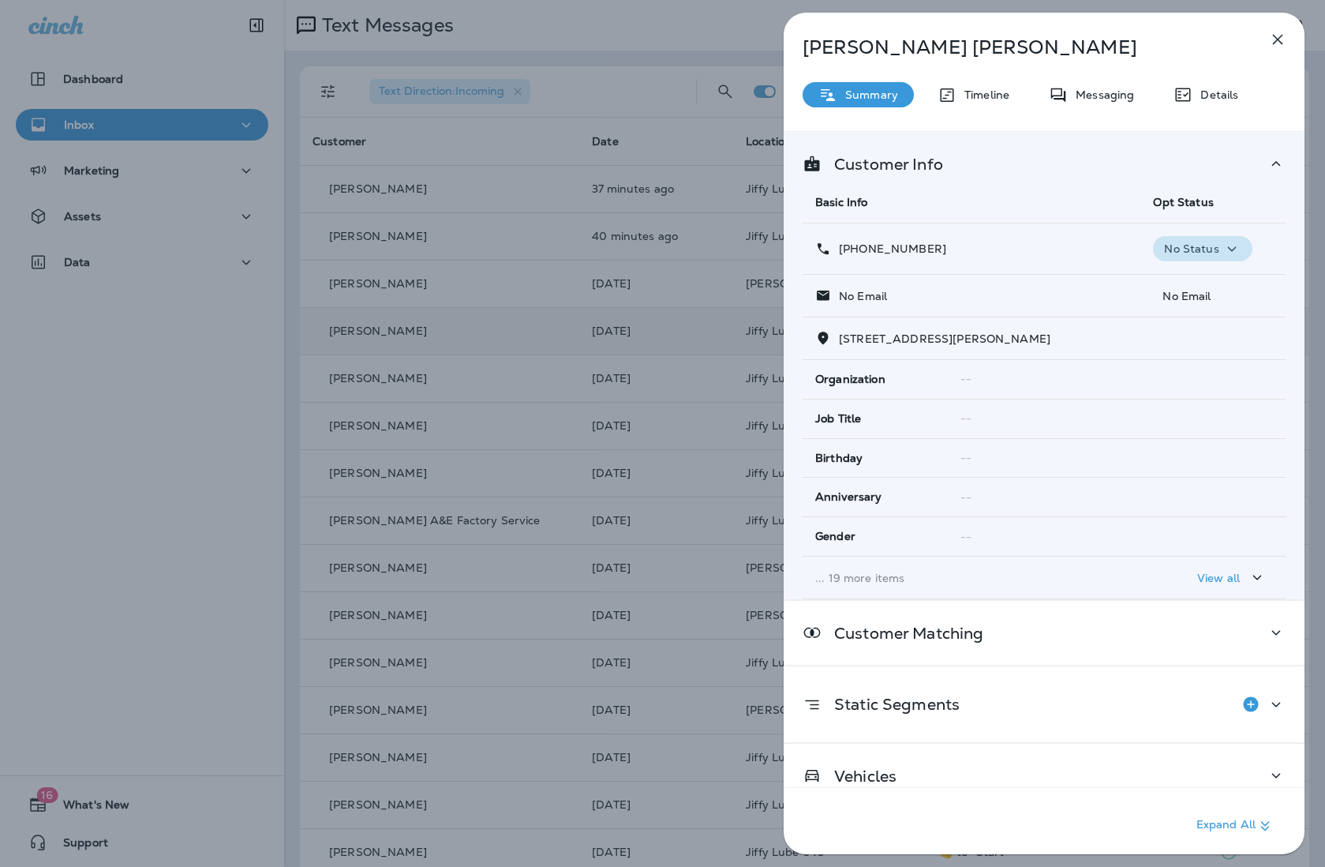
click at [1047, 247] on div "No Status" at bounding box center [1202, 249] width 86 height 20
click at [1047, 287] on button "Opt out" at bounding box center [1204, 287] width 113 height 38
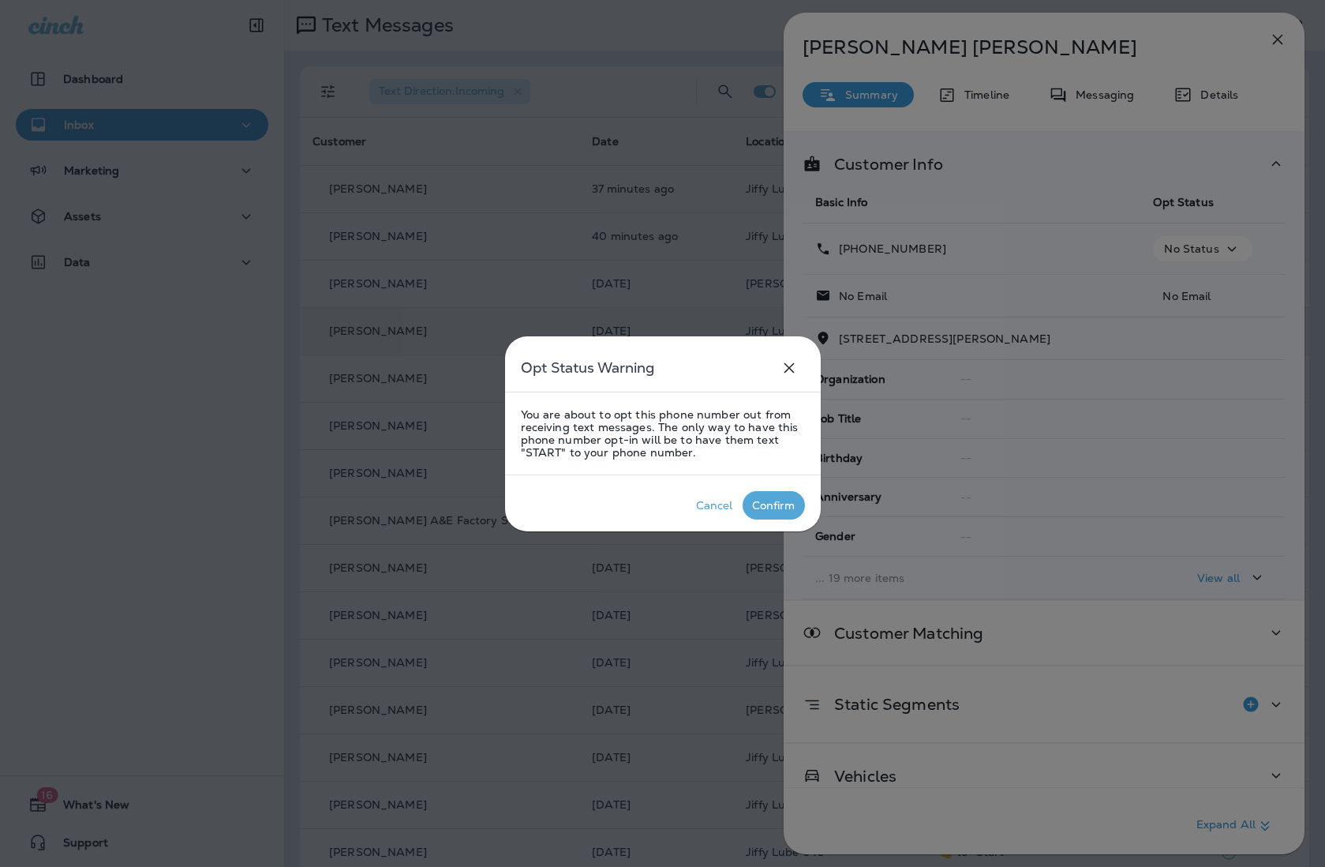
click at [800, 500] on button "Confirm" at bounding box center [774, 505] width 62 height 28
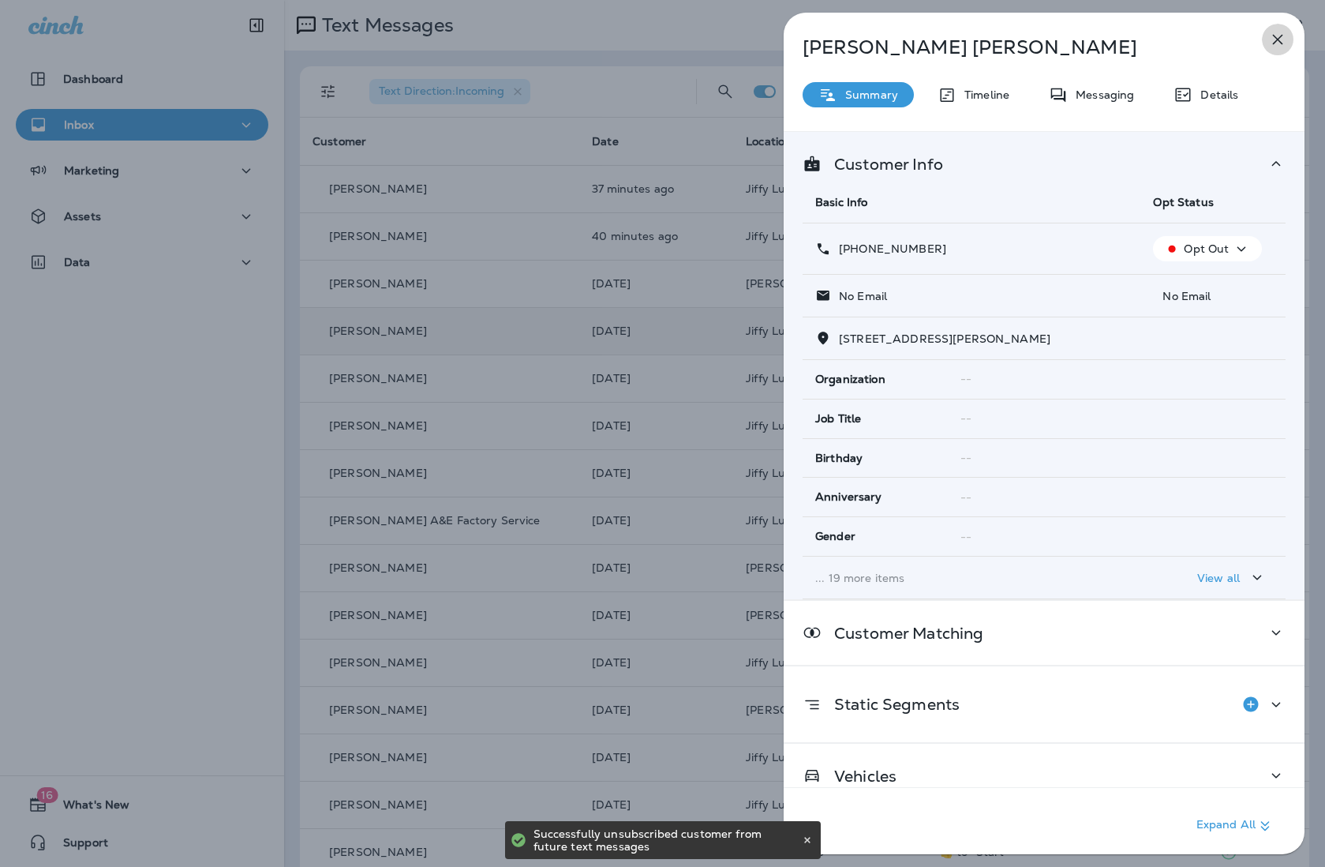
click at [1047, 43] on icon "button" at bounding box center [1277, 39] width 19 height 19
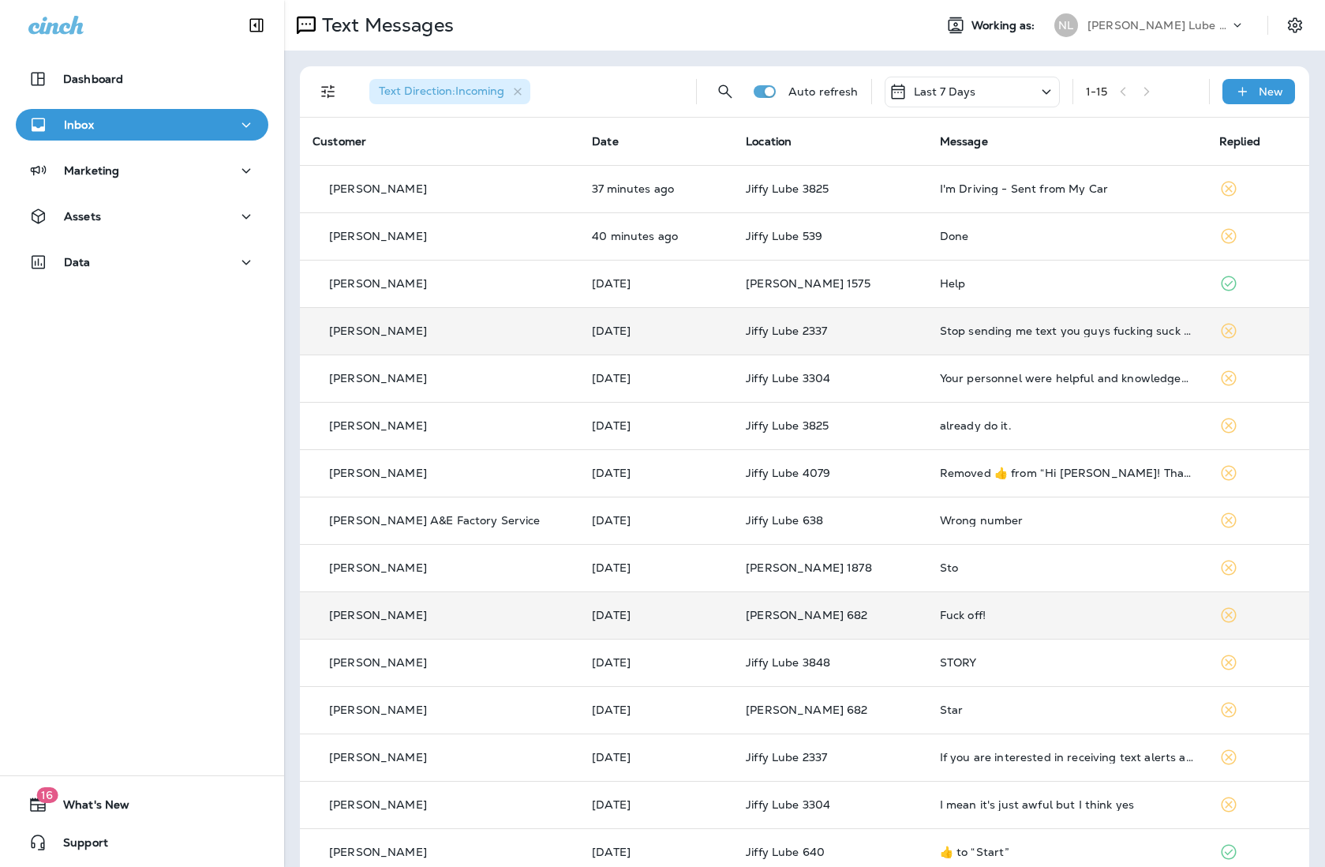
click at [990, 615] on div "Fuck off!" at bounding box center [1067, 615] width 254 height 13
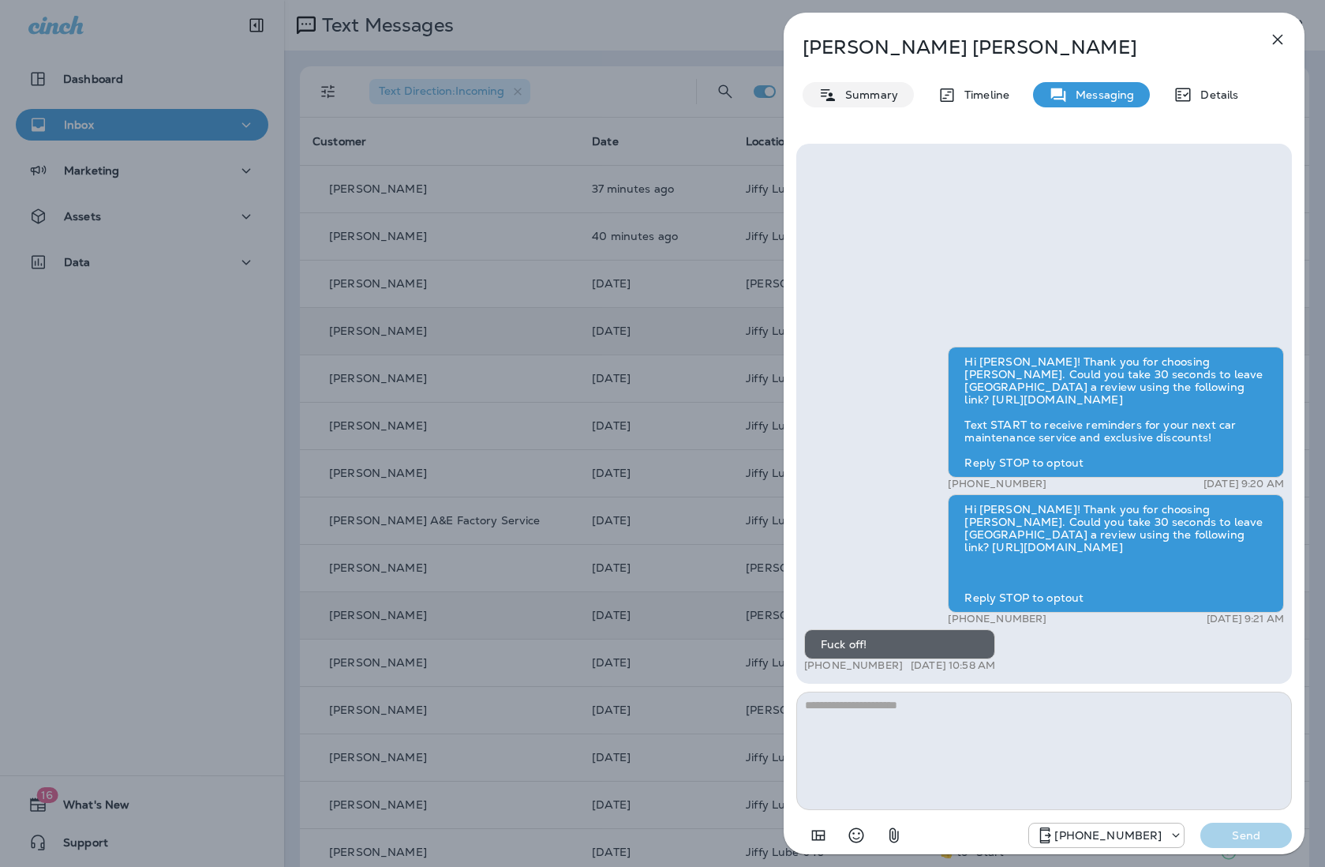
click at [879, 100] on p "Summary" at bounding box center [867, 94] width 61 height 13
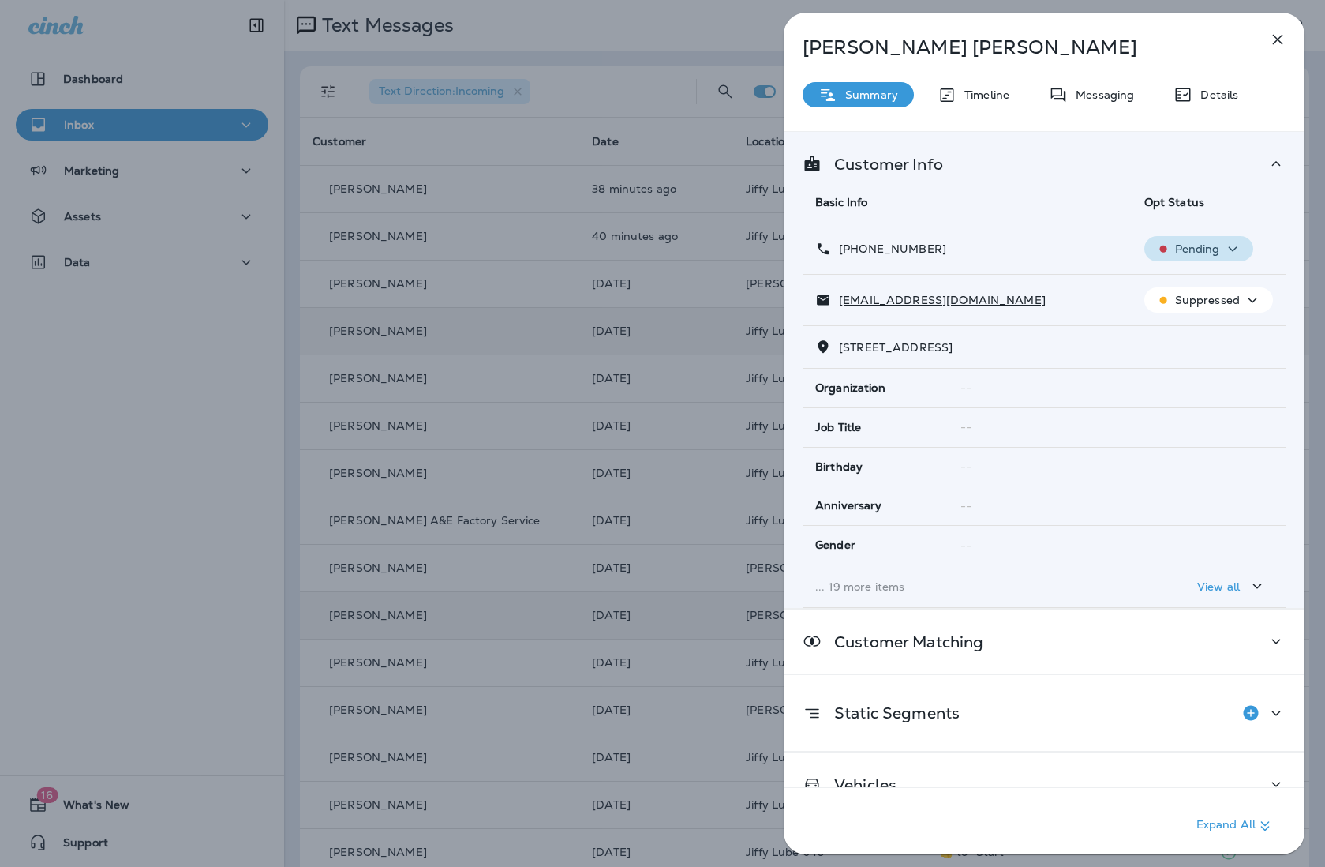
click at [1047, 238] on button "Pending" at bounding box center [1198, 248] width 109 height 25
click at [1047, 281] on button "Opt out" at bounding box center [1202, 287] width 113 height 38
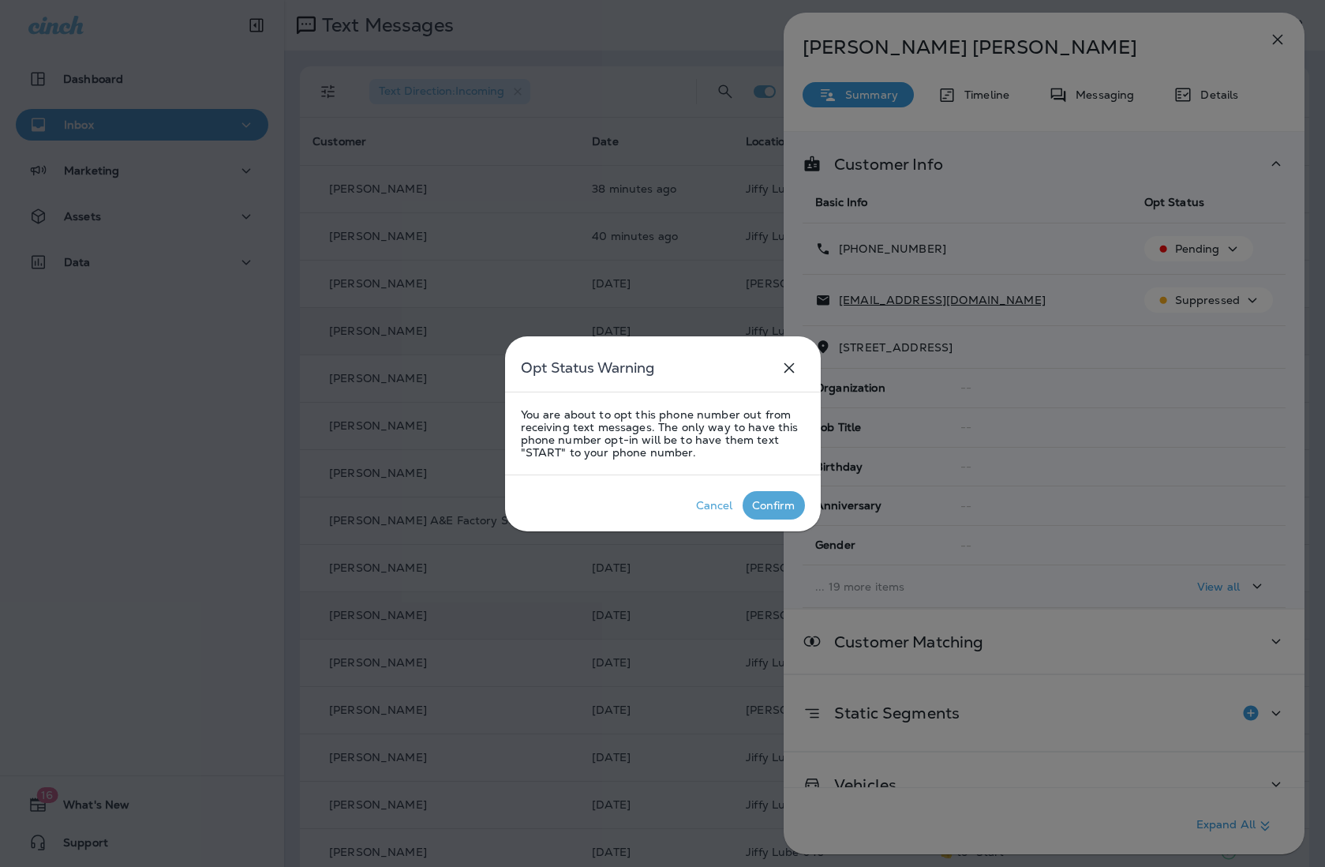
click at [761, 516] on button "Confirm" at bounding box center [774, 505] width 62 height 28
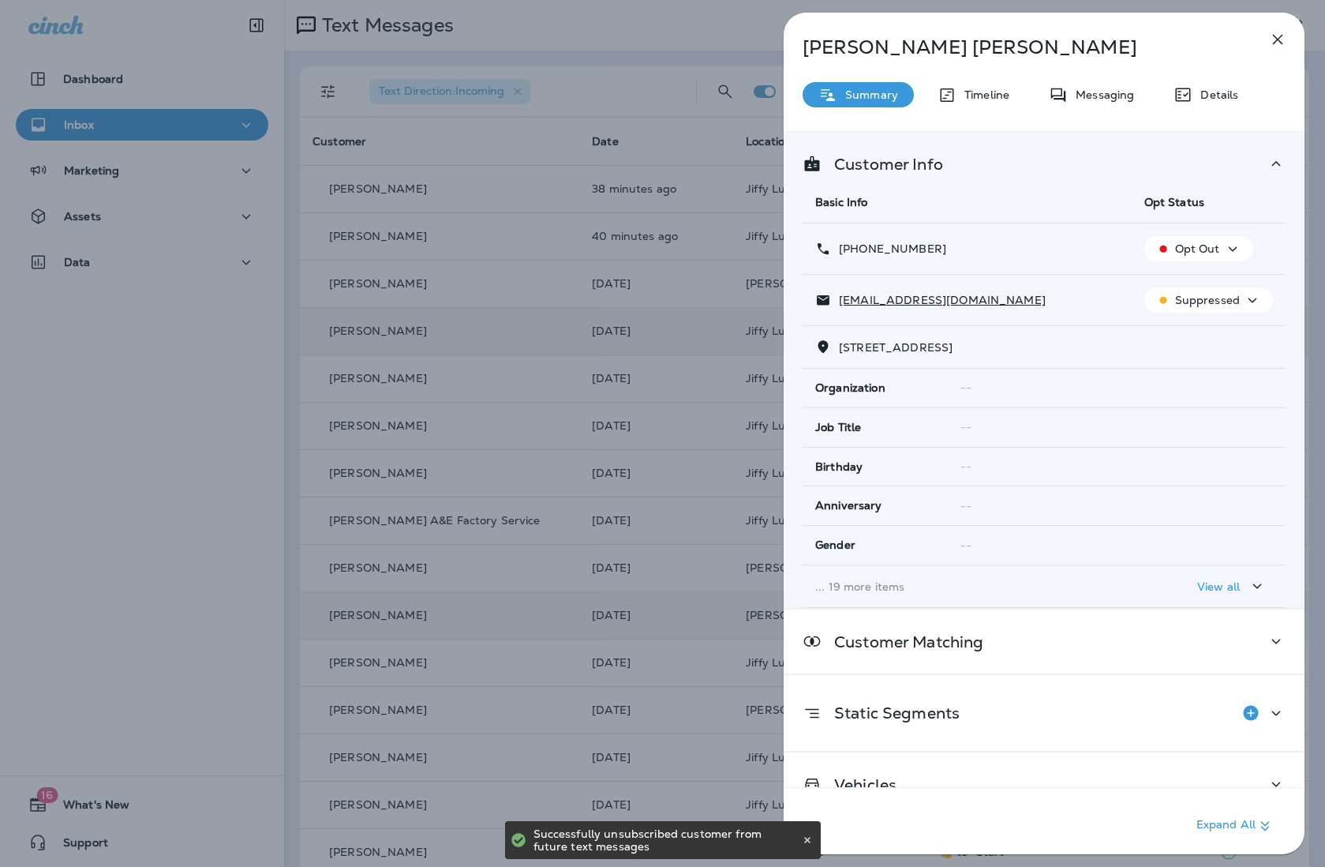
click at [1047, 39] on icon "button" at bounding box center [1277, 39] width 19 height 19
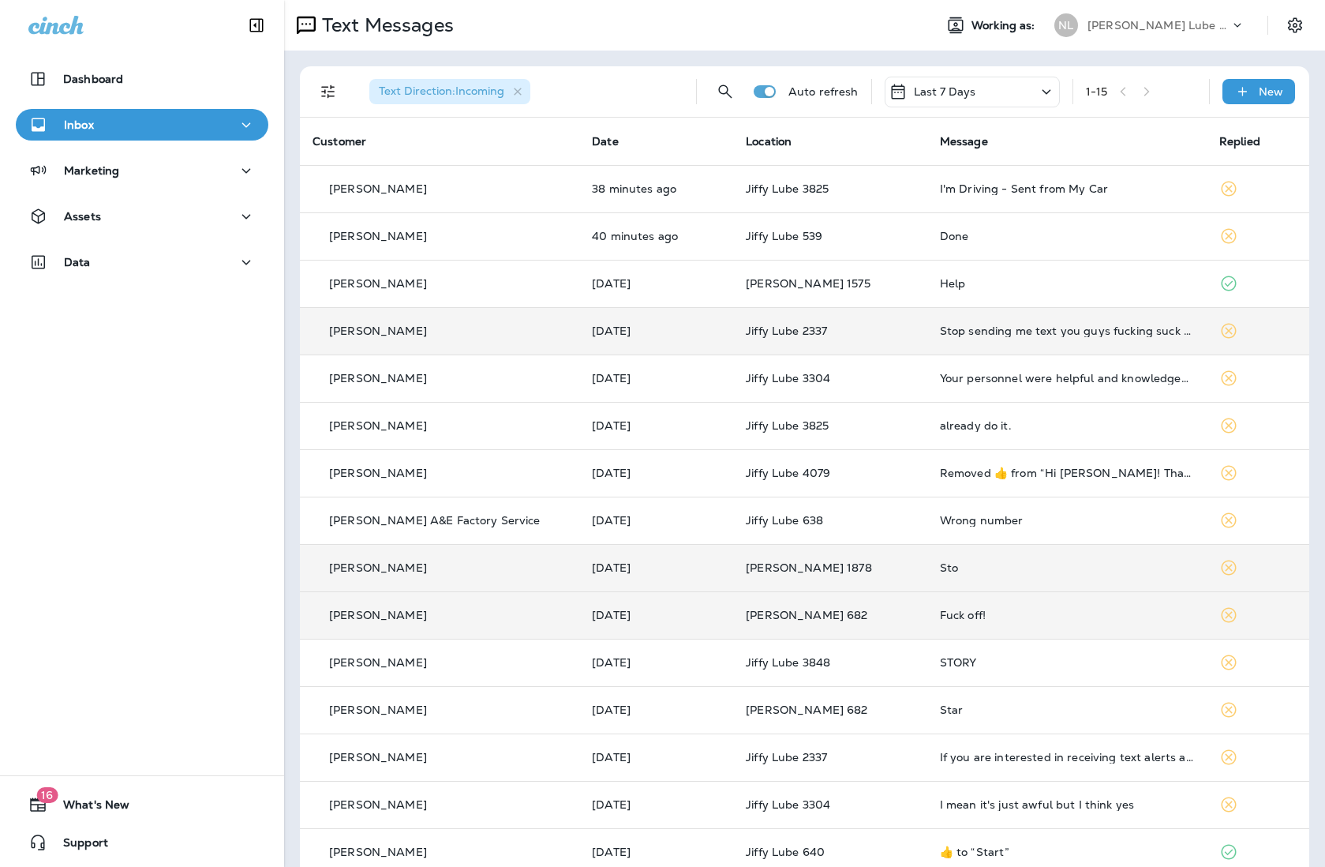
click at [1033, 569] on div "Sto" at bounding box center [1067, 567] width 254 height 13
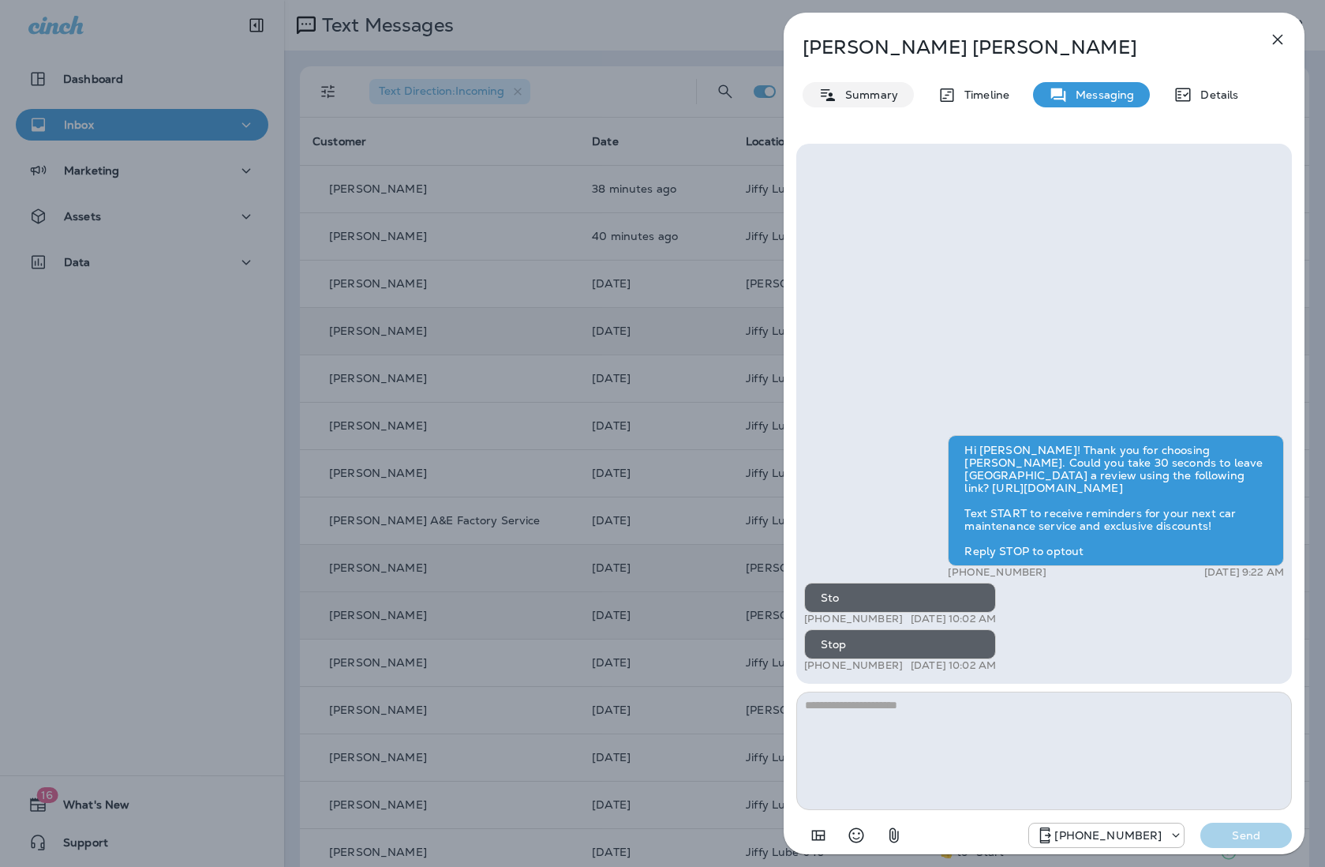
click at [869, 88] on p "Summary" at bounding box center [867, 94] width 61 height 13
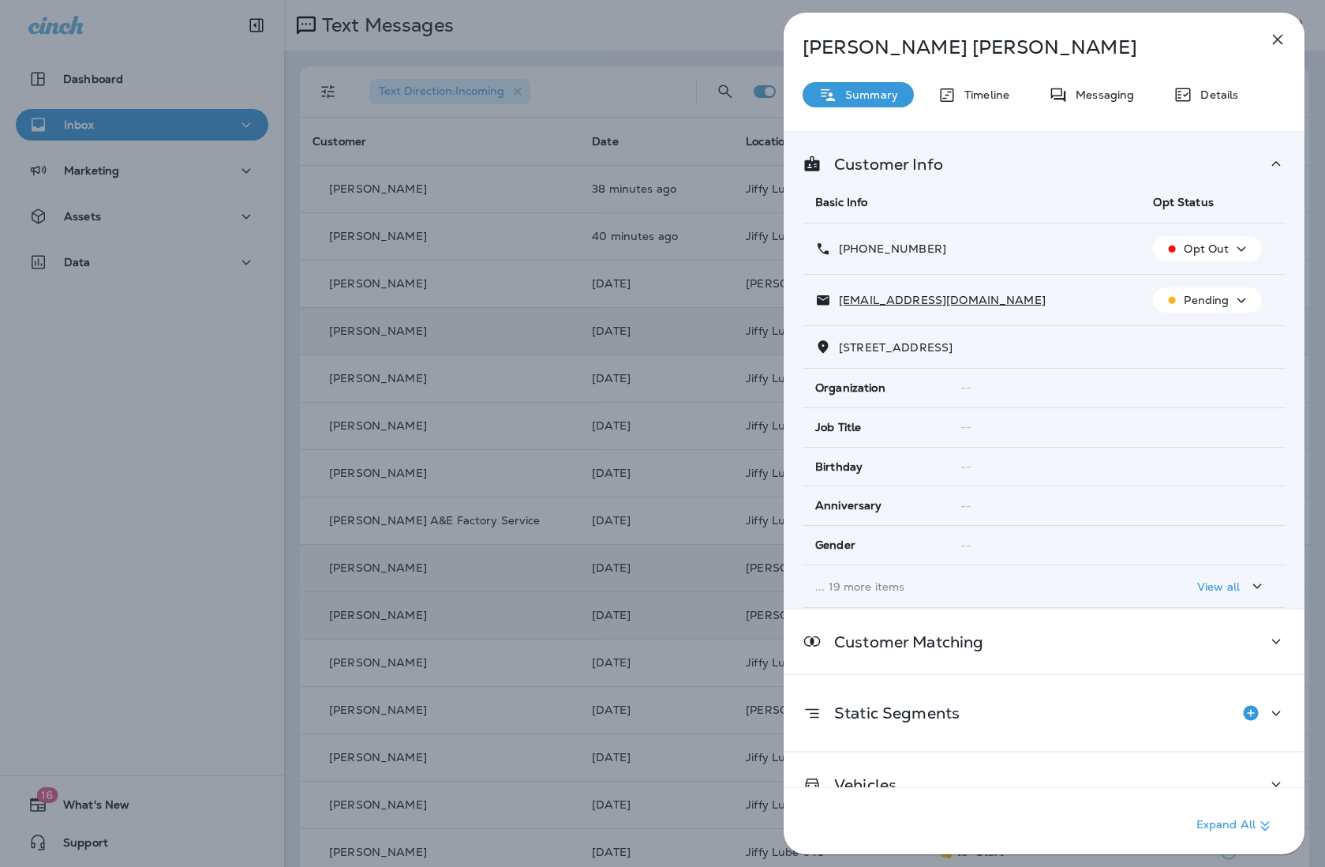
click at [684, 182] on div "[PERSON_NAME] Summary Timeline Messaging Details Customer Info Basic Info Opt S…" at bounding box center [662, 433] width 1325 height 867
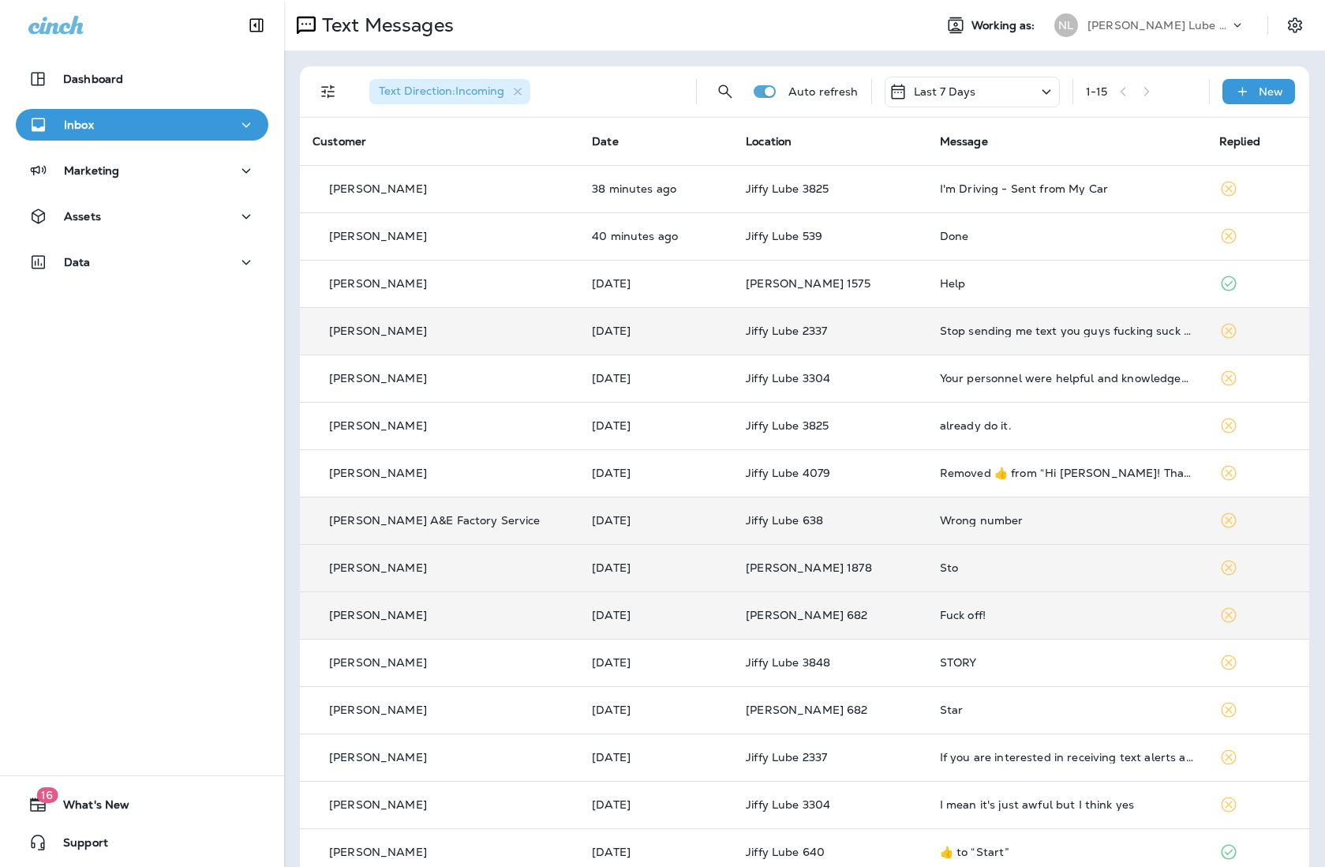
click at [1009, 519] on div "Wrong number" at bounding box center [1067, 520] width 254 height 13
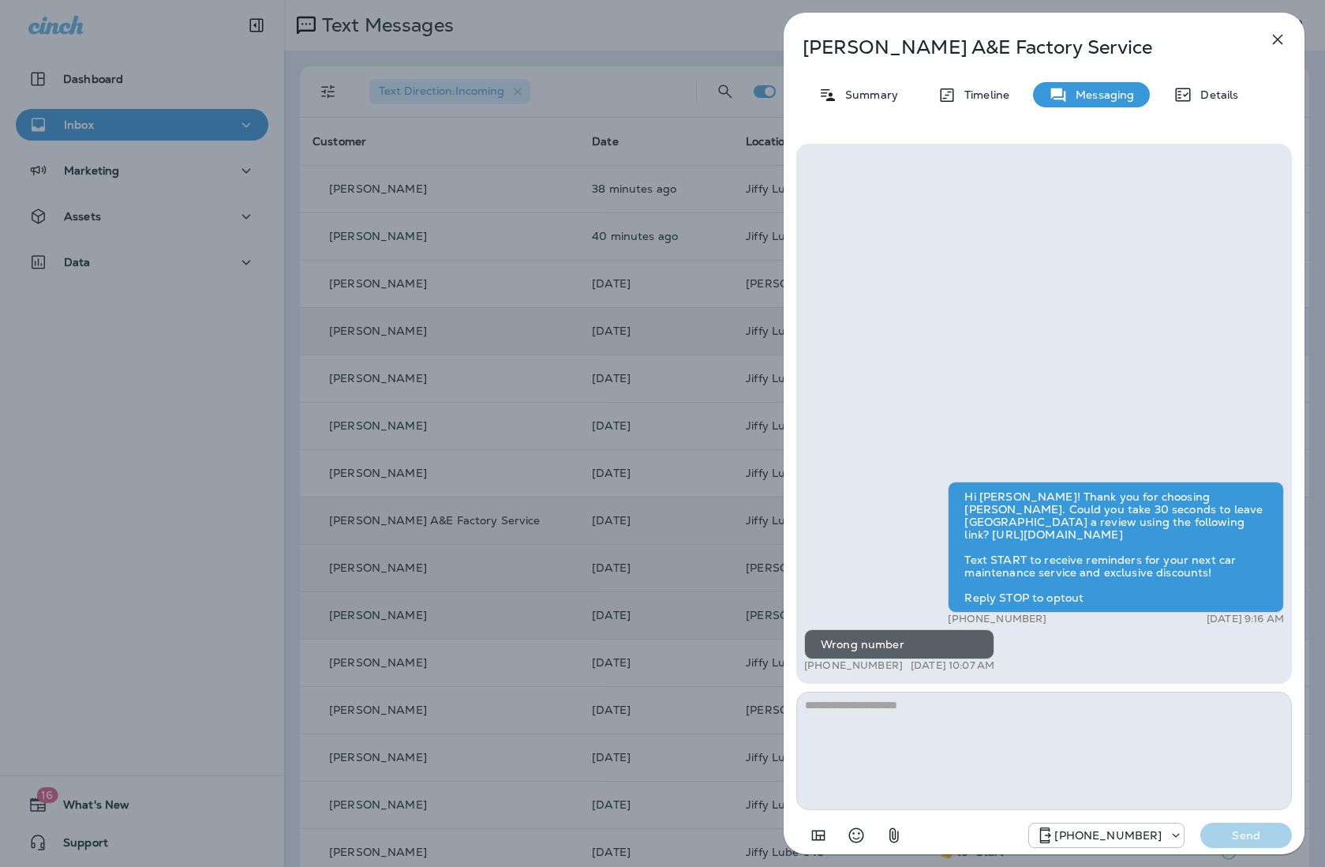
click at [614, 207] on div "[PERSON_NAME] A&E Factory Service Summary Timeline Messaging Details Hi [PERSON…" at bounding box center [662, 433] width 1325 height 867
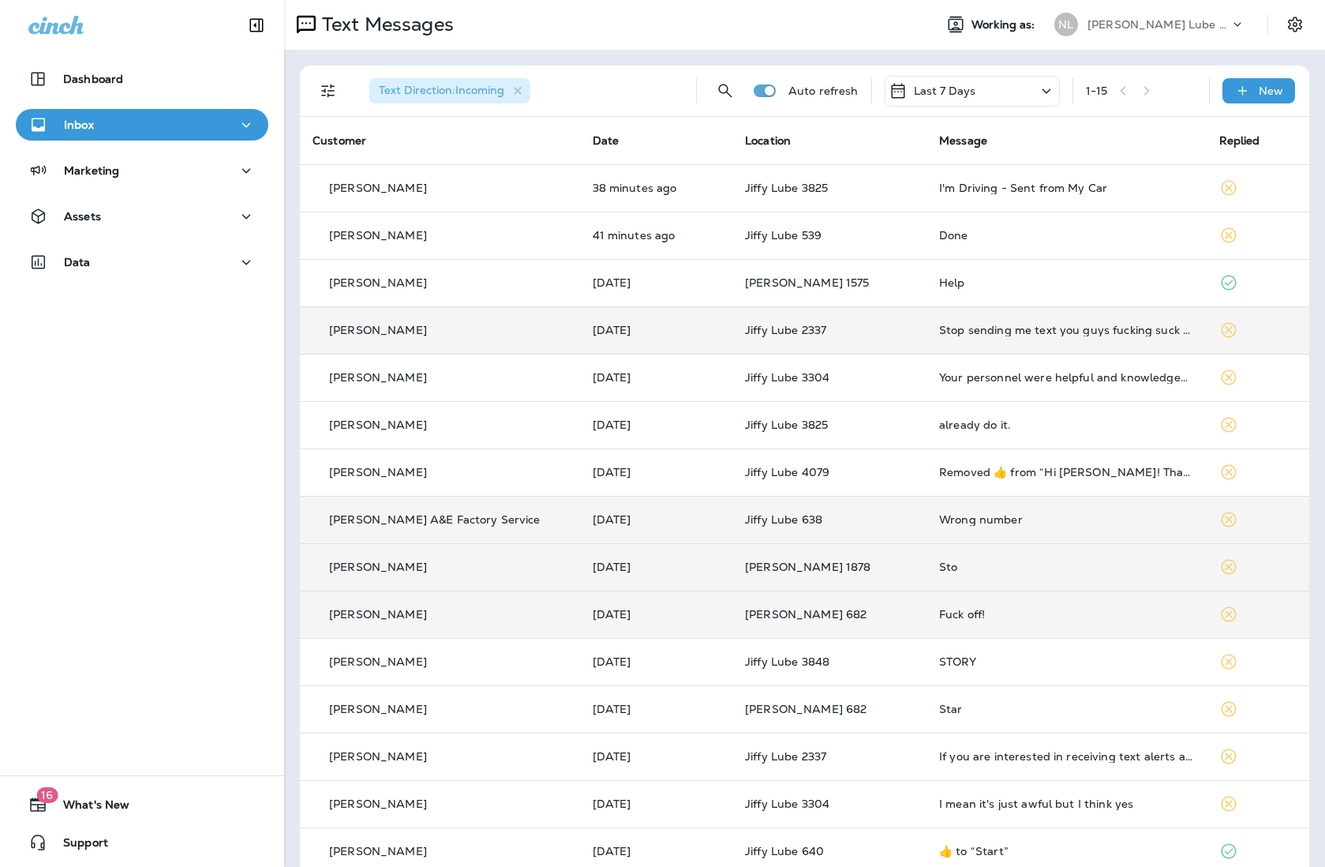
click at [1047, 25] on p "[PERSON_NAME] Lube Centers, Inc" at bounding box center [1159, 24] width 142 height 13
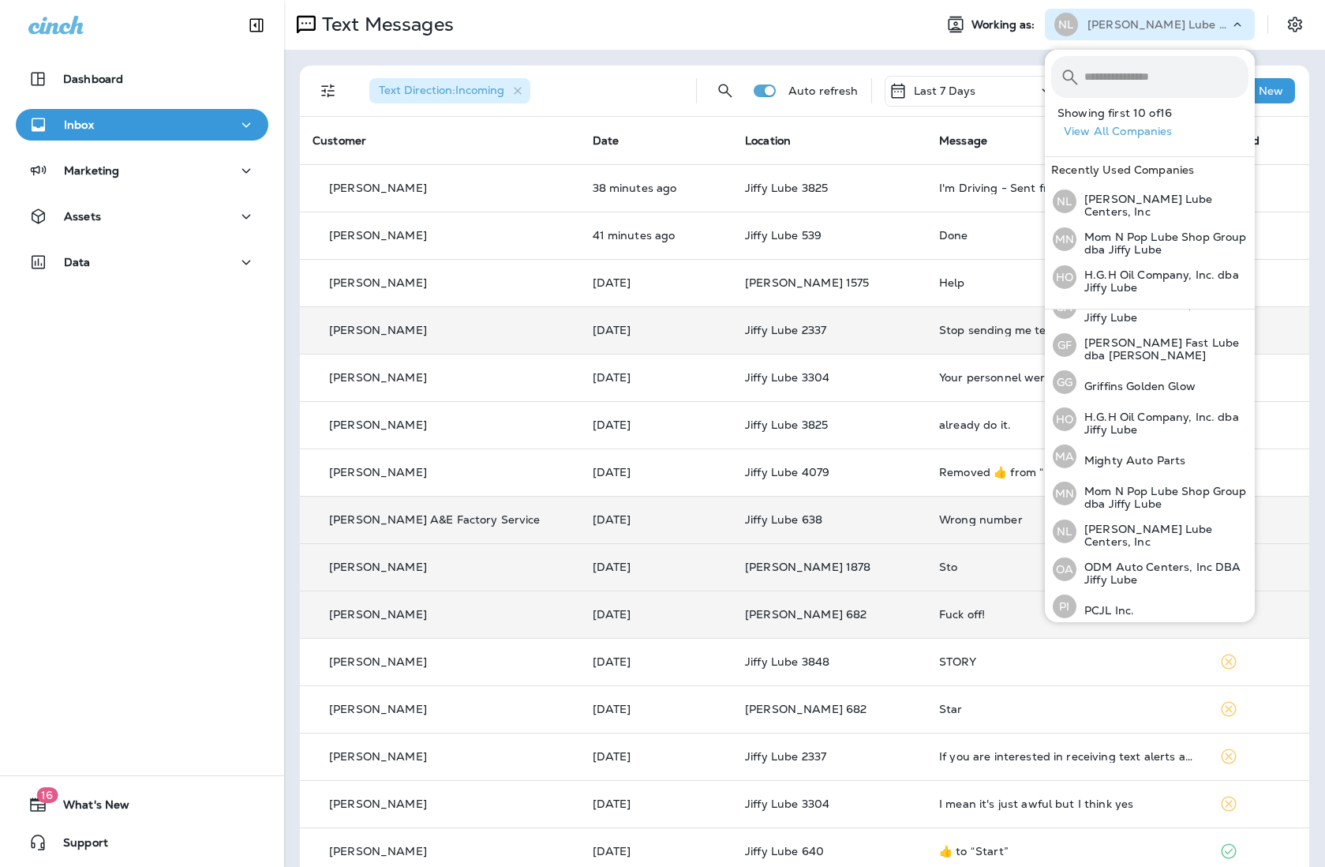
scroll to position [286, 0]
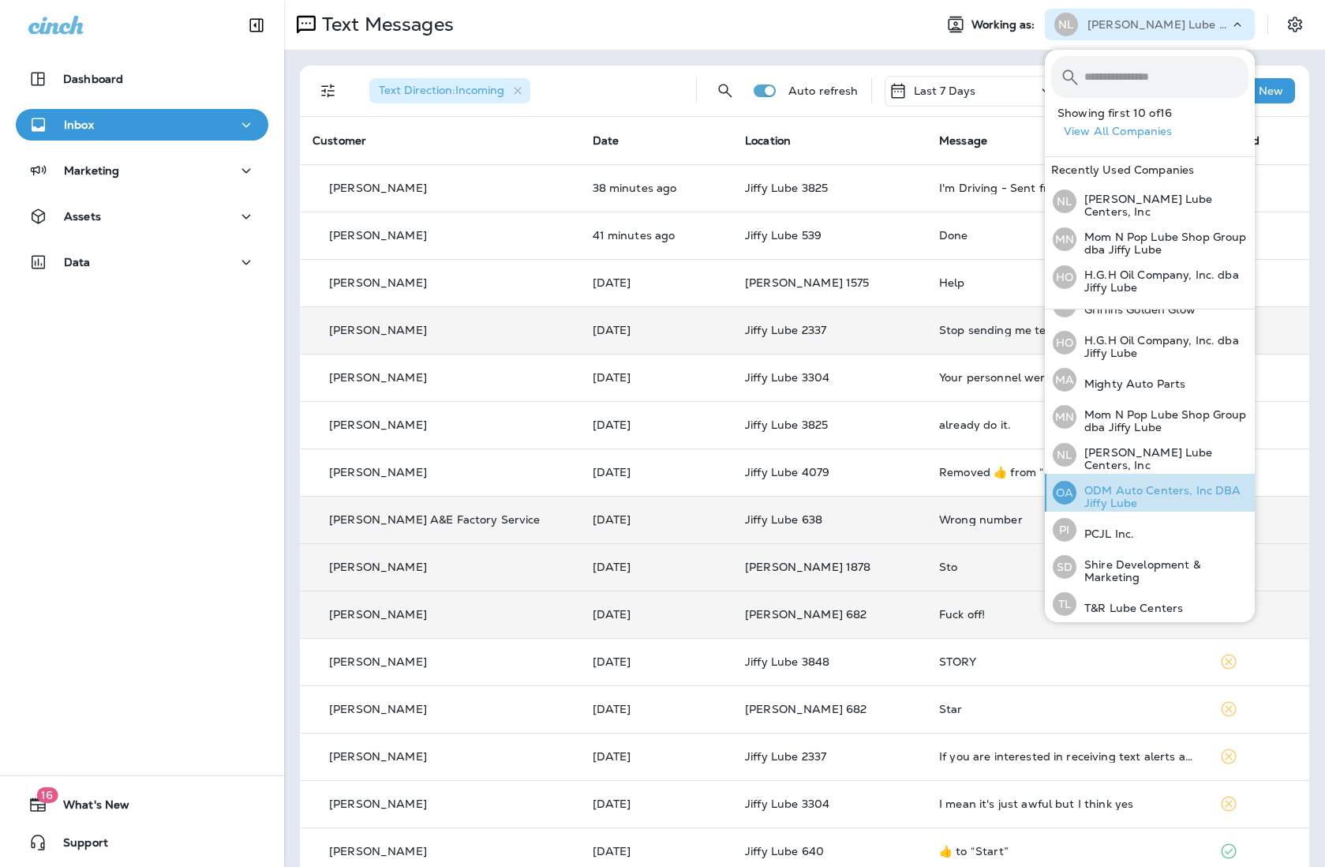
click at [1047, 488] on p "ODM Auto Centers, Inc DBA Jiffy Lube" at bounding box center [1163, 496] width 172 height 25
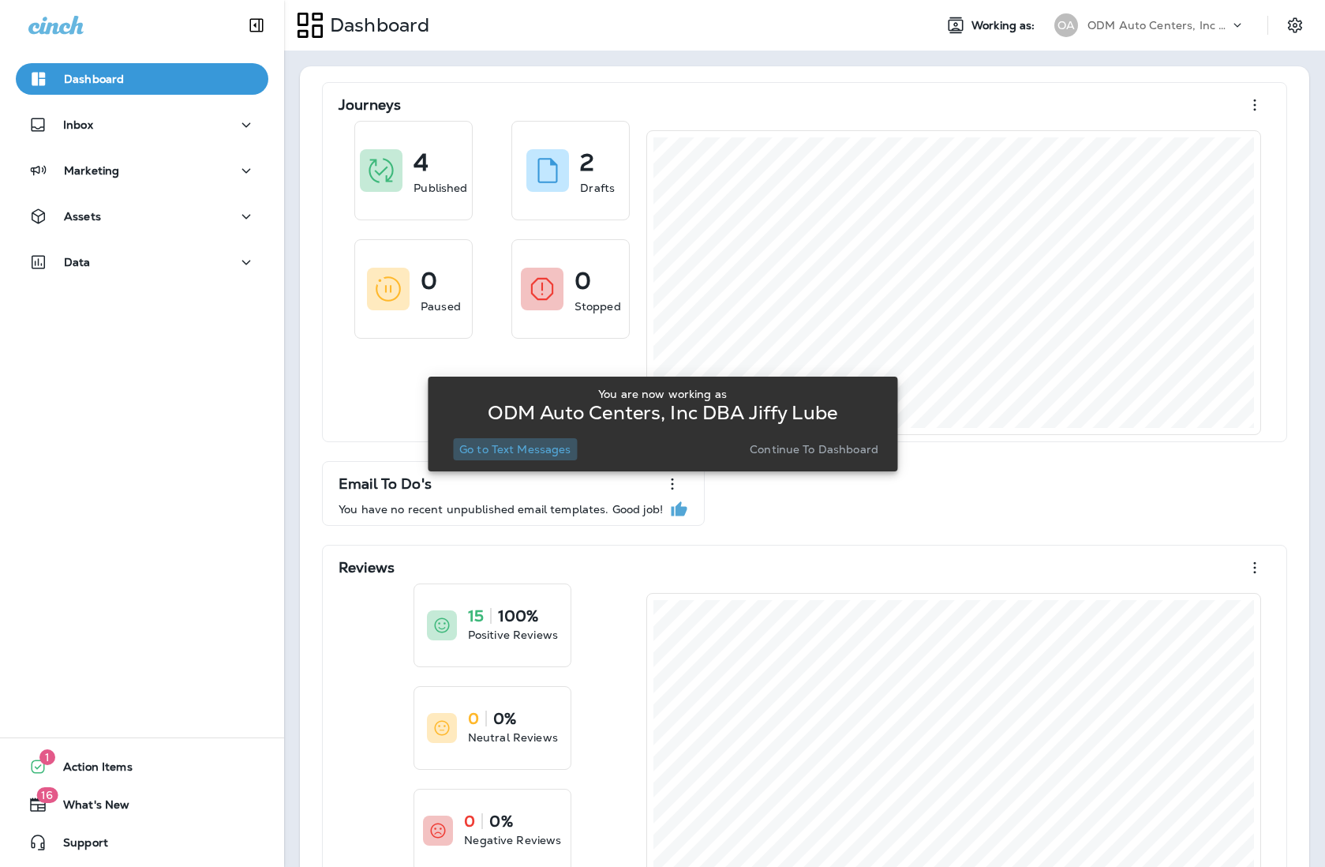
click at [568, 450] on p "Go to Text Messages" at bounding box center [515, 449] width 112 height 13
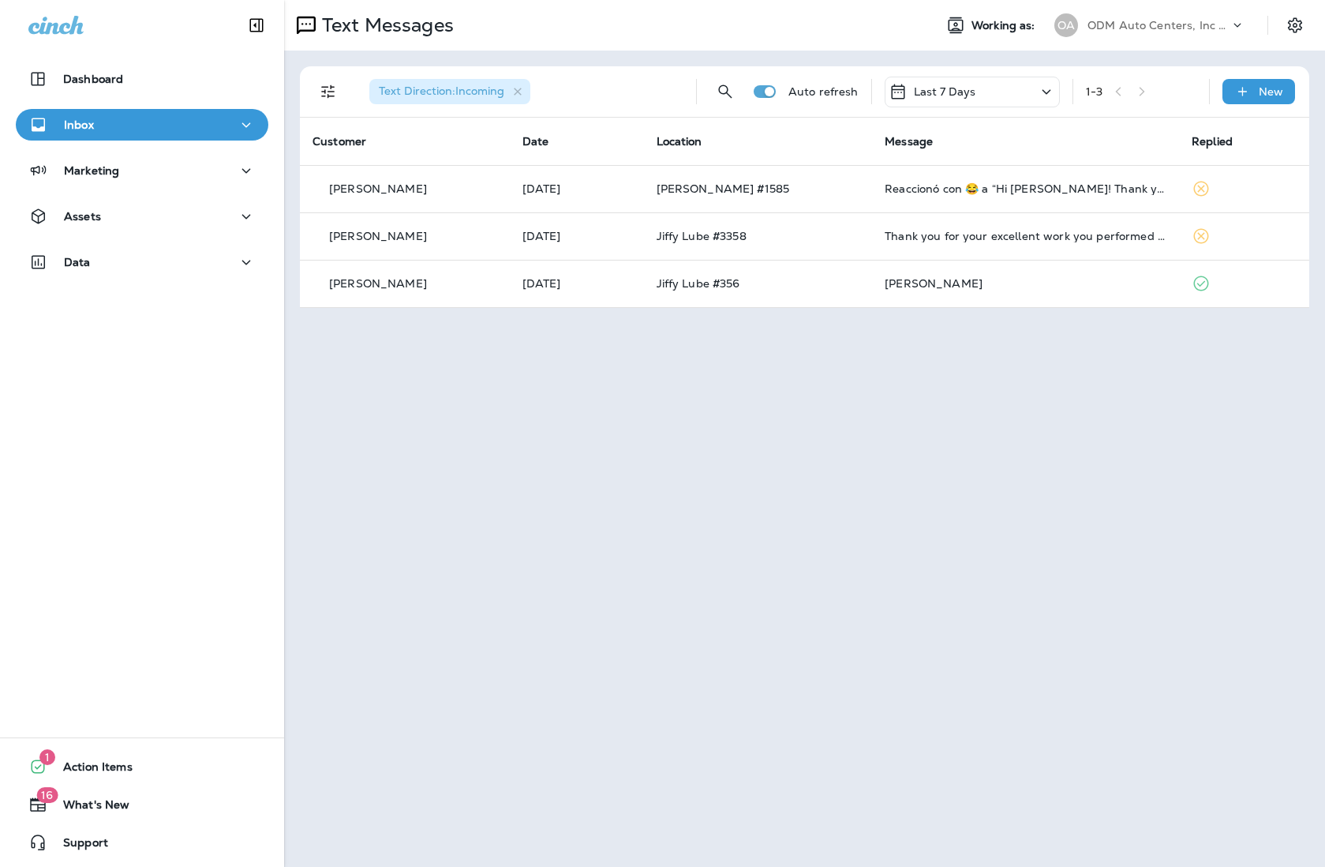
click at [1047, 32] on div "ODM Auto Centers, Inc DBA Jiffy Lube" at bounding box center [1159, 25] width 142 height 24
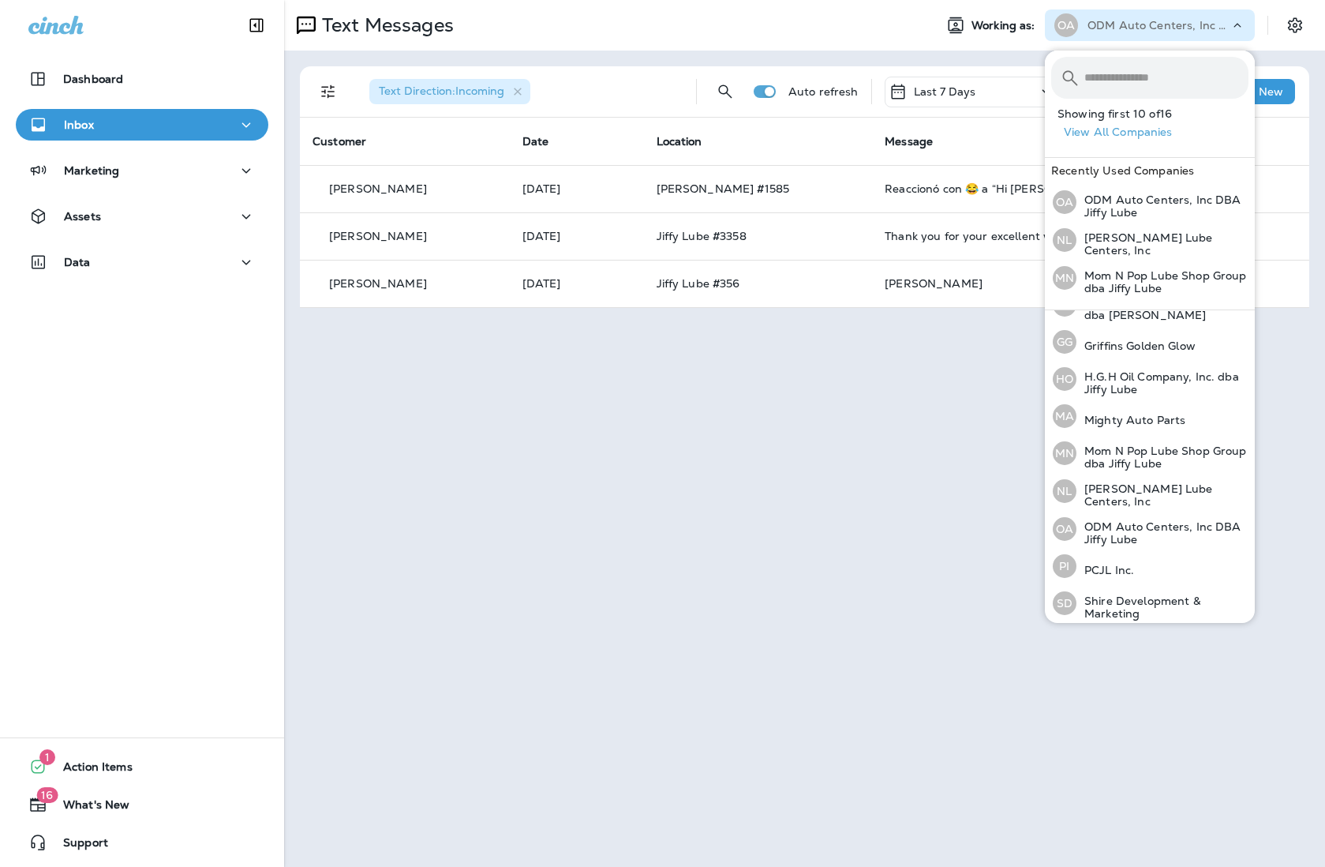
scroll to position [286, 0]
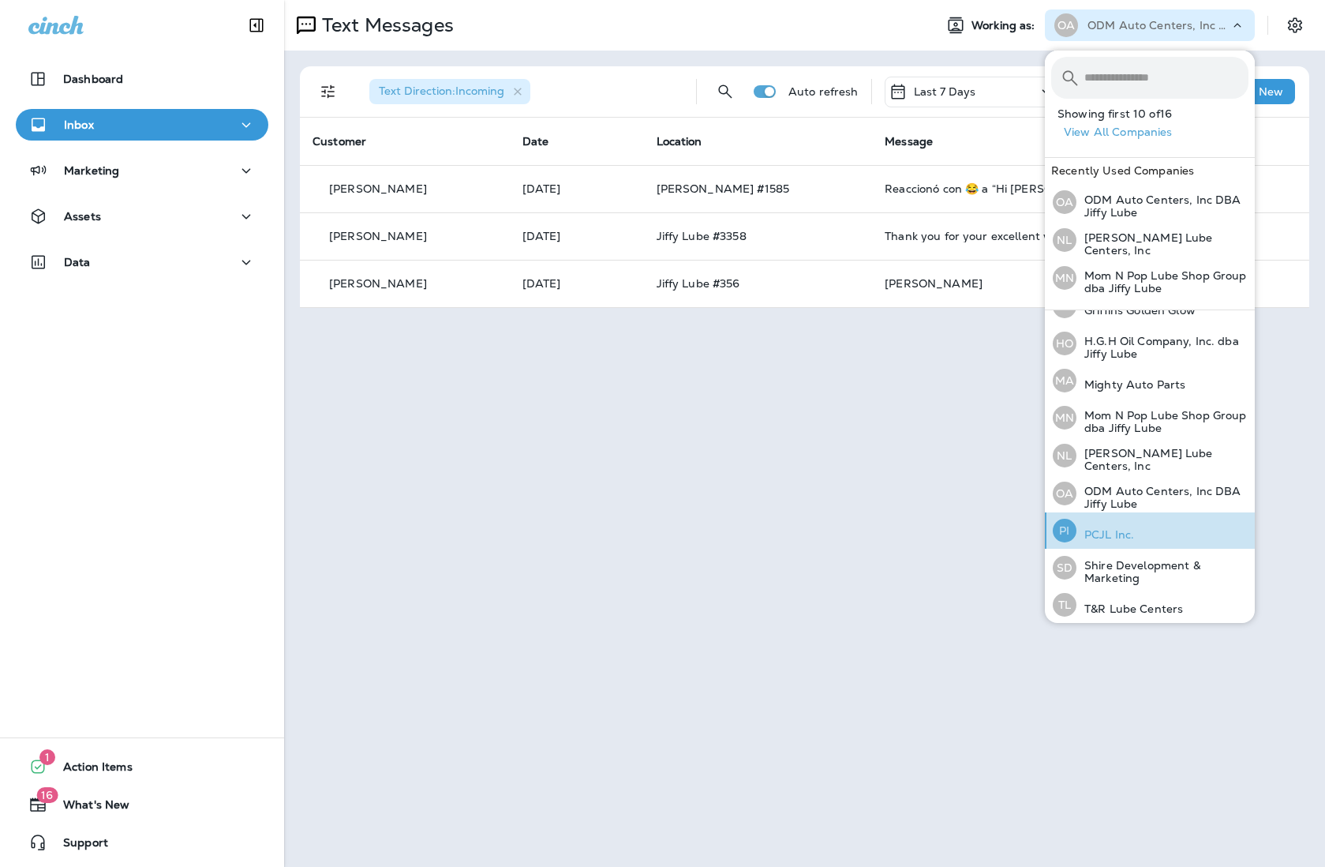
click at [1047, 532] on div "PI PCJL Inc." at bounding box center [1094, 530] width 94 height 36
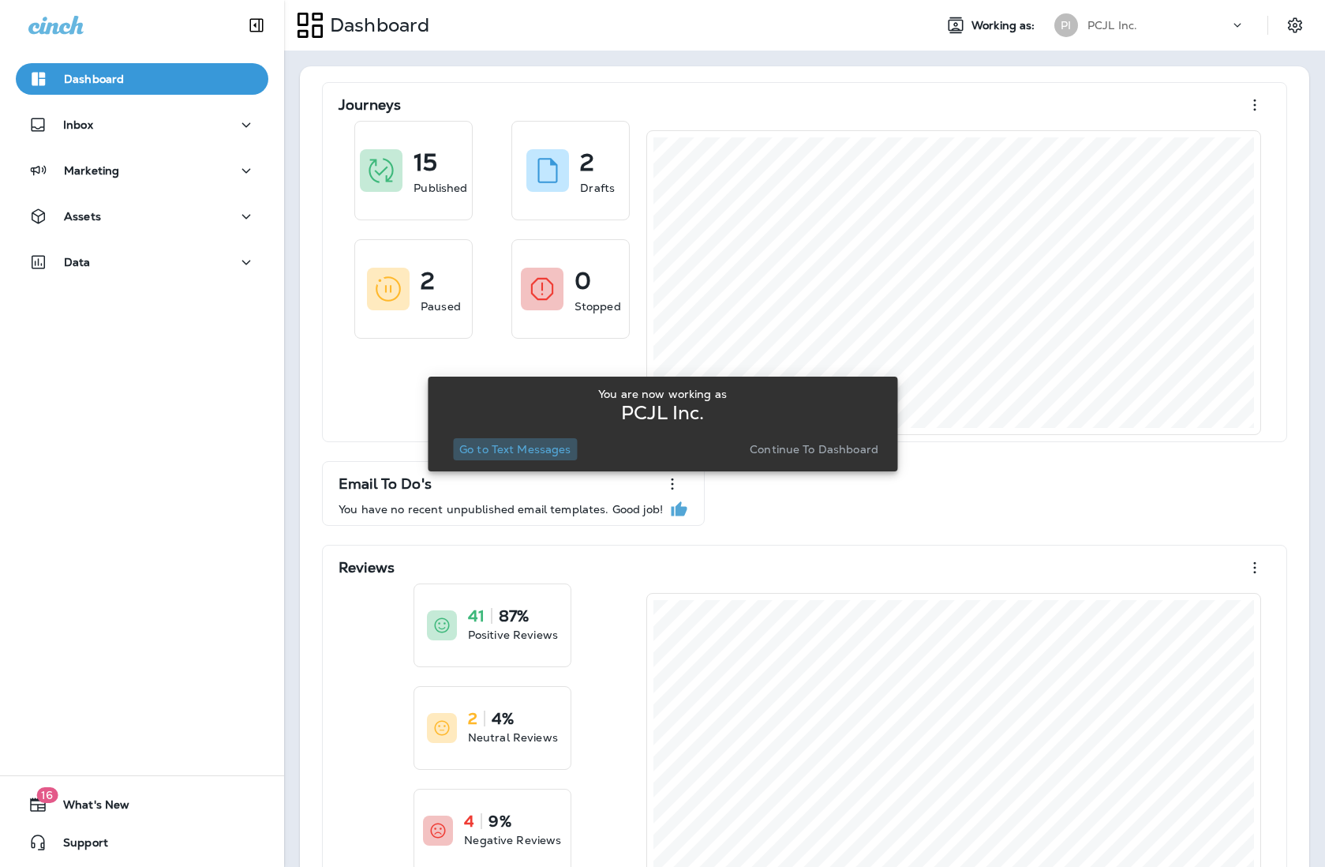
click at [523, 444] on p "Go to Text Messages" at bounding box center [515, 449] width 112 height 13
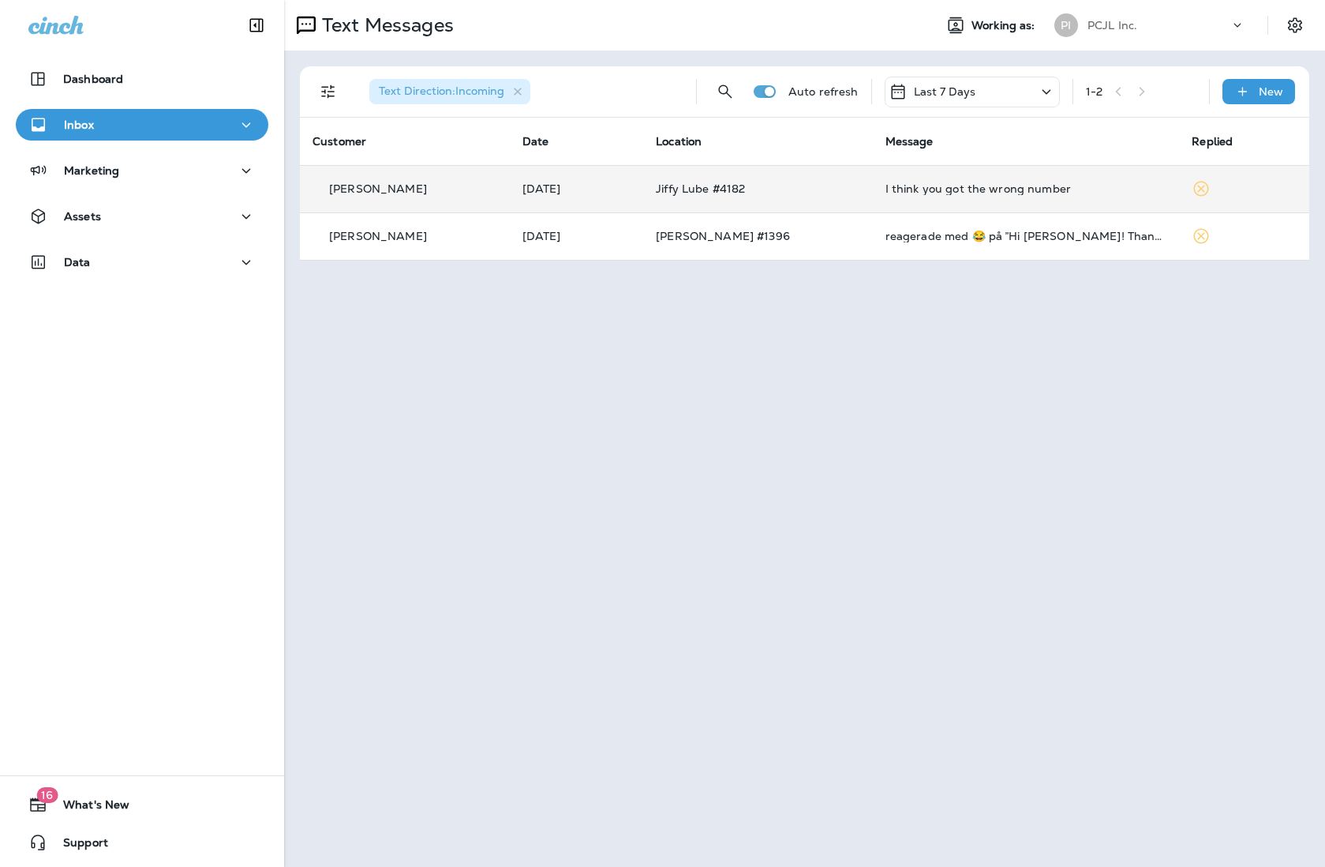
click at [972, 203] on td "I think you got the wrong number" at bounding box center [1026, 188] width 307 height 47
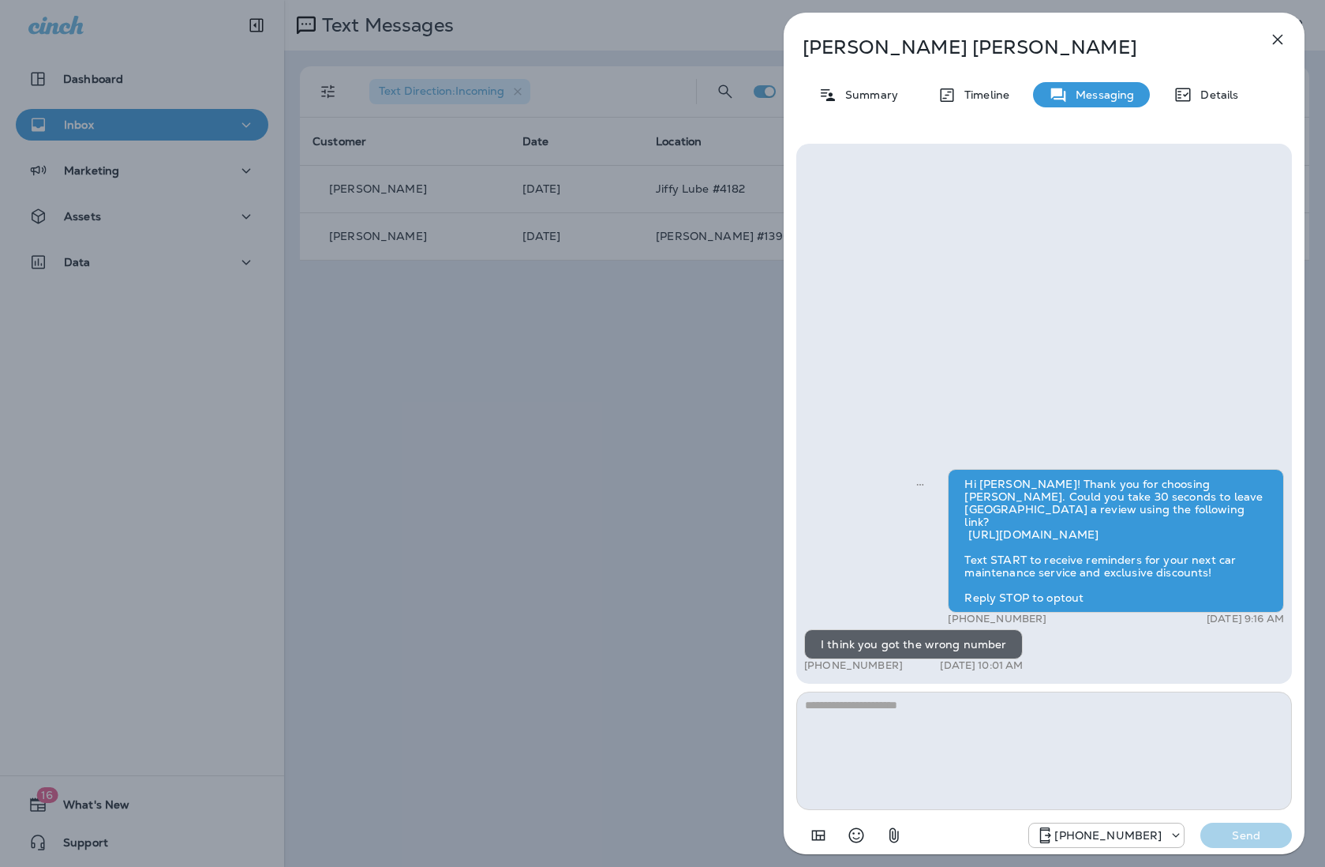
click at [812, 830] on icon "Add in a premade template" at bounding box center [818, 835] width 13 height 10
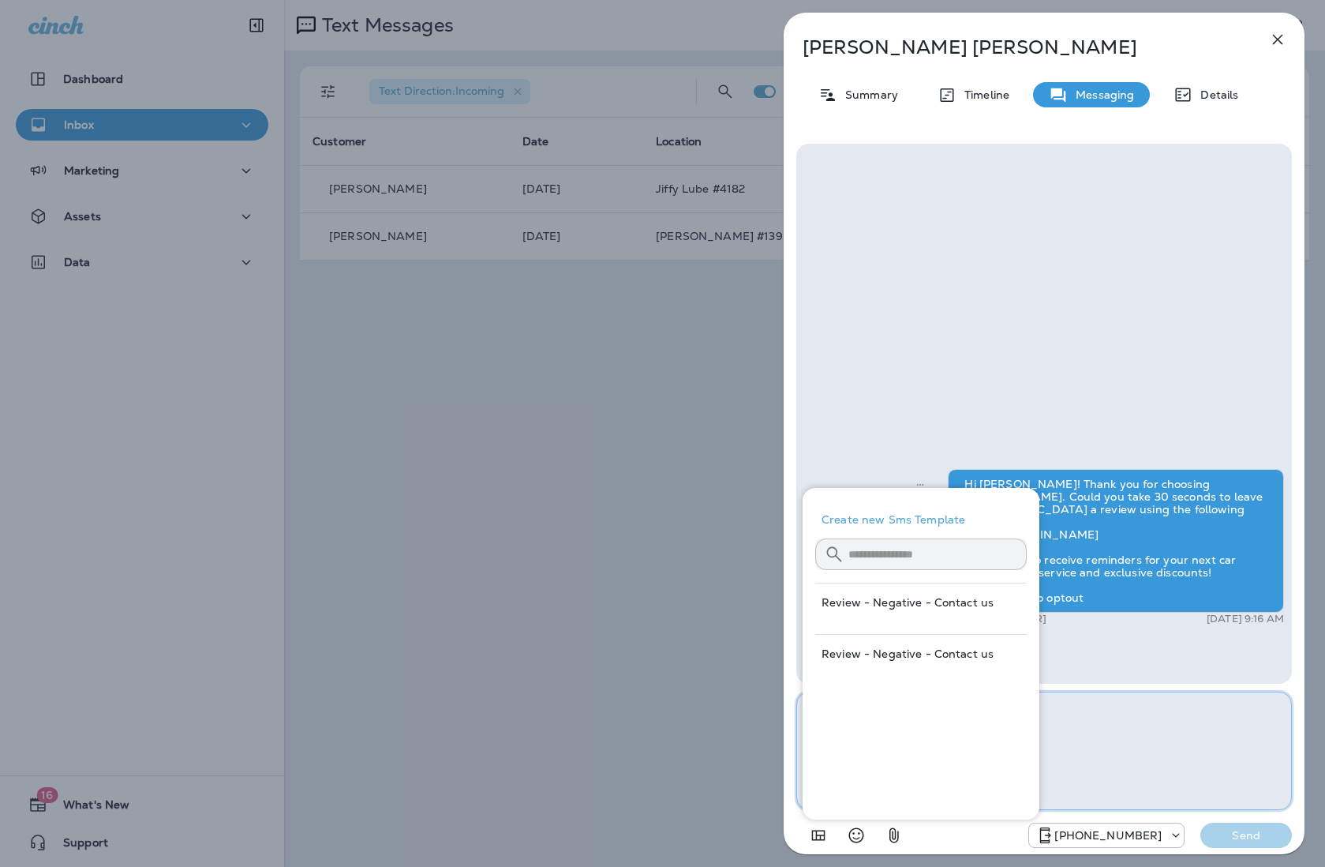
click at [1047, 729] on textarea at bounding box center [1044, 750] width 496 height 118
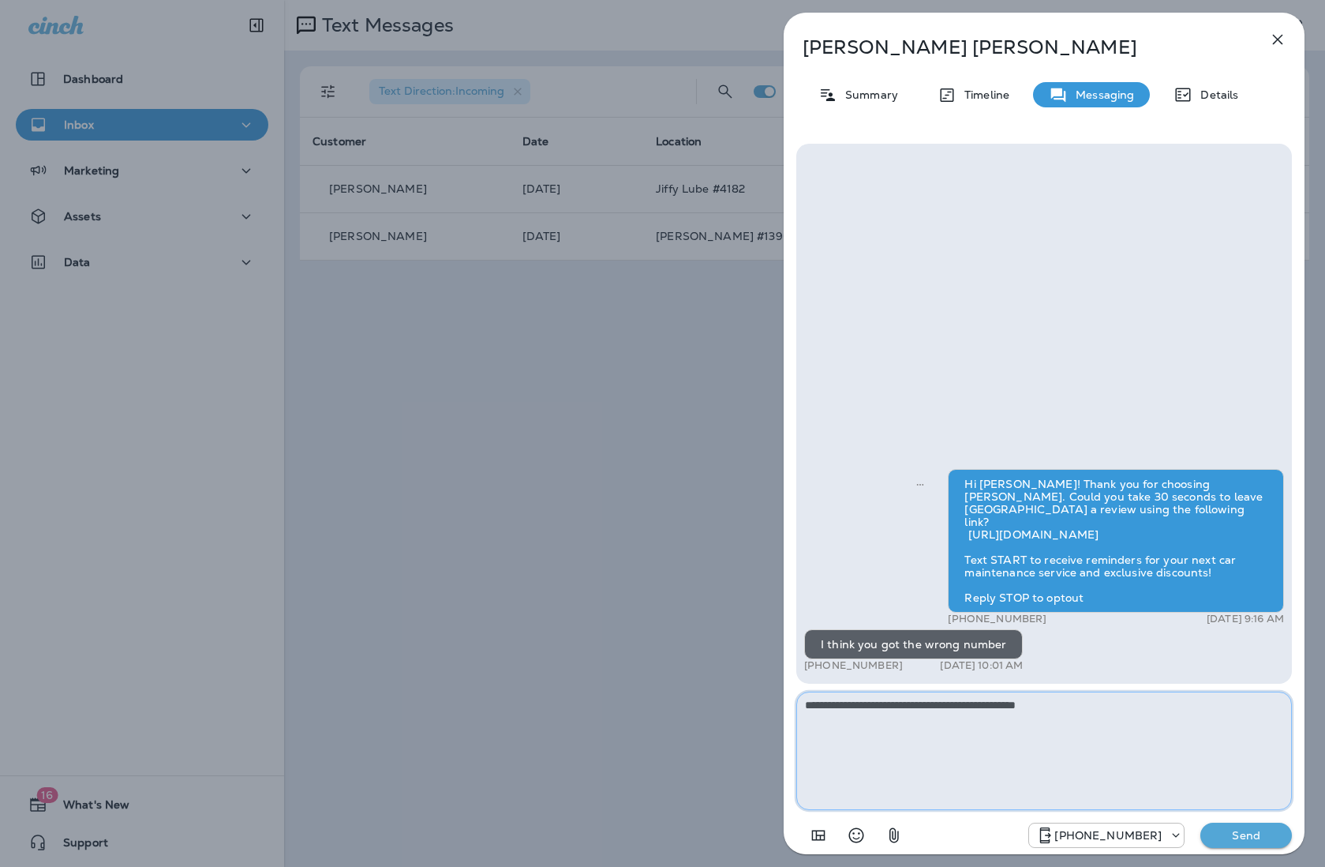
type textarea "**********"
click at [661, 317] on div "**********" at bounding box center [662, 433] width 1325 height 867
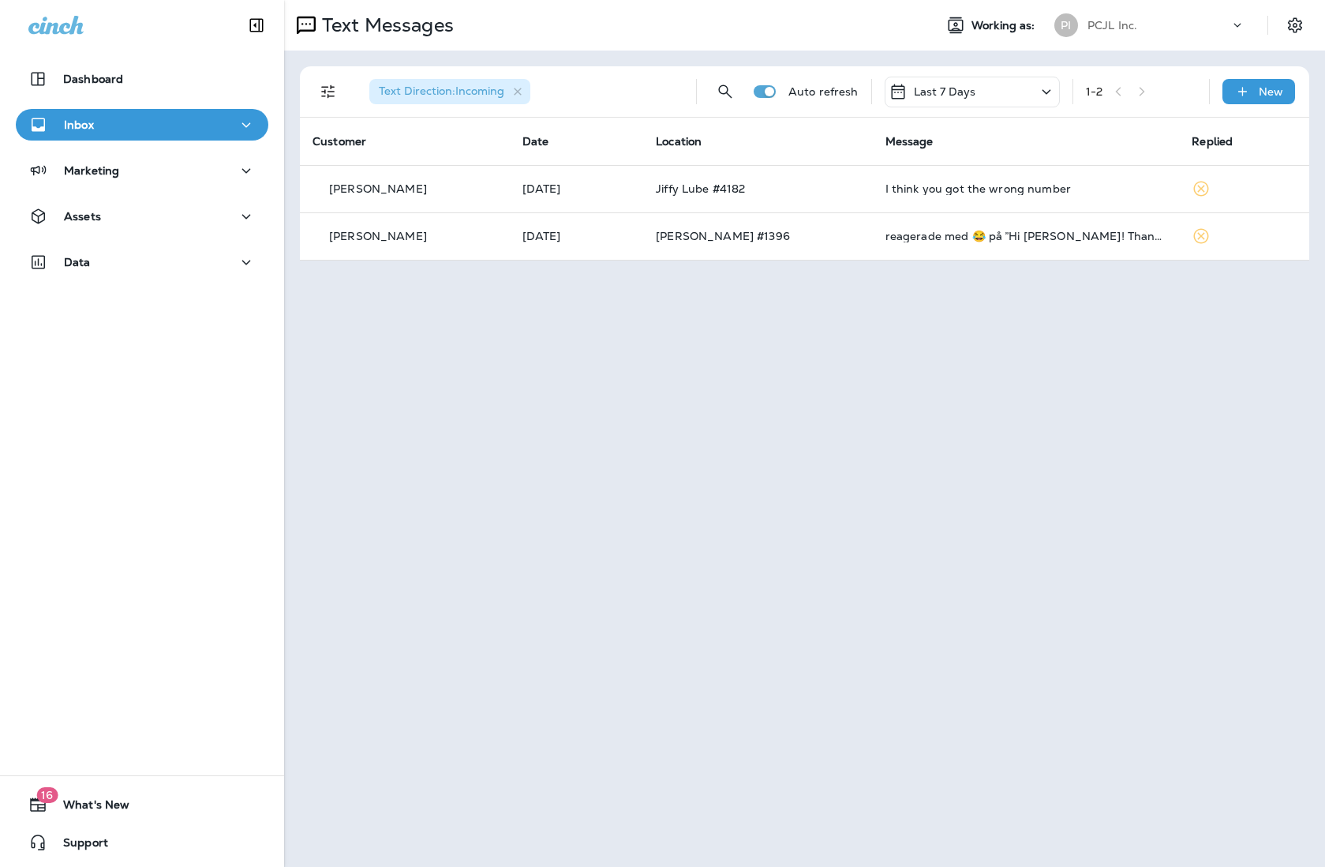
click at [1047, 28] on div "PCJL Inc." at bounding box center [1159, 25] width 142 height 24
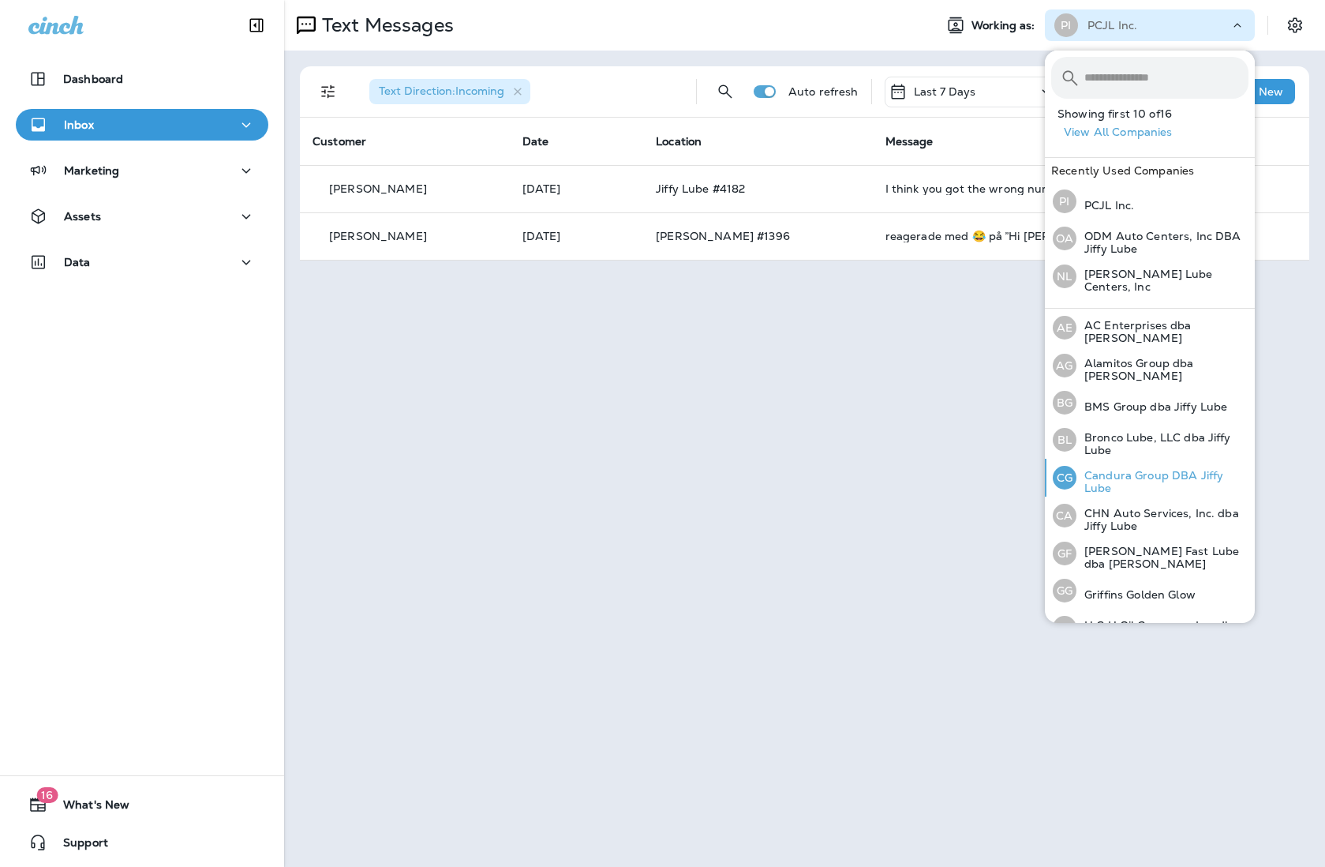
scroll to position [284, 0]
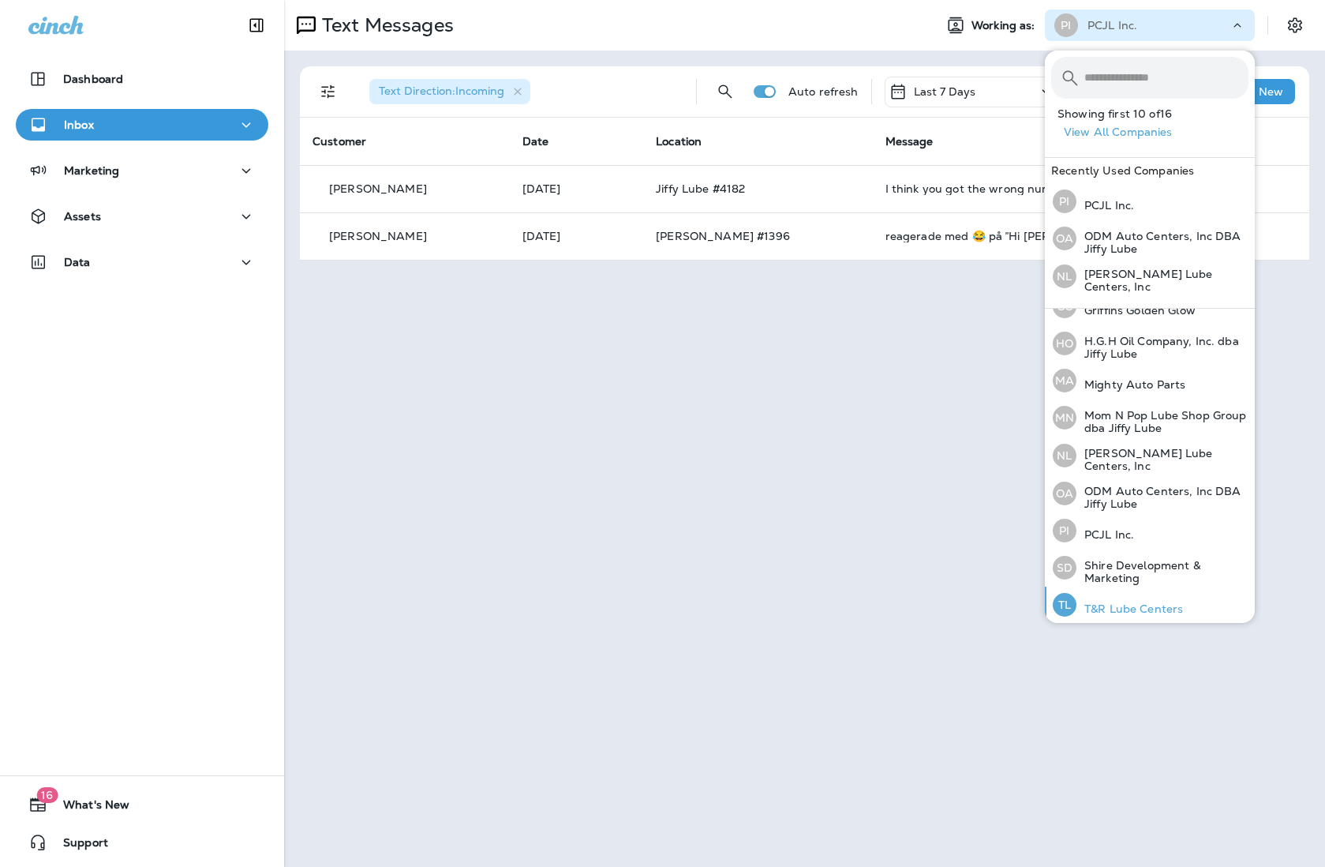
click at [1047, 602] on p "T&R Lube Centers" at bounding box center [1130, 608] width 107 height 13
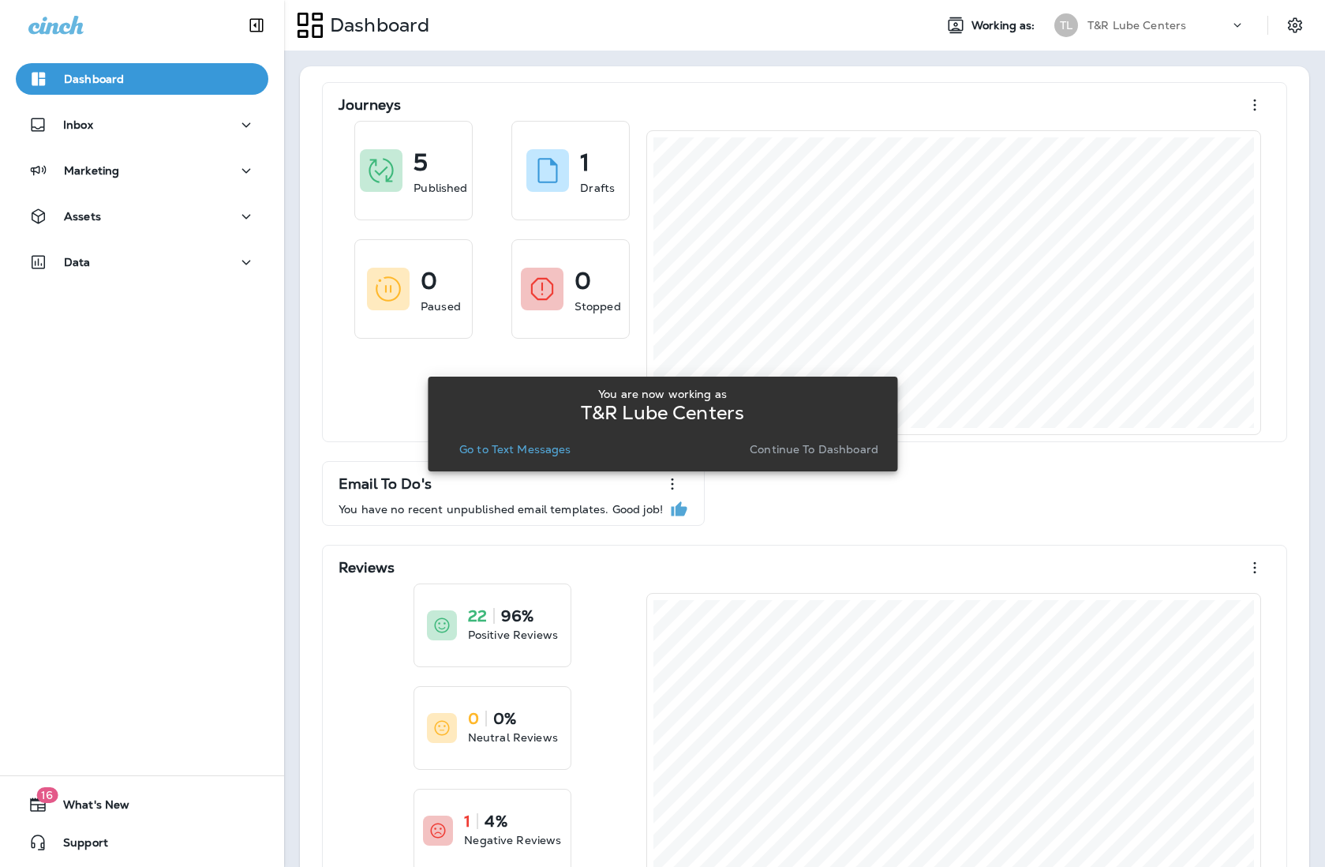
click at [562, 448] on p "Go to Text Messages" at bounding box center [515, 449] width 112 height 13
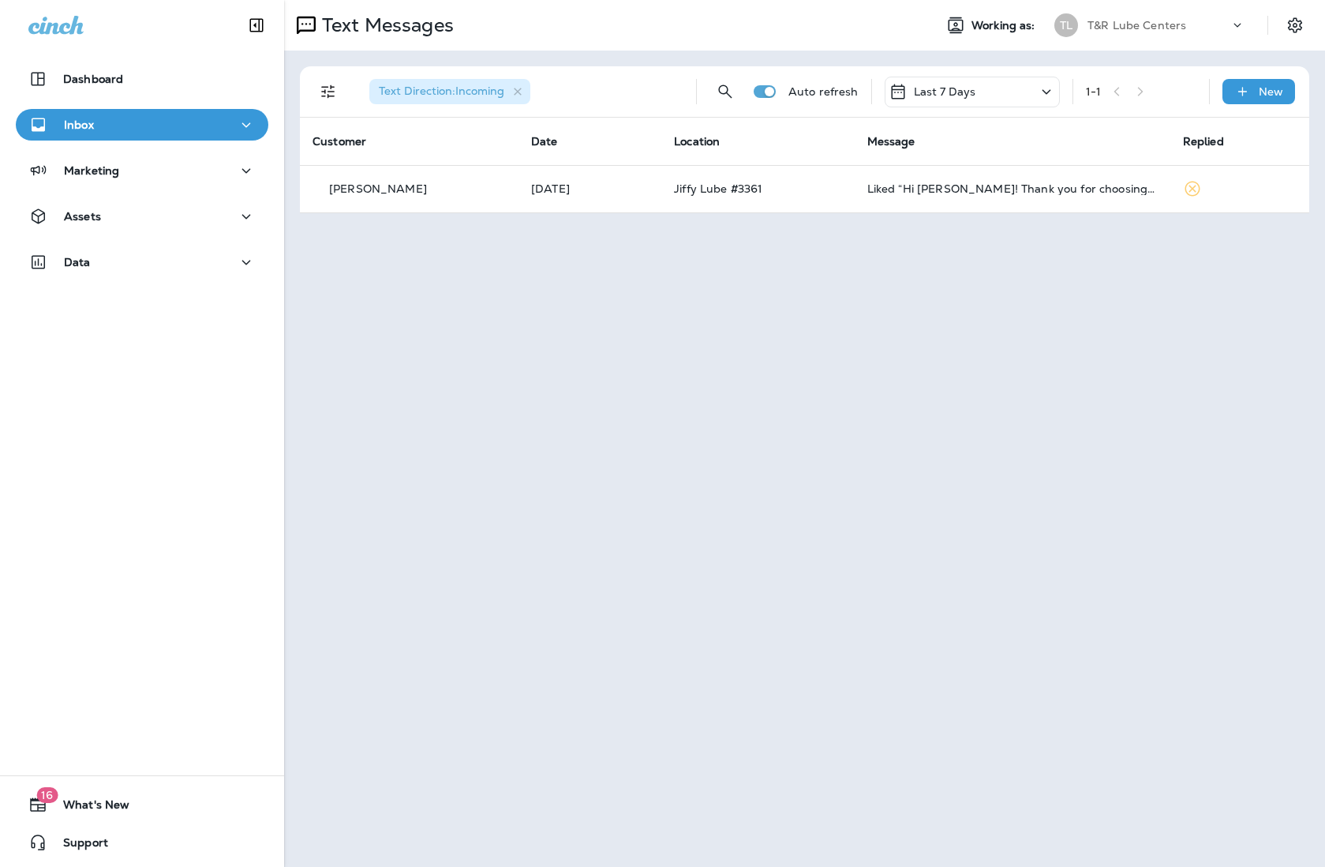
click at [1047, 17] on div "T&R Lube Centers" at bounding box center [1159, 25] width 142 height 24
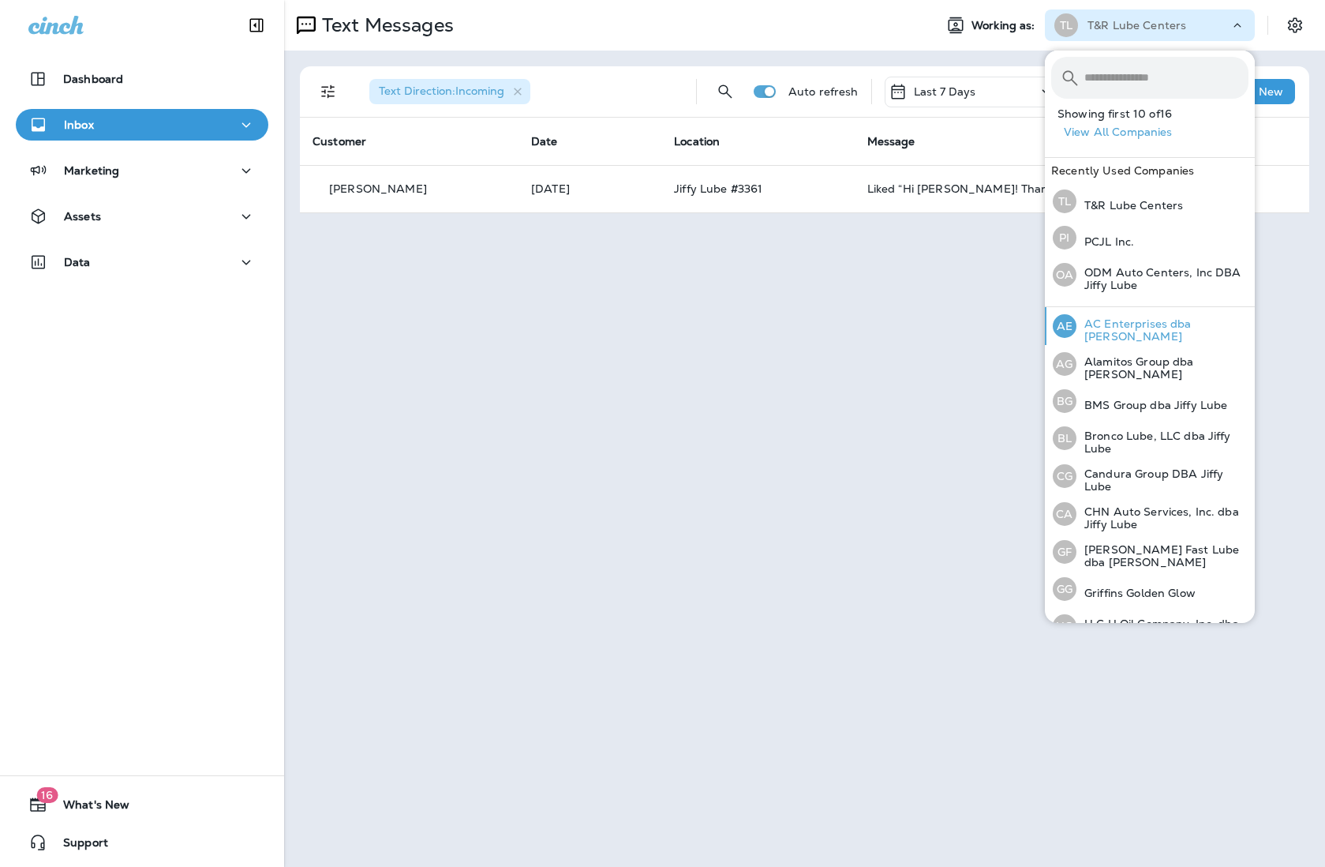
click at [1047, 320] on div "AE AC Enterprises dba [PERSON_NAME]" at bounding box center [1151, 326] width 208 height 38
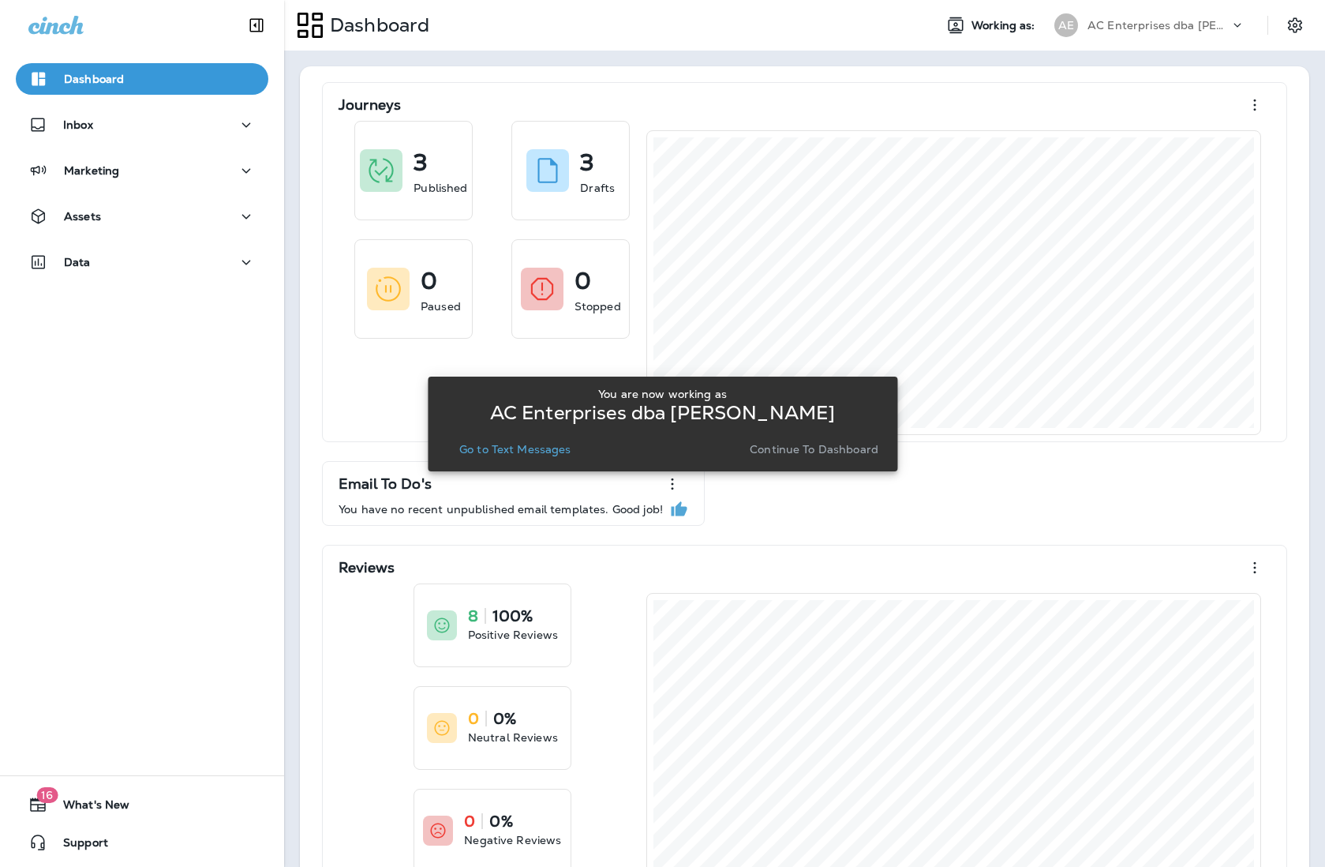
click at [538, 444] on p "Go to Text Messages" at bounding box center [515, 449] width 112 height 13
